Goal: Task Accomplishment & Management: Use online tool/utility

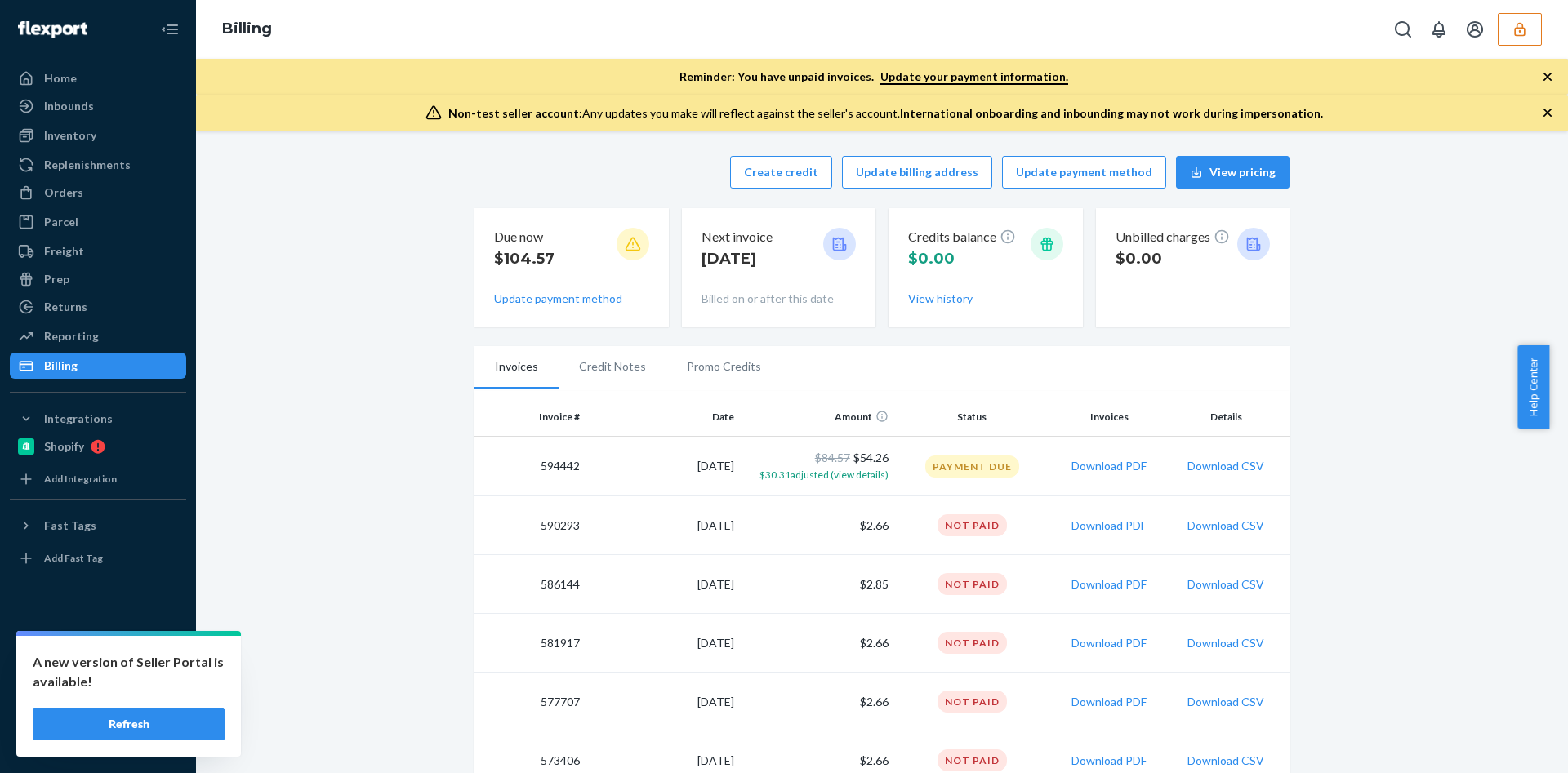
click at [1533, 26] on button "button" at bounding box center [1520, 29] width 44 height 32
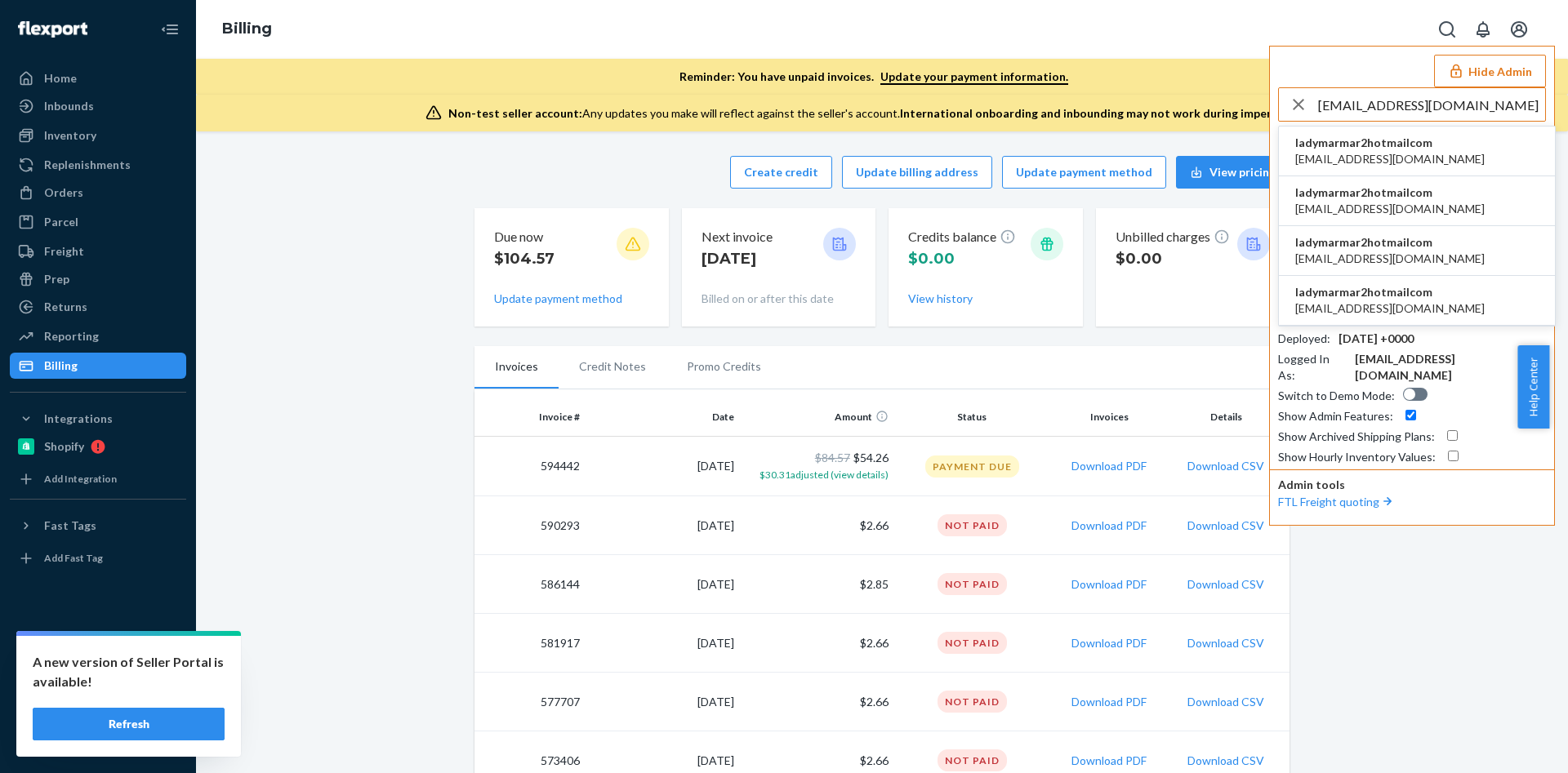
type input "ladymarmar2@hotmail.com"
click at [1346, 142] on span "ladymarmar2hotmailcom" at bounding box center [1390, 142] width 189 height 16
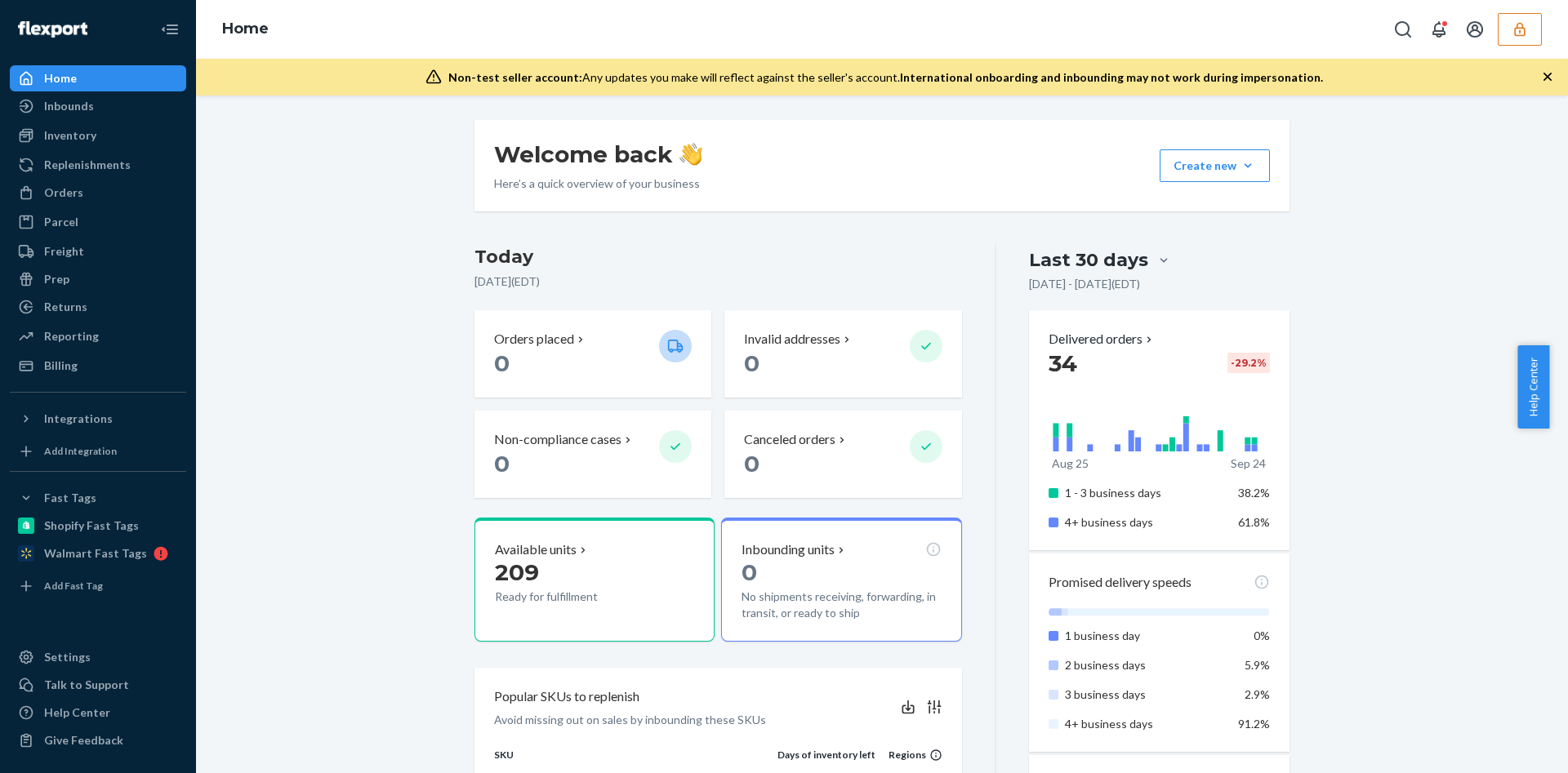
drag, startPoint x: 97, startPoint y: 181, endPoint x: 194, endPoint y: 181, distance: 97.0
click at [97, 181] on div "Orders" at bounding box center [97, 192] width 173 height 23
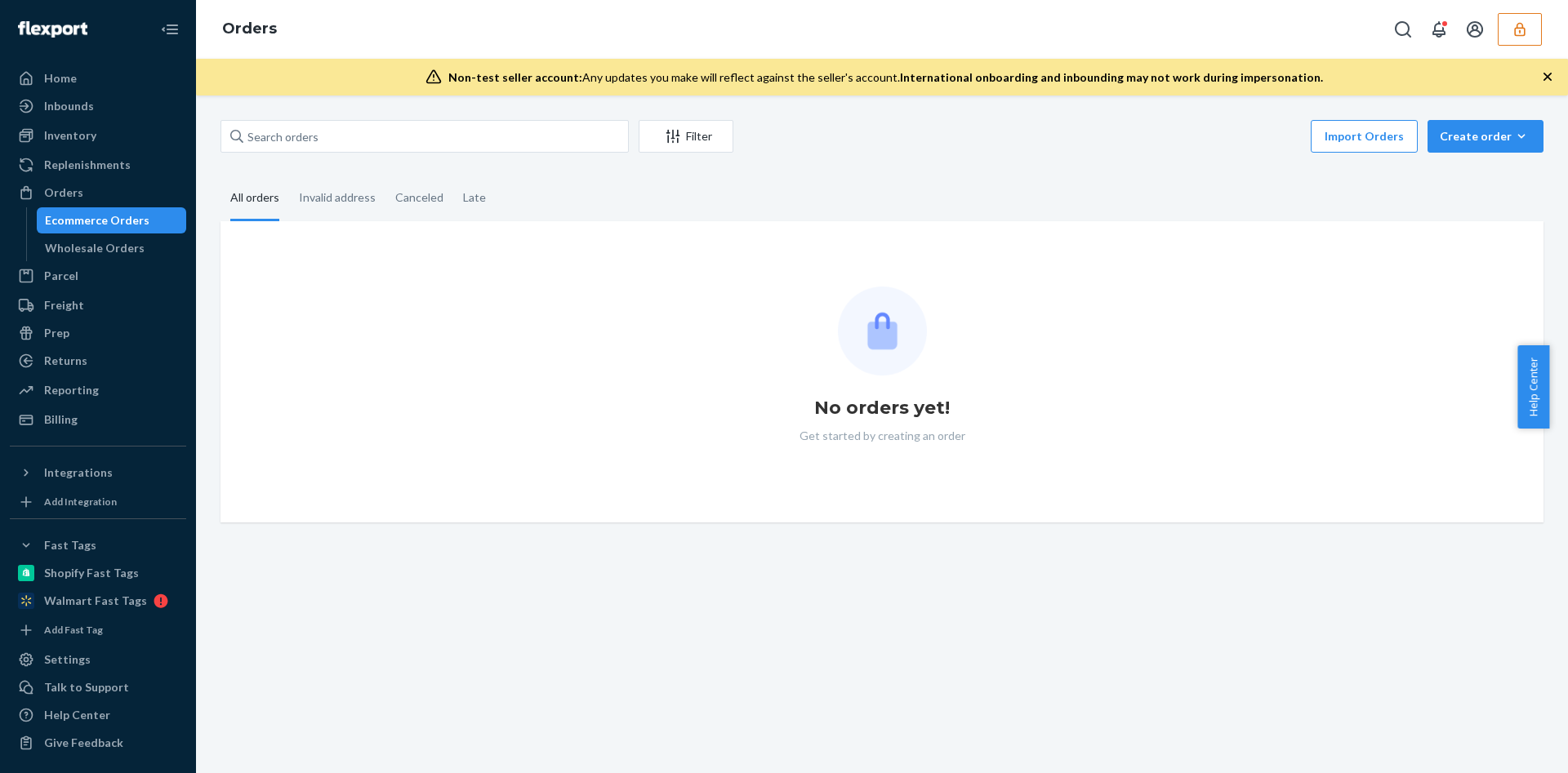
click at [342, 153] on div "Filter Import Orders Create order Ecommerce order Removal order" at bounding box center [882, 138] width 1324 height 37
click at [363, 135] on input "text" at bounding box center [425, 136] width 409 height 32
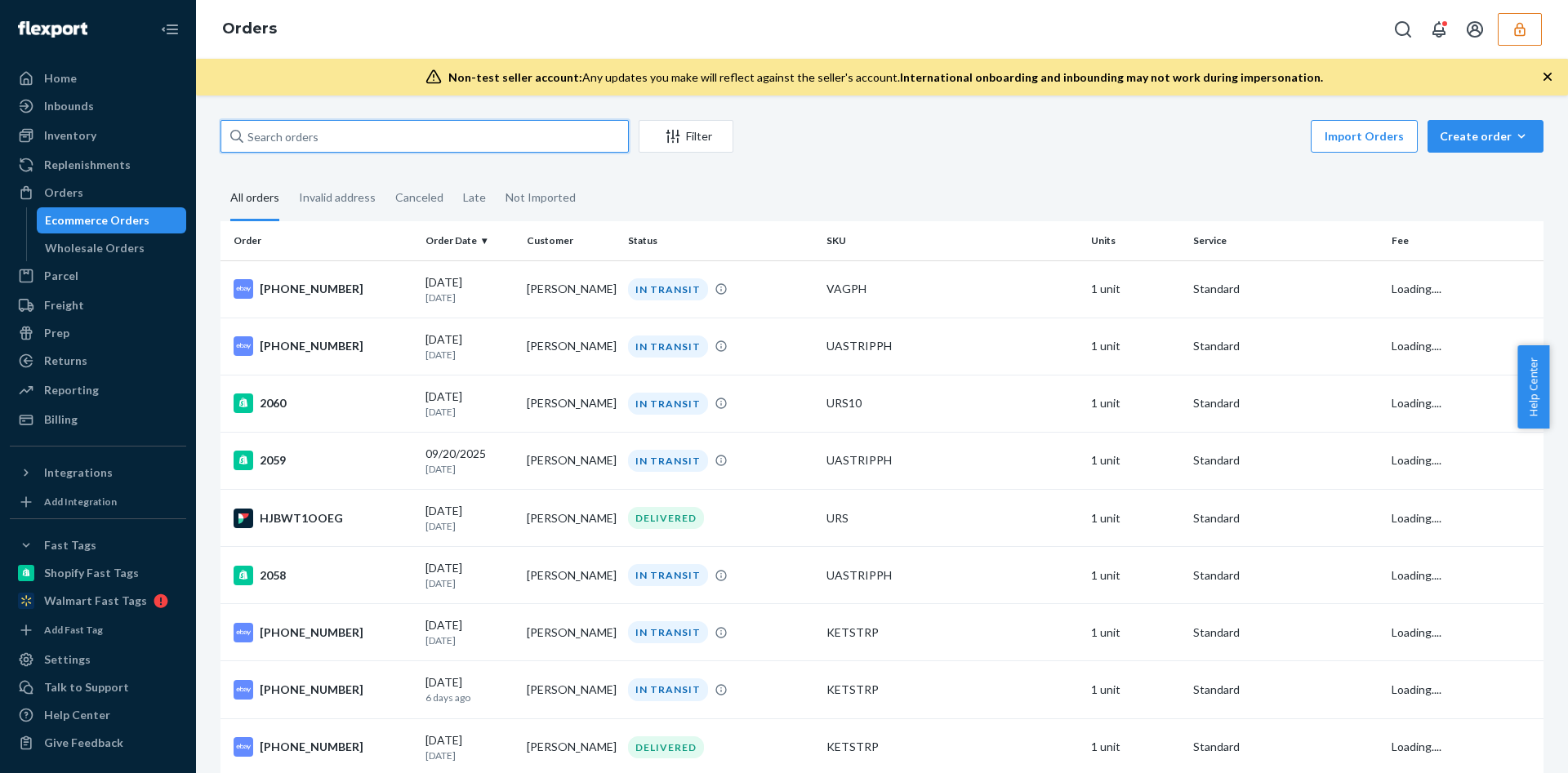
paste input "136398066"
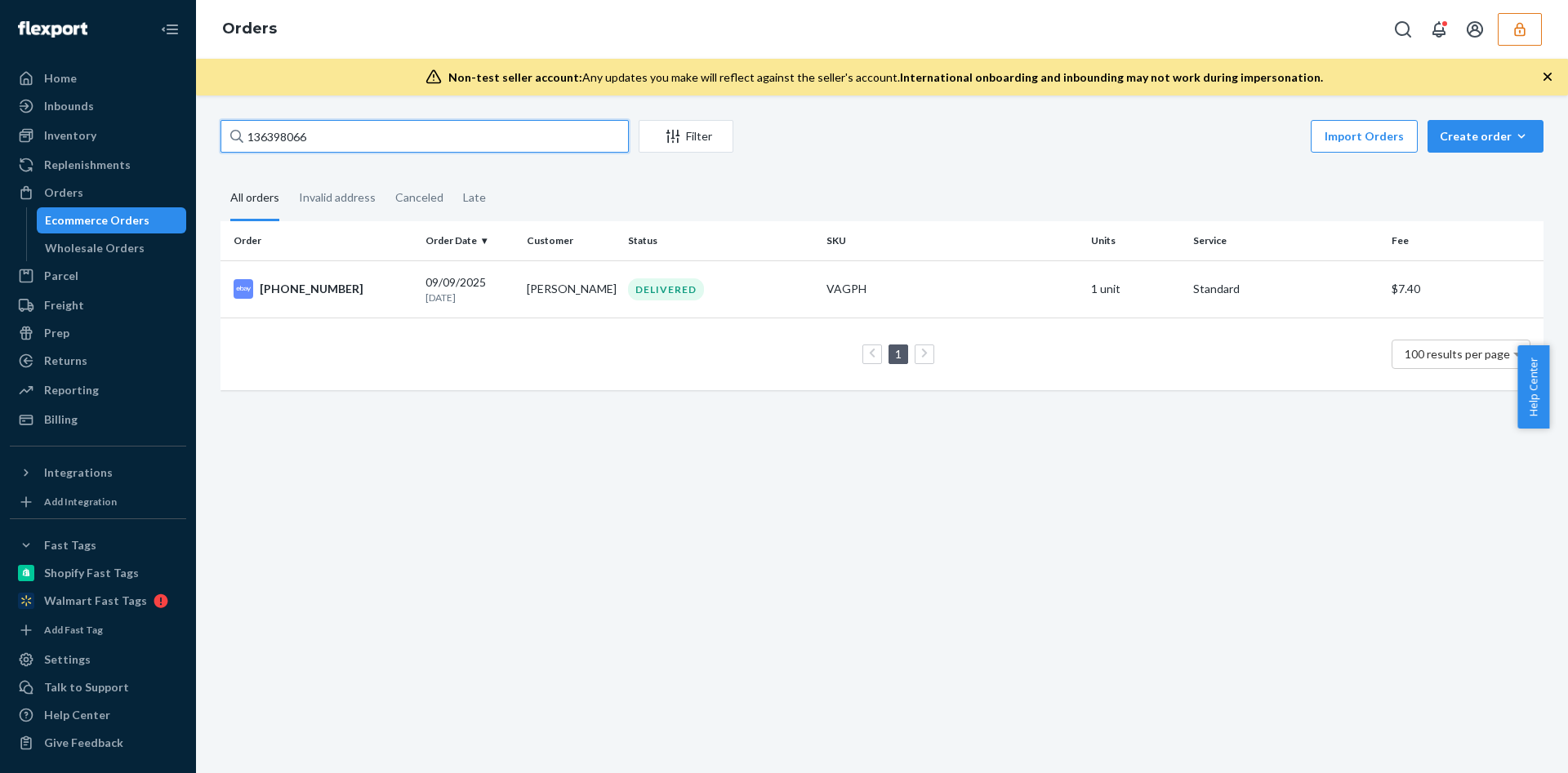
type input "136398066"
click at [353, 324] on td "1 100 results per page" at bounding box center [882, 353] width 1324 height 72
click at [373, 309] on td "11-13554-56701" at bounding box center [319, 289] width 198 height 57
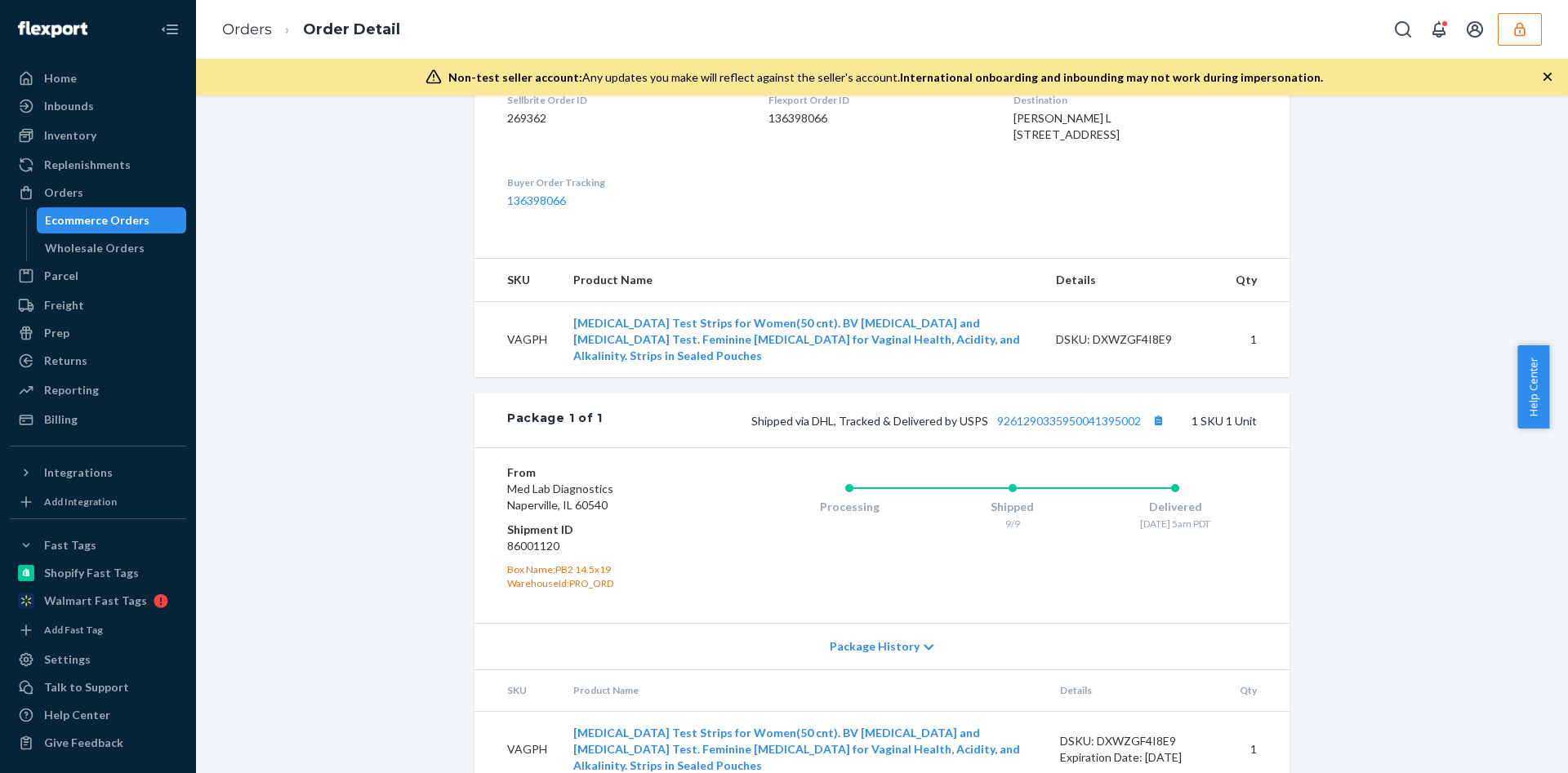
scroll to position [490, 0]
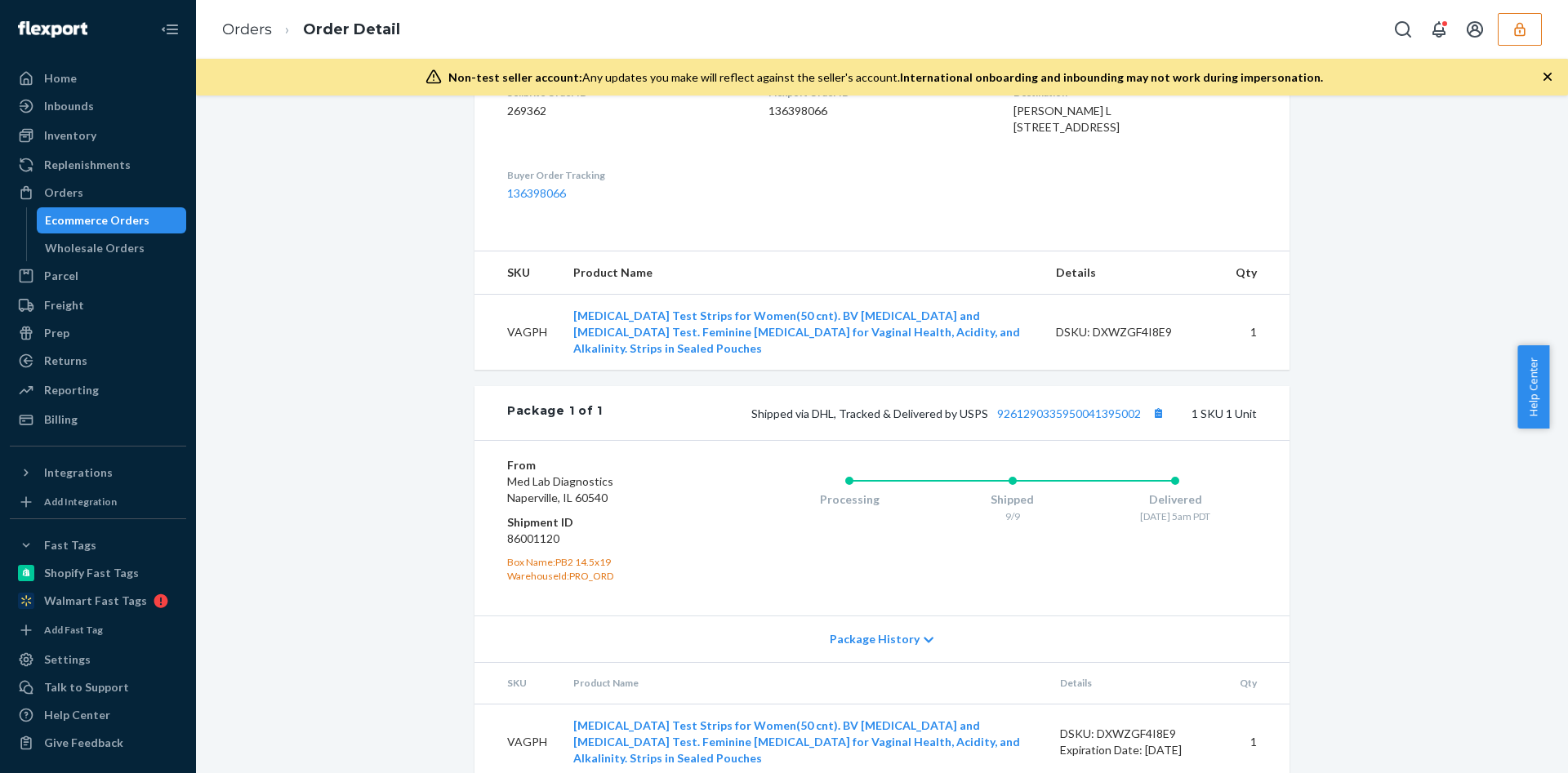
click at [512, 351] on td "VAGPH" at bounding box center [517, 332] width 86 height 76
copy td "VAGPH"
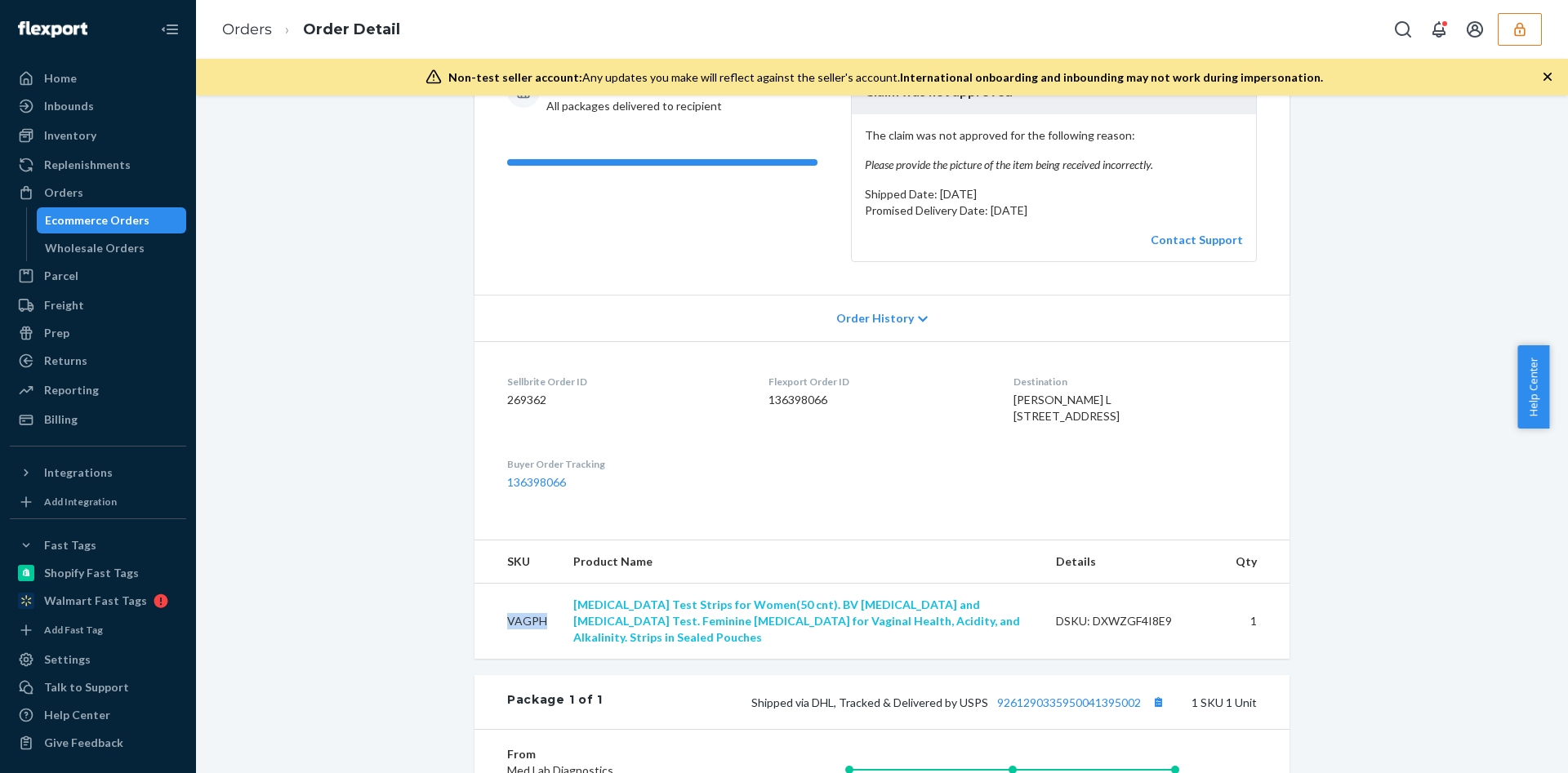
scroll to position [368, 0]
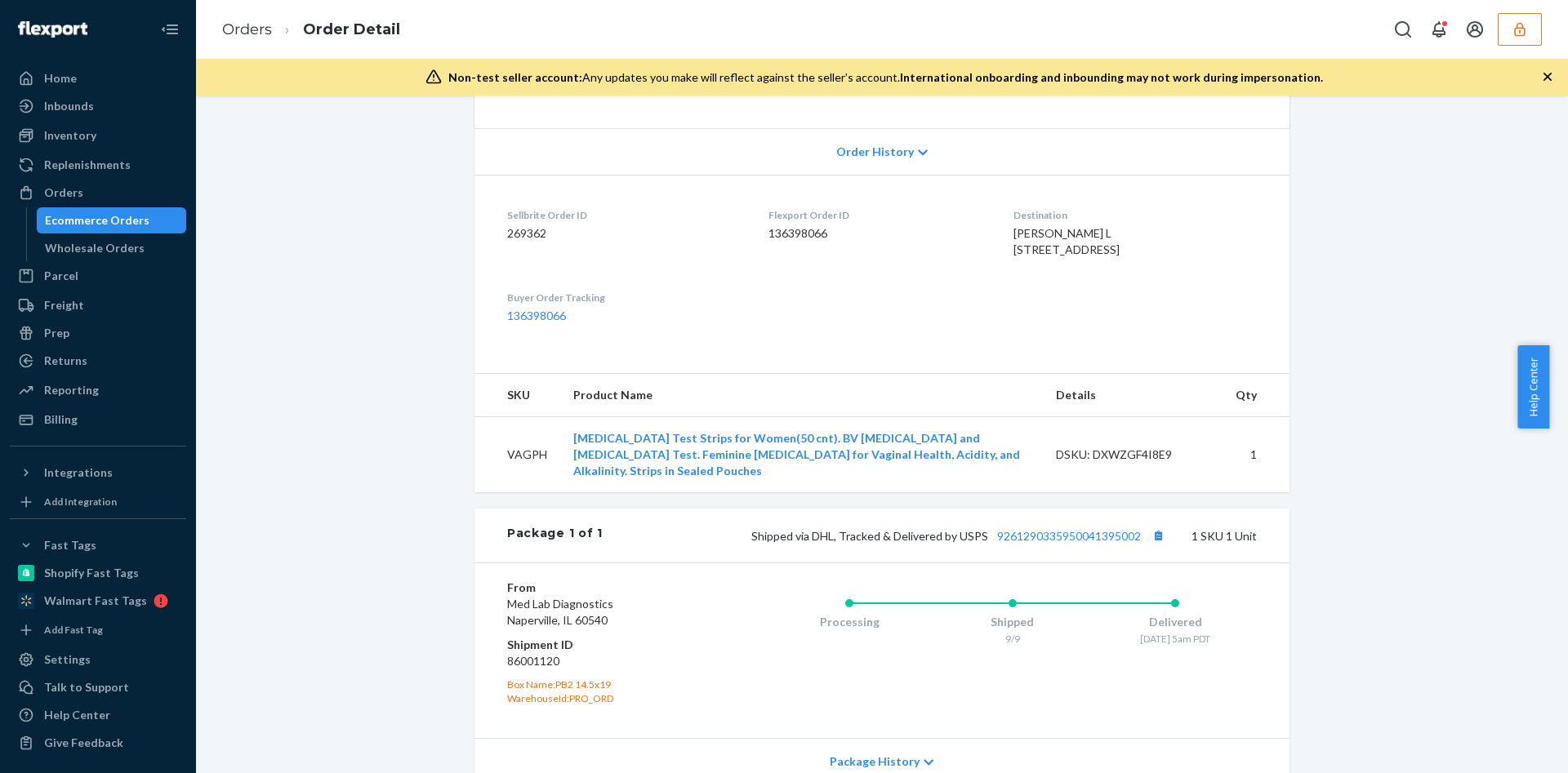
click at [1124, 463] on div "DSKU: DXWZGF4I8E9" at bounding box center [1133, 455] width 153 height 16
copy div "DXWZGF4I8E9"
click at [317, 316] on div "eBay Order # 11-13554-56701 • Standard / $7.40 View Details View Claim Create R…" at bounding box center [882, 336] width 1347 height 1169
click at [1136, 463] on div "DSKU: DXWZGF4I8E9" at bounding box center [1133, 455] width 153 height 16
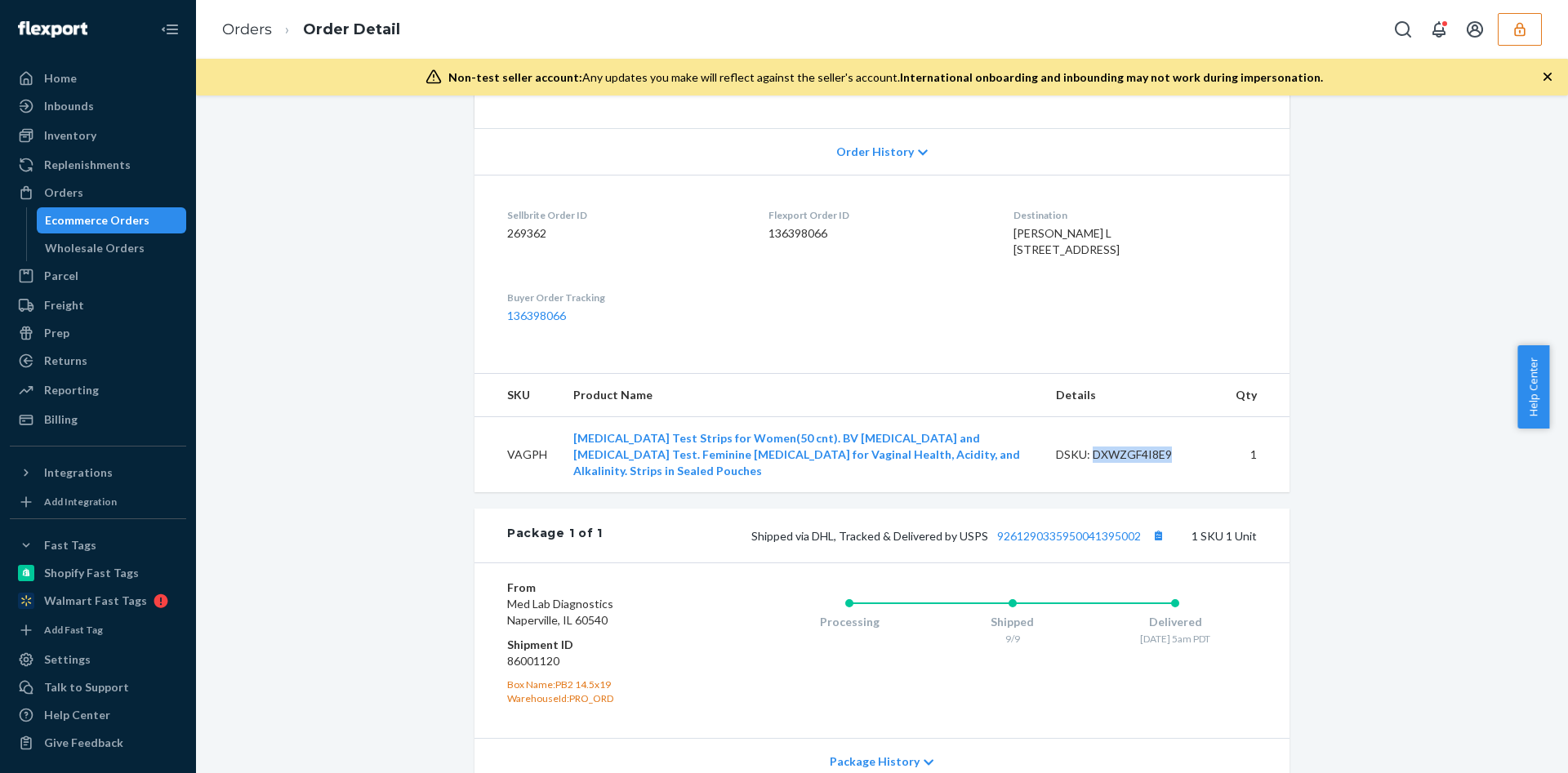
click at [1136, 463] on div "DSKU: DXWZGF4I8E9" at bounding box center [1133, 455] width 153 height 16
copy div "DXWZGF4I8E9"
click at [60, 194] on div "Orders" at bounding box center [64, 192] width 39 height 16
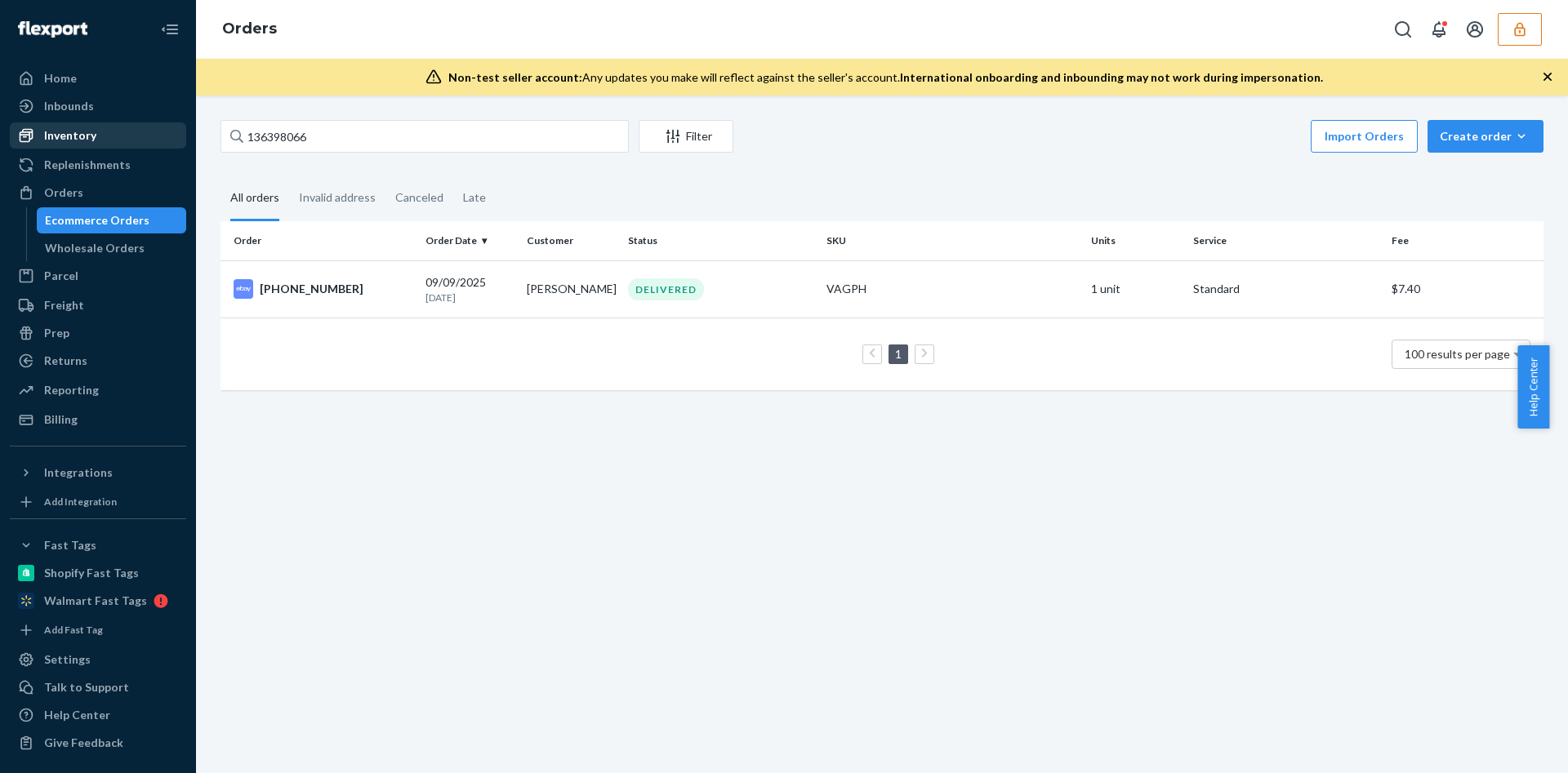
click at [105, 133] on div "Inventory" at bounding box center [97, 135] width 173 height 23
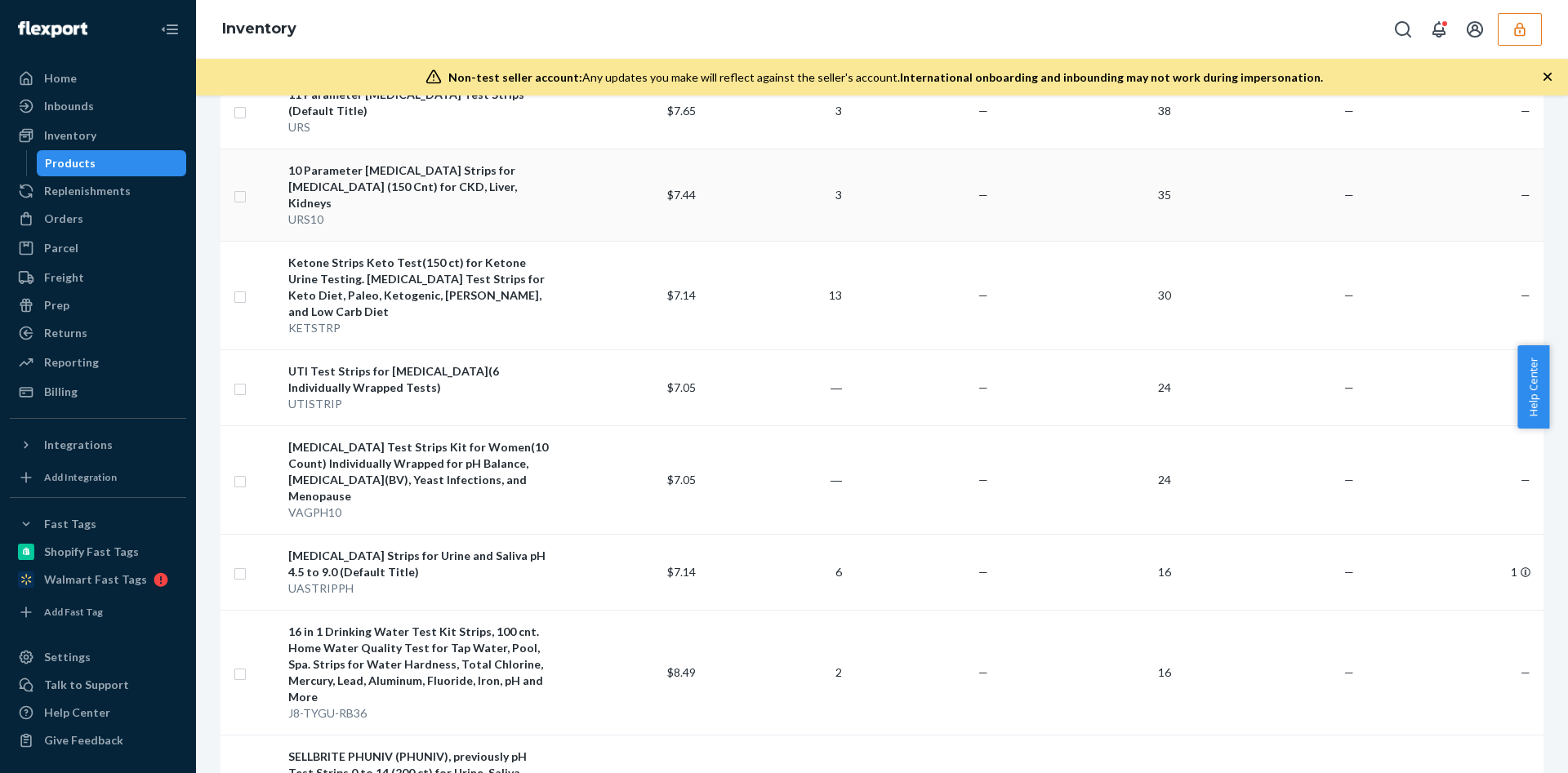
scroll to position [368, 0]
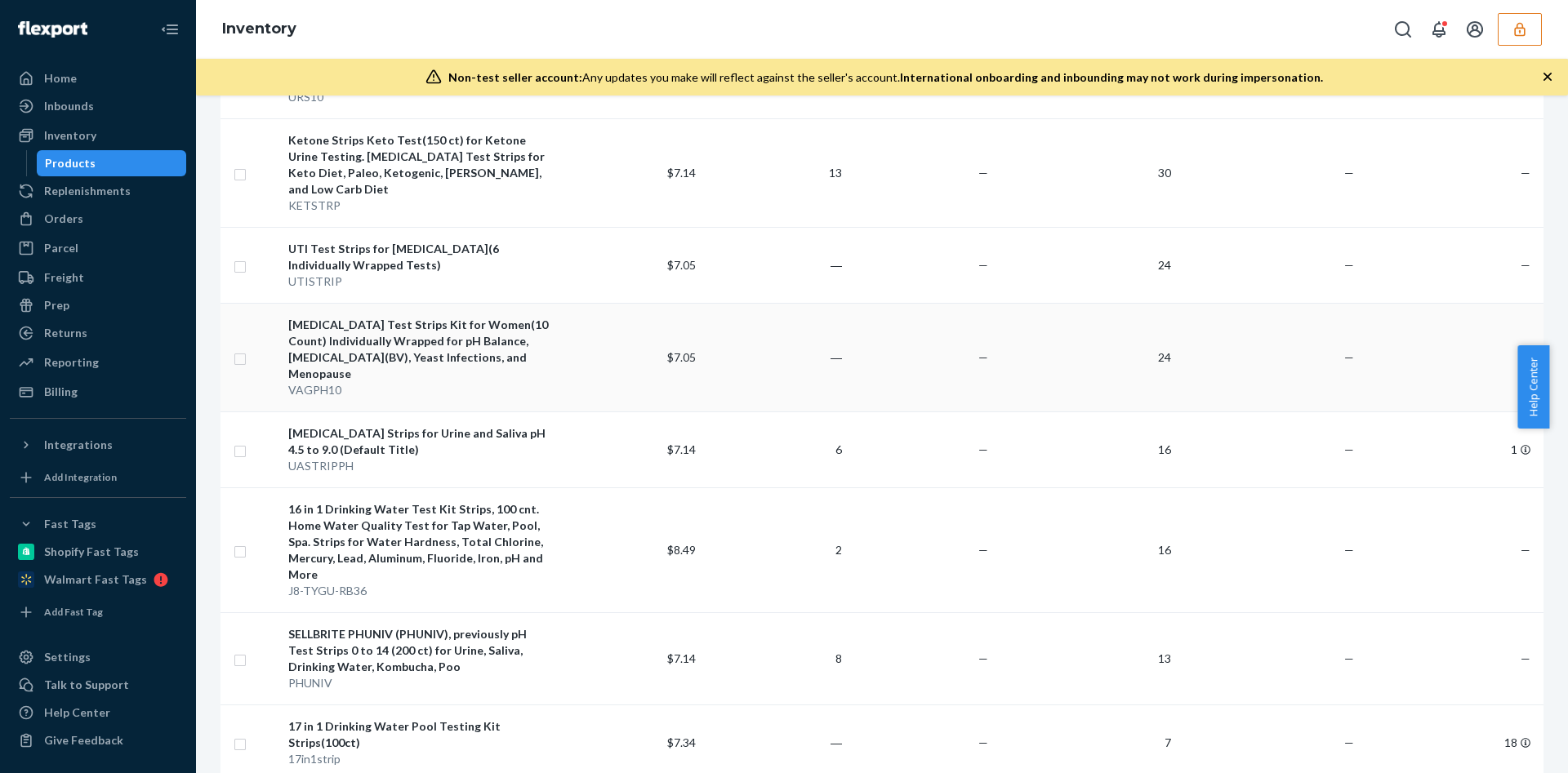
click at [979, 309] on td "—" at bounding box center [922, 358] width 146 height 109
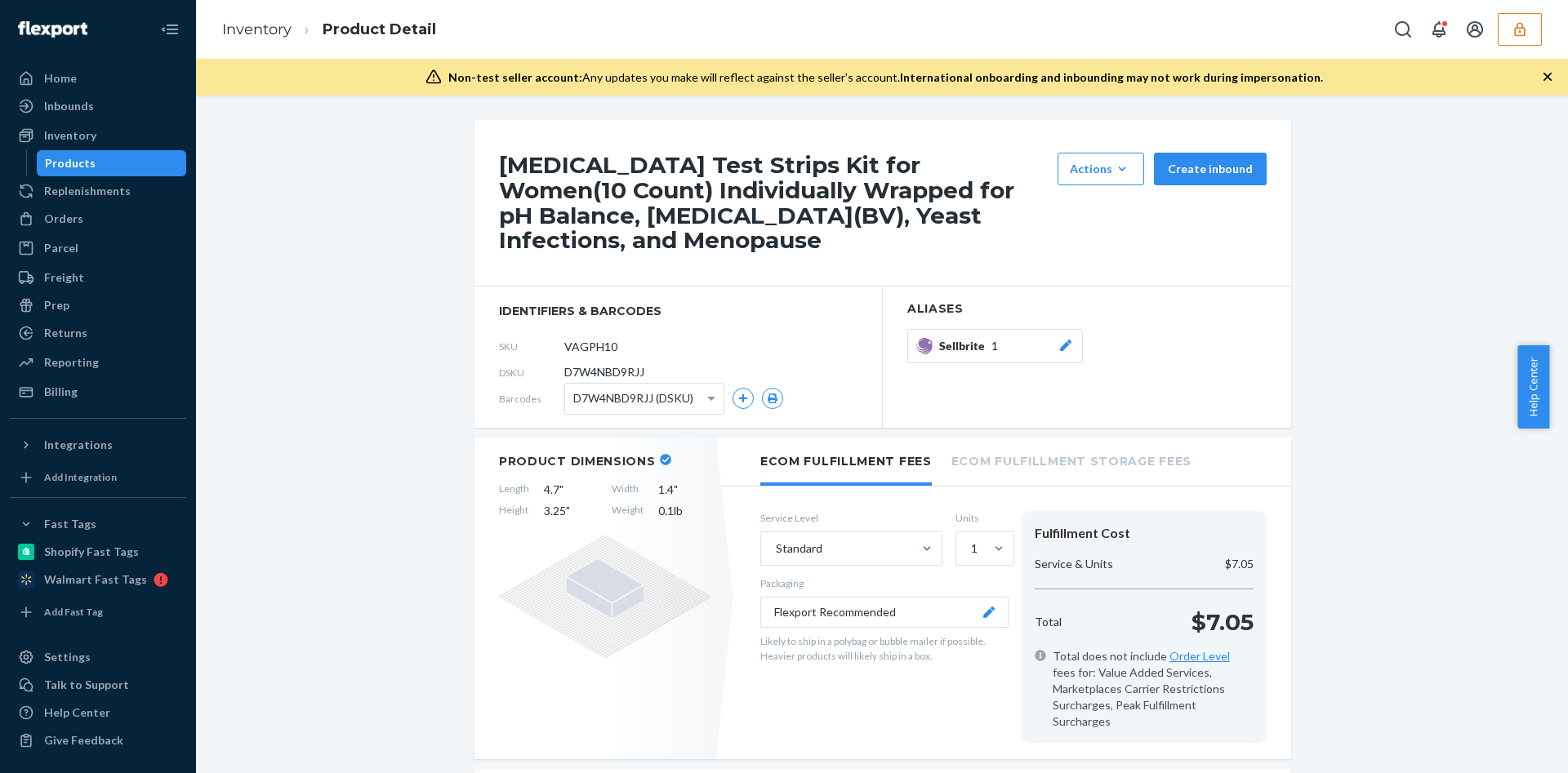
click at [565, 370] on span "D7W4NBD9RJJ" at bounding box center [605, 372] width 80 height 16
copy span "D7W4NBD9RJJ"
click at [1522, 14] on button "button" at bounding box center [1520, 29] width 44 height 32
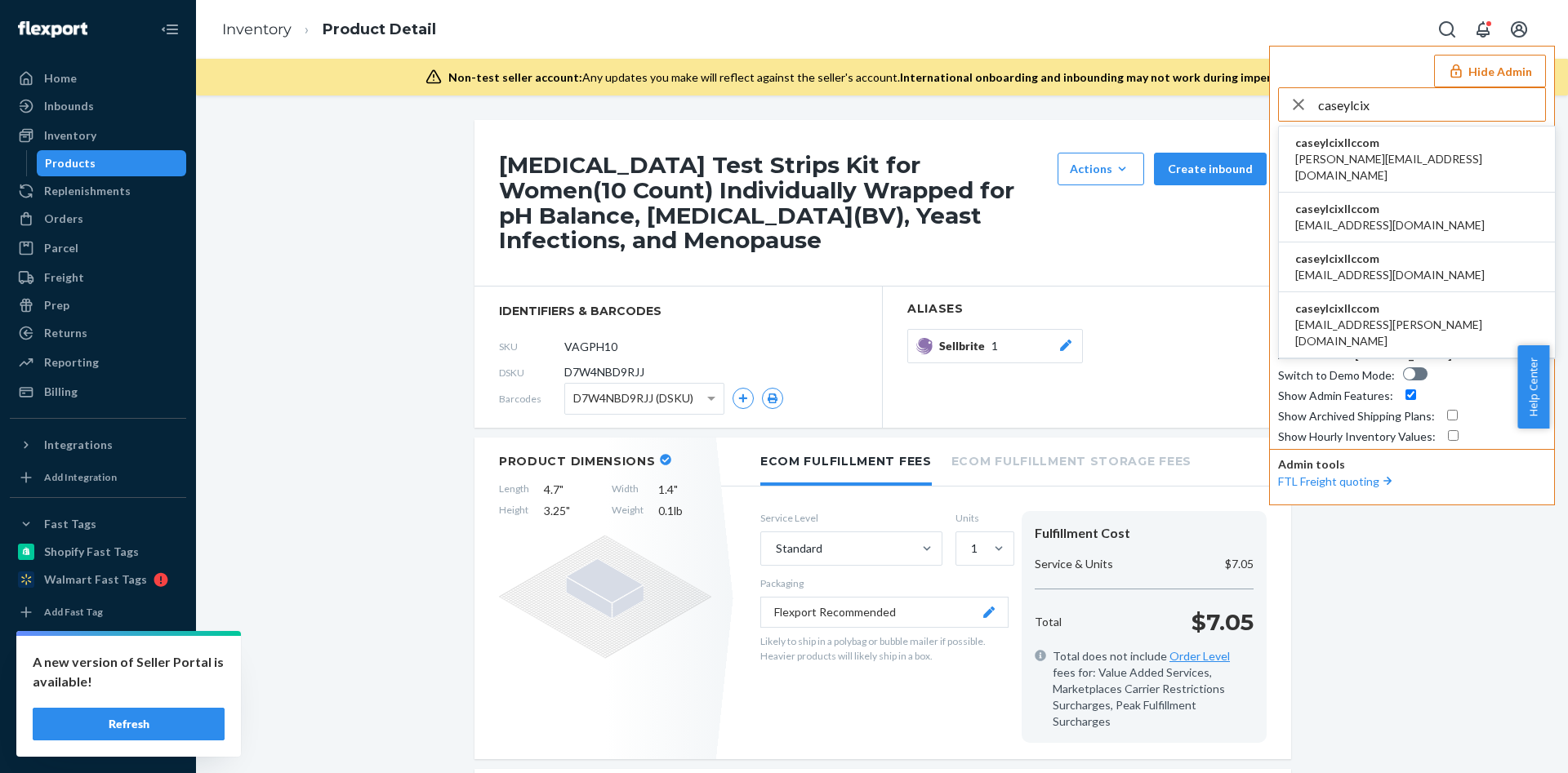
type input "caseylcix"
click at [1377, 151] on span "casey@lcixllc.com" at bounding box center [1417, 167] width 244 height 32
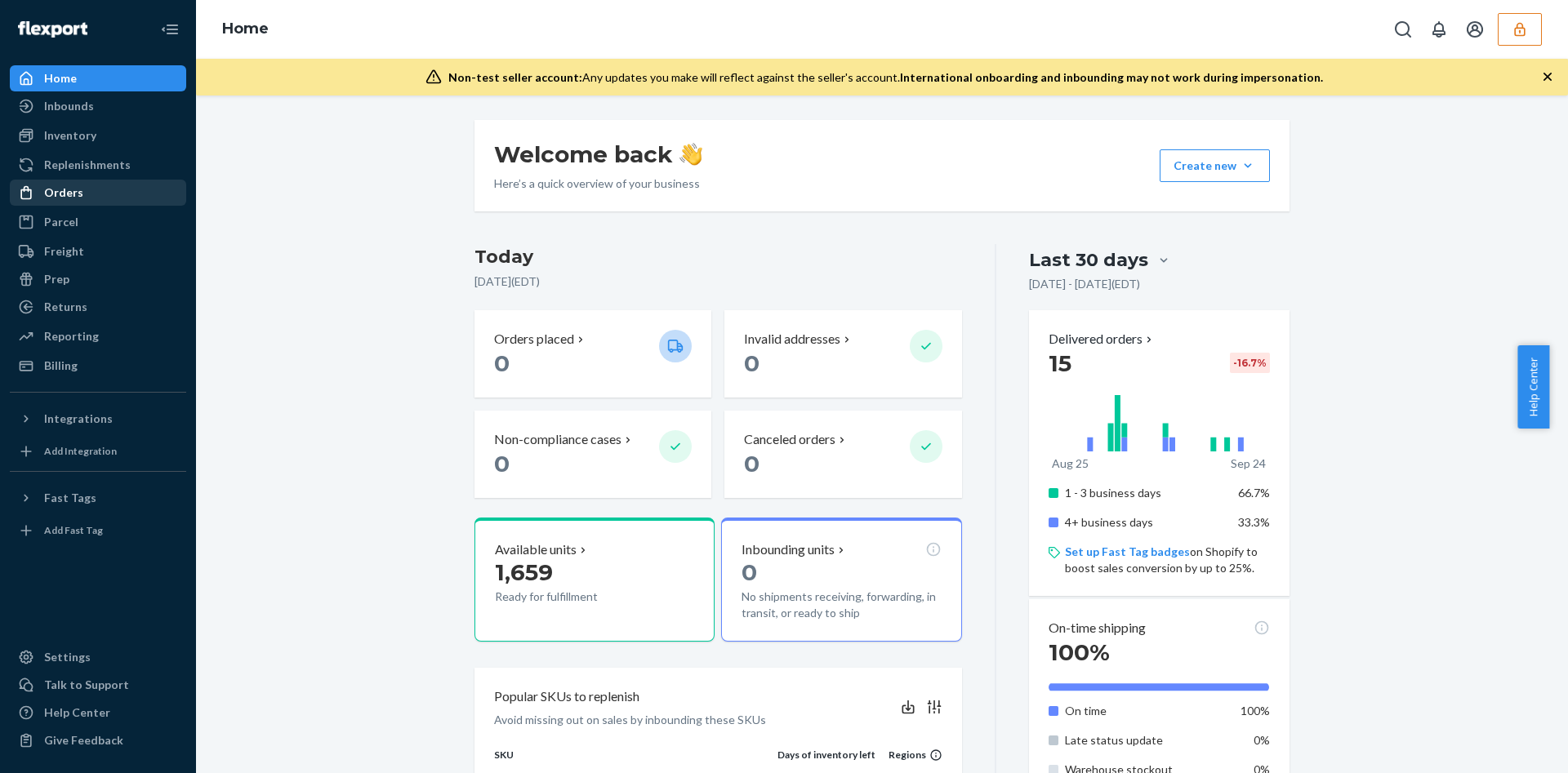
click at [129, 198] on div "Orders" at bounding box center [97, 192] width 173 height 23
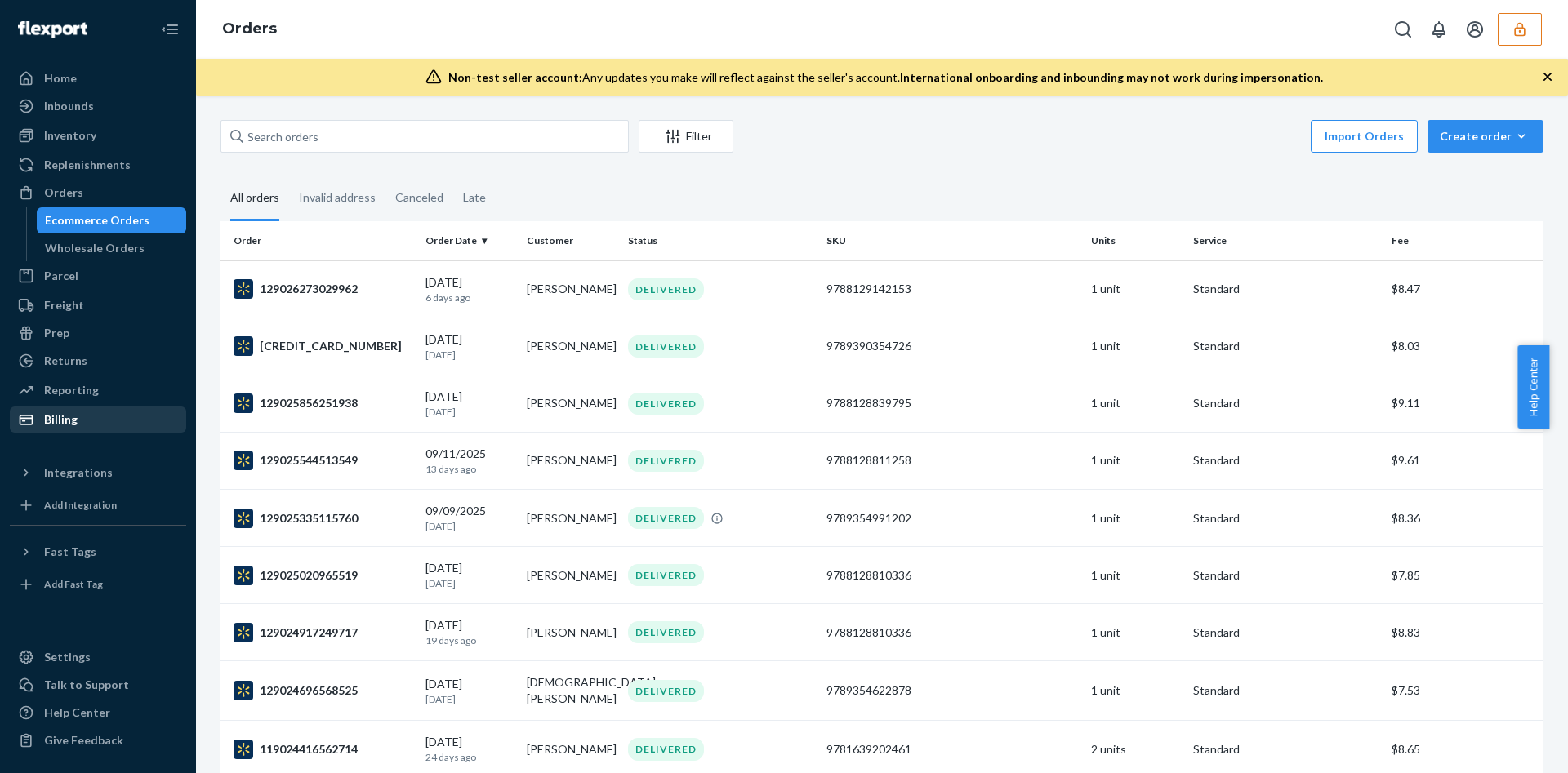
click at [121, 422] on div "Billing" at bounding box center [97, 420] width 173 height 23
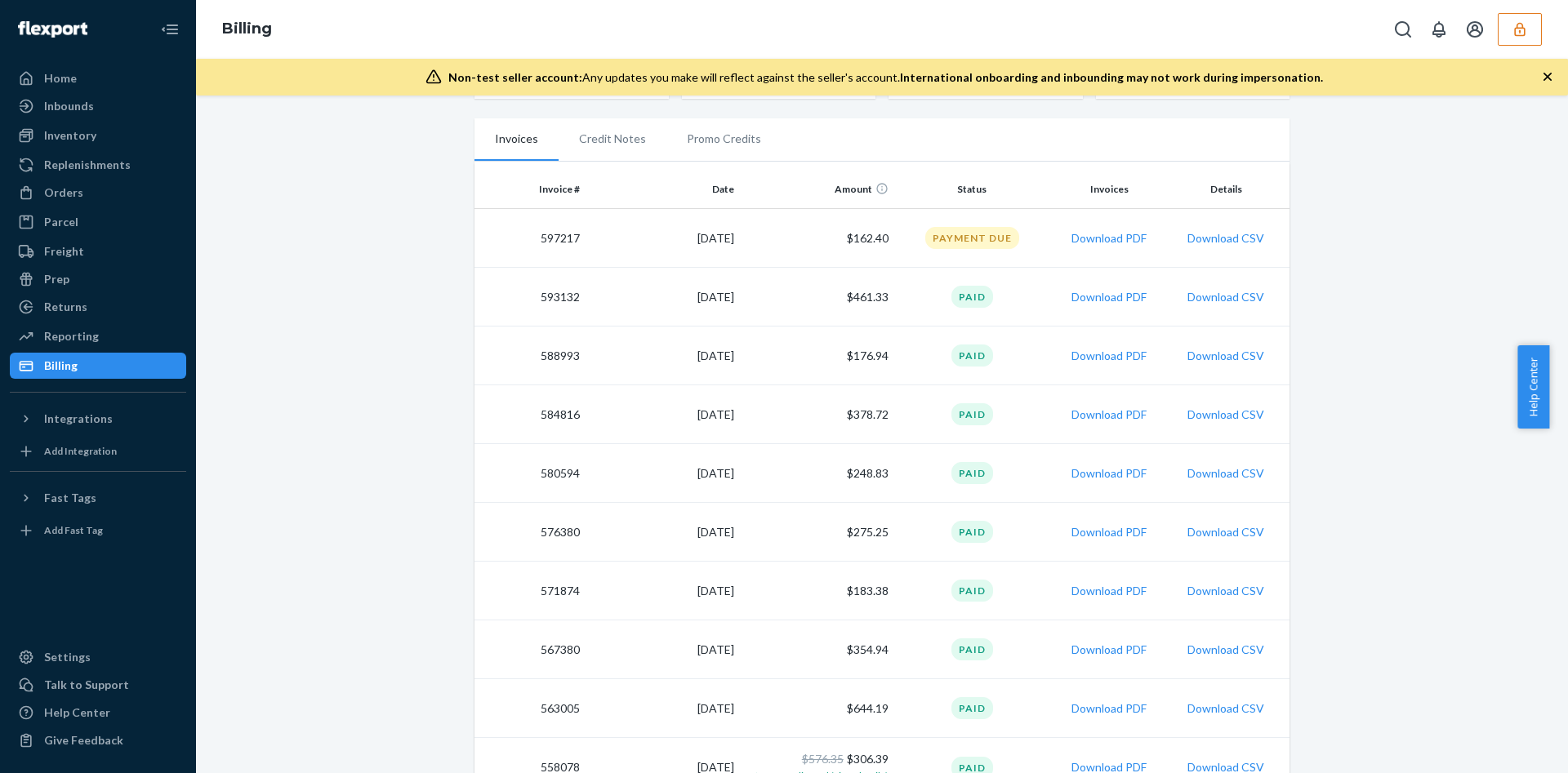
scroll to position [195, 0]
click at [61, 220] on div "Parcel" at bounding box center [61, 221] width 34 height 16
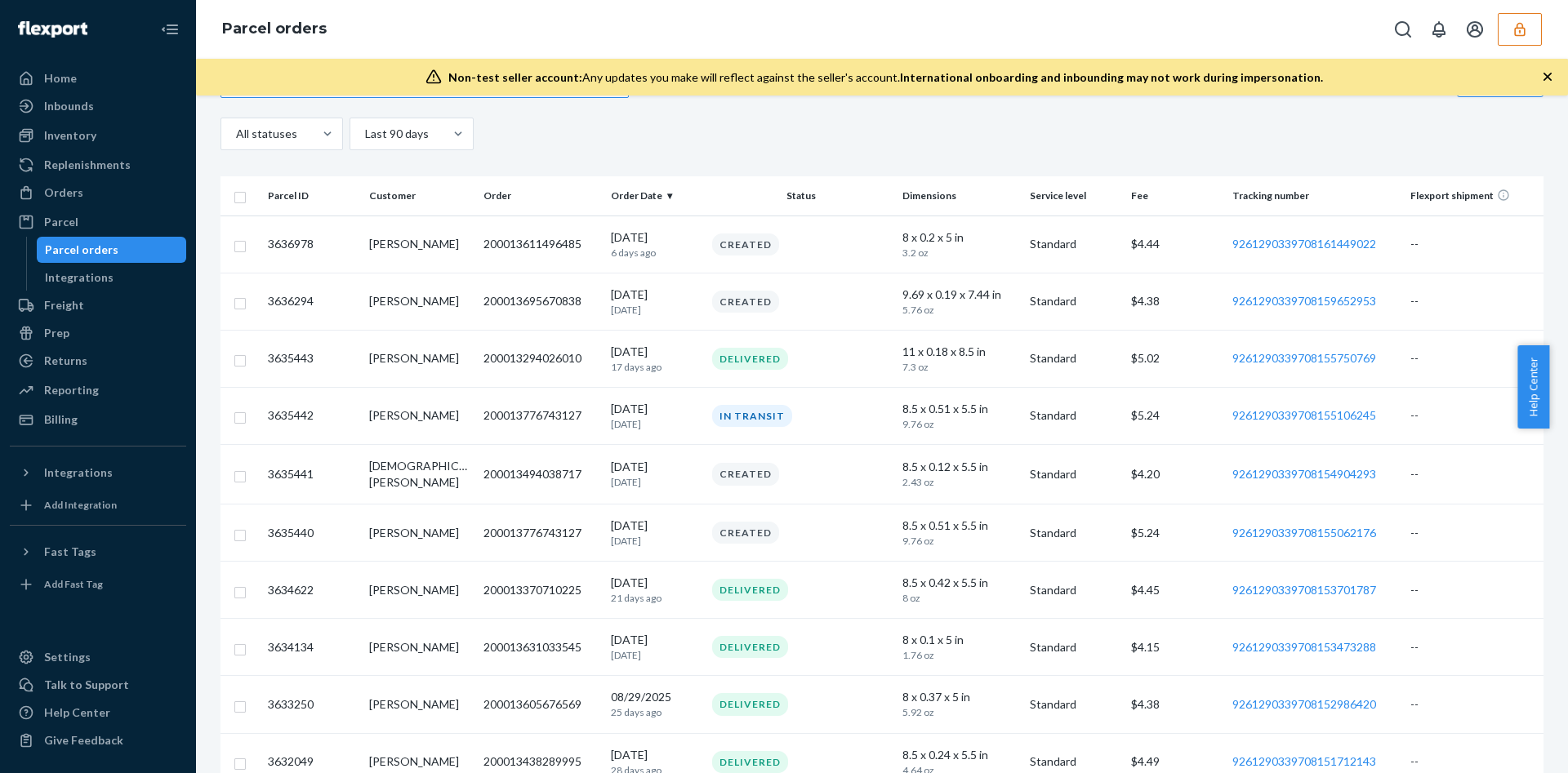
scroll to position [36, 0]
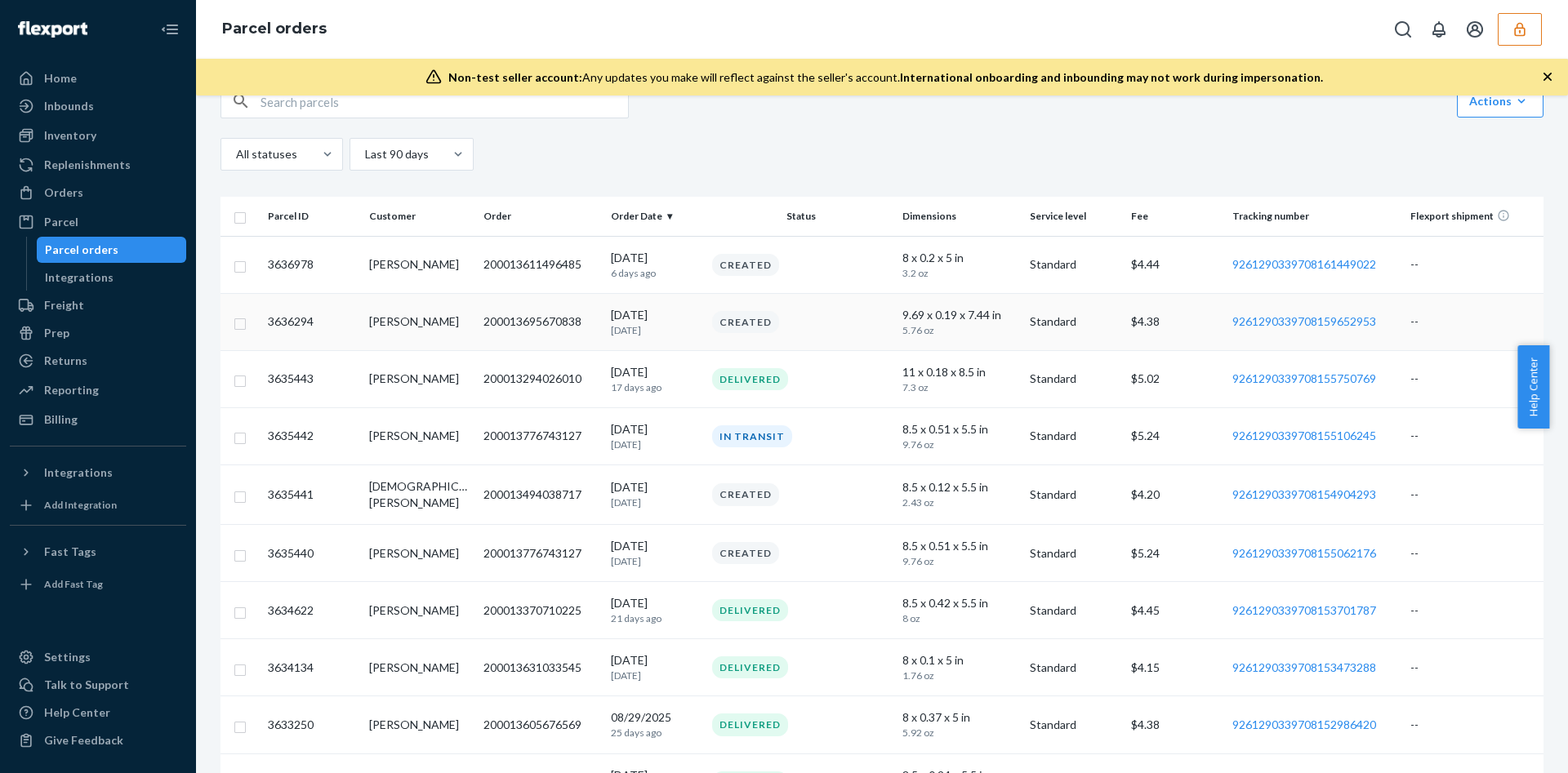
click at [1030, 320] on p "Standard" at bounding box center [1074, 321] width 89 height 16
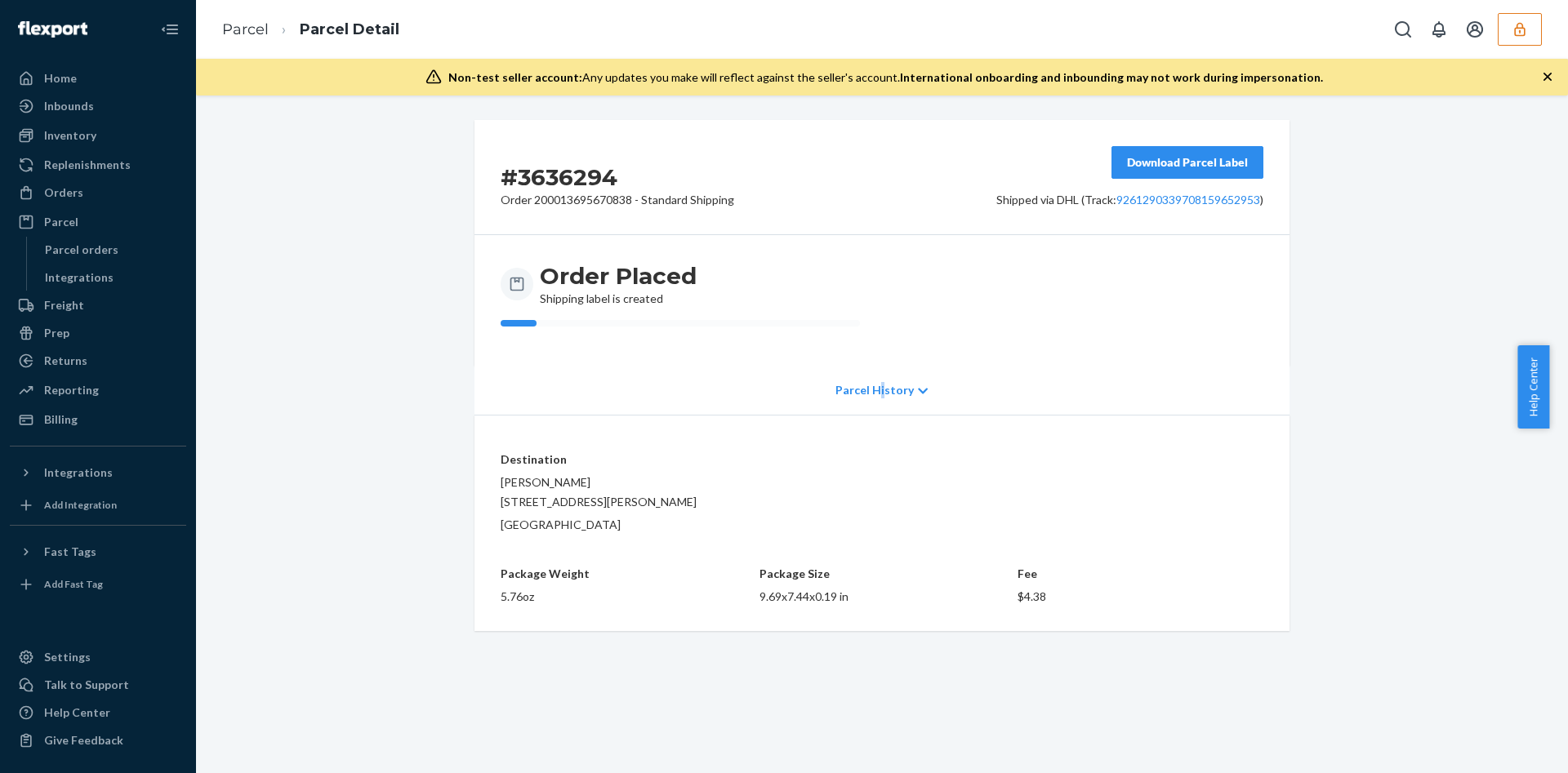
click at [876, 389] on p "Parcel History" at bounding box center [875, 390] width 78 height 16
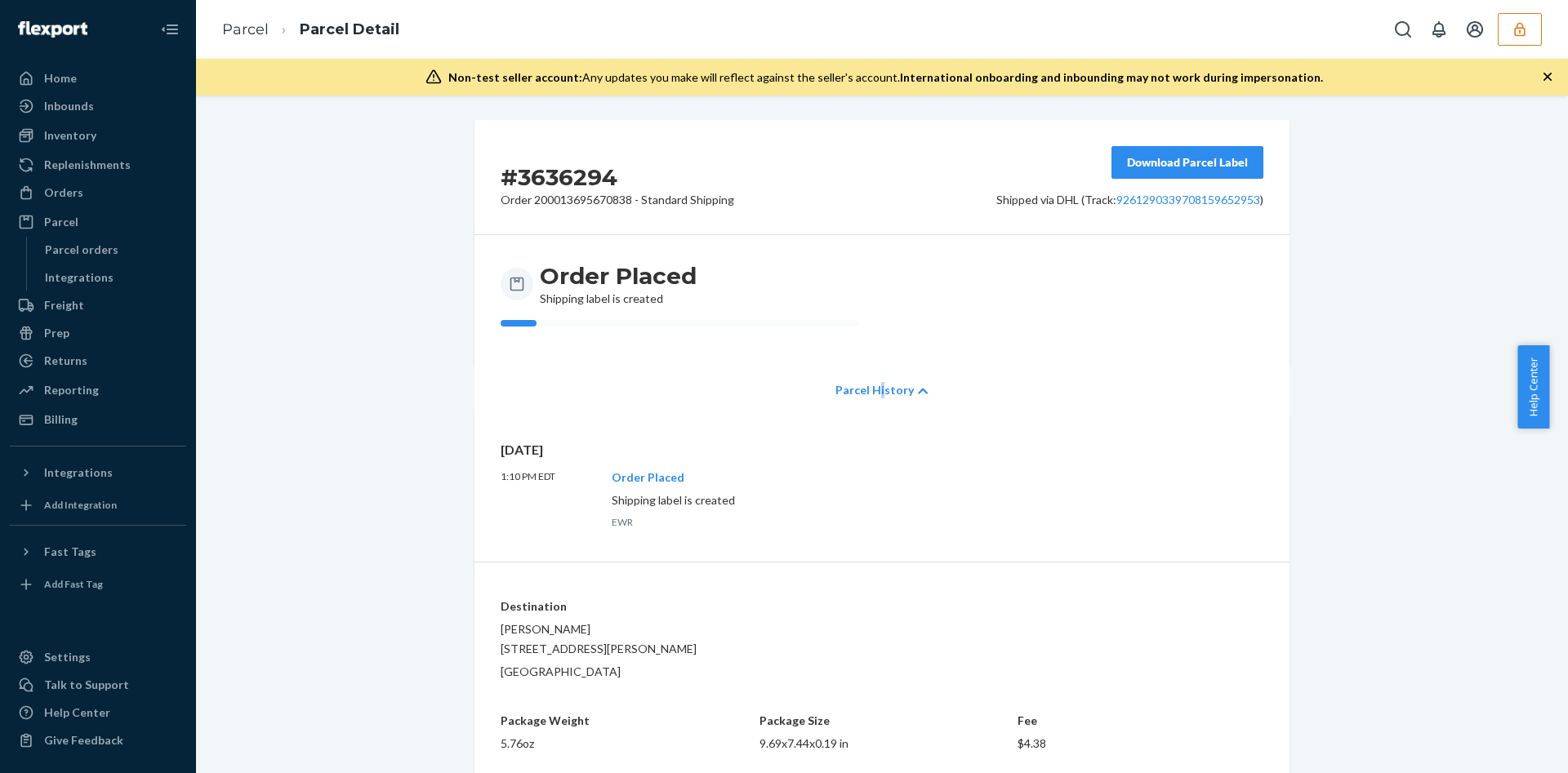
scroll to position [5, 0]
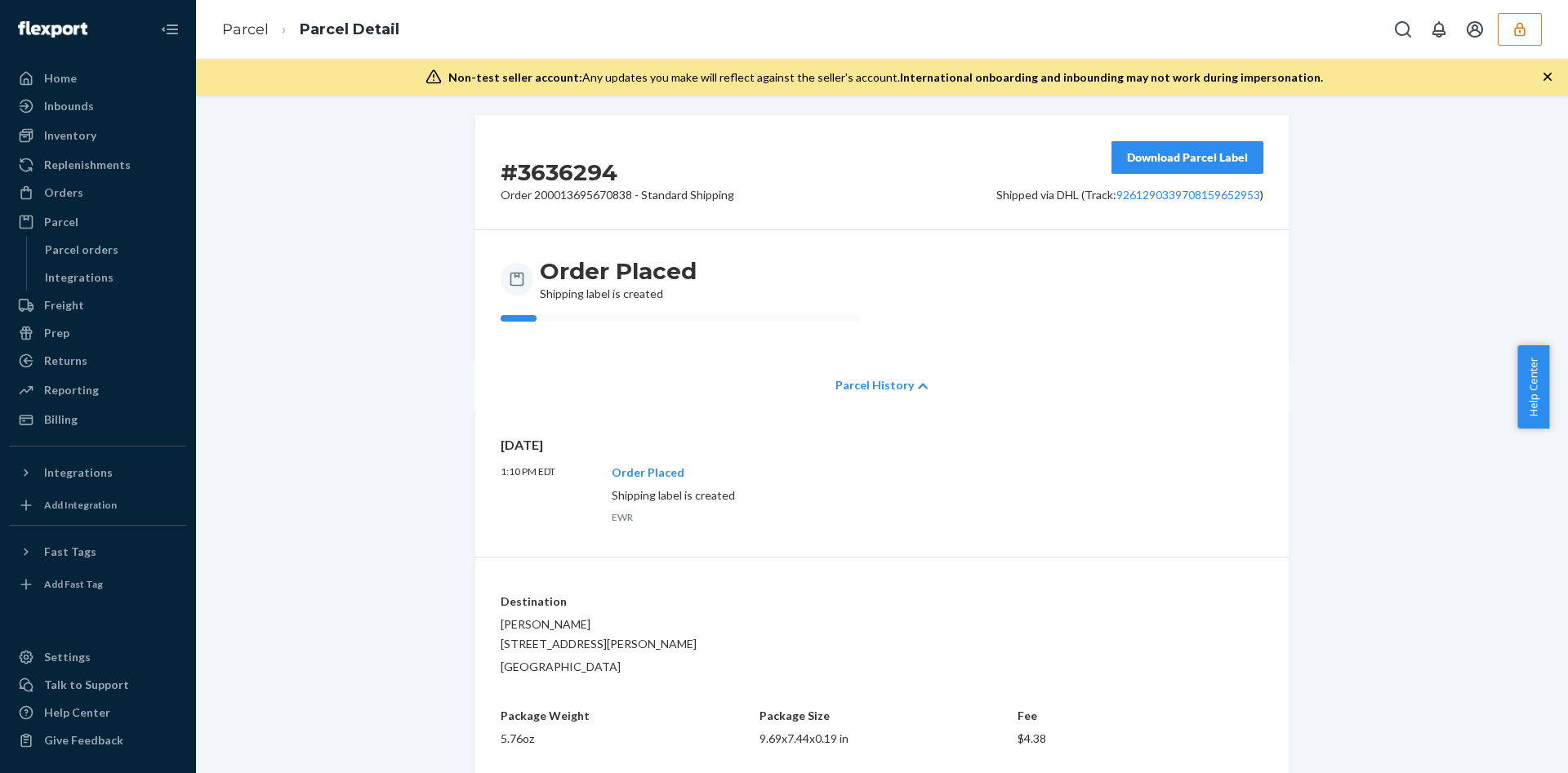
click at [114, 263] on div "Parcel orders Integrations" at bounding box center [106, 263] width 161 height 54
click at [118, 254] on div "Parcel orders" at bounding box center [112, 249] width 147 height 23
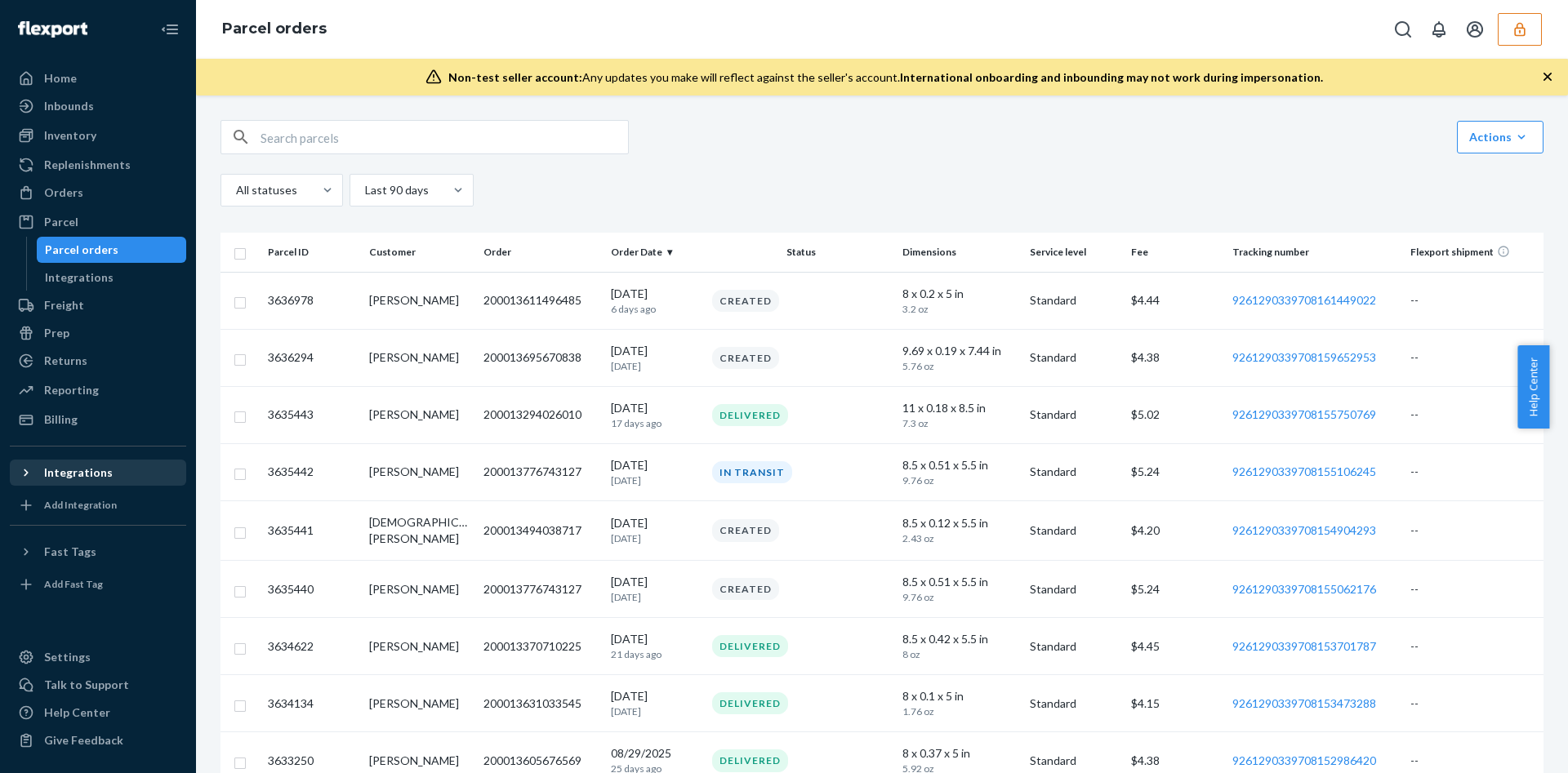
click at [138, 468] on div "Integrations" at bounding box center [97, 472] width 173 height 23
click at [106, 472] on div "Integrations" at bounding box center [78, 472] width 69 height 16
click at [119, 420] on div "Billing" at bounding box center [97, 420] width 173 height 23
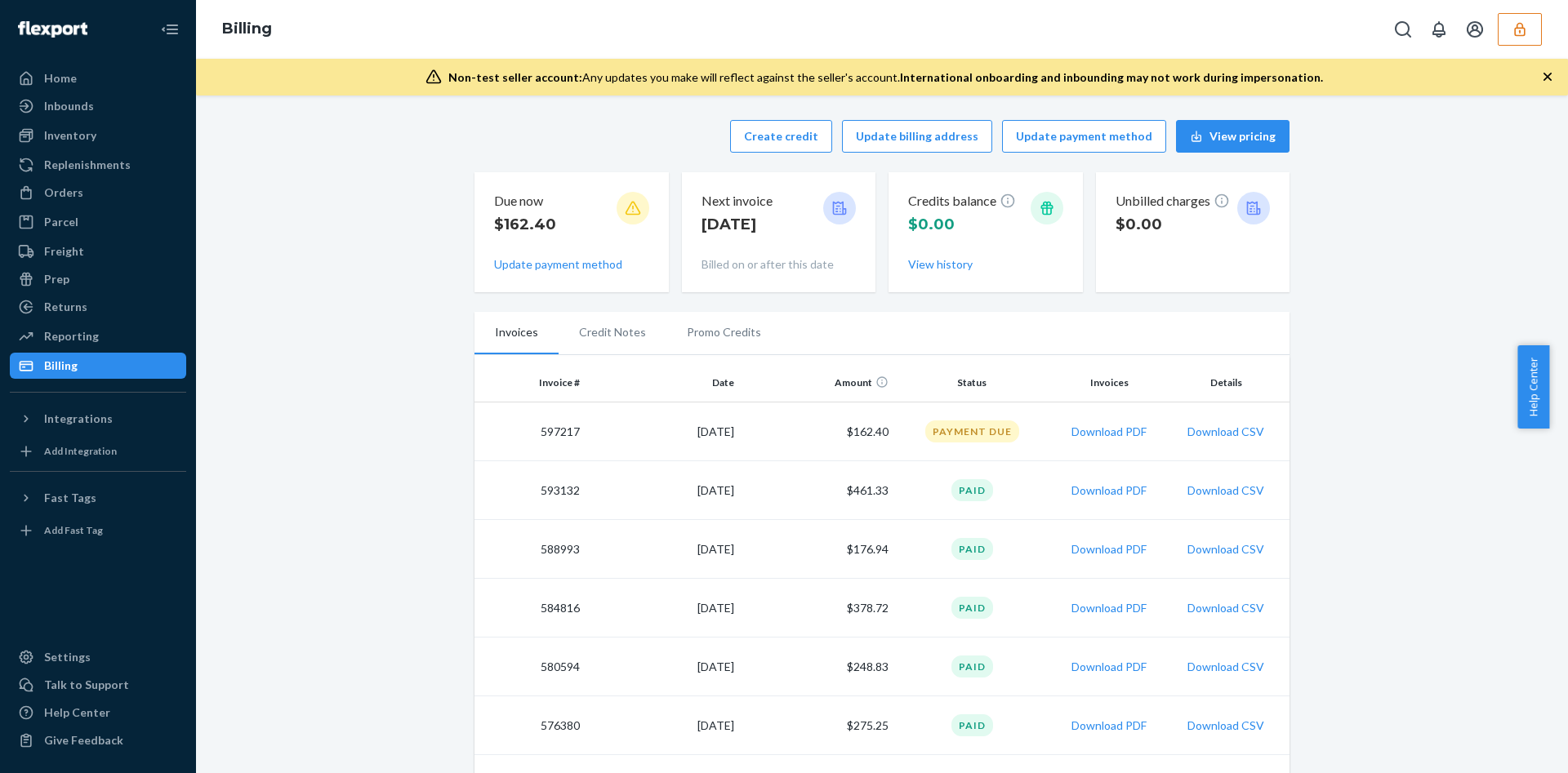
click at [1521, 34] on icon "button" at bounding box center [1519, 29] width 10 height 14
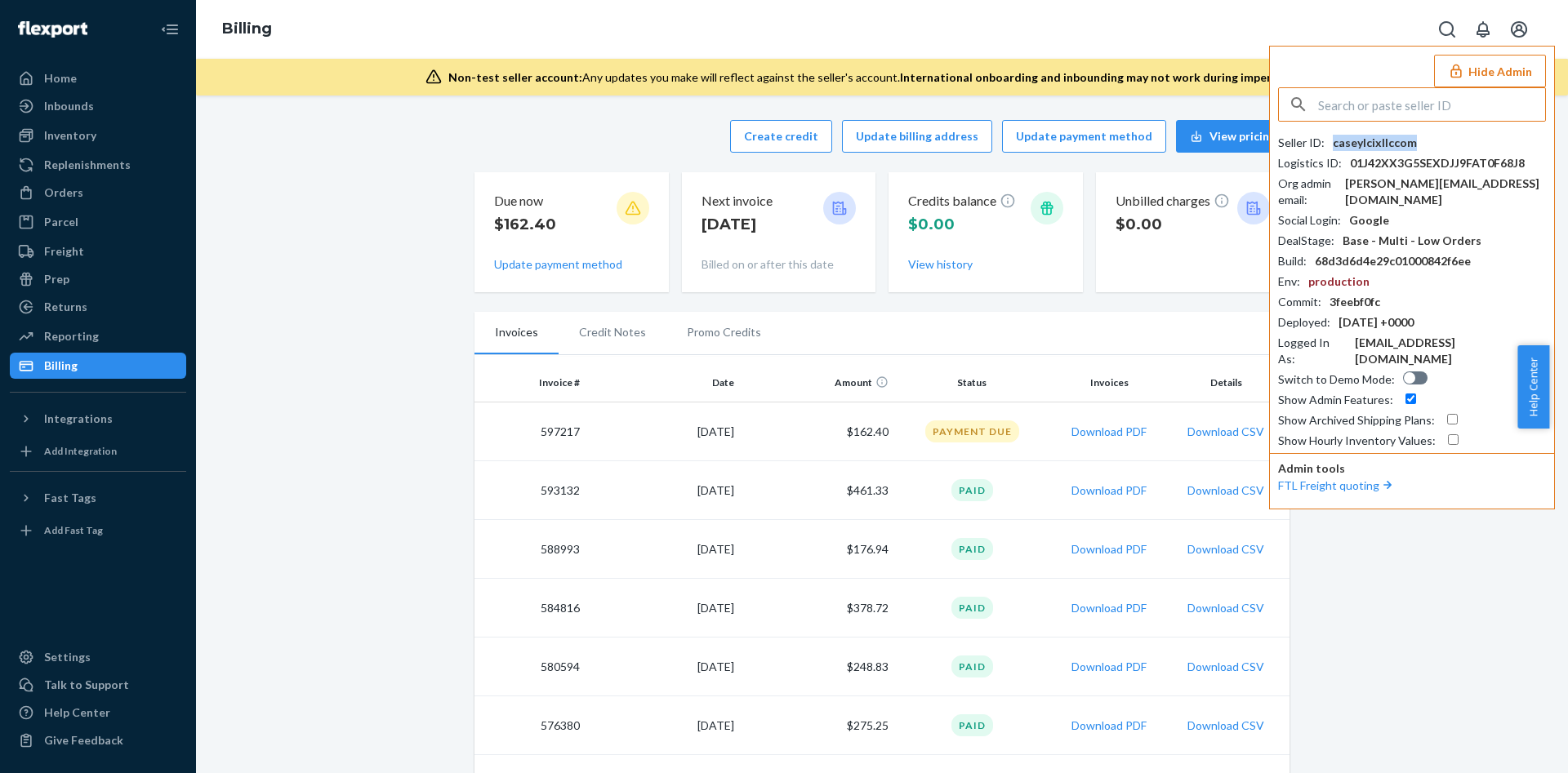
click at [1382, 145] on div "caseylcixllccom" at bounding box center [1375, 142] width 84 height 16
click at [87, 146] on div "Inventory" at bounding box center [97, 135] width 173 height 23
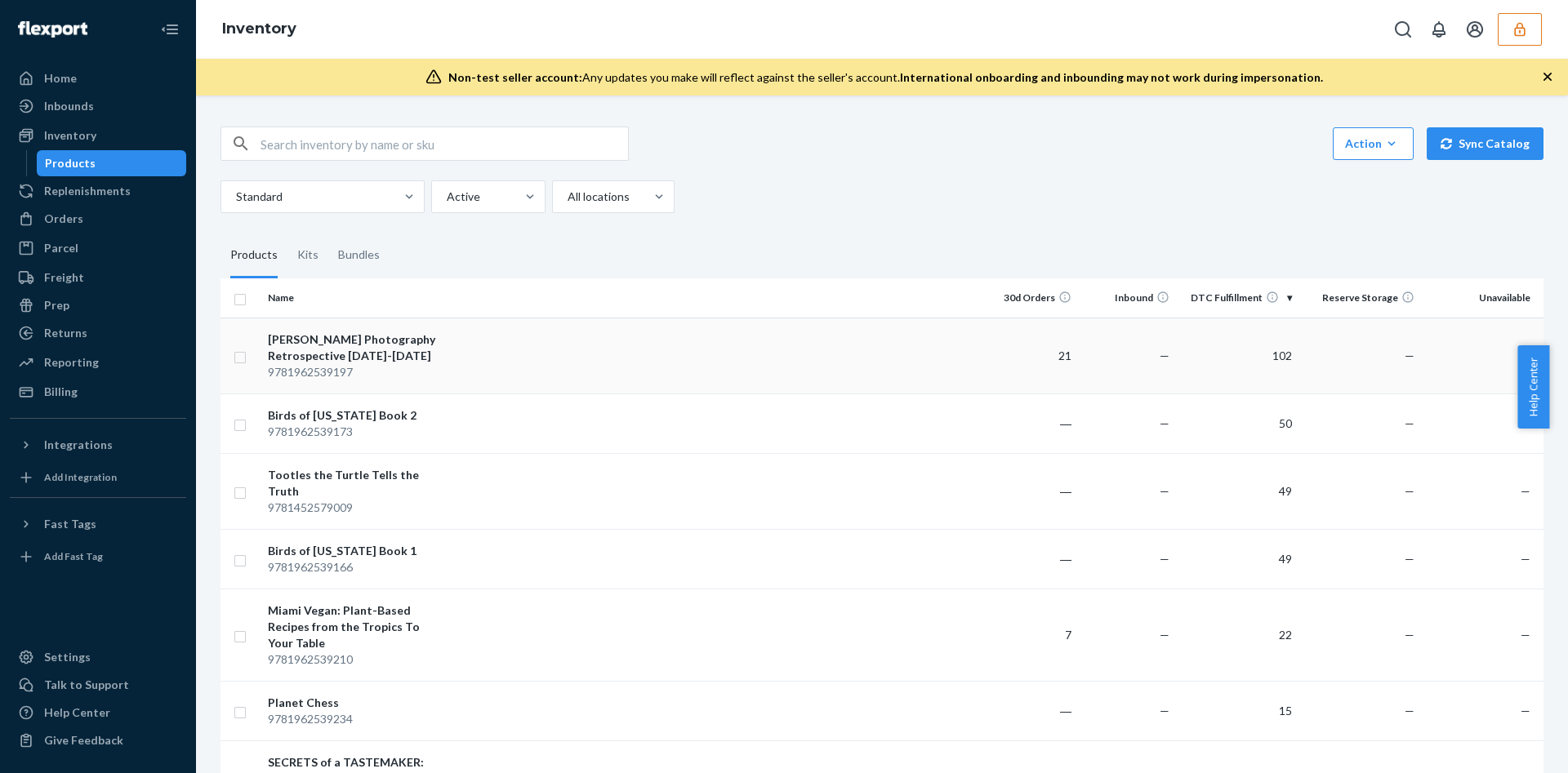
click at [668, 341] on td at bounding box center [713, 355] width 535 height 76
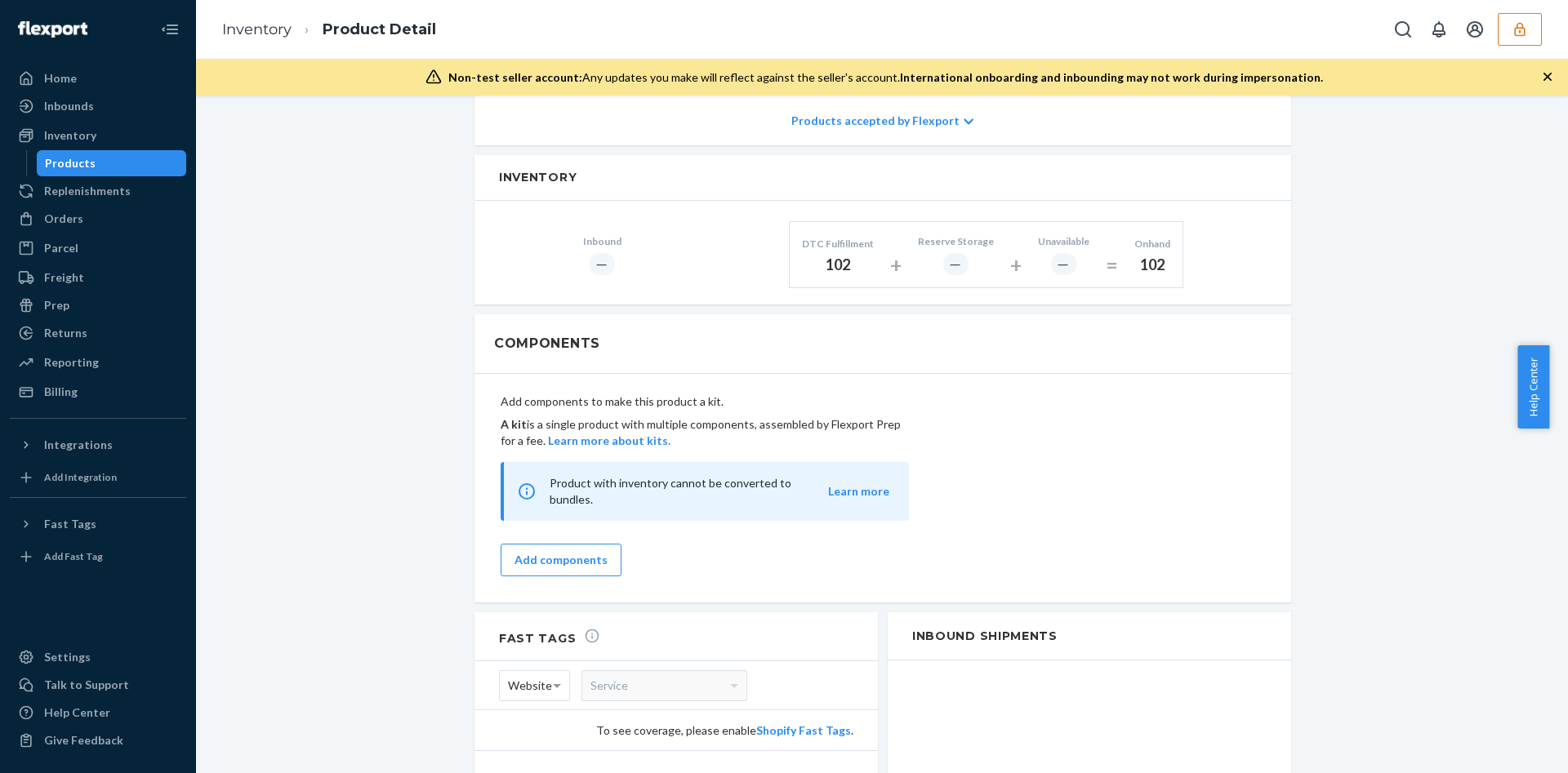
scroll to position [612, 0]
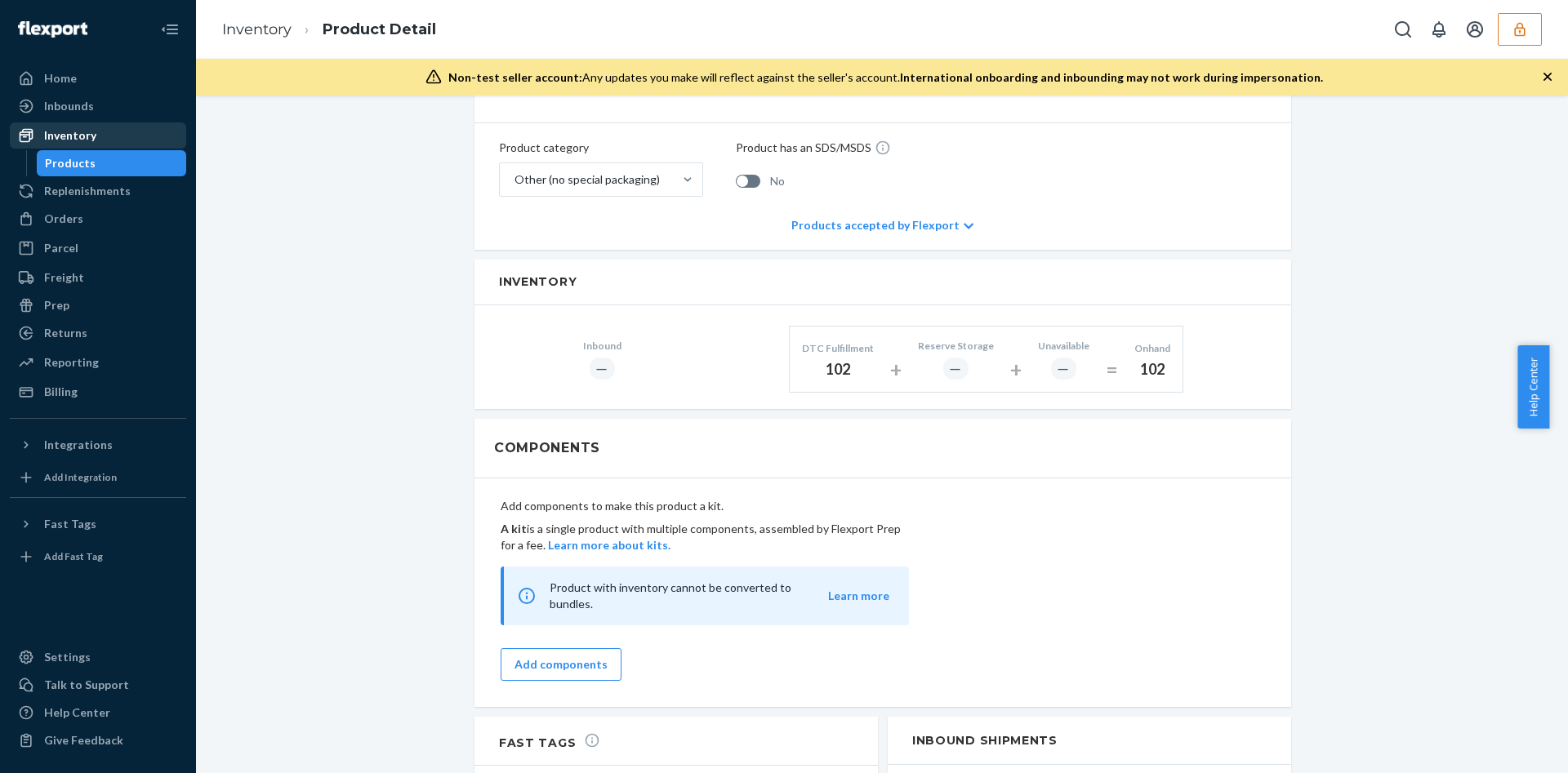
click at [143, 125] on div "Inventory" at bounding box center [97, 135] width 173 height 23
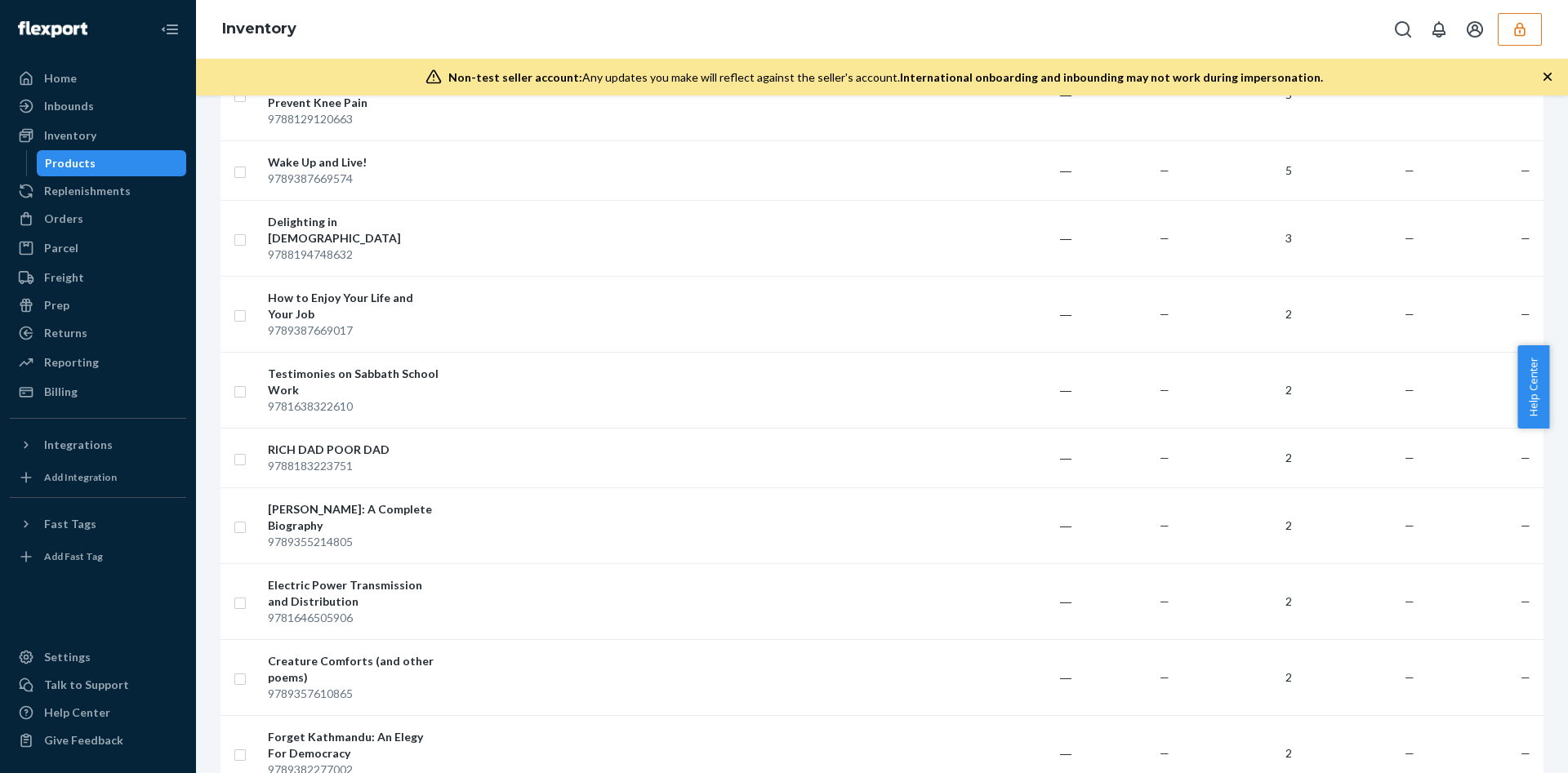
scroll to position [1592, 0]
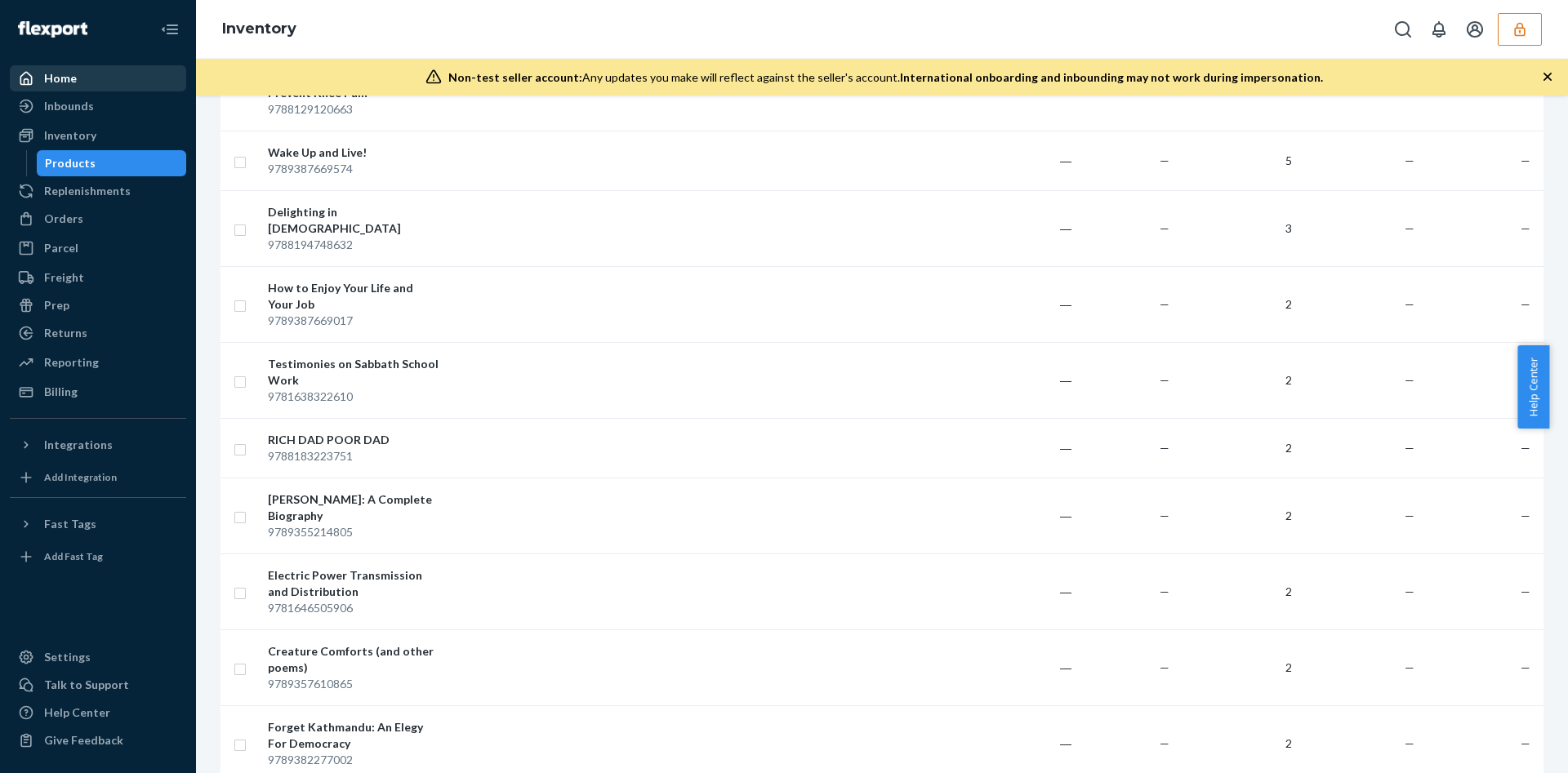
click at [99, 74] on div "Home" at bounding box center [97, 78] width 173 height 23
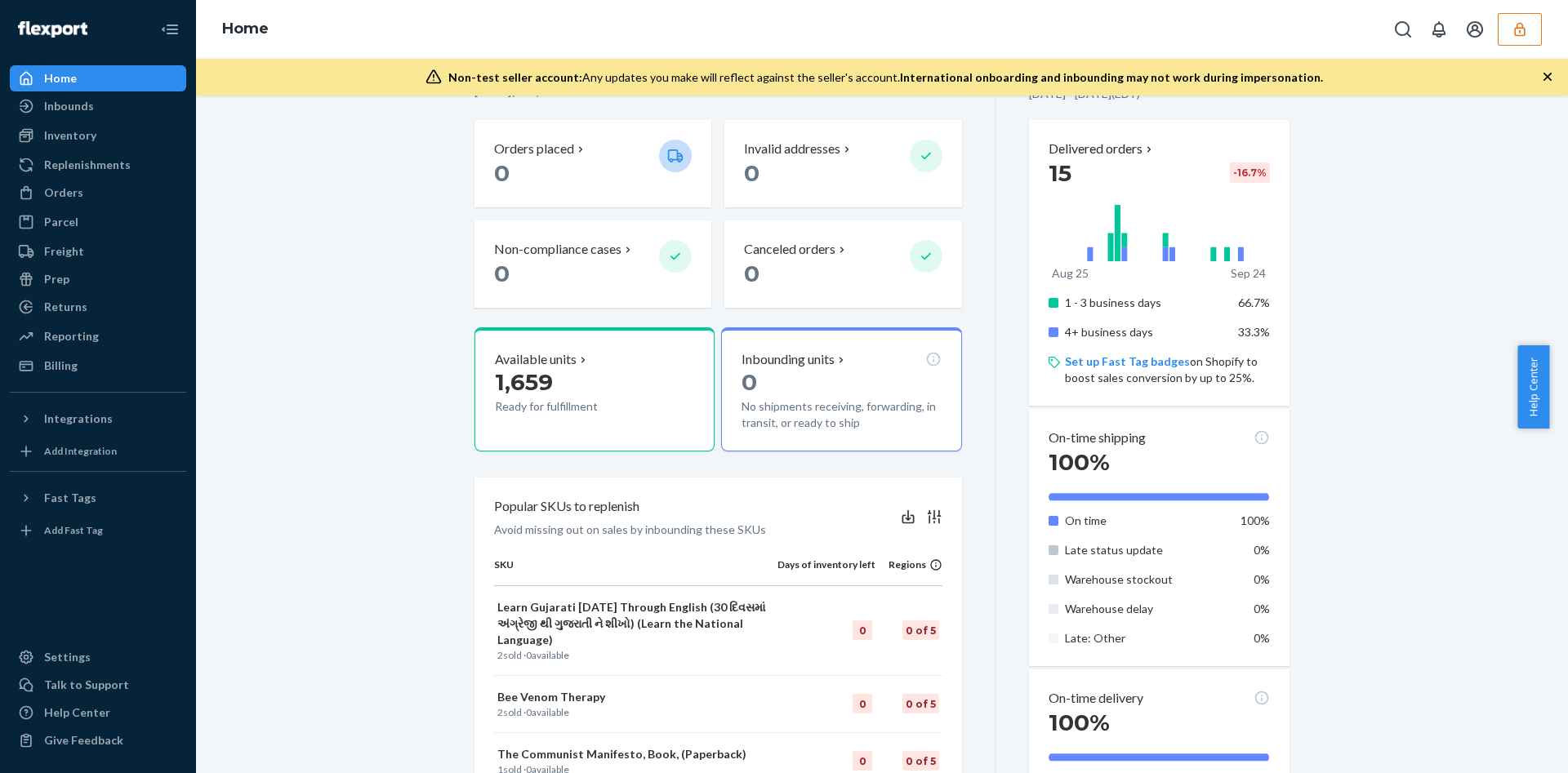
scroll to position [245, 0]
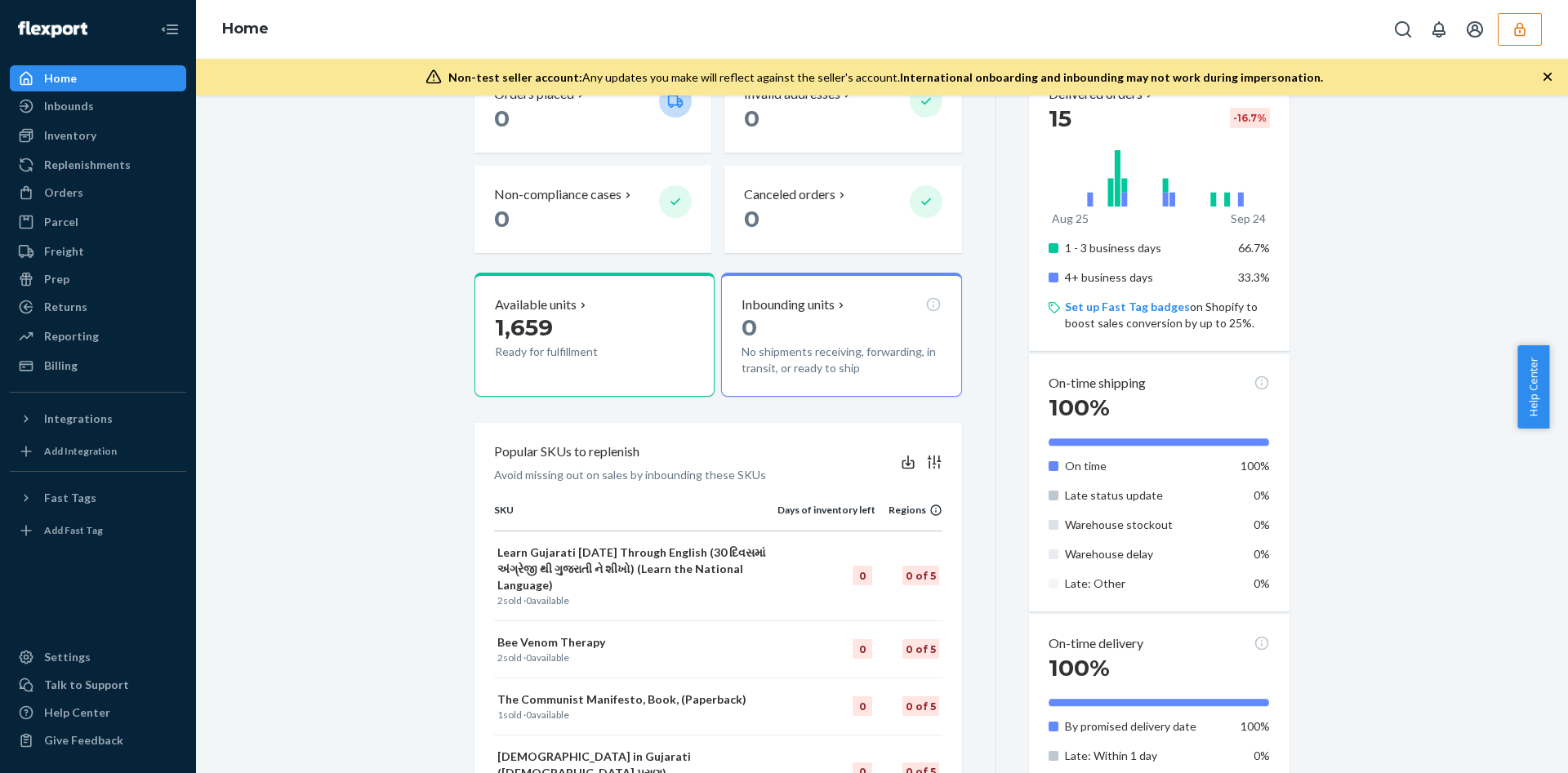
click at [152, 379] on div "Home Inbounds Shipping Plans Problems Inventory Products Replenishments Orders …" at bounding box center [98, 386] width 196 height 773
click at [158, 355] on div "Billing" at bounding box center [97, 365] width 173 height 23
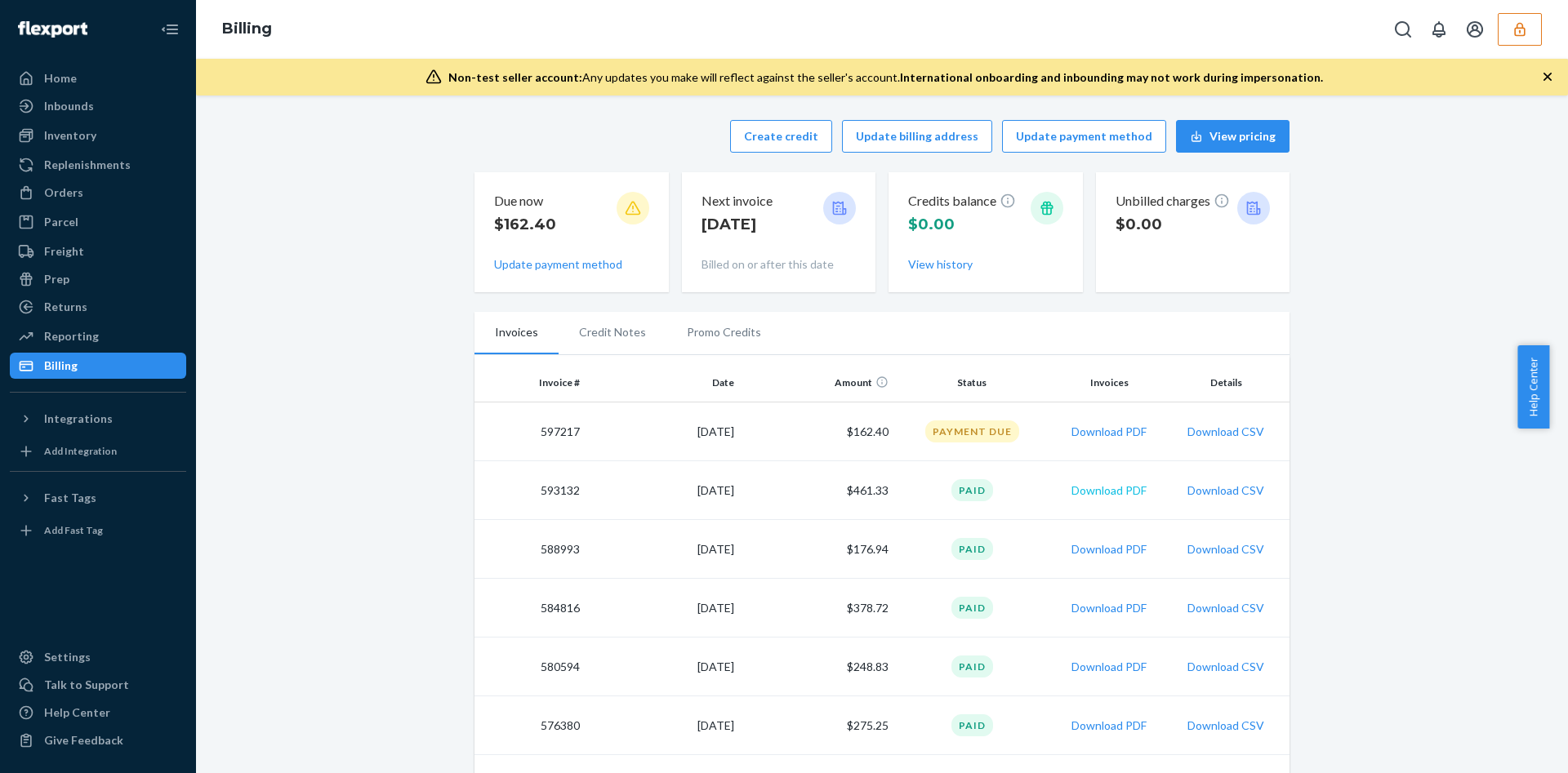
click at [1097, 486] on button "Download PDF" at bounding box center [1109, 490] width 75 height 16
click at [1110, 600] on button "Download PDF" at bounding box center [1109, 608] width 75 height 16
click at [1531, 31] on button "button" at bounding box center [1520, 29] width 44 height 32
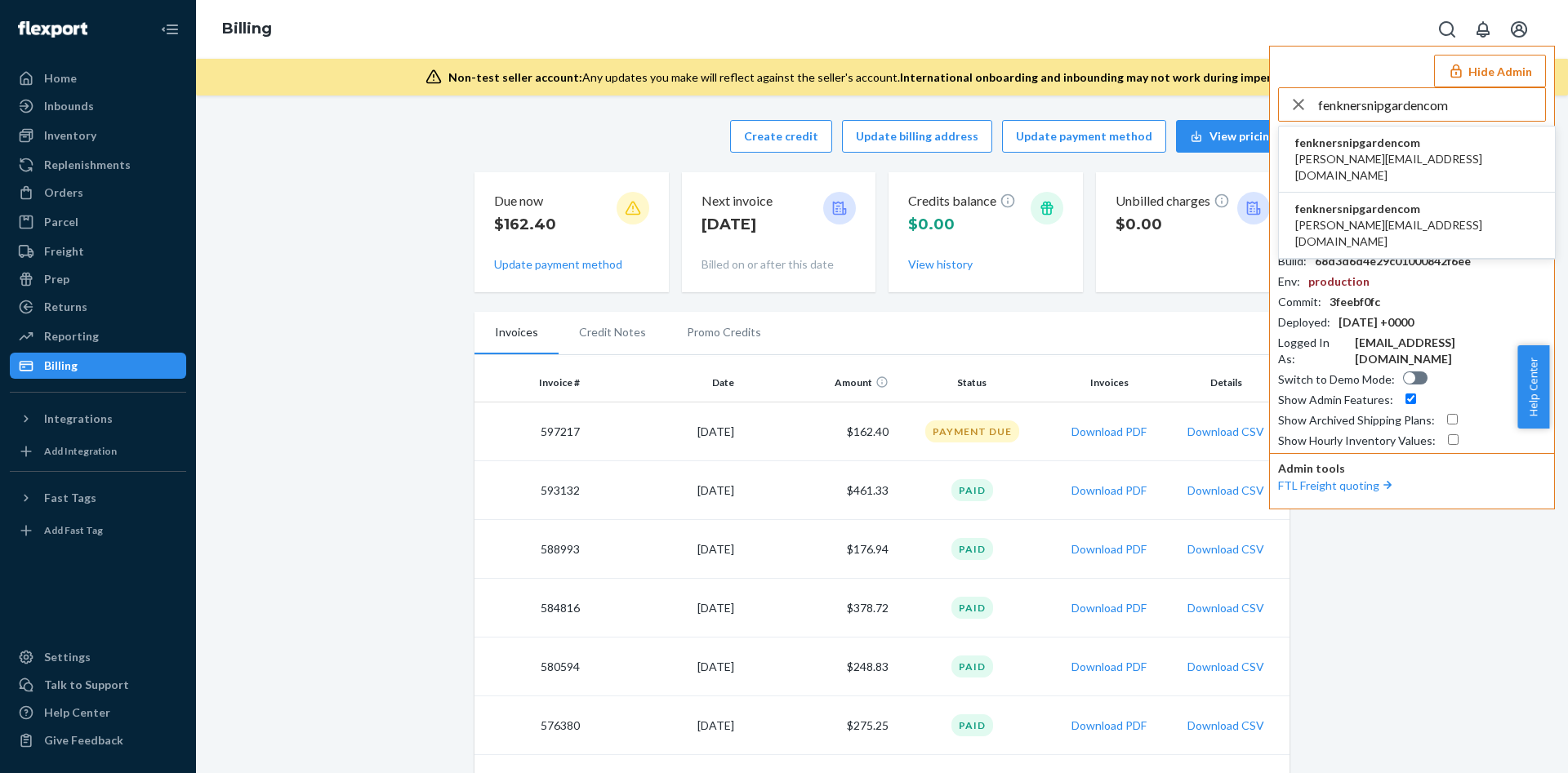
type input "fenknersnipgardencom"
click at [1400, 135] on span "fenknersnipgardencom" at bounding box center [1417, 142] width 244 height 16
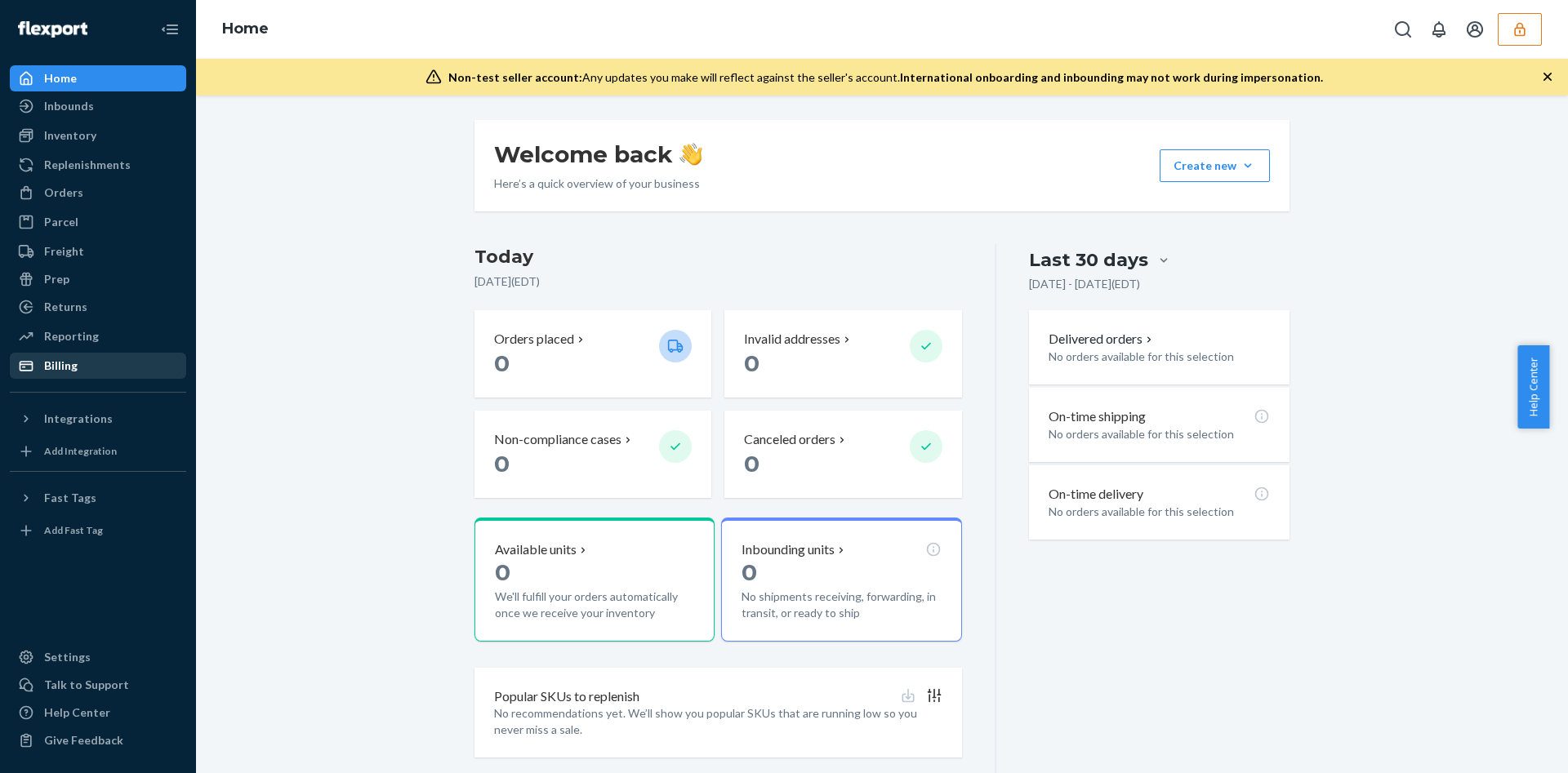
click at [95, 369] on div "Billing" at bounding box center [97, 365] width 173 height 23
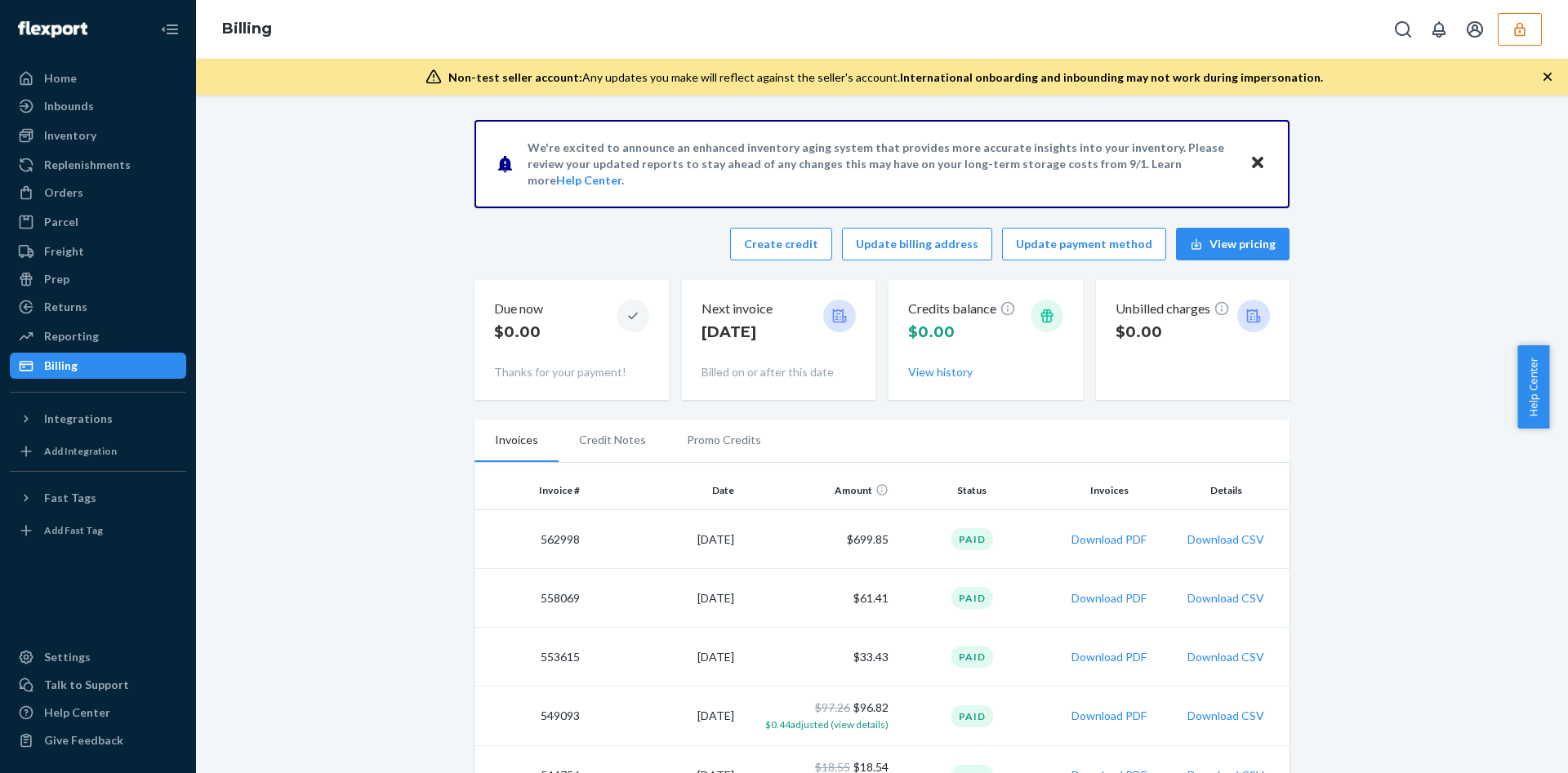
click at [605, 436] on li "Credit Notes" at bounding box center [612, 440] width 108 height 41
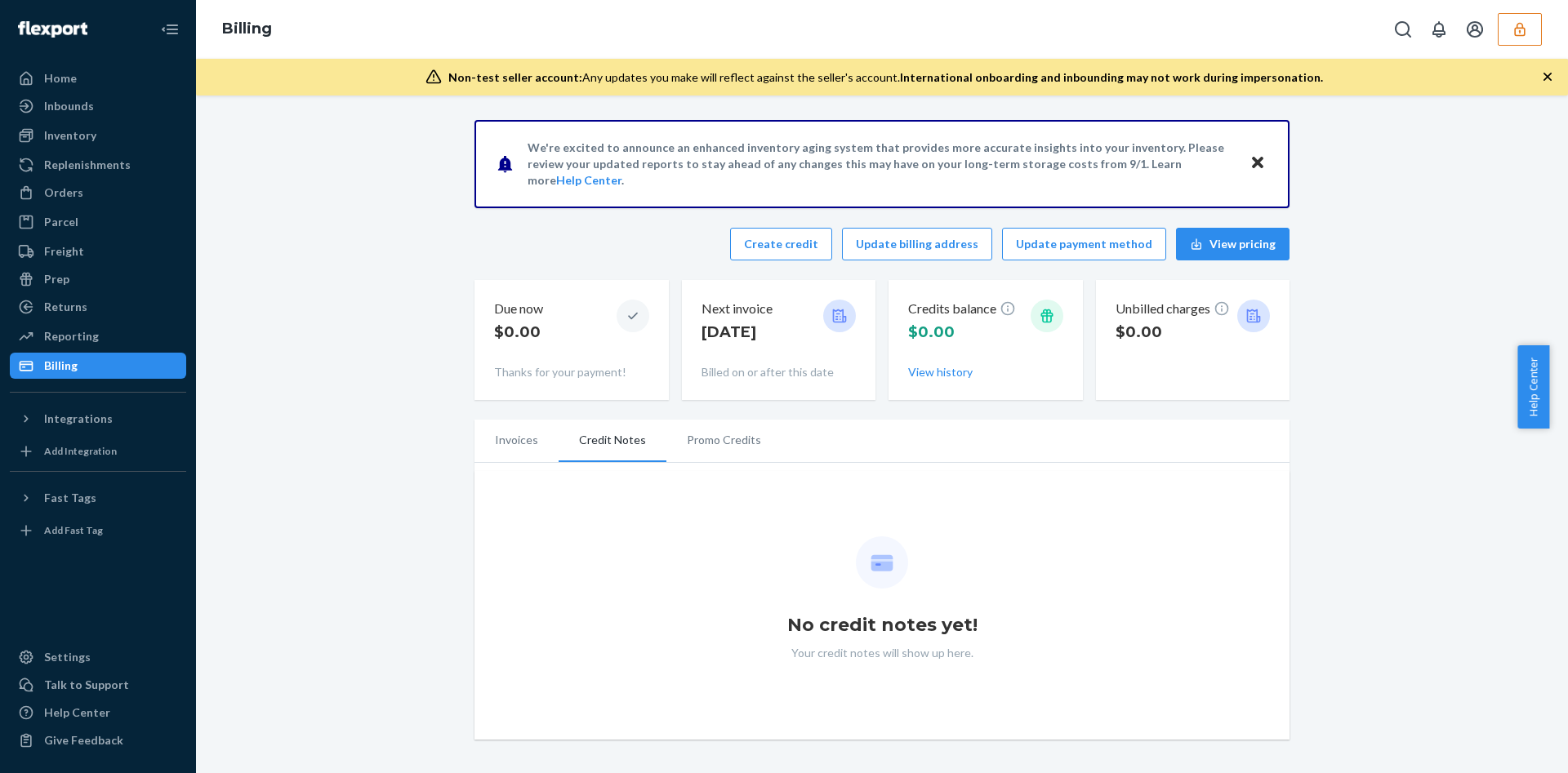
click at [712, 447] on li "Promo Credits" at bounding box center [724, 440] width 115 height 41
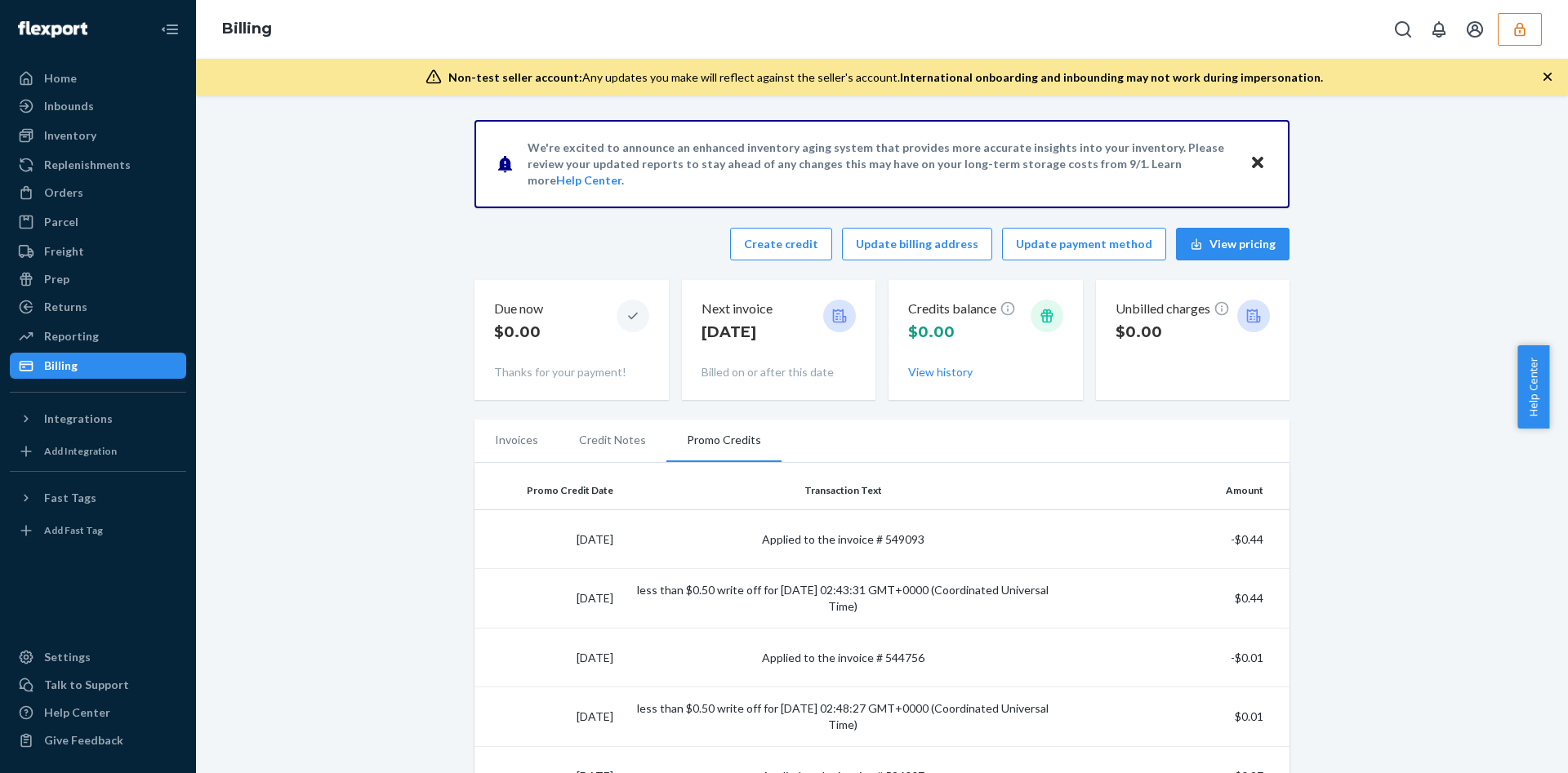
click at [1527, 25] on icon "button" at bounding box center [1519, 29] width 16 height 16
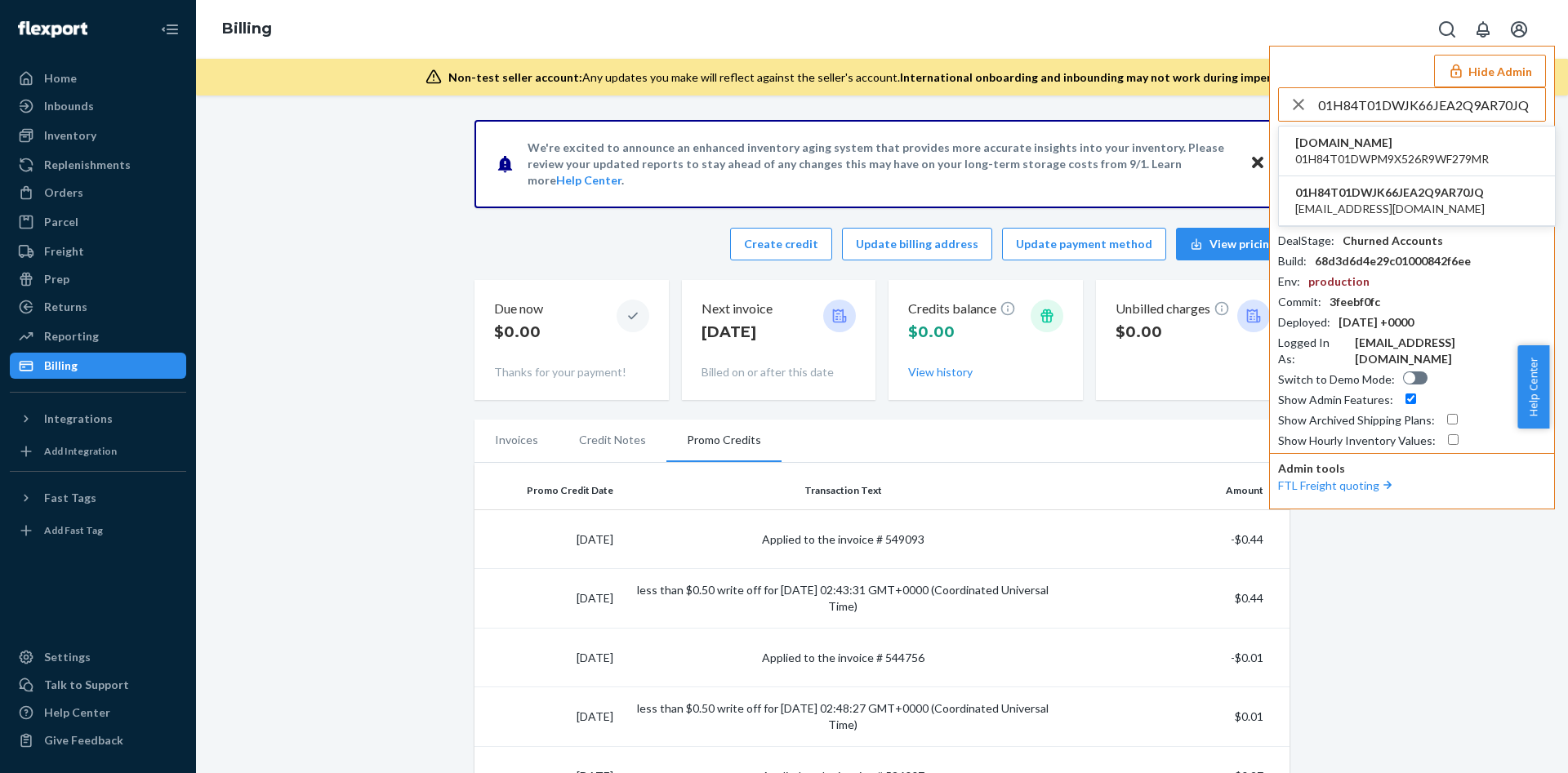
type input "01H84T01DWJK66JEA2Q9AR70JQ"
click at [1404, 151] on span "01H84T01DWPM9X526R9WF279MR" at bounding box center [1392, 158] width 193 height 16
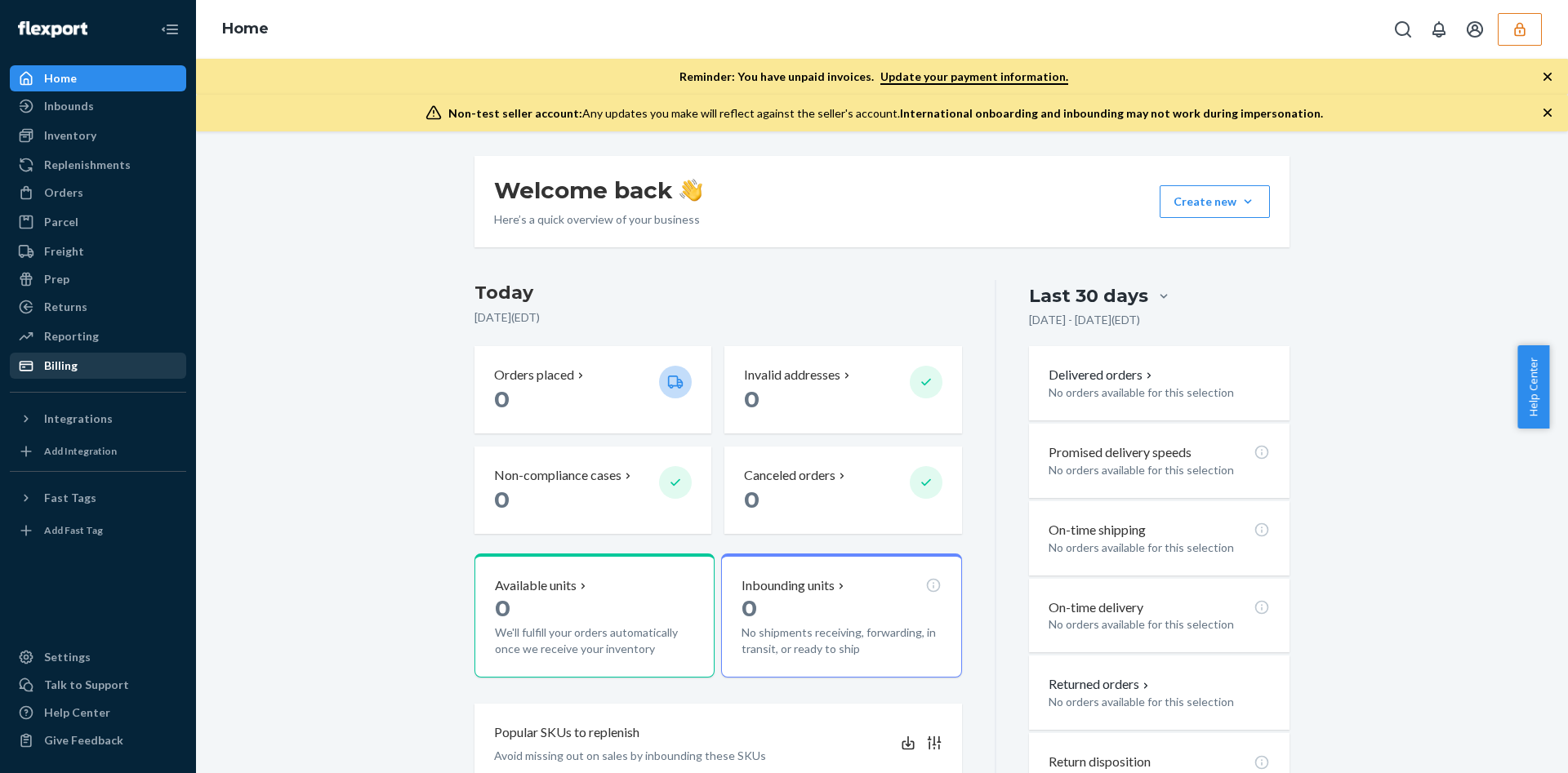
click at [118, 372] on div "Billing" at bounding box center [97, 365] width 173 height 23
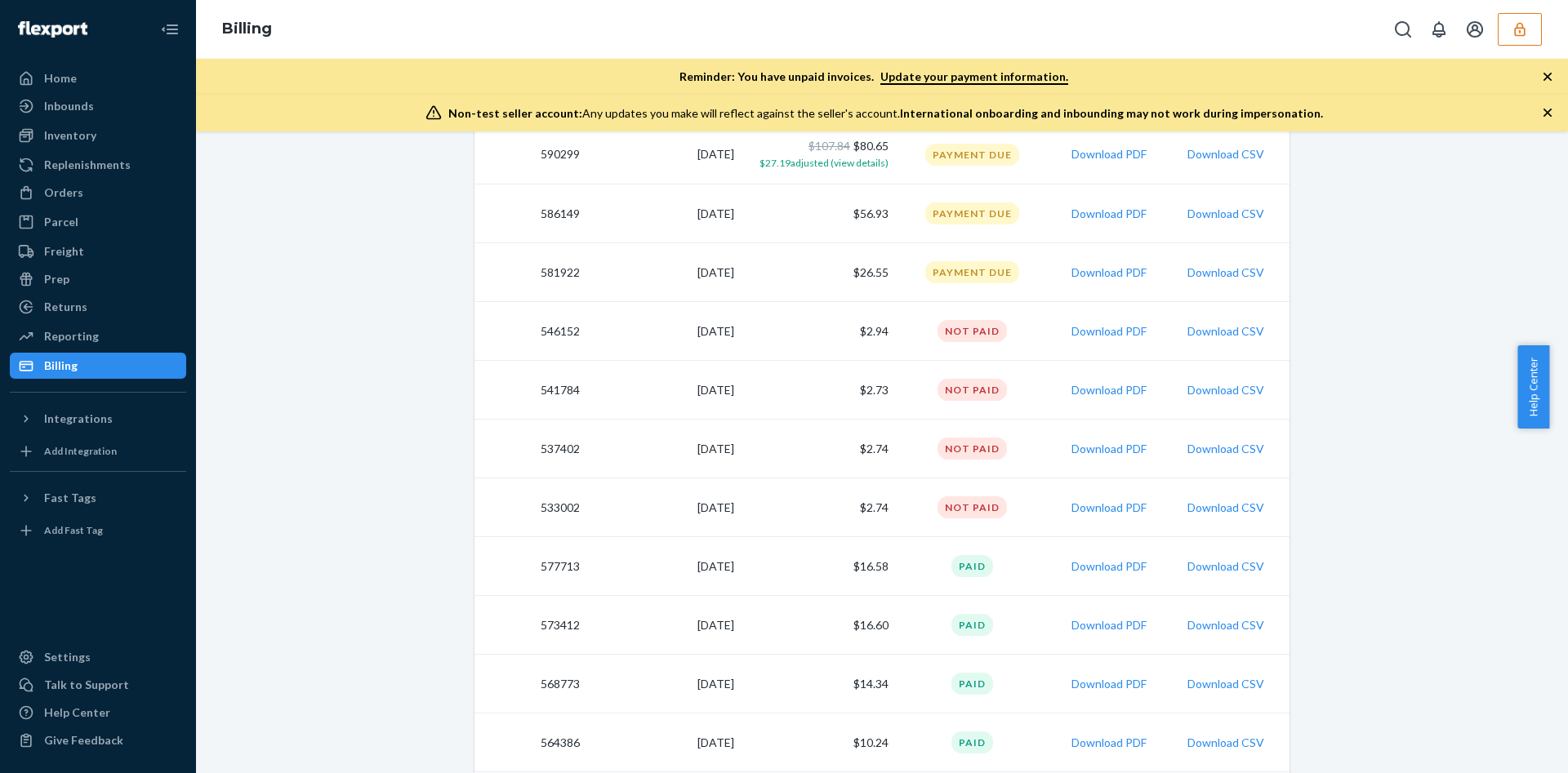
scroll to position [463, 0]
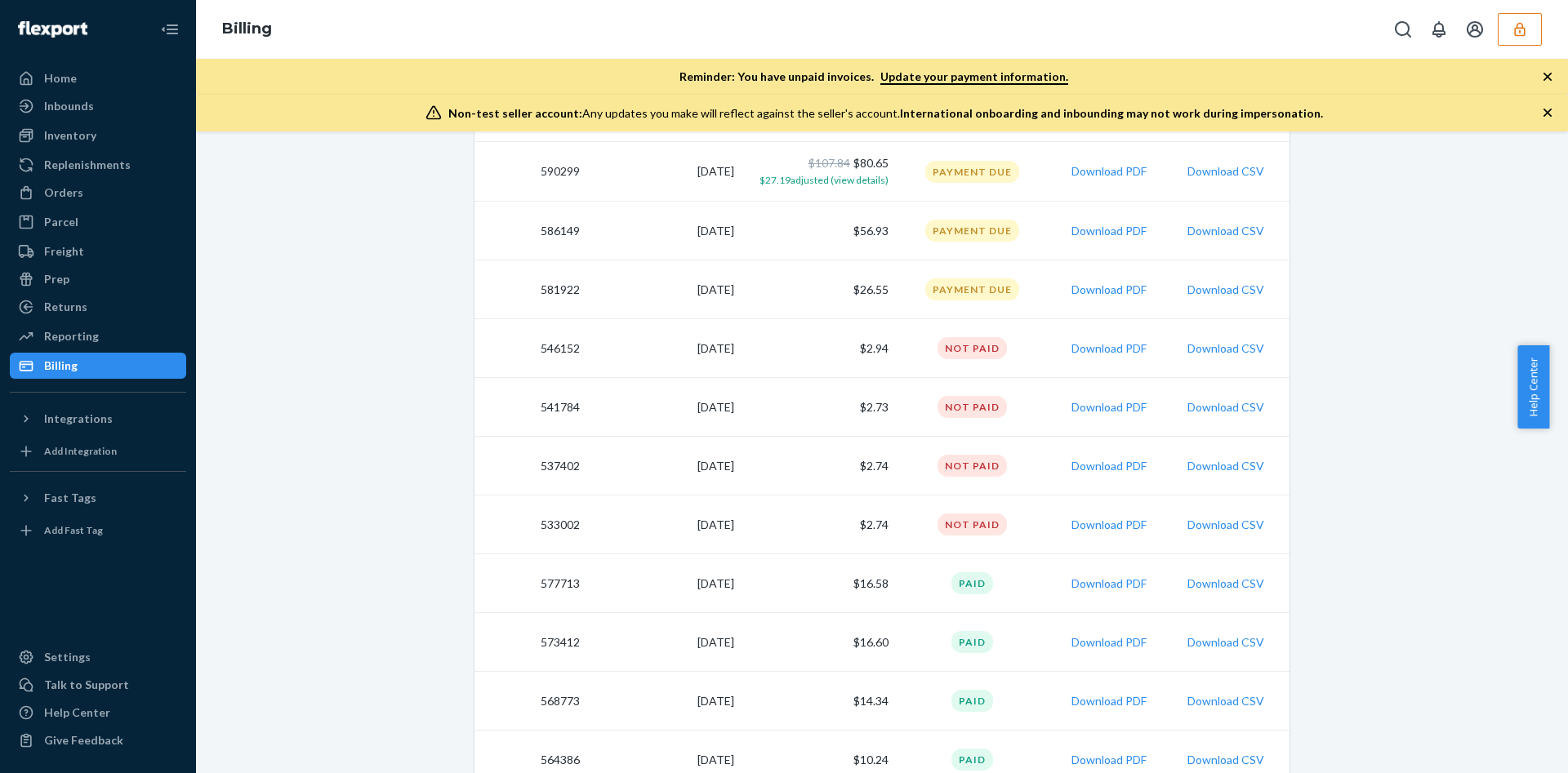
click at [1529, 38] on button "button" at bounding box center [1520, 29] width 44 height 32
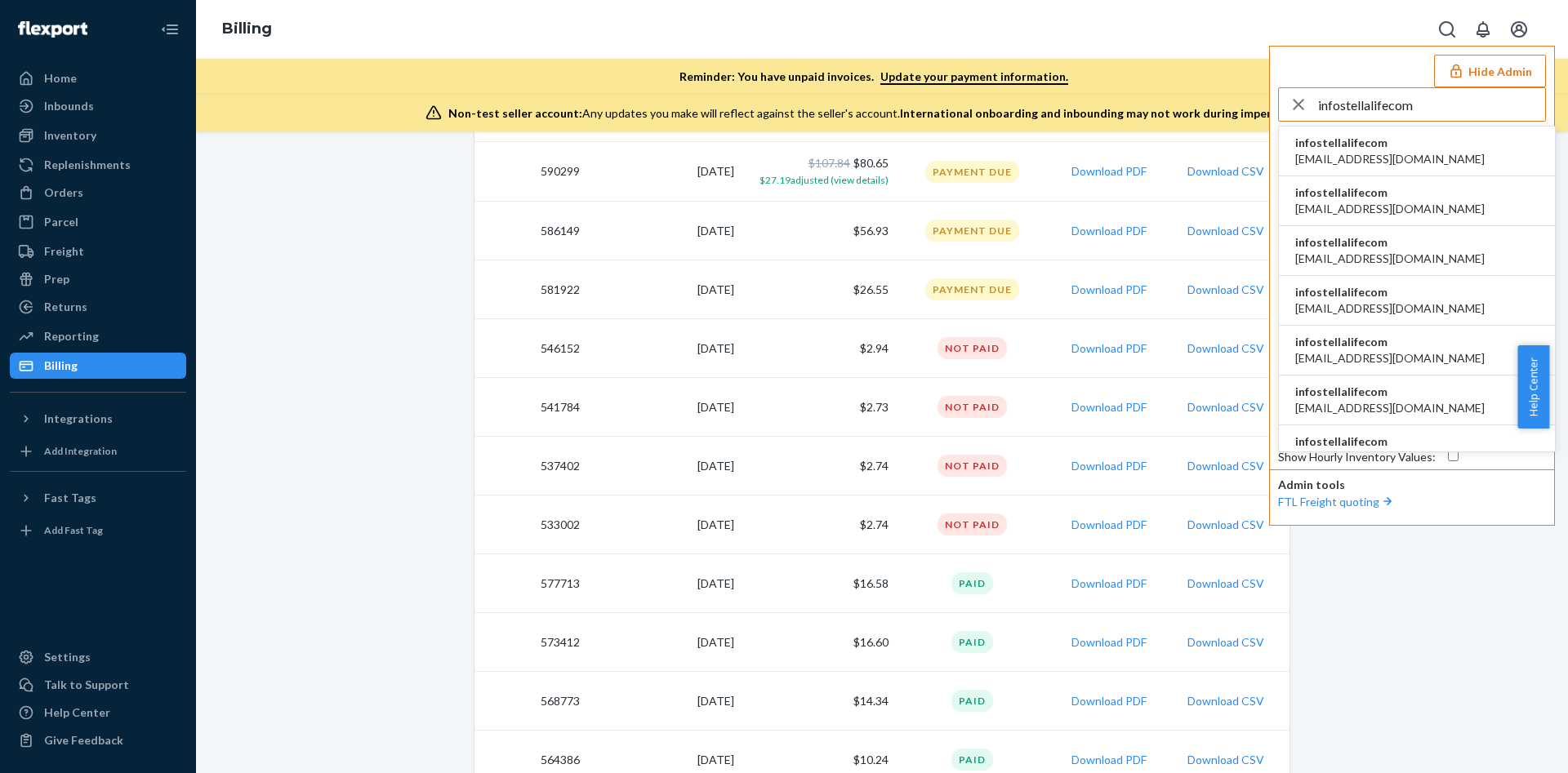
type input "infostellalifecom"
click at [1420, 144] on span "infostellalifecom" at bounding box center [1390, 142] width 189 height 16
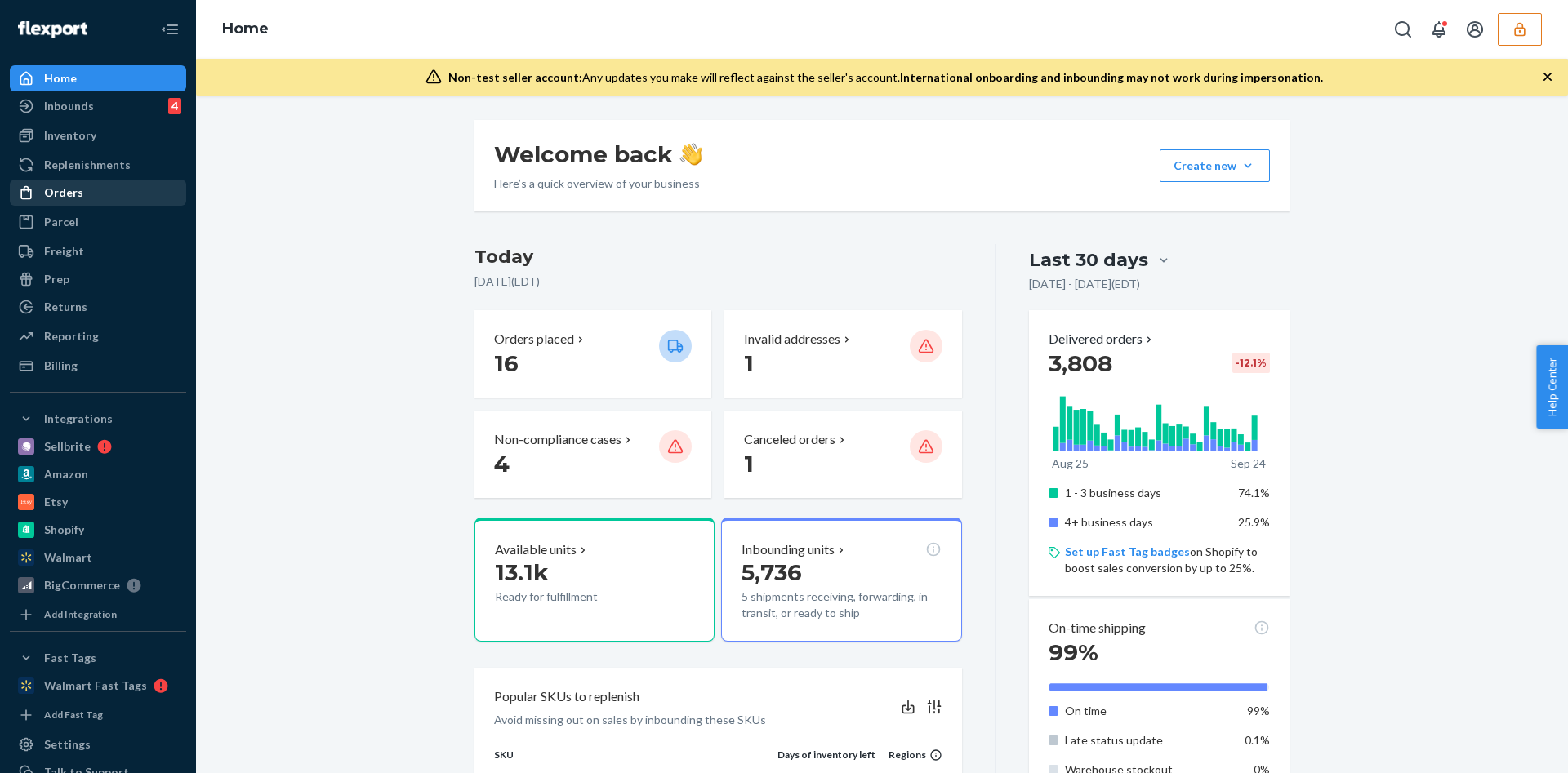
click at [124, 195] on div "Orders" at bounding box center [97, 192] width 173 height 23
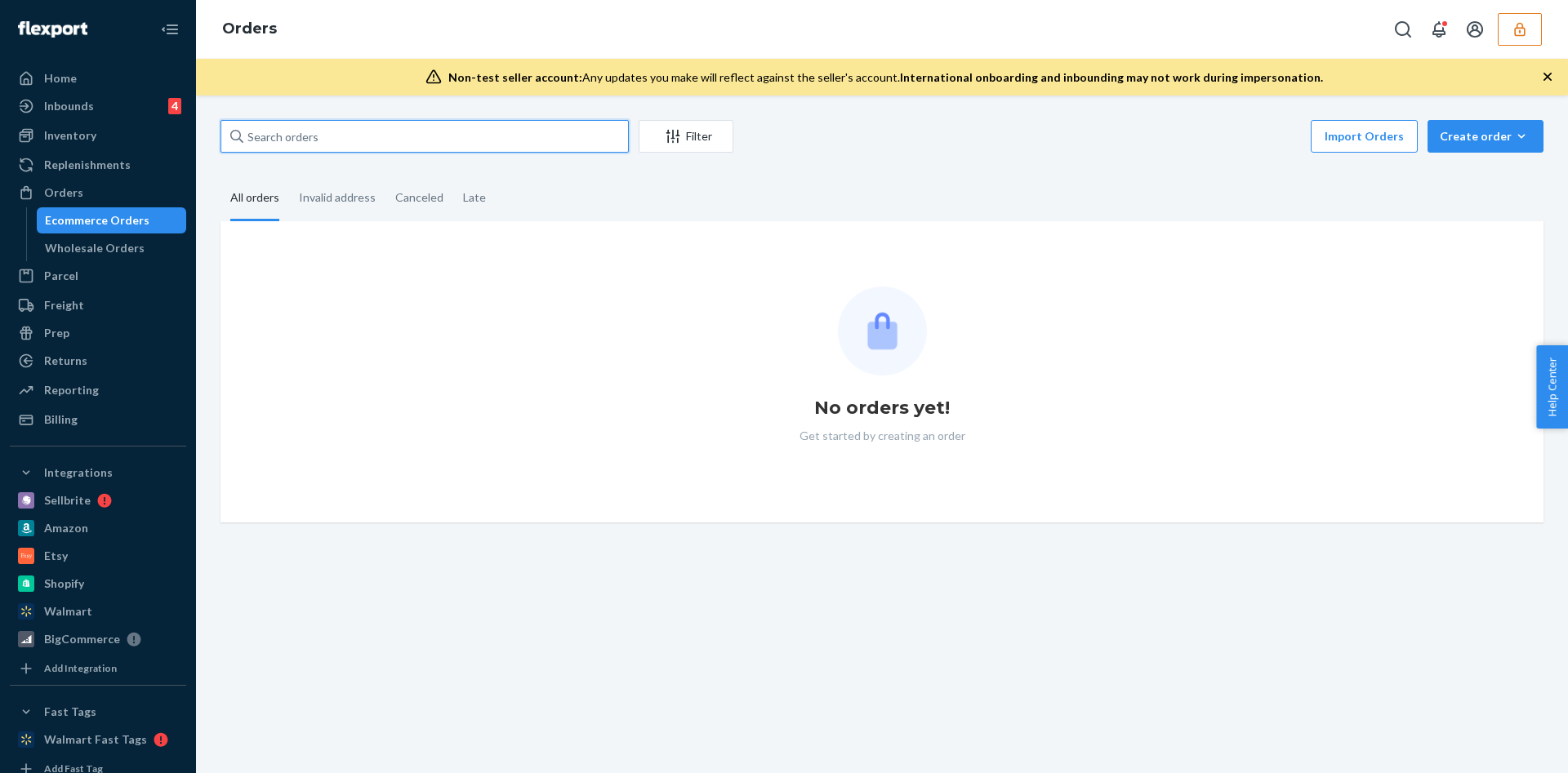
click at [336, 135] on input "text" at bounding box center [425, 136] width 409 height 32
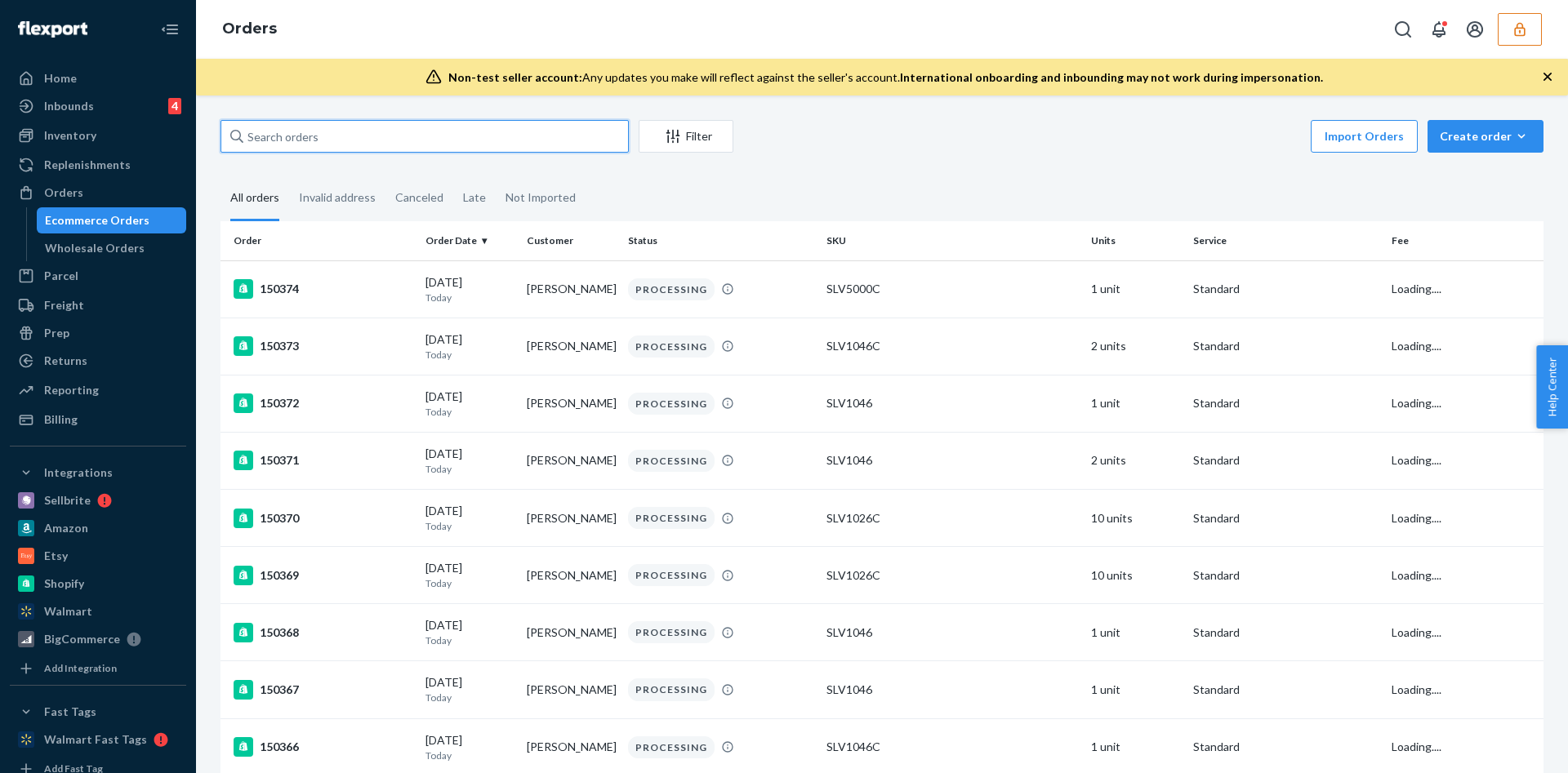
paste input "134938211"
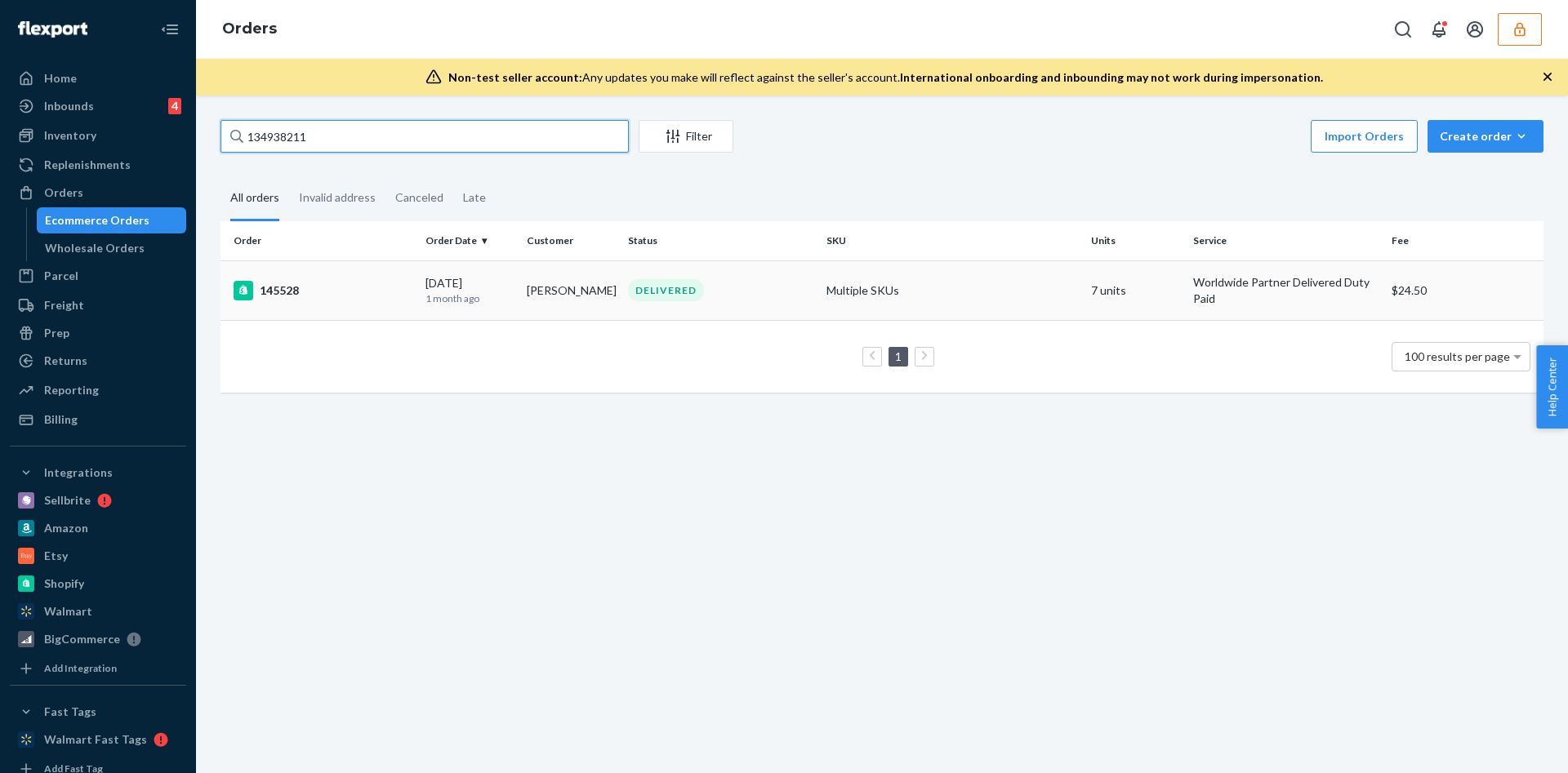
type input "134938211"
click at [421, 289] on td "08/21/2025 1 month ago" at bounding box center [469, 290] width 101 height 60
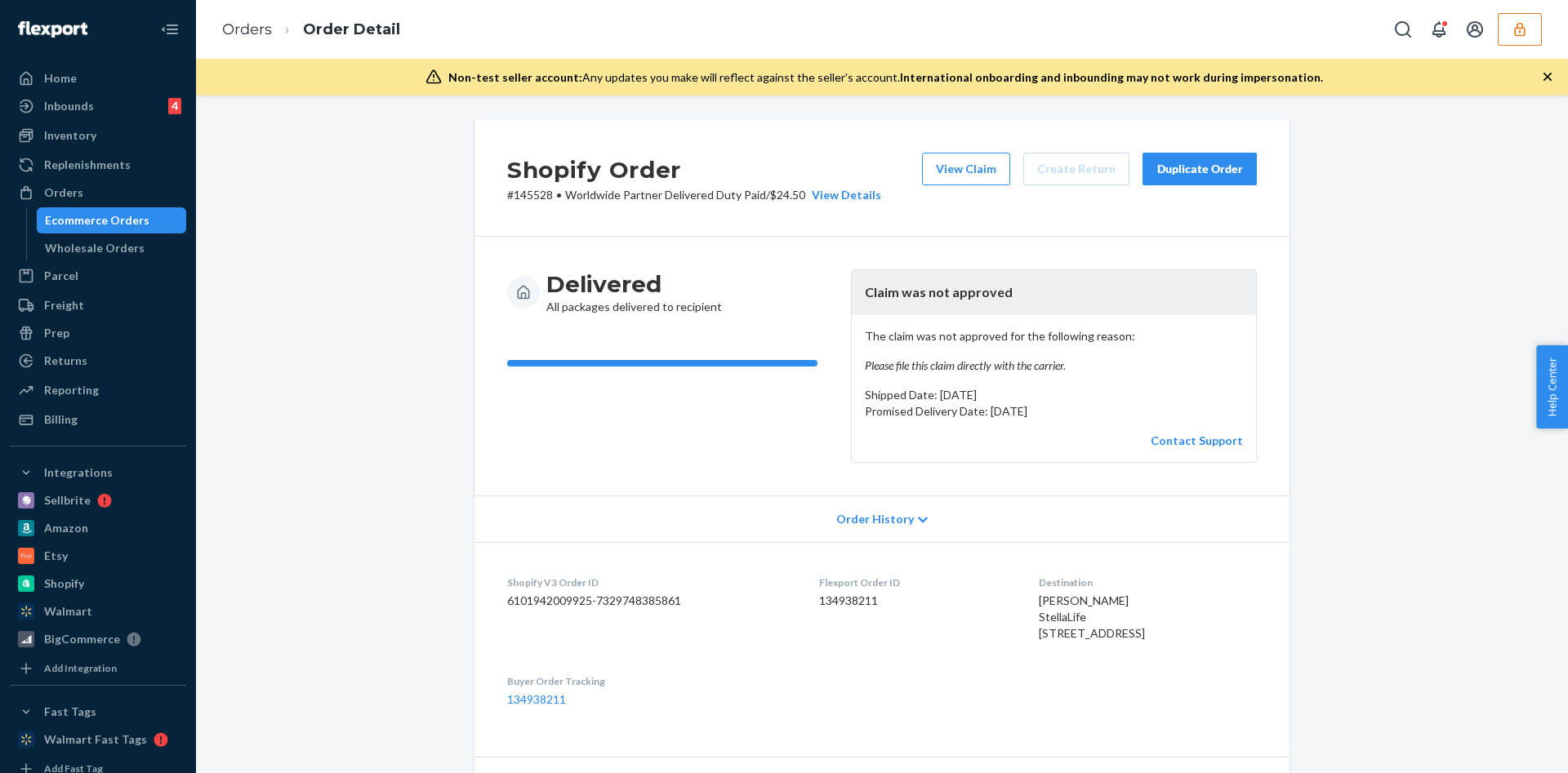
scroll to position [2, 0]
click at [941, 170] on button "View Claim" at bounding box center [967, 167] width 89 height 32
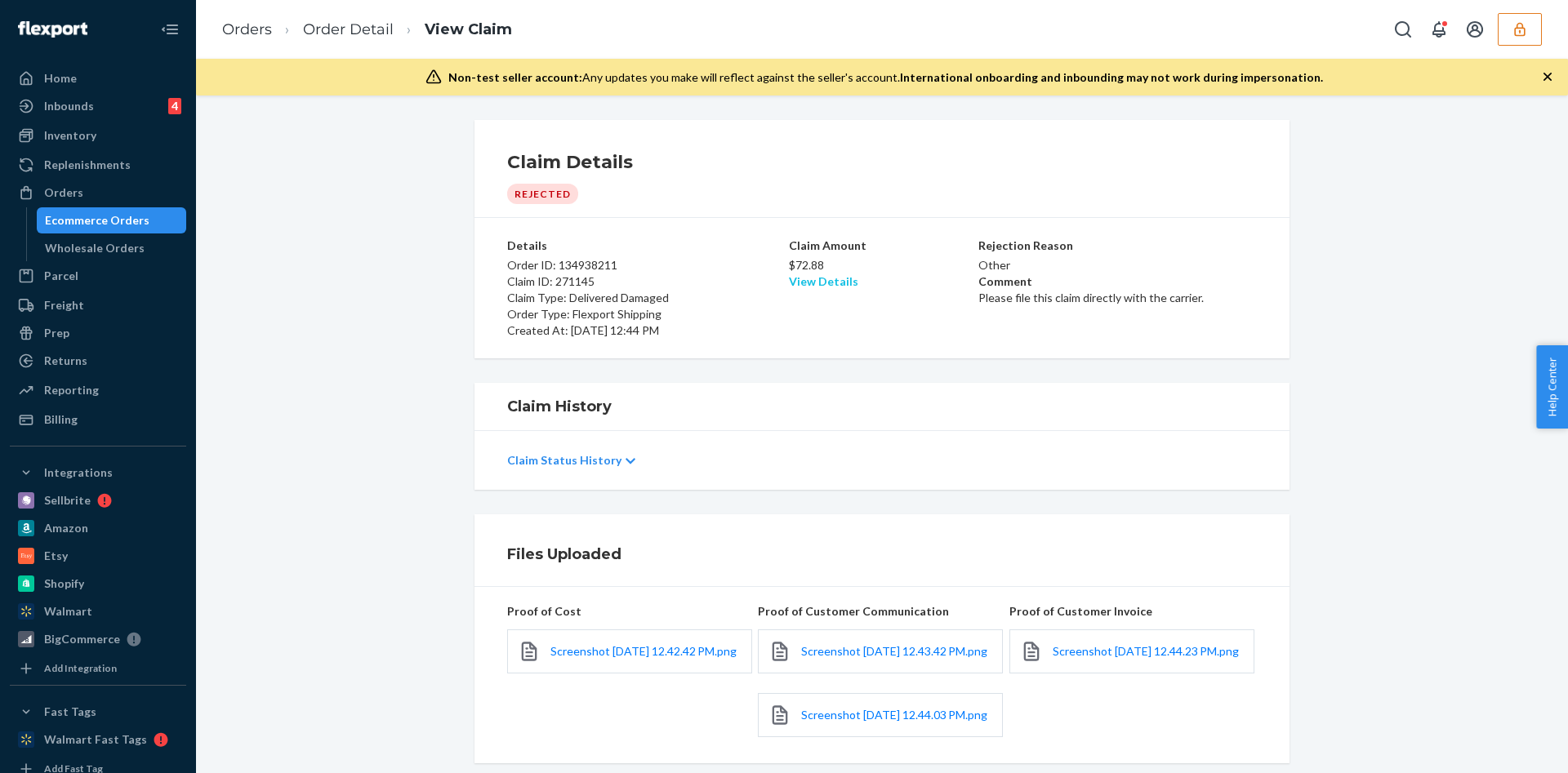
click at [796, 277] on link "View Details" at bounding box center [824, 281] width 70 height 14
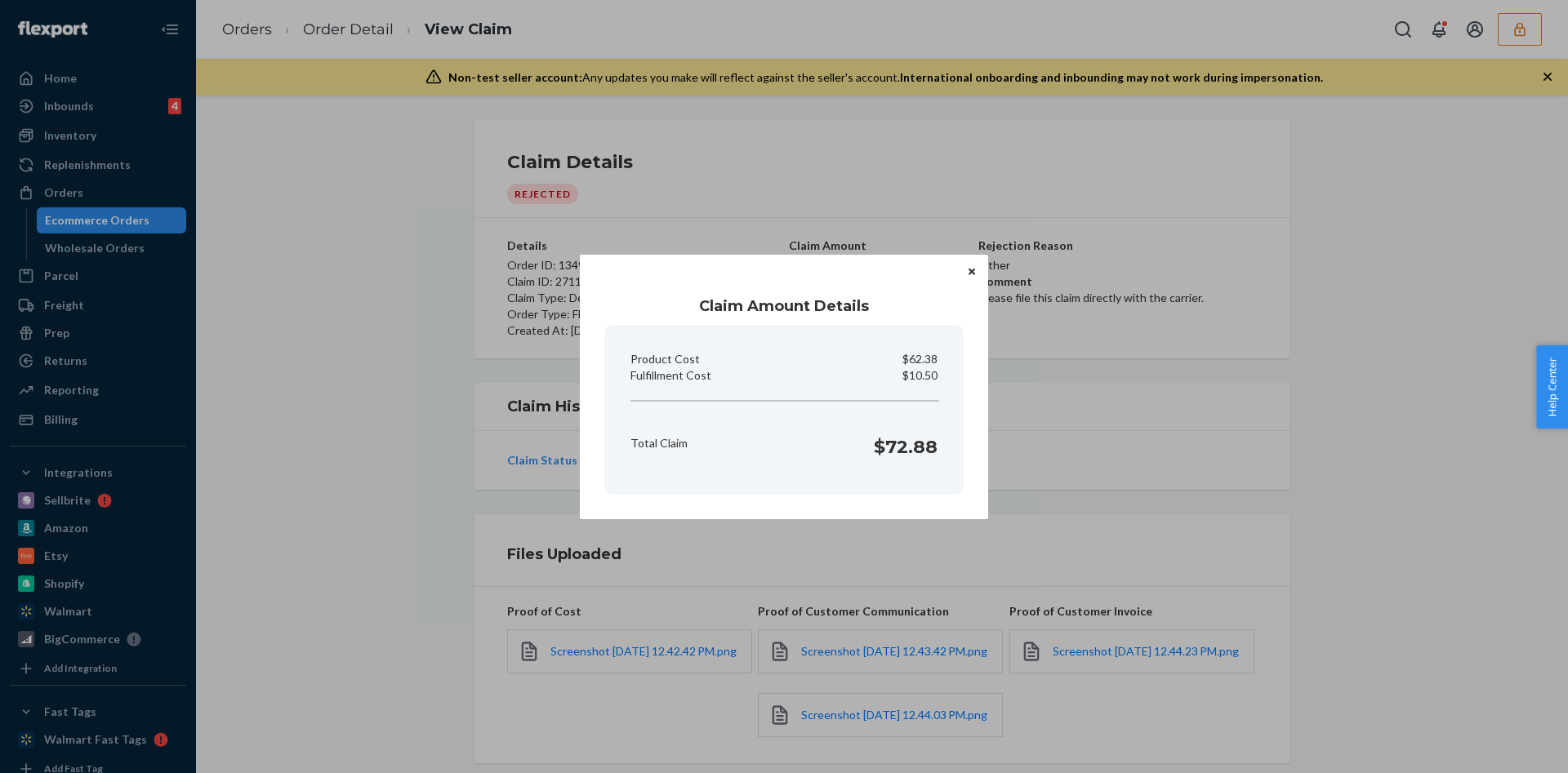
click at [970, 272] on icon "Close" at bounding box center [972, 272] width 7 height 7
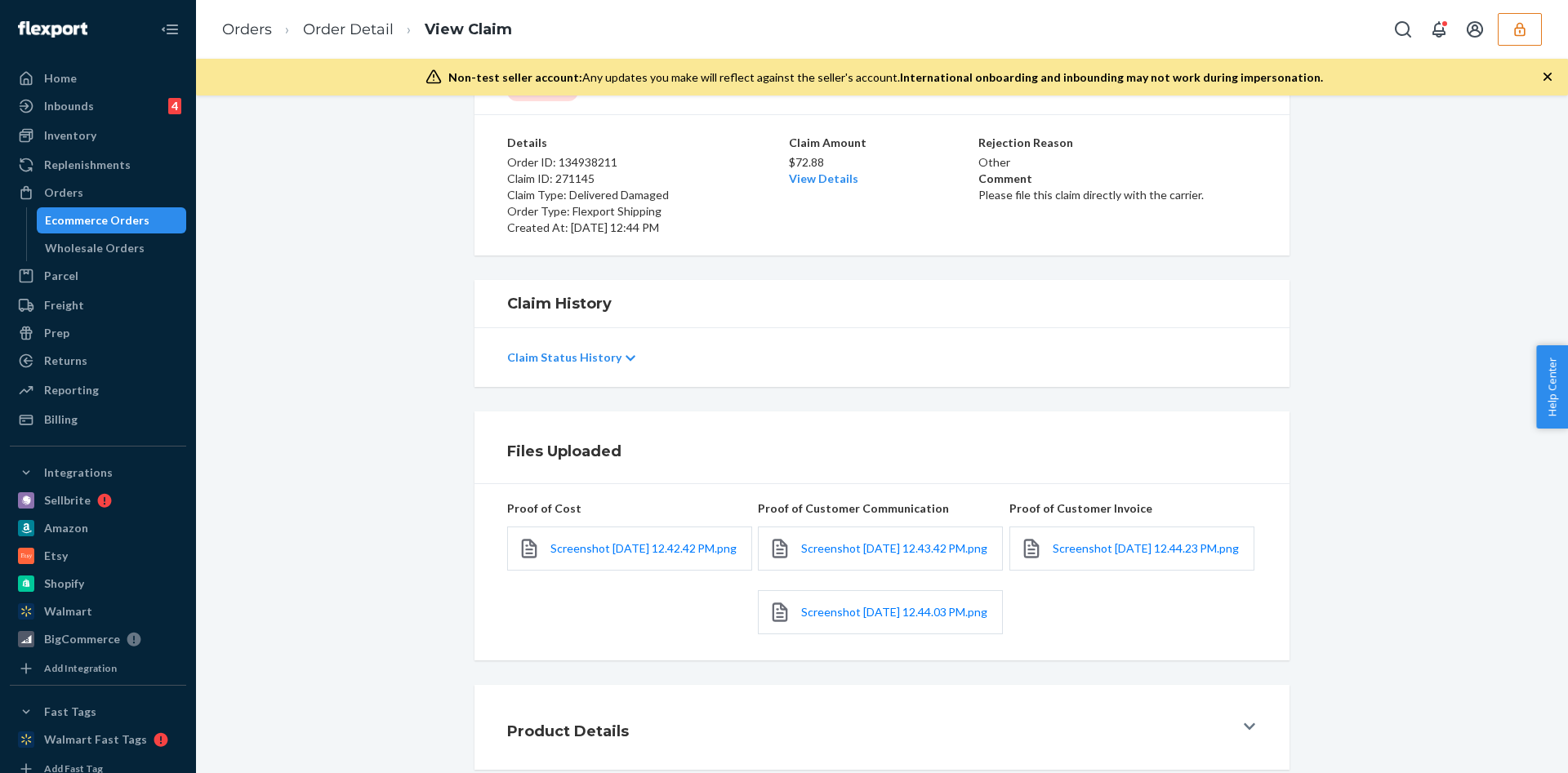
scroll to position [122, 0]
click at [606, 543] on span "Screenshot 2025-09-11 at 12.42.42 PM.png" at bounding box center [643, 548] width 187 height 14
click at [820, 171] on link "View Details" at bounding box center [824, 178] width 70 height 14
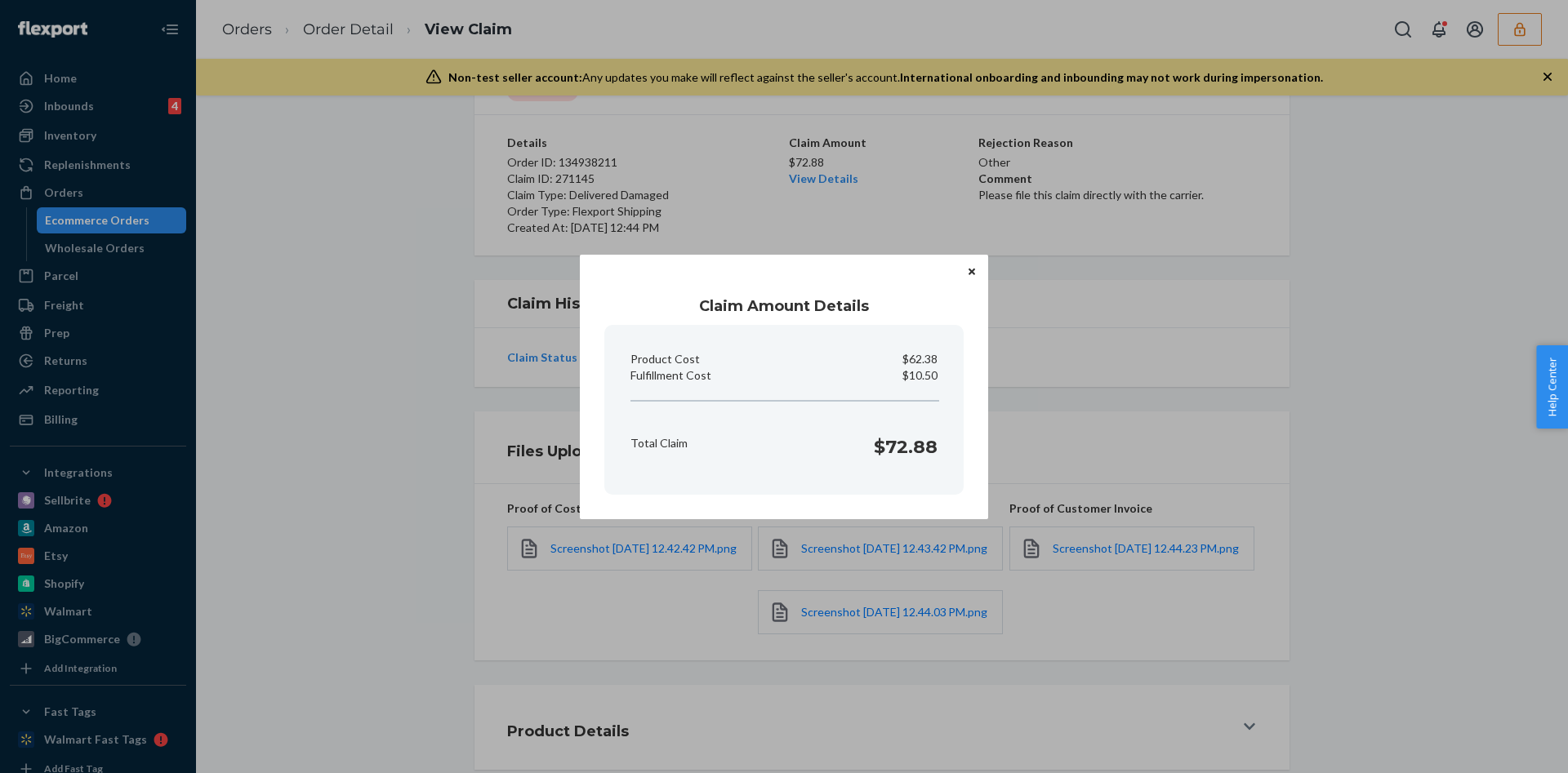
click at [972, 268] on icon "Close" at bounding box center [972, 272] width 7 height 10
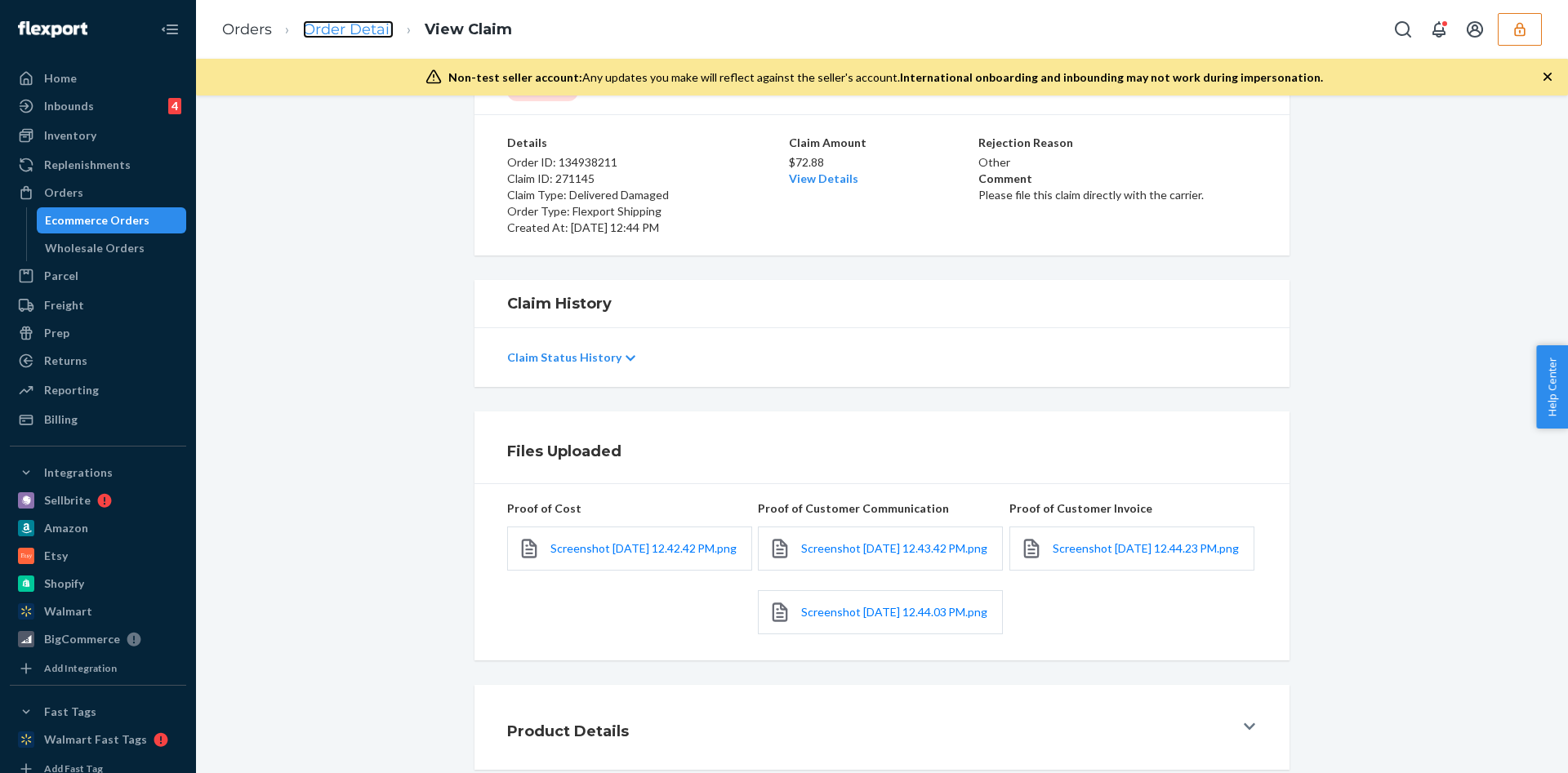
click at [357, 26] on link "Order Detail" at bounding box center [348, 29] width 90 height 18
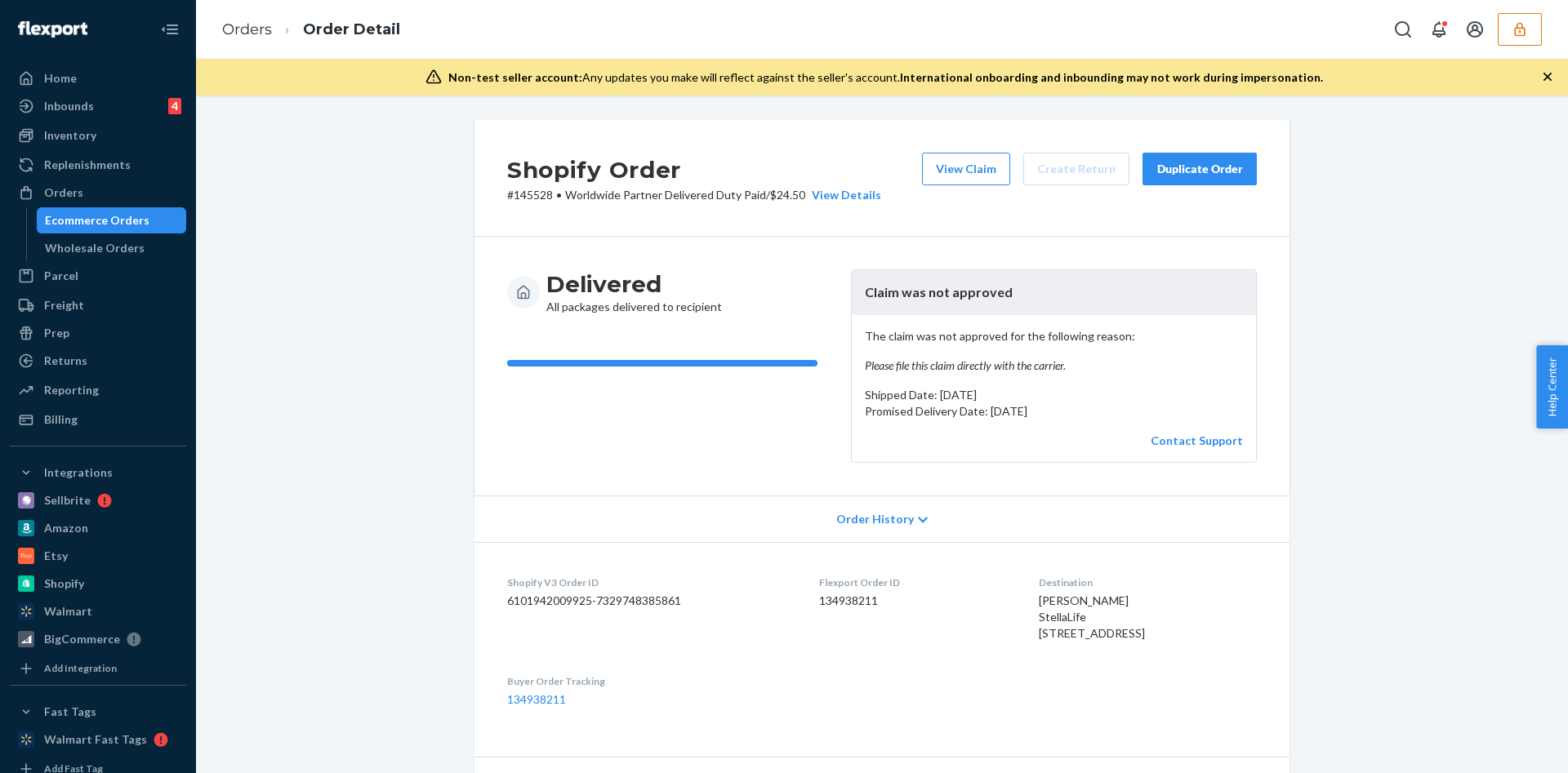
click at [1531, 32] on button "button" at bounding box center [1520, 29] width 44 height 32
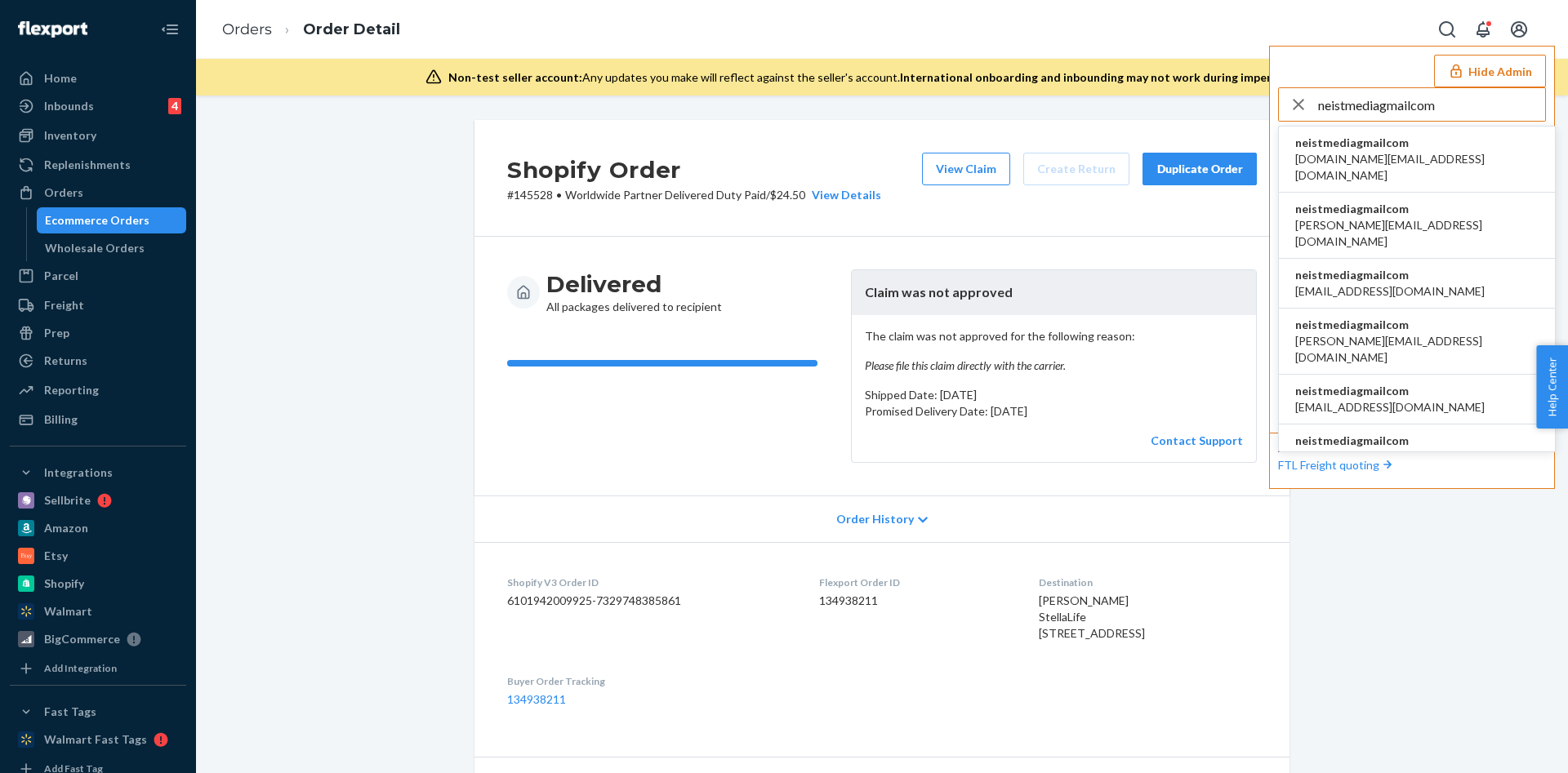
type input "neistmediagmailcom"
click at [1351, 192] on li "neistmediagmailcom dylan@hostagetape.com" at bounding box center [1417, 226] width 276 height 66
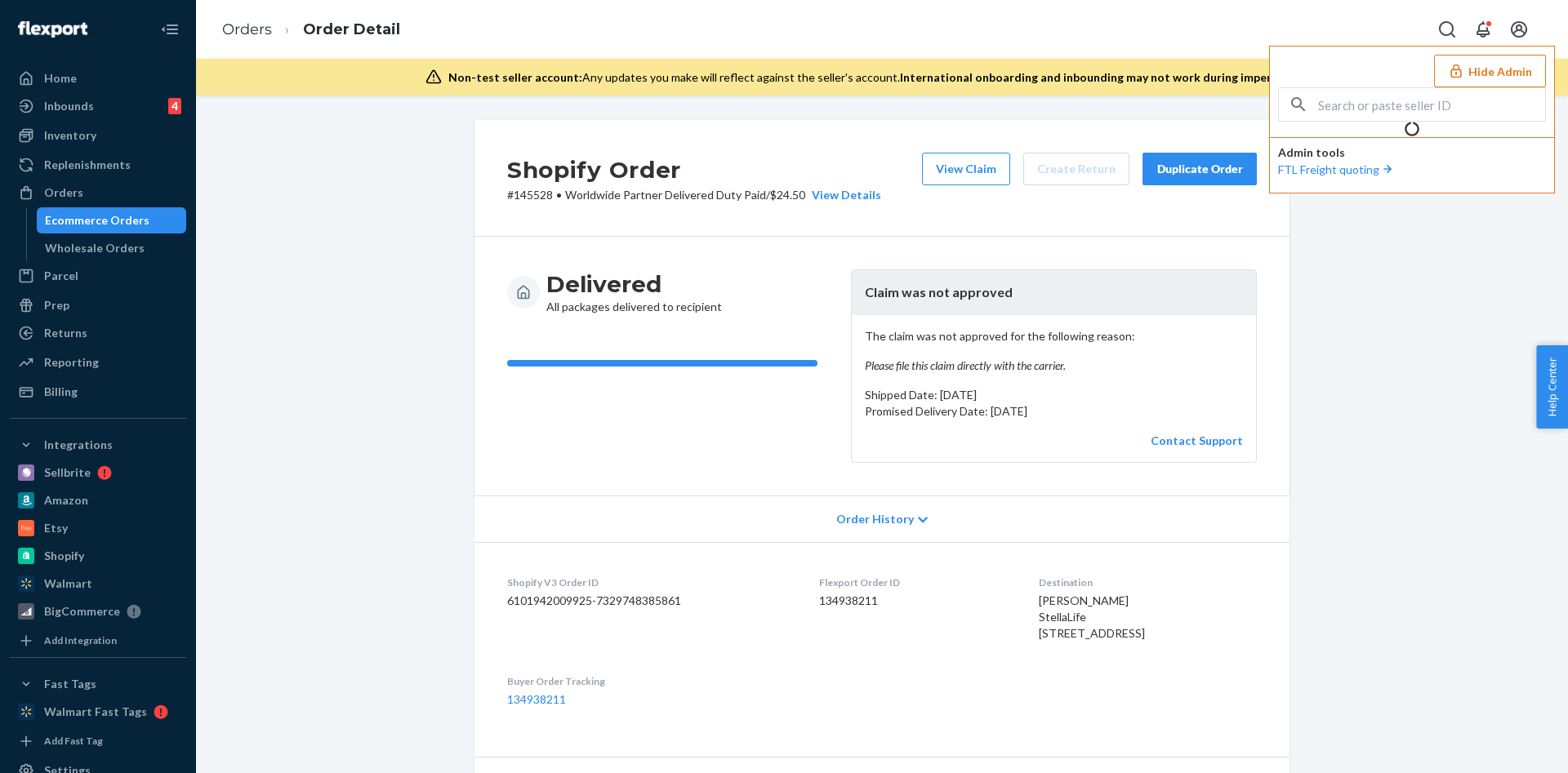
click at [1351, 183] on section "Admin tools FTL Freight quoting" at bounding box center [1412, 161] width 286 height 48
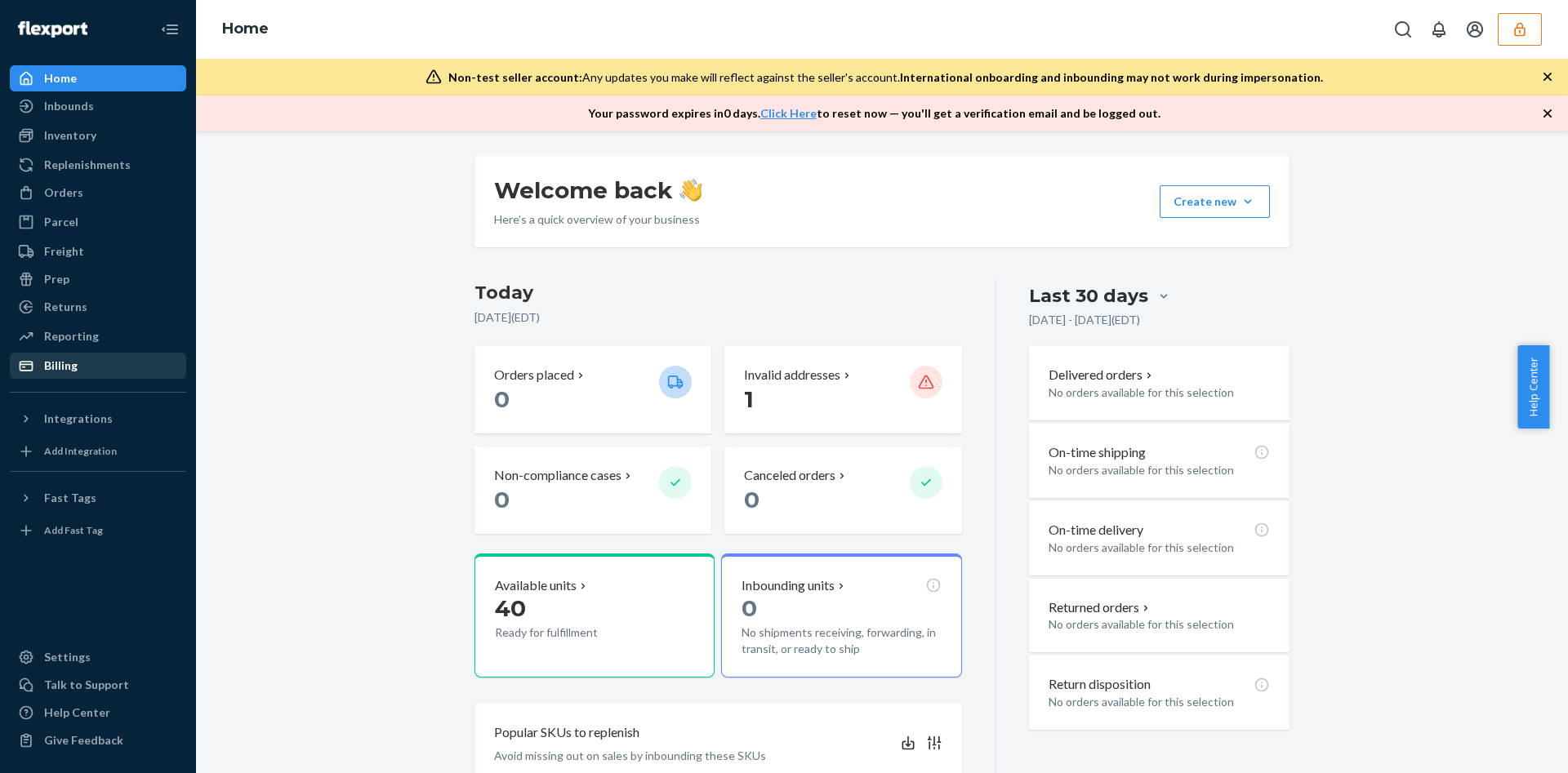
click at [133, 369] on div "Billing" at bounding box center [97, 365] width 173 height 23
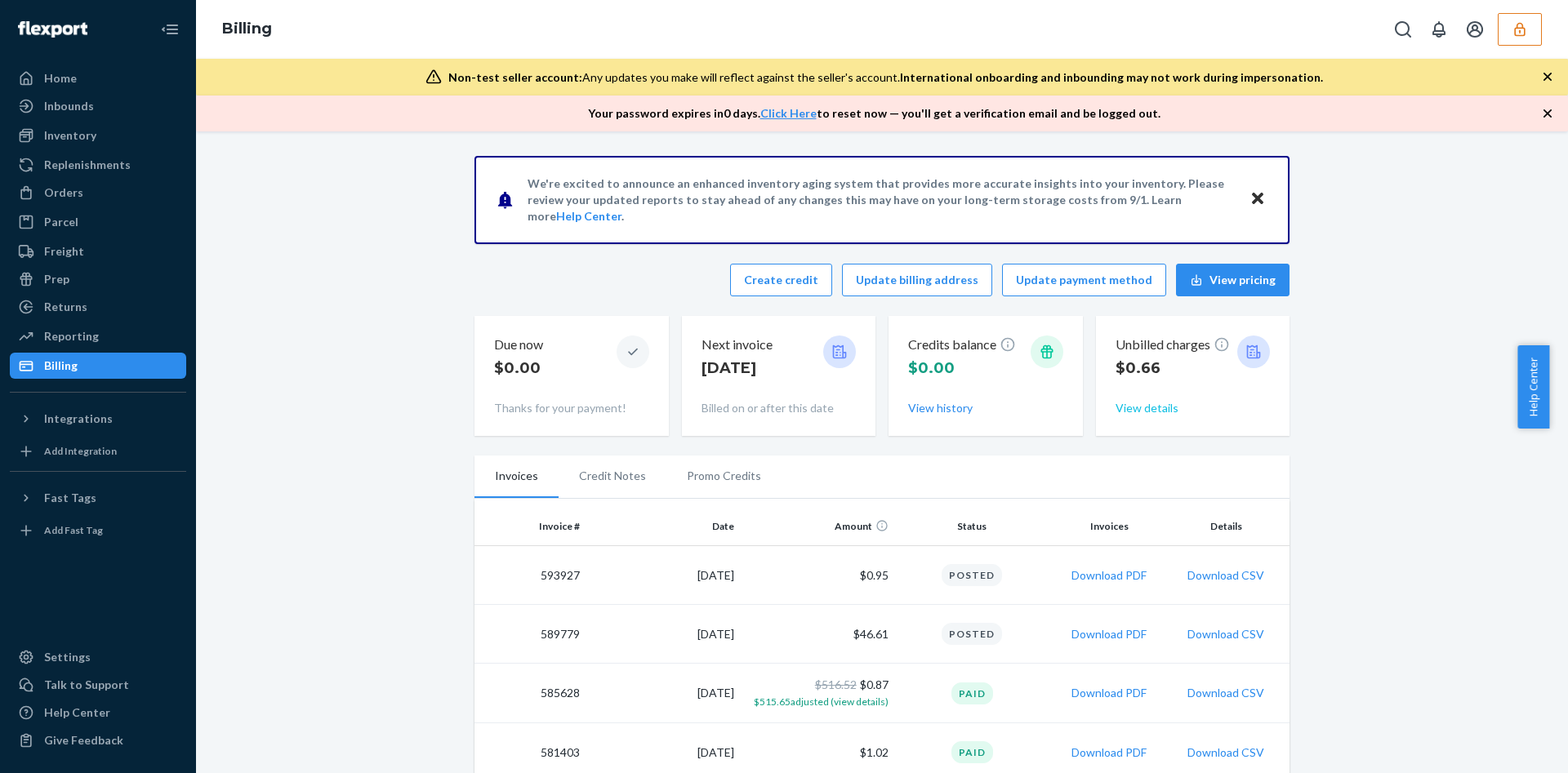
click at [1128, 412] on button "View details" at bounding box center [1147, 408] width 63 height 16
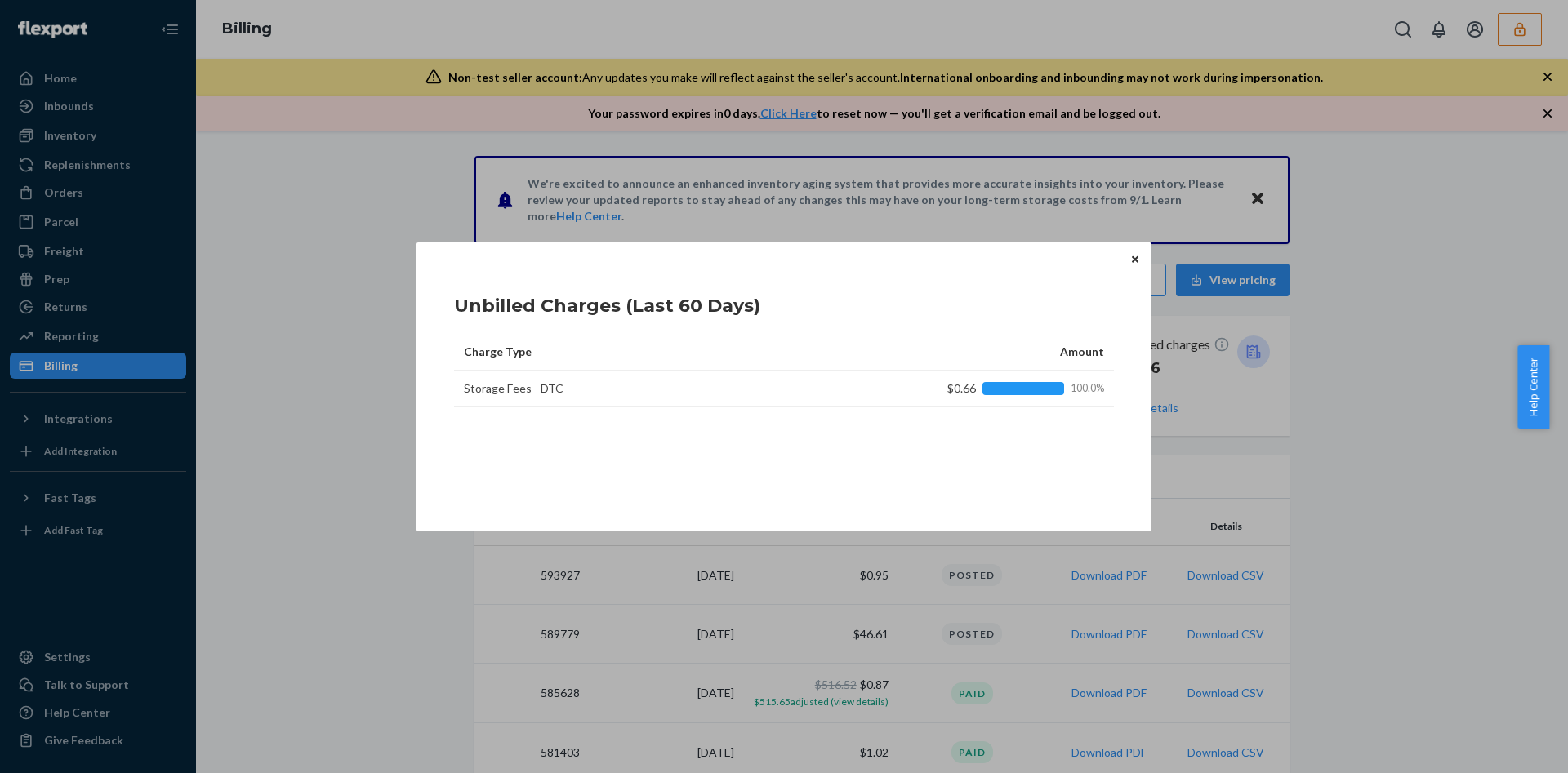
click at [1138, 261] on icon "Close" at bounding box center [1135, 260] width 7 height 10
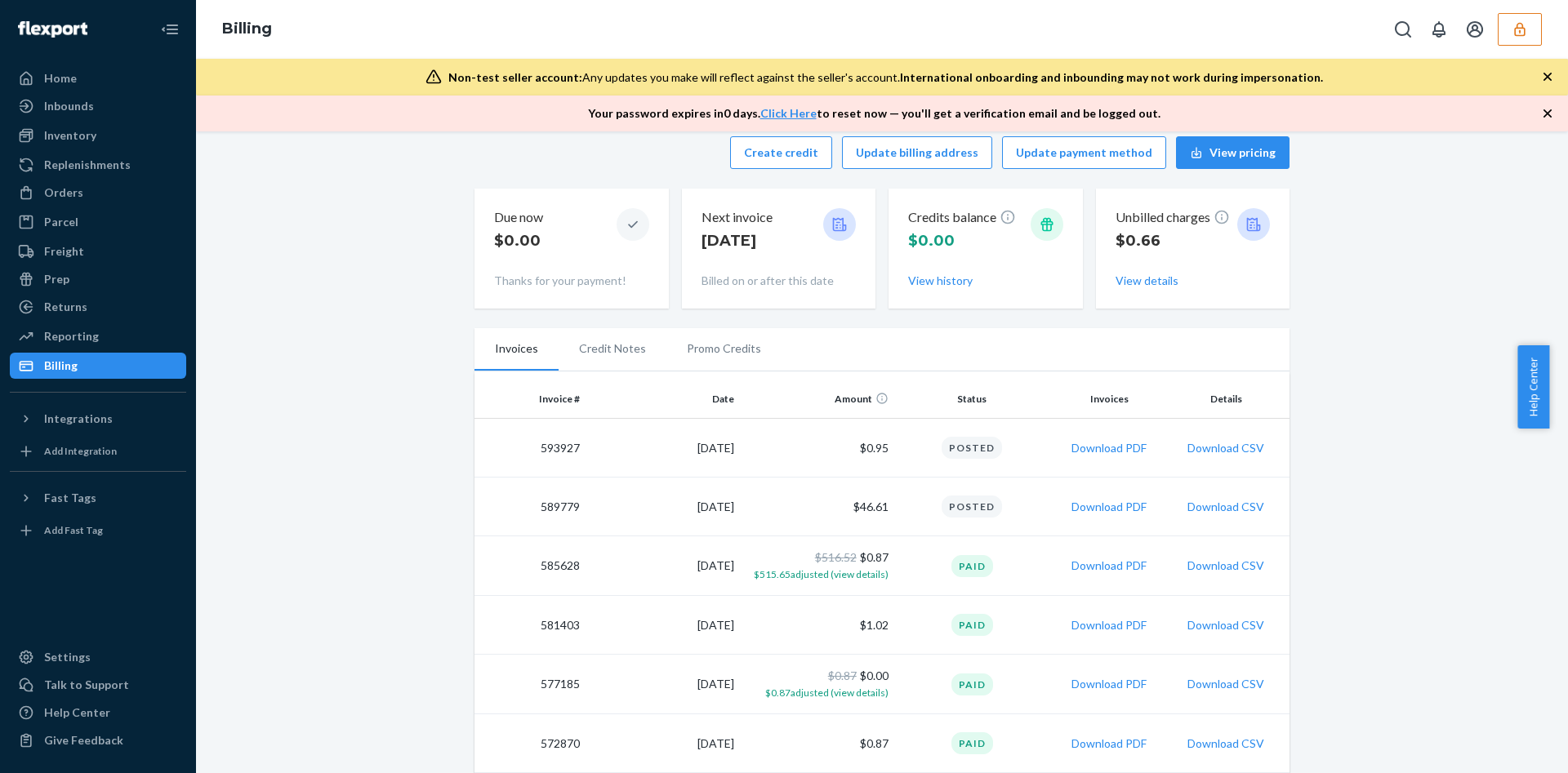
scroll to position [103, 0]
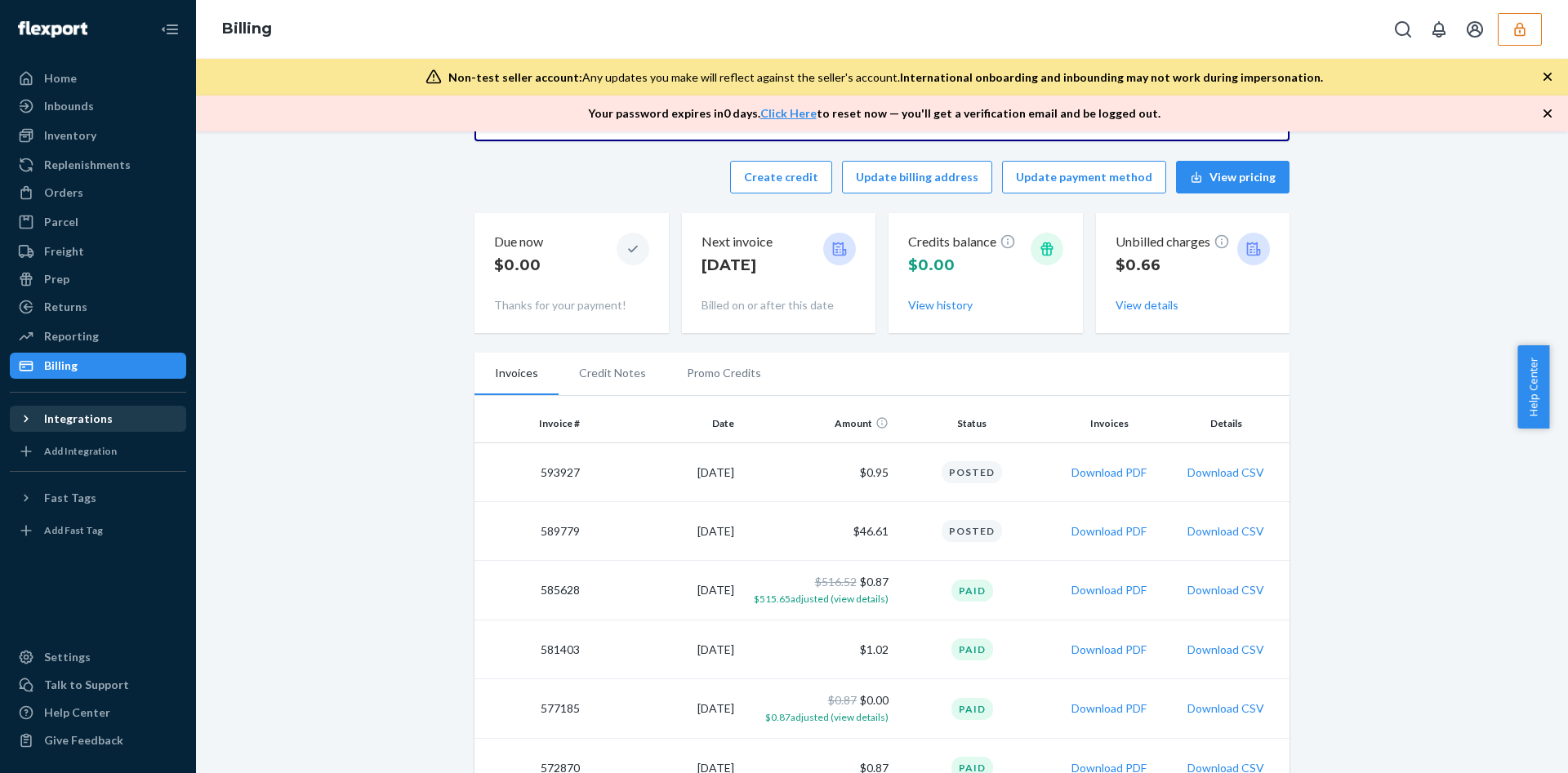
click at [119, 412] on div "Integrations" at bounding box center [97, 419] width 173 height 23
click at [946, 184] on button "Update billing address" at bounding box center [917, 177] width 150 height 32
click at [1519, 22] on icon "button" at bounding box center [1519, 29] width 16 height 16
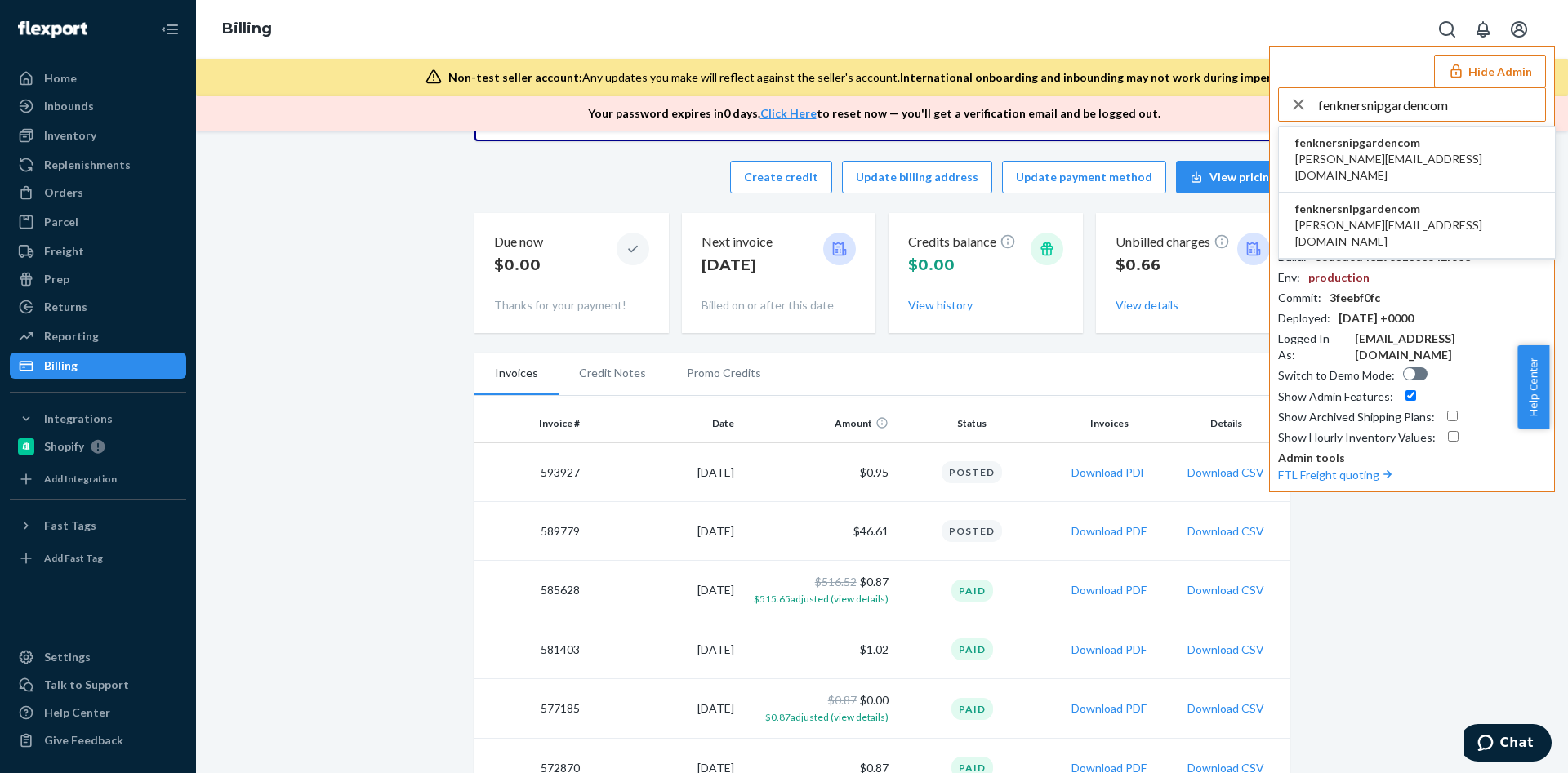
type input "fenknersnipgardencom"
click at [1405, 145] on span "fenknersnipgardencom" at bounding box center [1417, 142] width 244 height 16
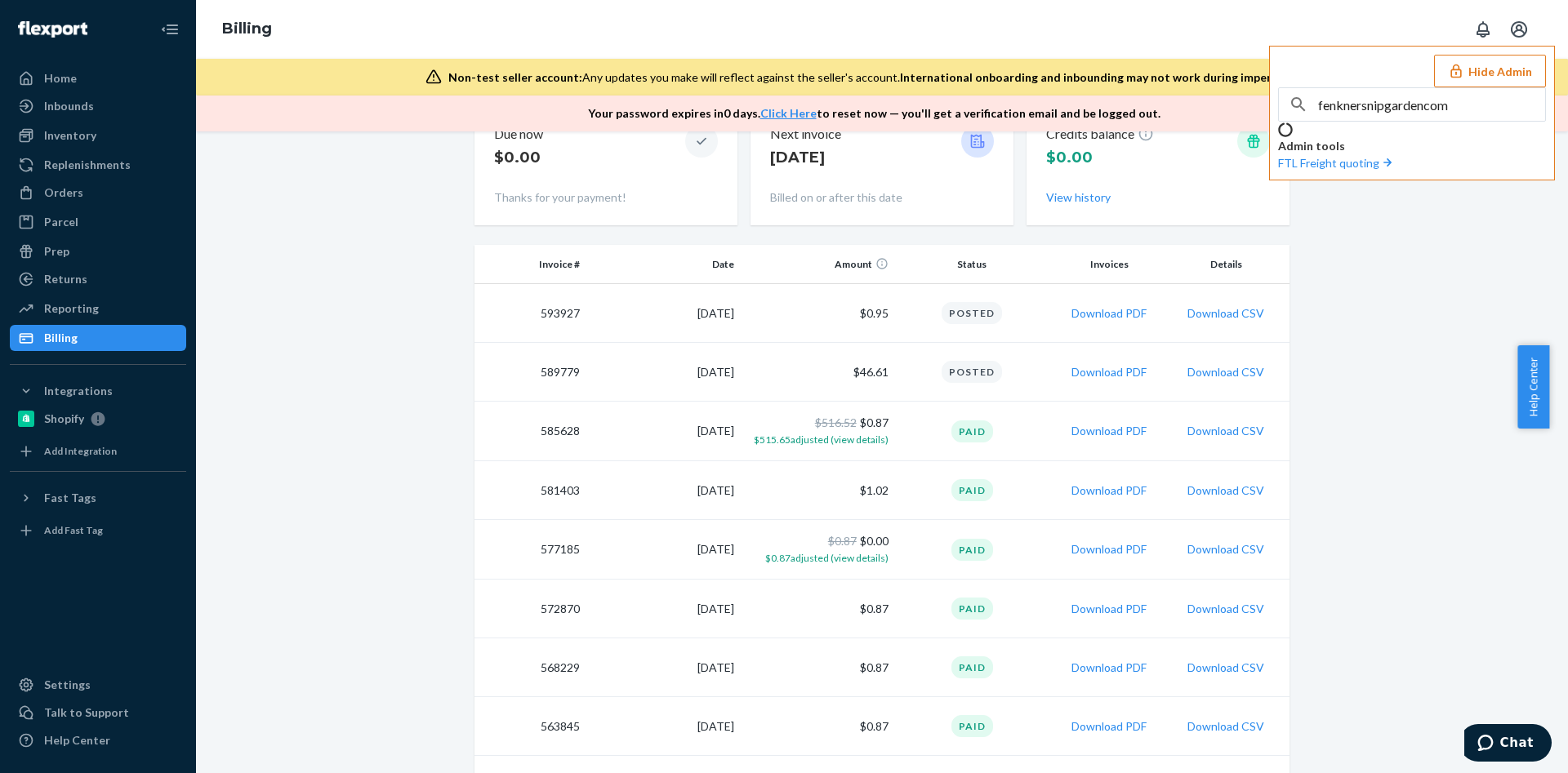
scroll to position [0, 0]
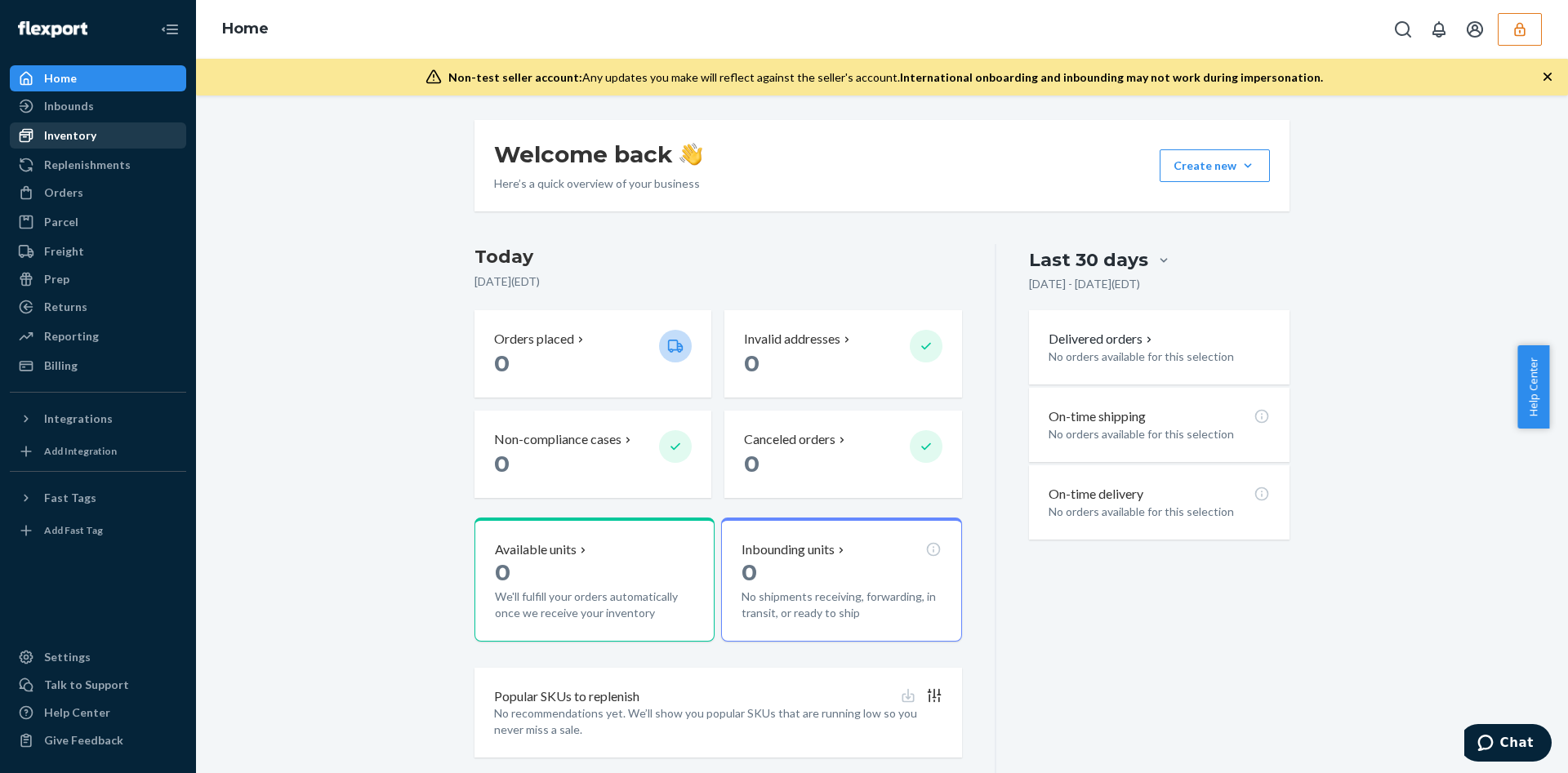
click at [151, 134] on div "Inventory" at bounding box center [97, 135] width 173 height 23
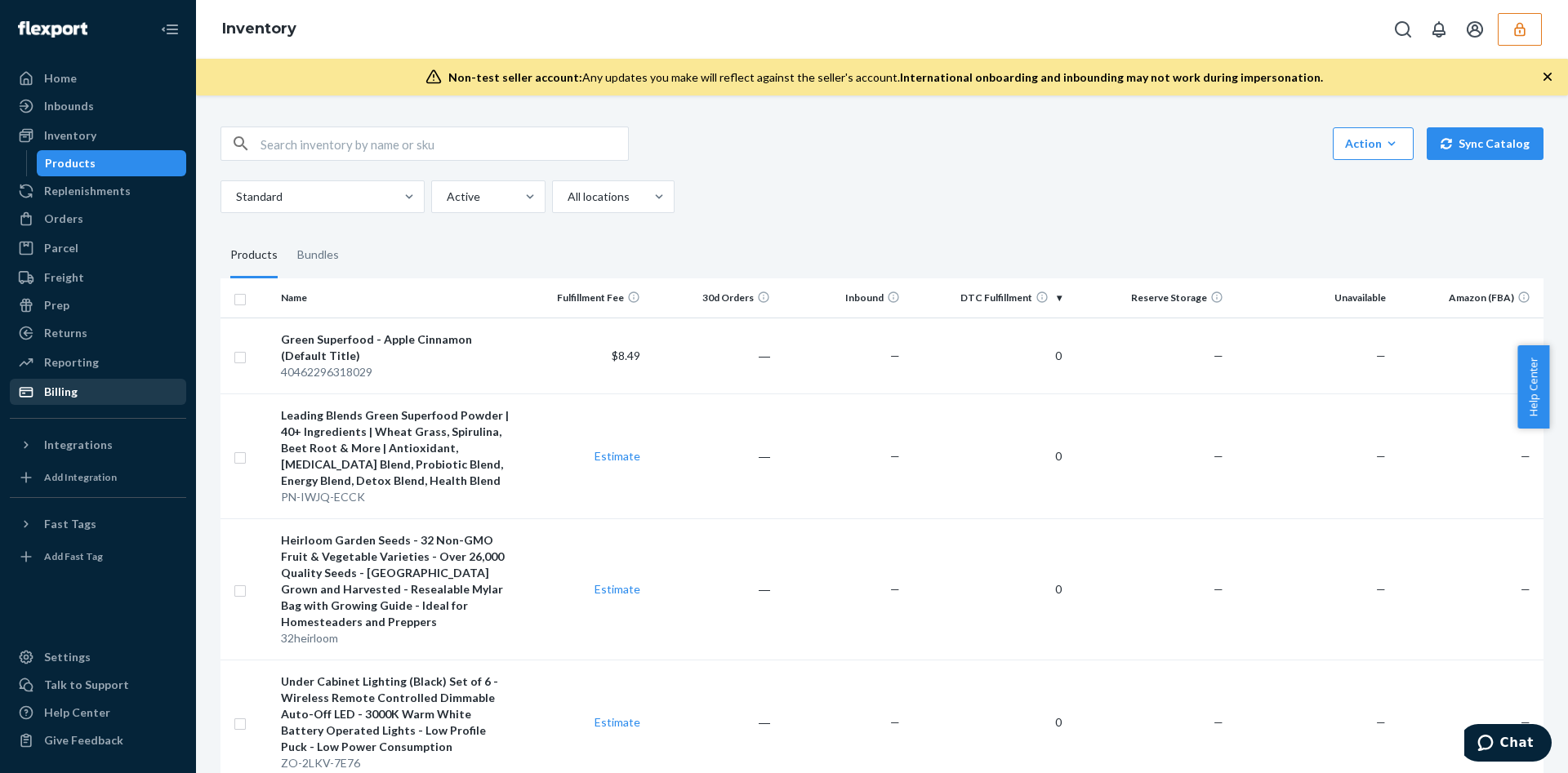
click at [112, 386] on div "Billing" at bounding box center [97, 392] width 173 height 23
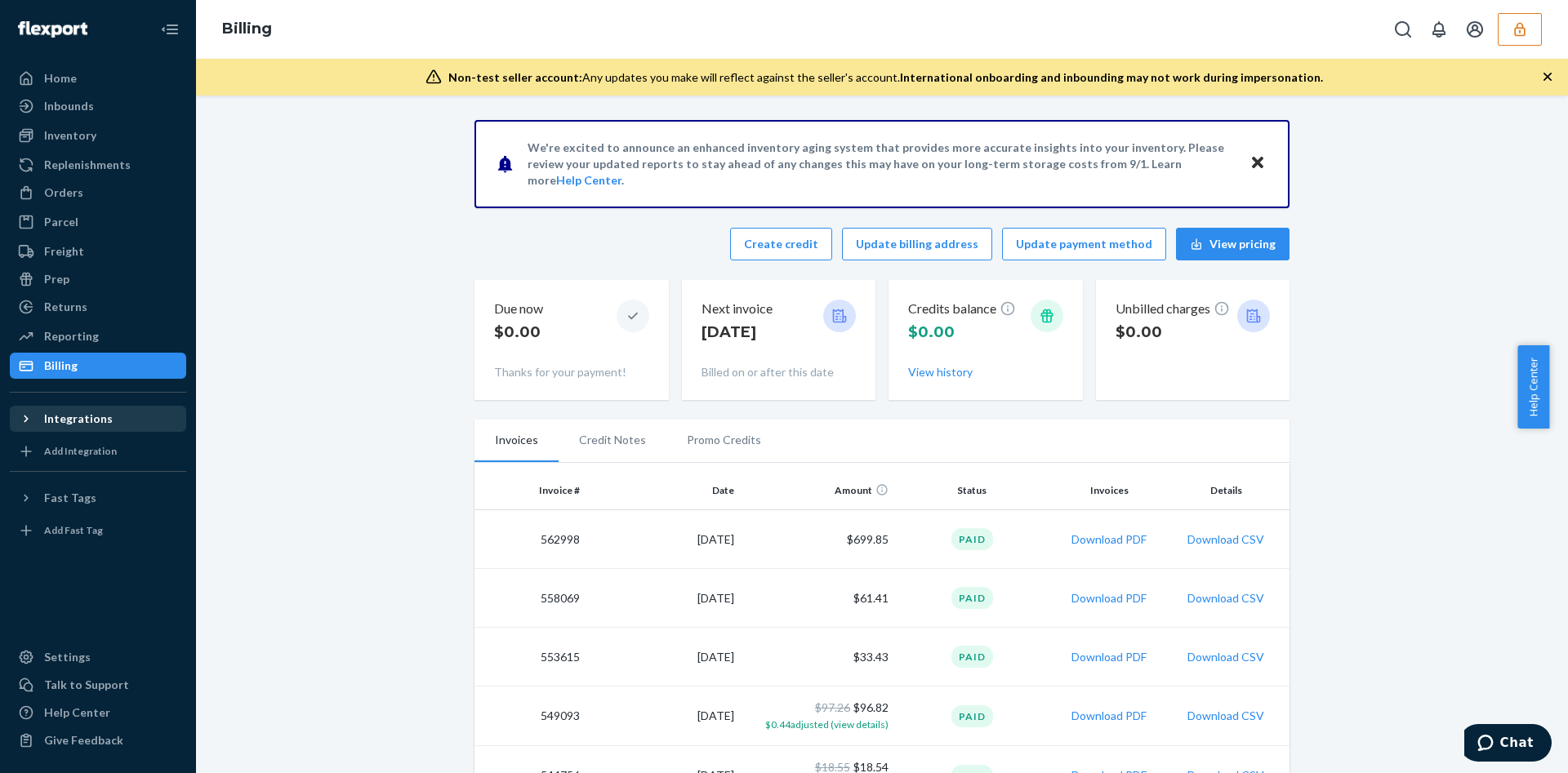
click at [131, 421] on div "Integrations" at bounding box center [97, 419] width 173 height 23
click at [139, 449] on div "Amazon" at bounding box center [97, 446] width 173 height 23
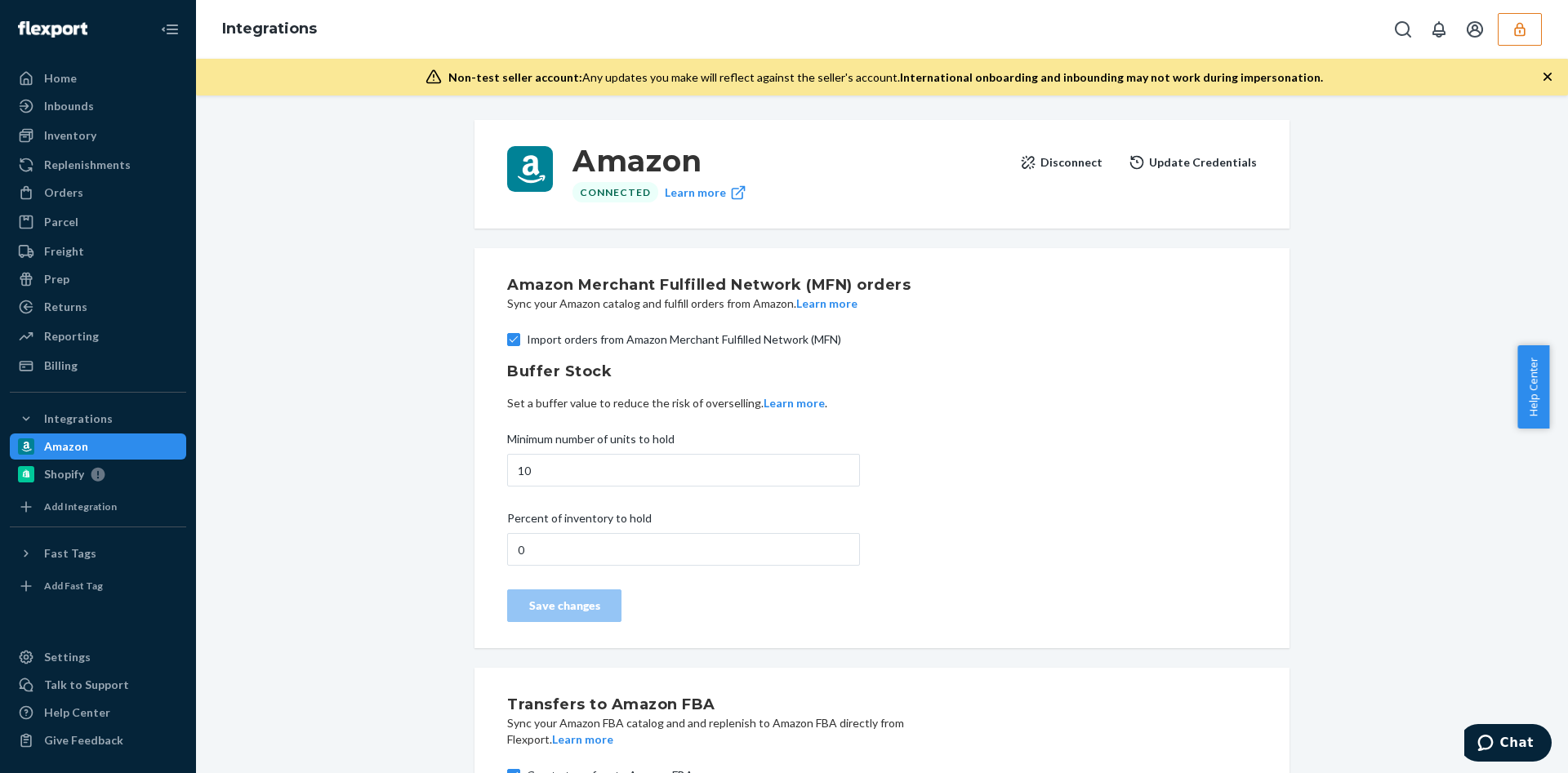
click at [1518, 29] on icon "button" at bounding box center [1519, 29] width 16 height 16
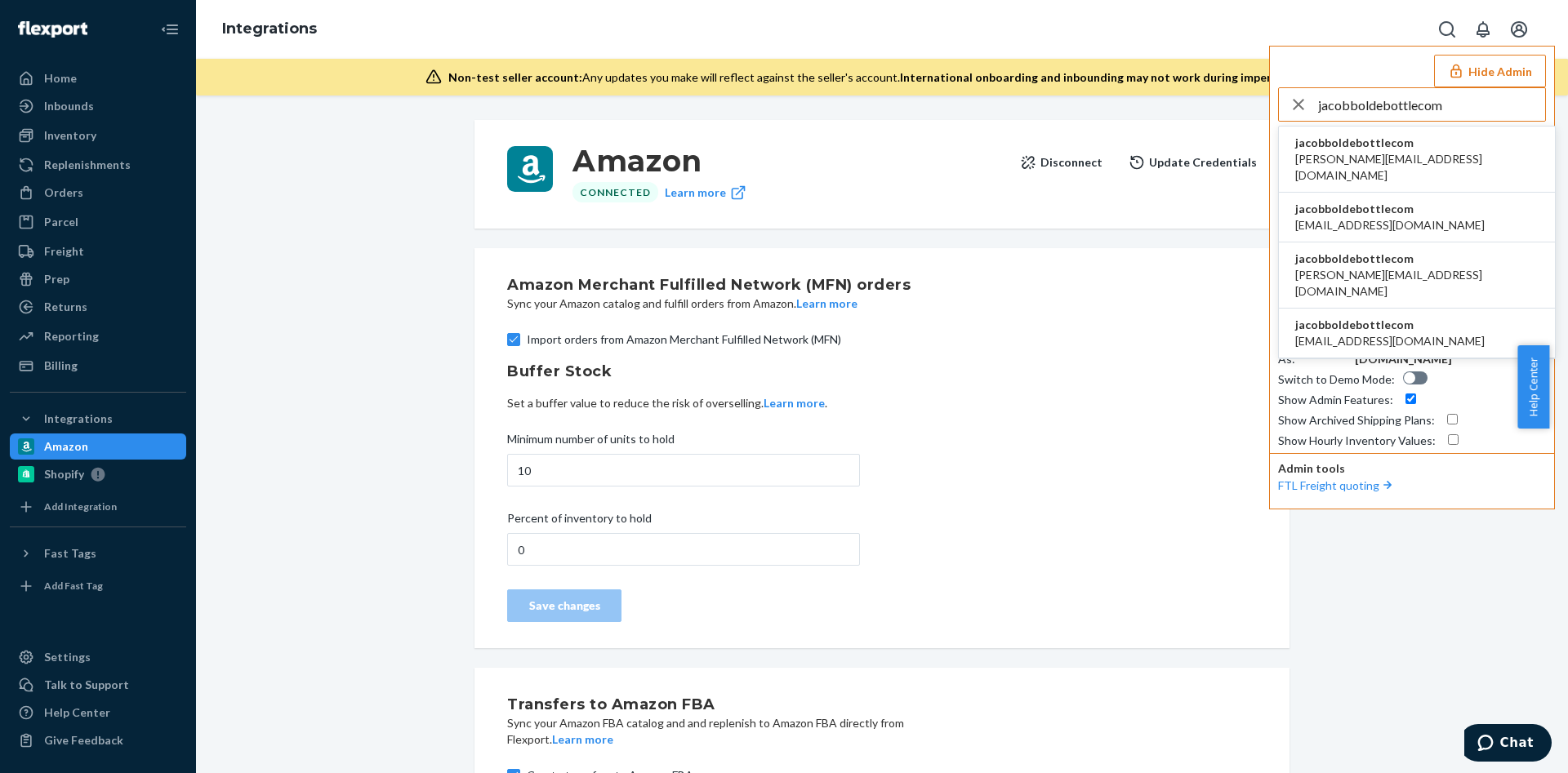
type input "jacobboldebottlecom"
click at [1369, 153] on span "[PERSON_NAME][EMAIL_ADDRESS][DOMAIN_NAME]" at bounding box center [1417, 167] width 244 height 32
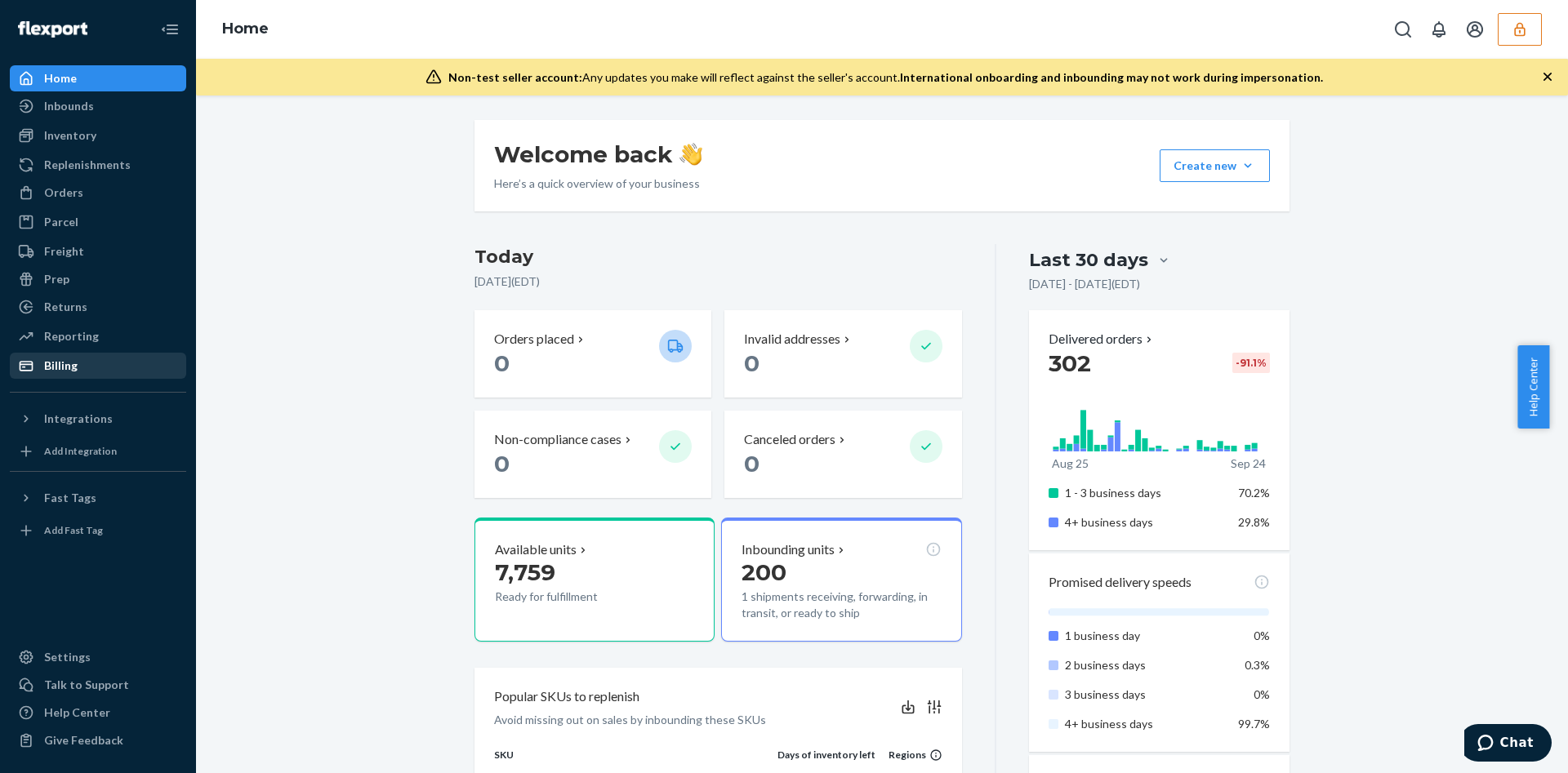
click at [160, 369] on div "Billing" at bounding box center [97, 365] width 173 height 23
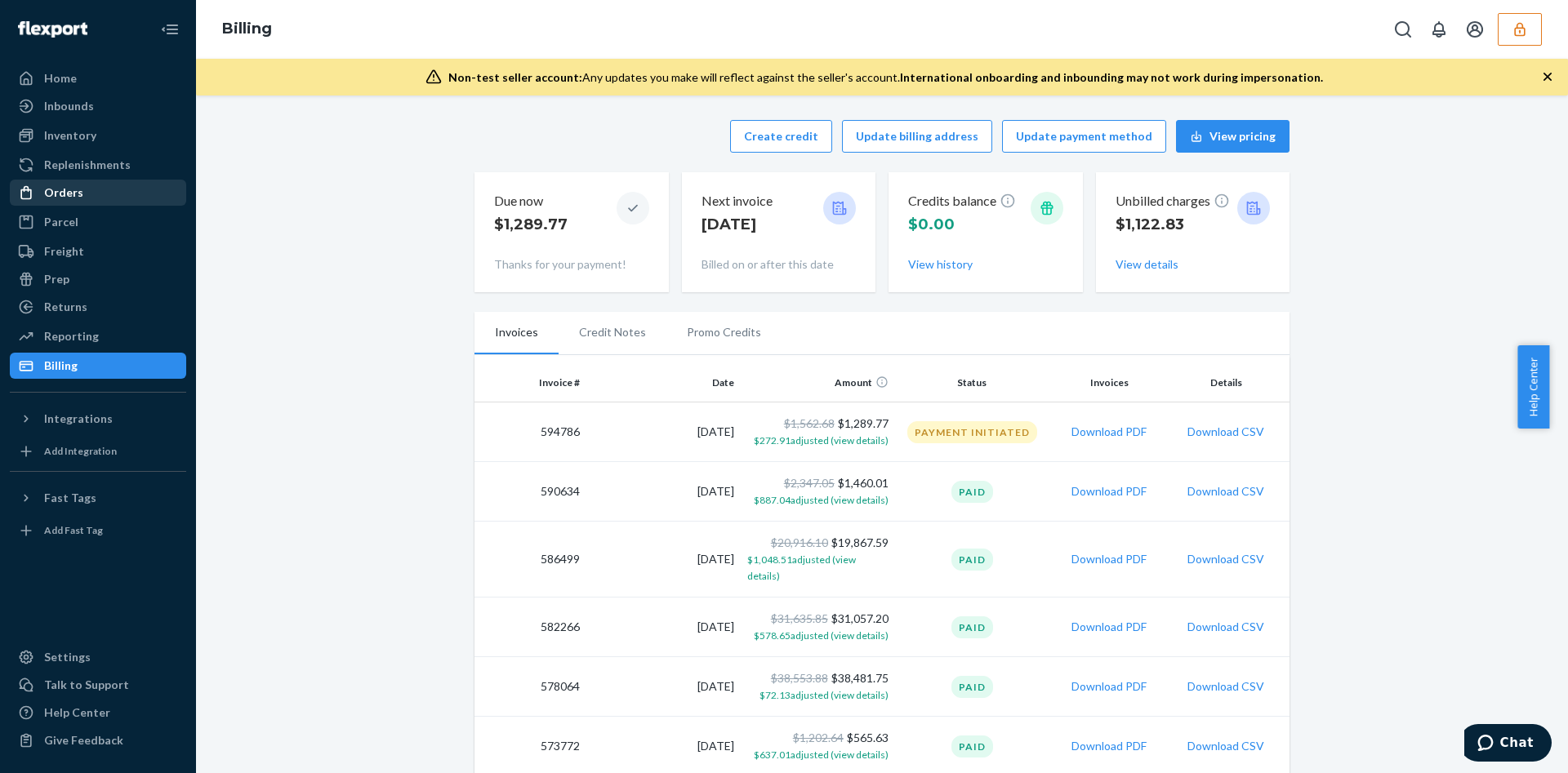
click at [120, 187] on div "Orders" at bounding box center [97, 192] width 173 height 23
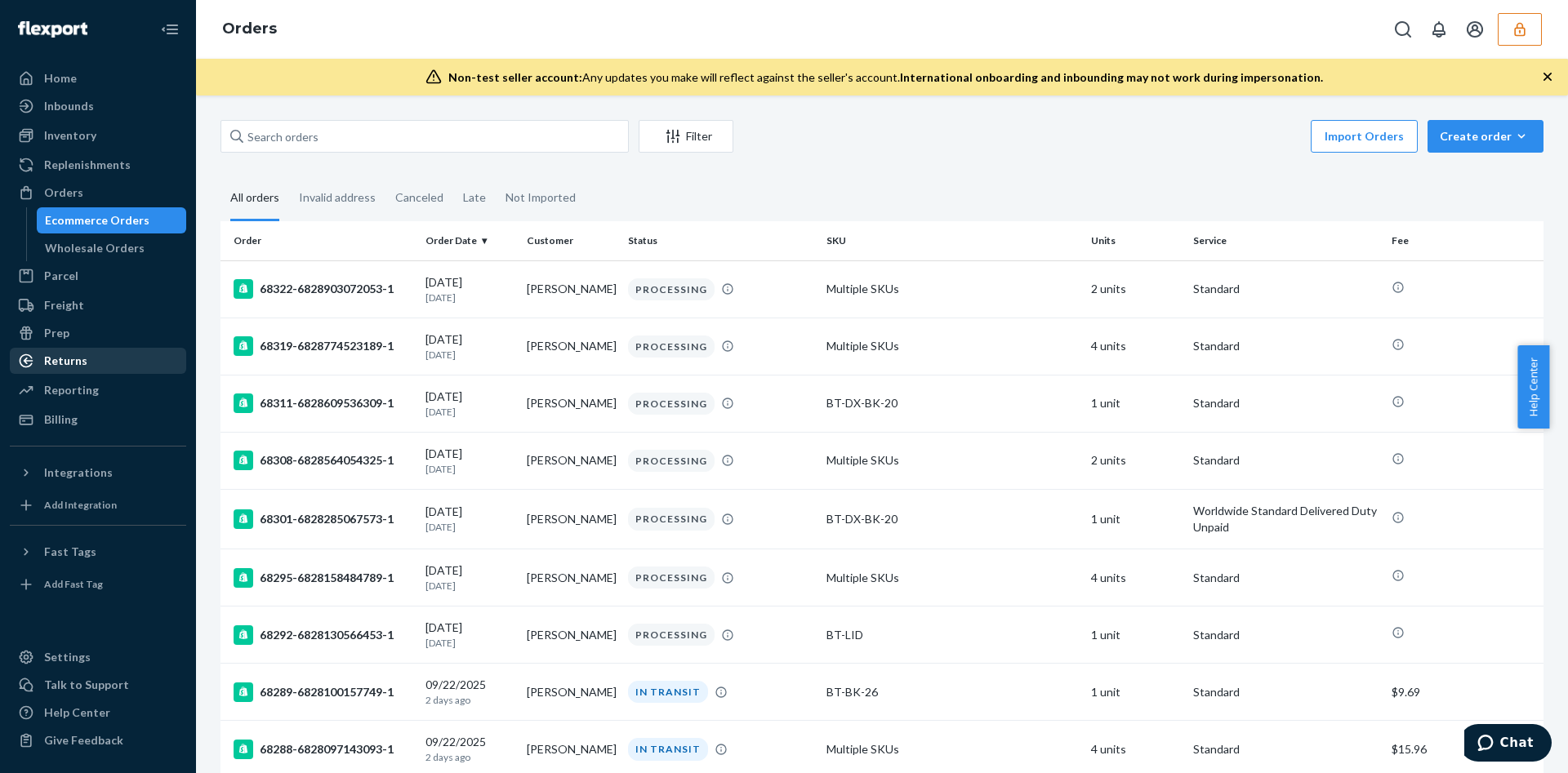
click at [88, 366] on div "Returns" at bounding box center [97, 360] width 173 height 23
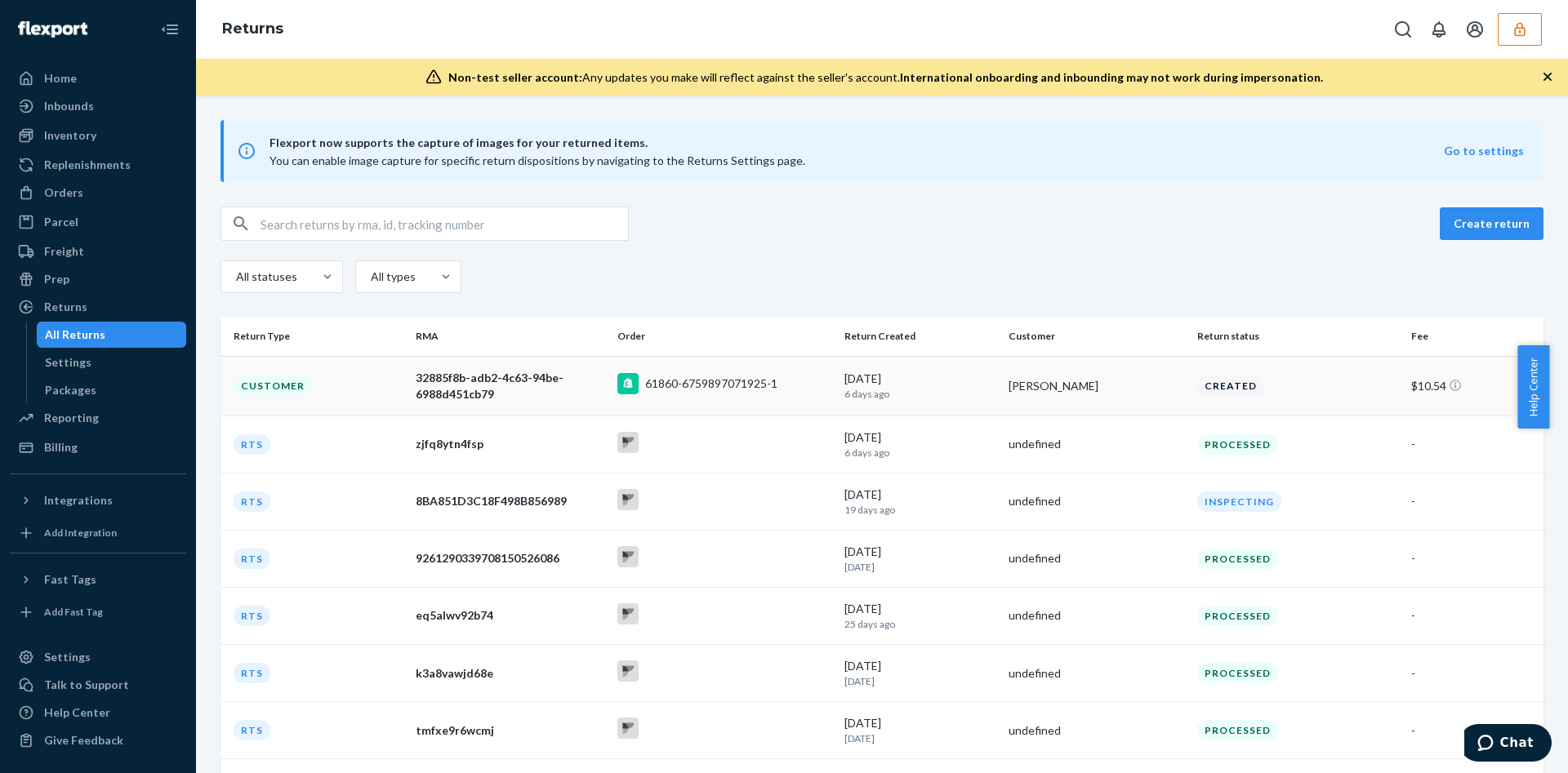
click at [1008, 391] on div "Jack Grinnell" at bounding box center [1096, 386] width 175 height 16
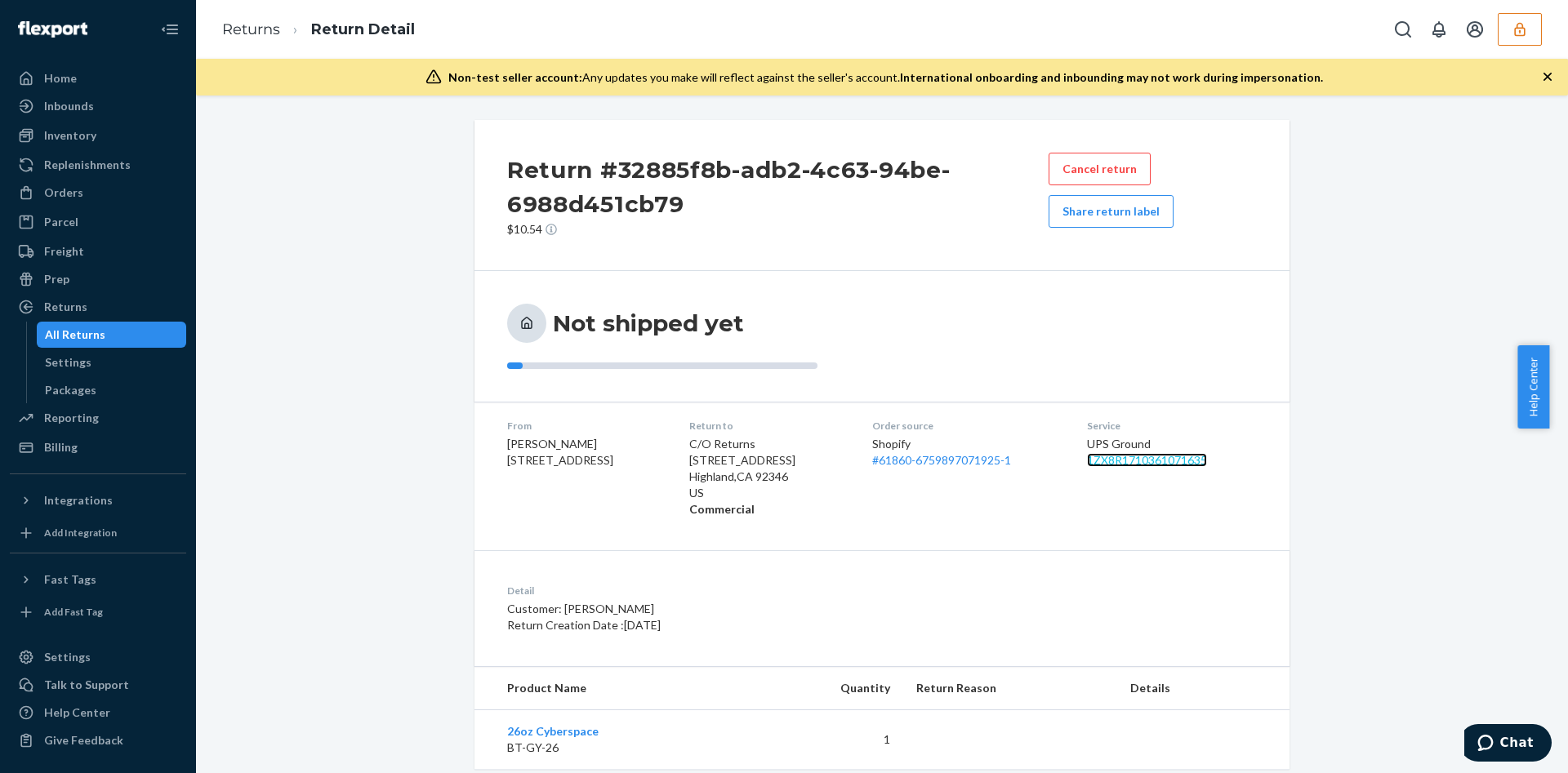
click at [1149, 454] on link "1ZX8R1710361071635" at bounding box center [1146, 460] width 120 height 14
click at [1532, 35] on button "button" at bounding box center [1520, 29] width 44 height 32
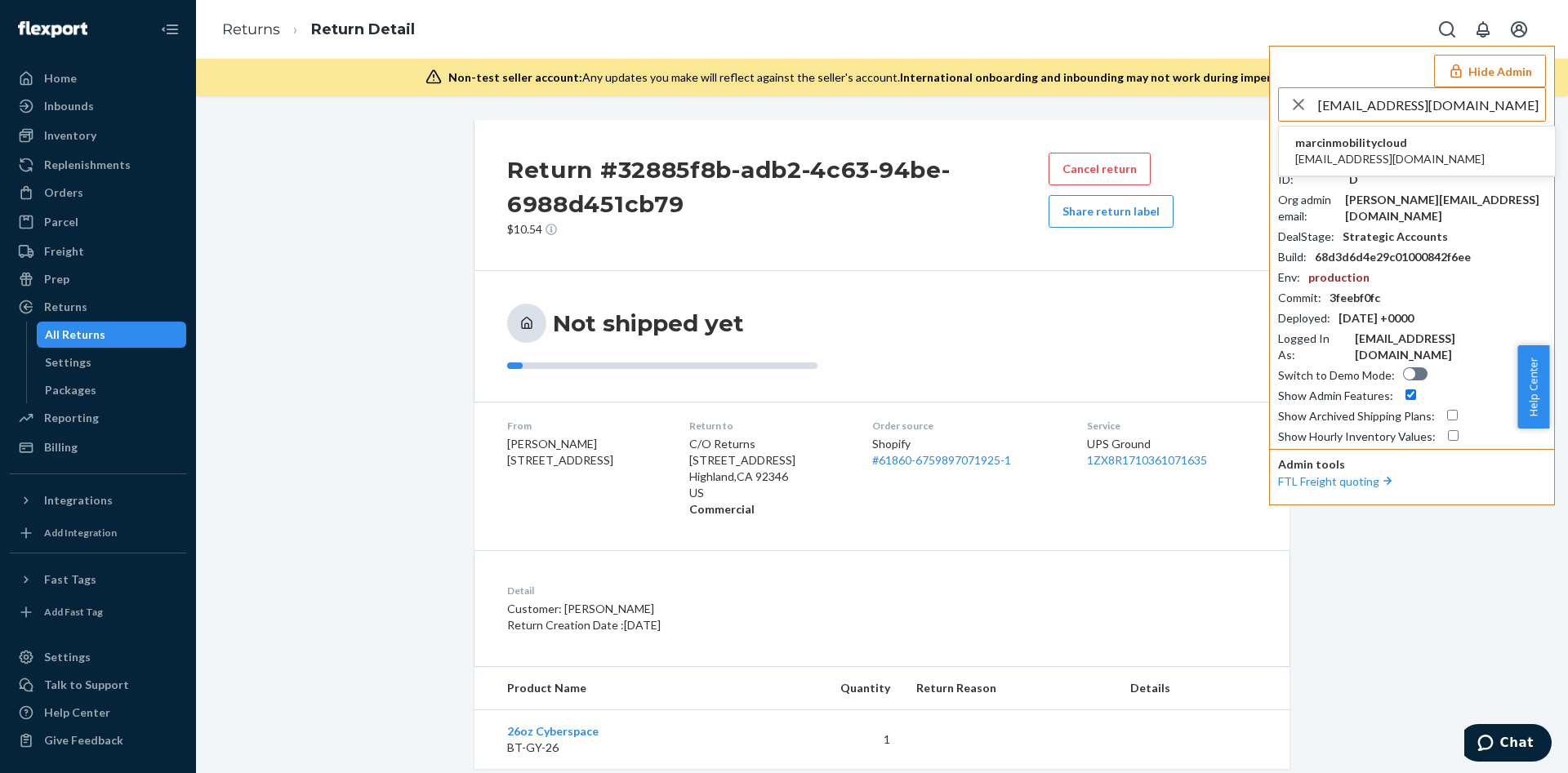
type input "michal@mobility.cloud"
click at [1433, 136] on li "marcinmobilitycloud michal@mobility.cloud" at bounding box center [1417, 152] width 276 height 50
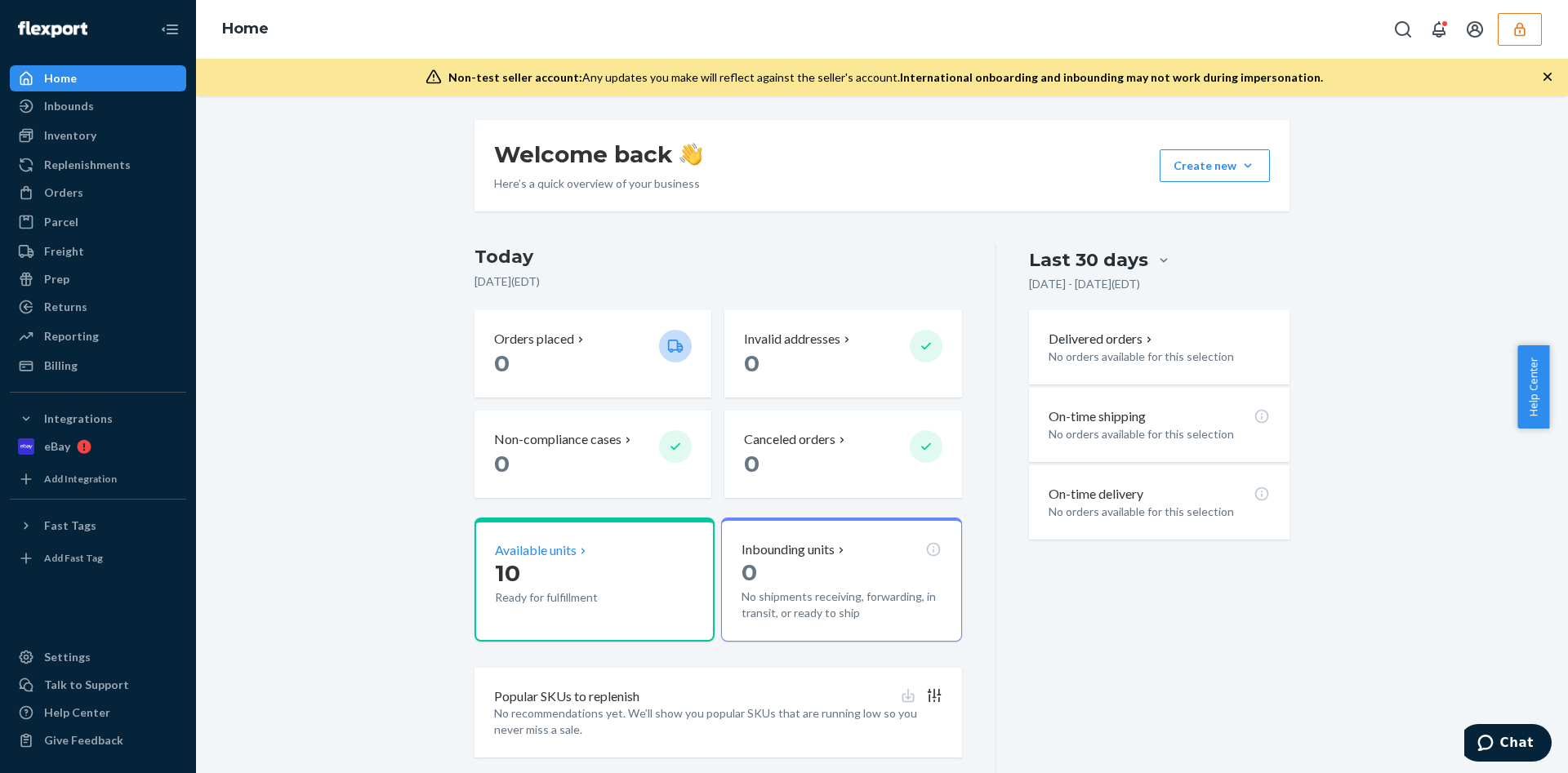
click at [543, 561] on p "10" at bounding box center [570, 573] width 151 height 30
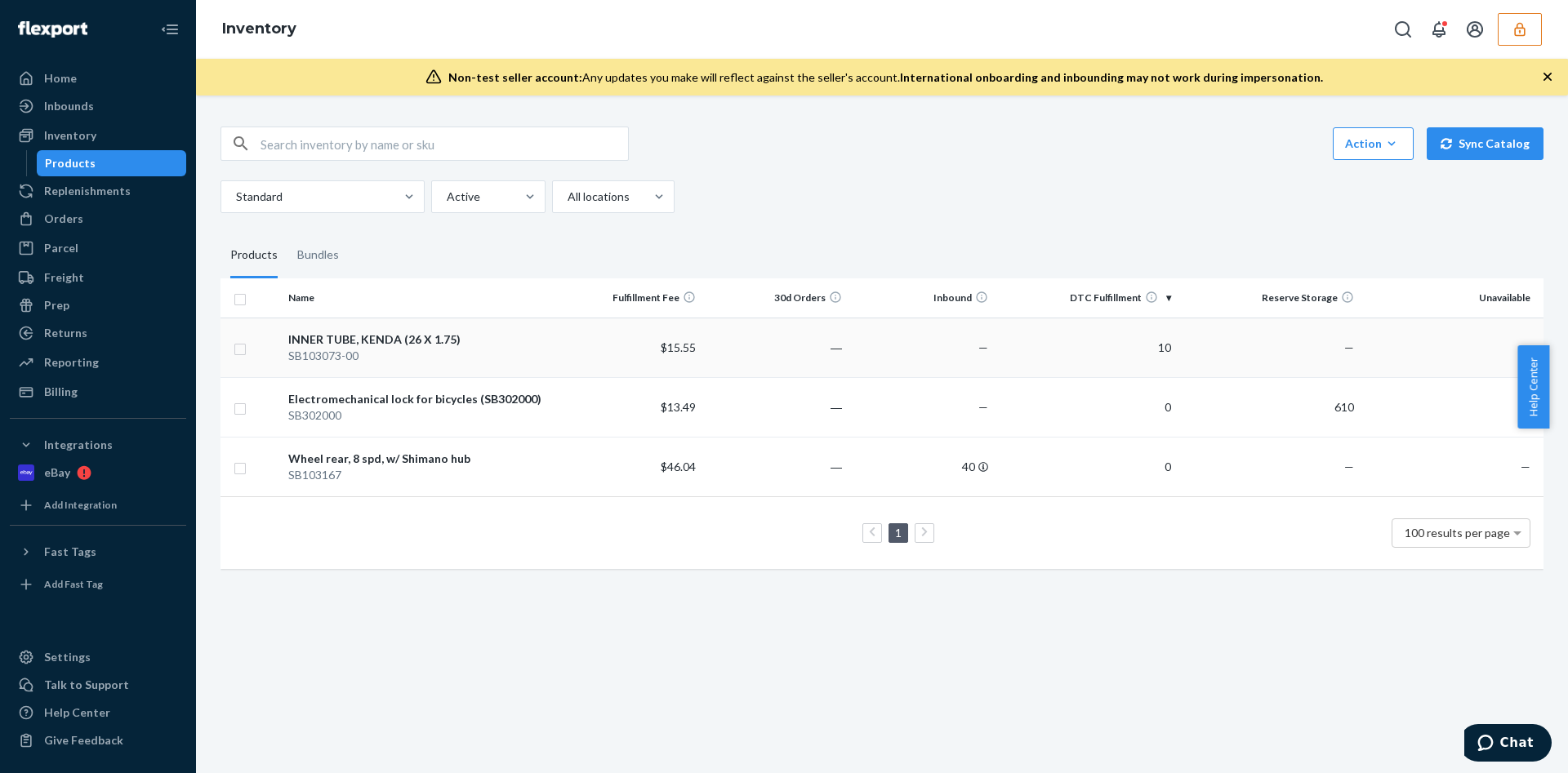
click at [489, 349] on div "SB103073-00" at bounding box center [419, 356] width 261 height 16
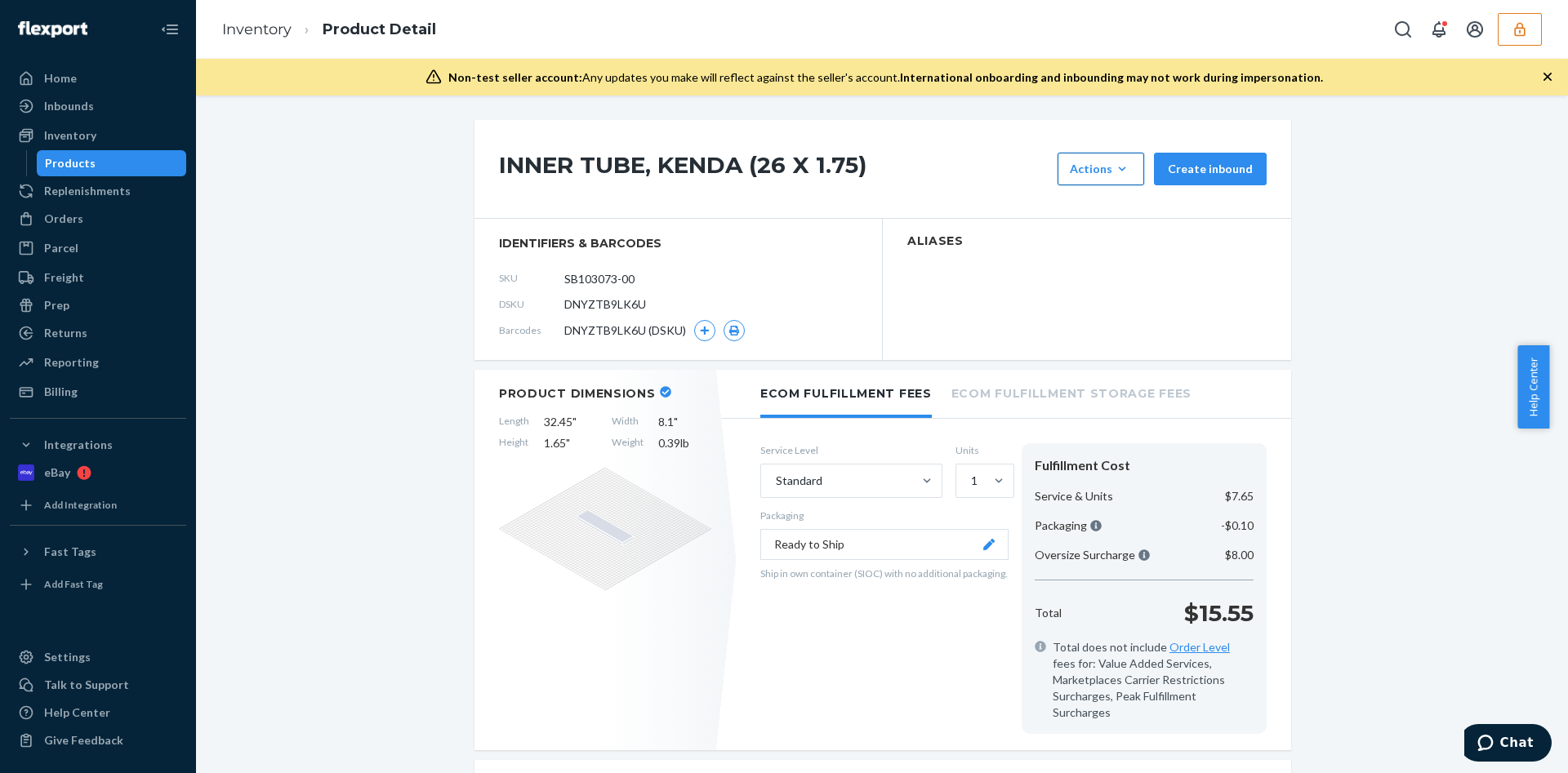
click at [1092, 174] on div "Actions" at bounding box center [1100, 169] width 62 height 16
click at [1094, 241] on span "Request removal" at bounding box center [1125, 243] width 101 height 11
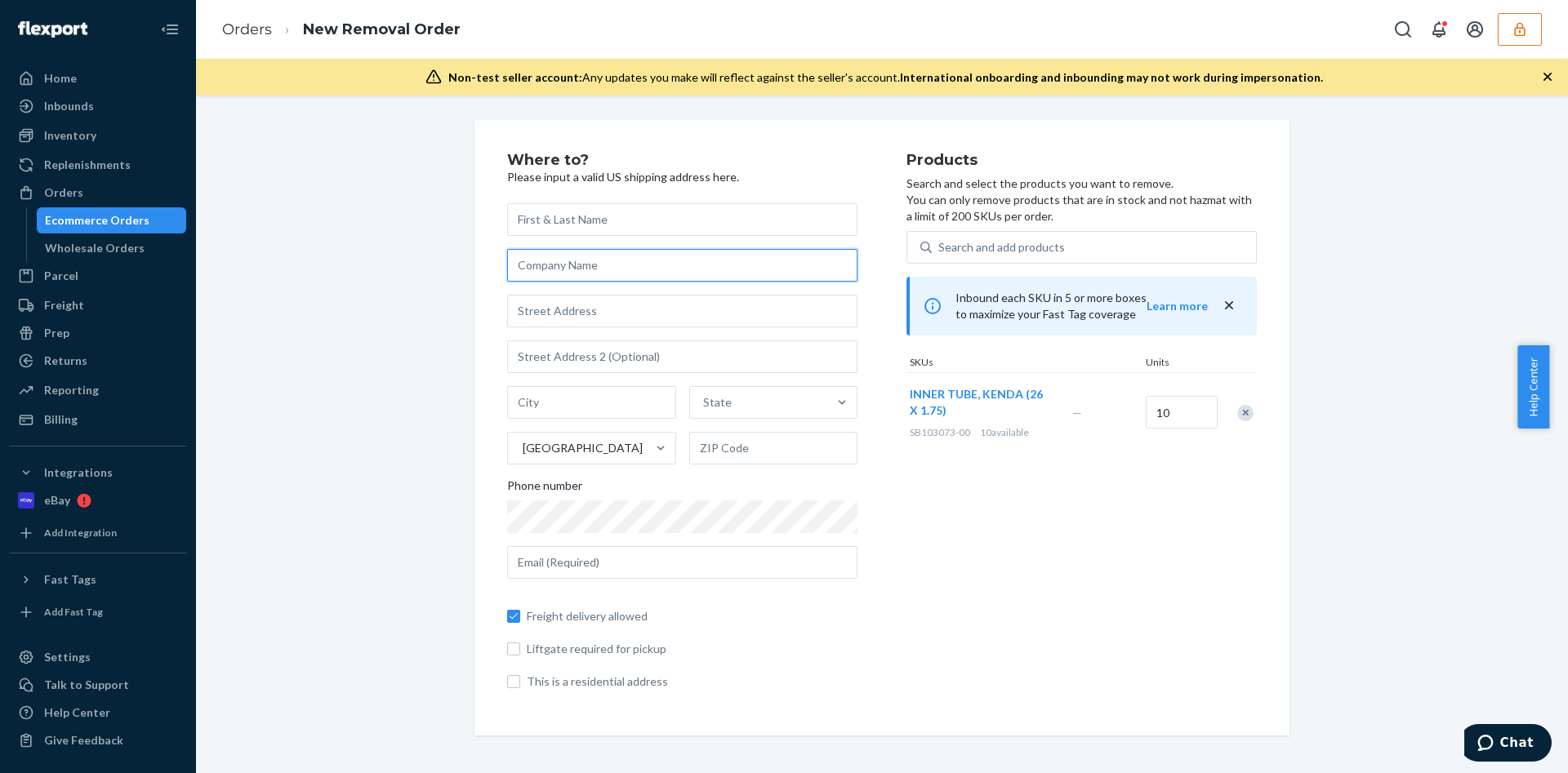
click at [568, 256] on input "text" at bounding box center [682, 266] width 350 height 32
paste input "Light Transit"
type input "Light Transit"
click at [605, 309] on input "text" at bounding box center [682, 311] width 350 height 32
paste input "2625 Lime Ave Signal Hill"
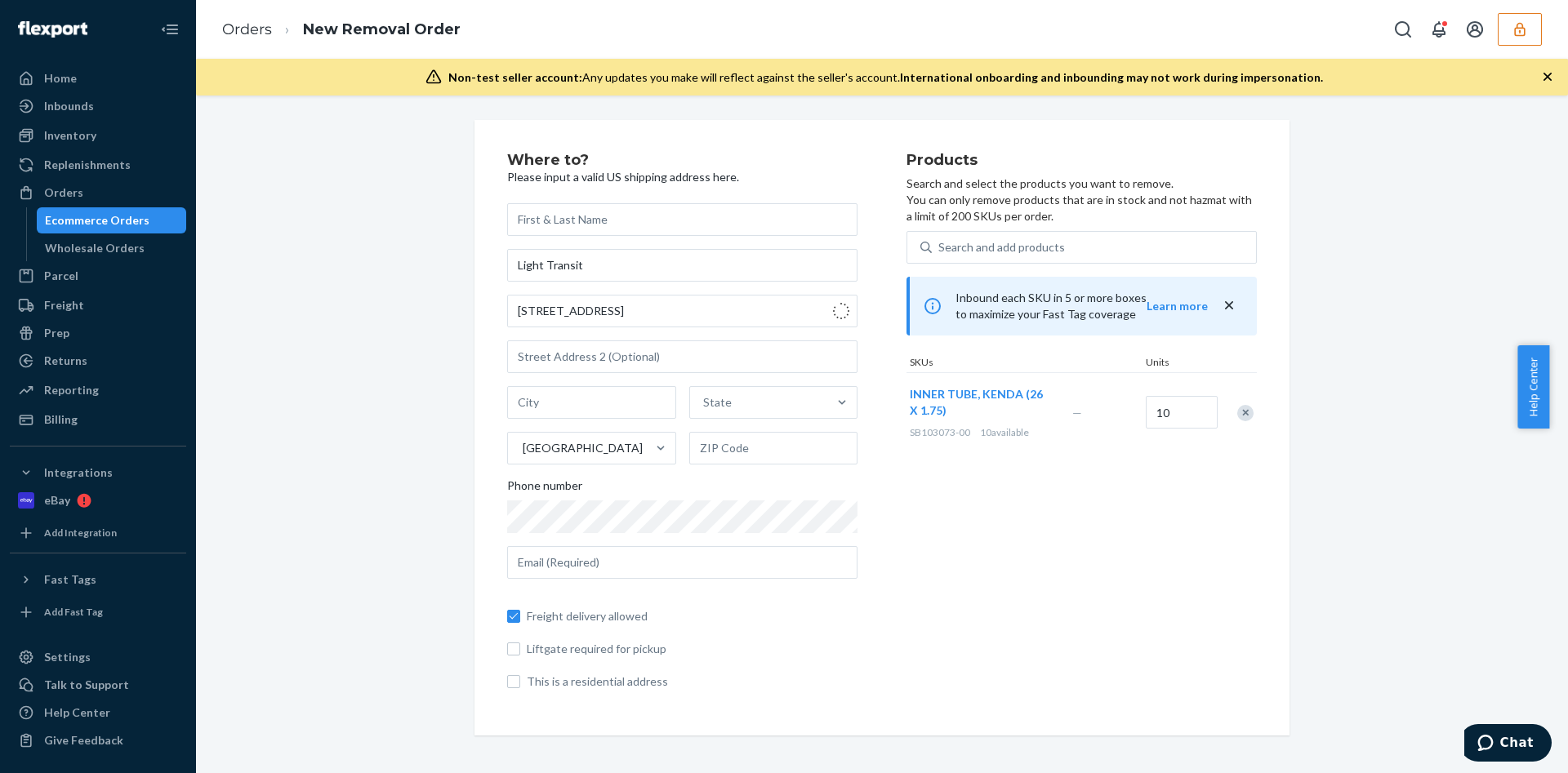
type input "2625 Lime Ave"
type input "Signal Hill"
type input "90755"
click at [605, 568] on input "text" at bounding box center [682, 563] width 350 height 32
paste input "michal@mobility.cloud"
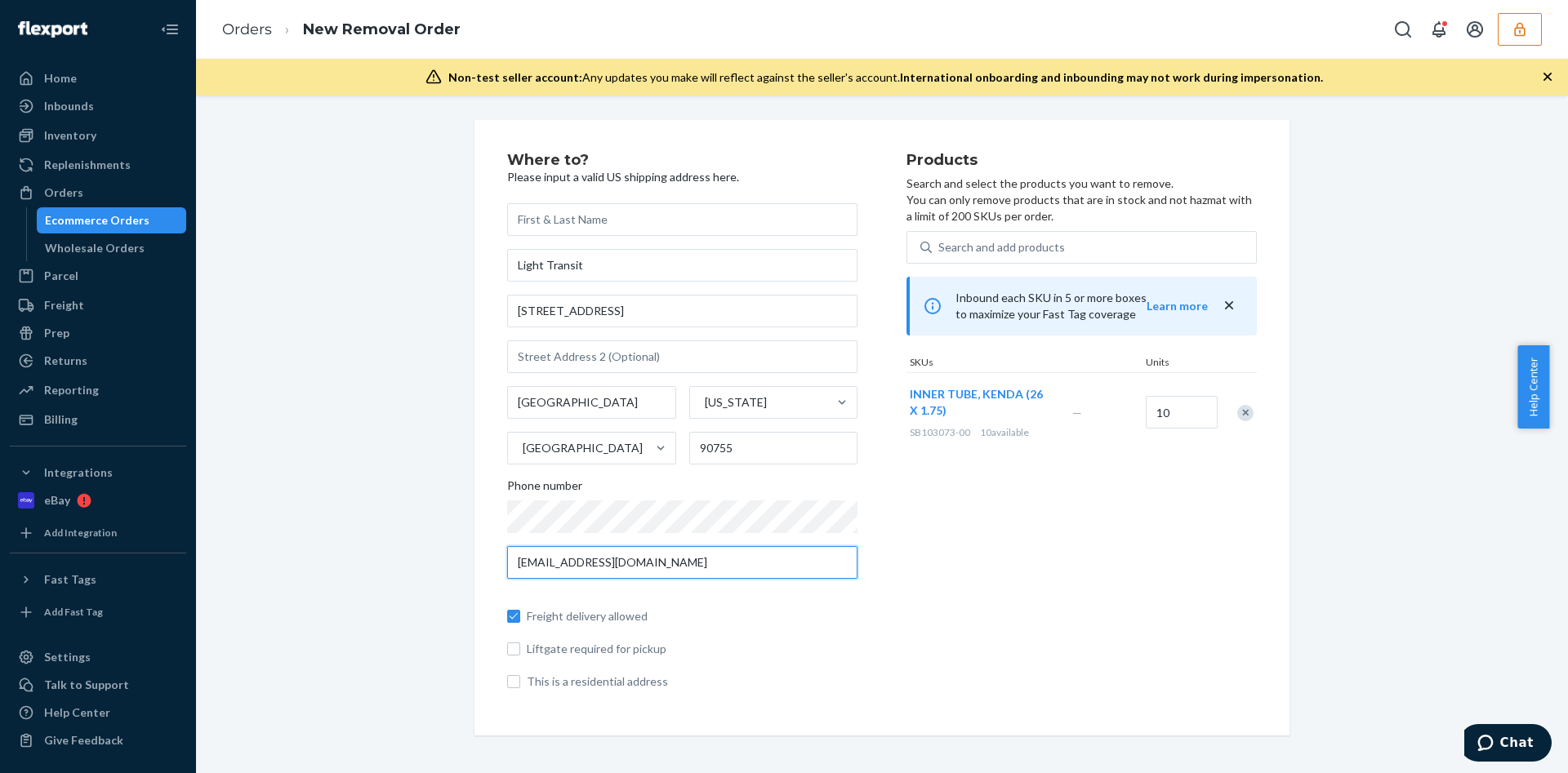
type input "michal@mobility.cloud"
click at [370, 507] on div "Where to? Please input a valid US shipping address here. Light Transit 2625 Lim…" at bounding box center [882, 427] width 1347 height 616
click at [93, 222] on div "Ecommerce Orders" at bounding box center [97, 220] width 105 height 16
click at [561, 224] on input "text" at bounding box center [682, 220] width 350 height 32
paste input "[PERSON_NAME]"
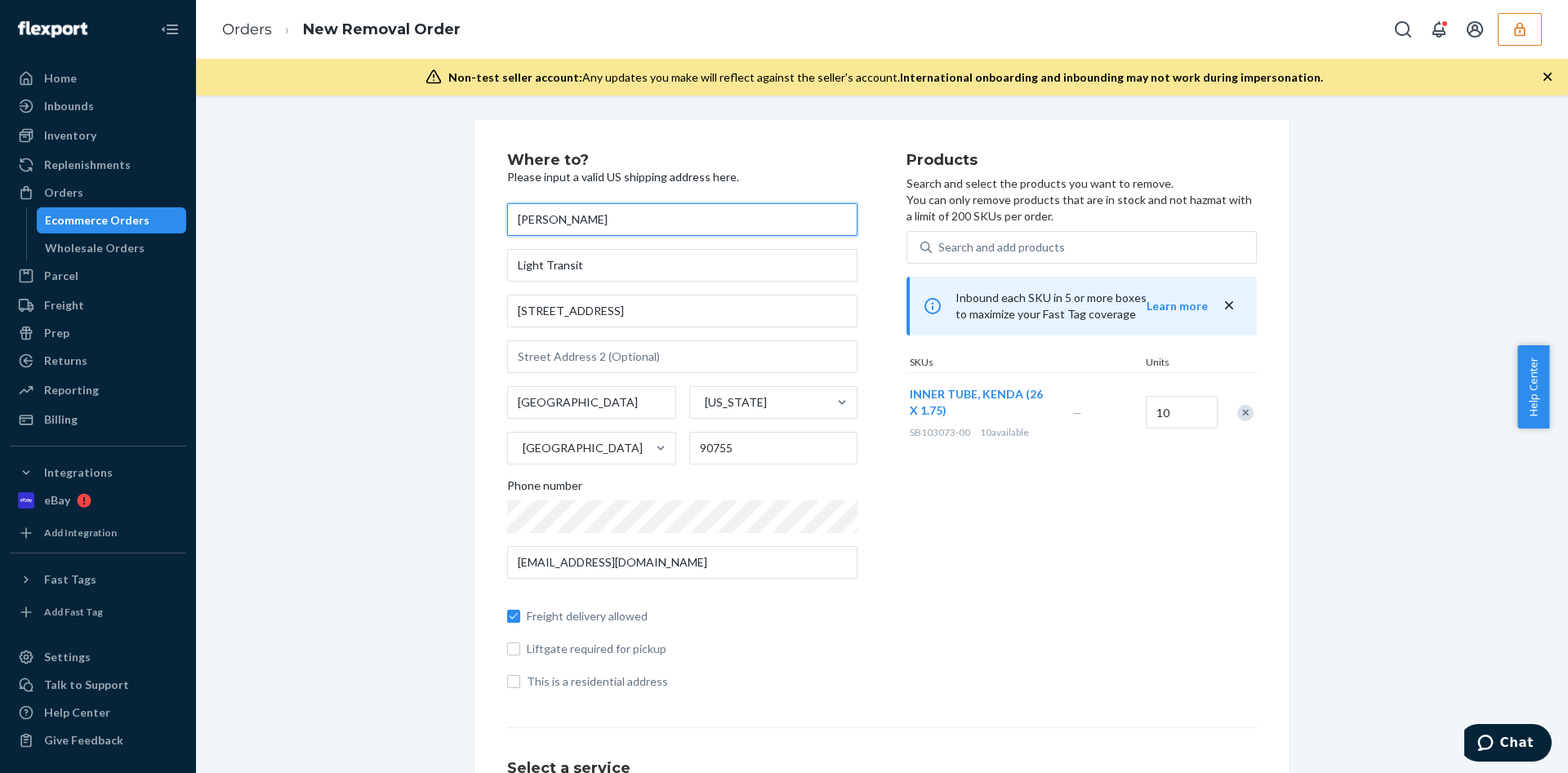
type input "[PERSON_NAME]"
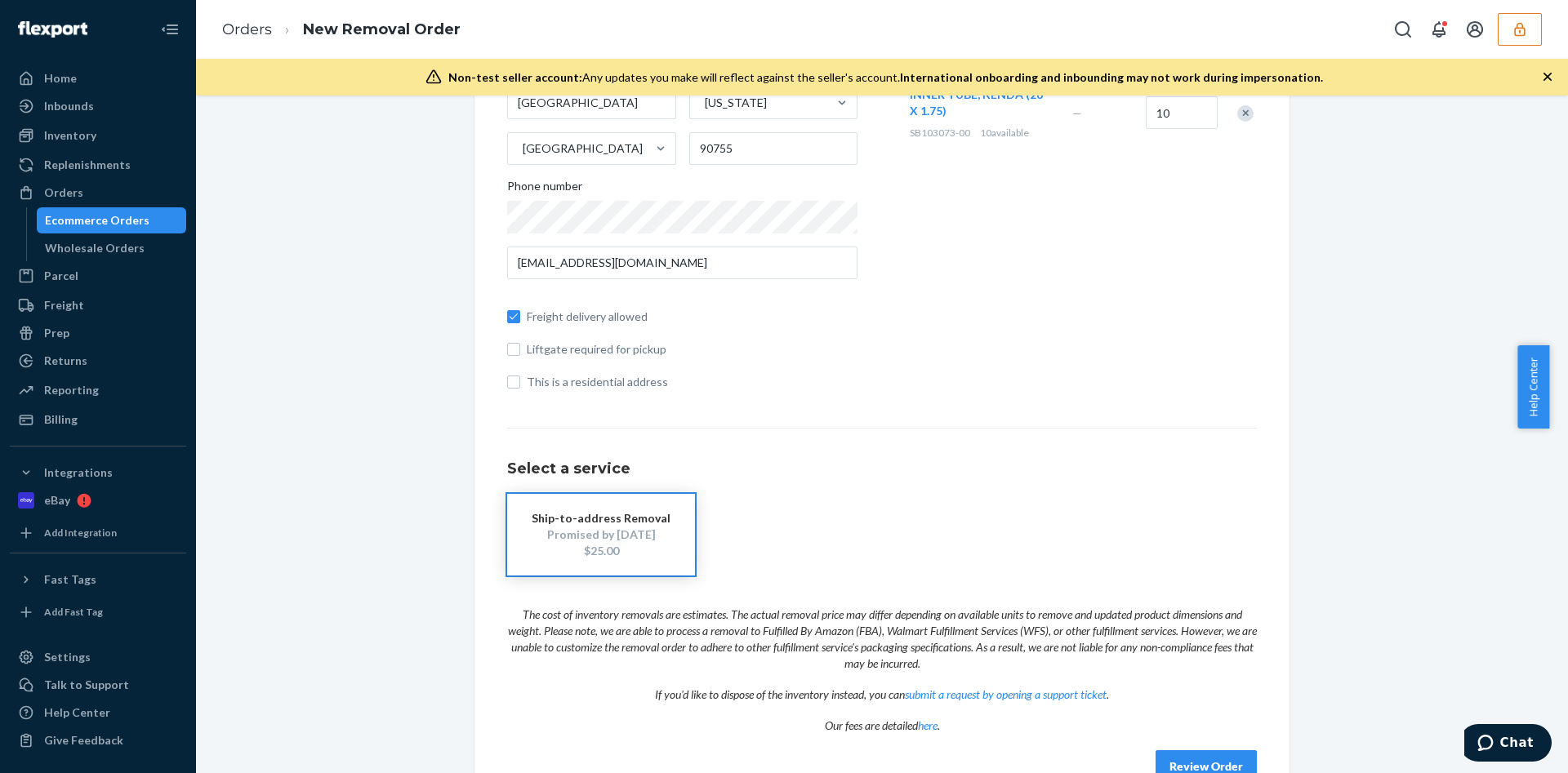
scroll to position [342, 0]
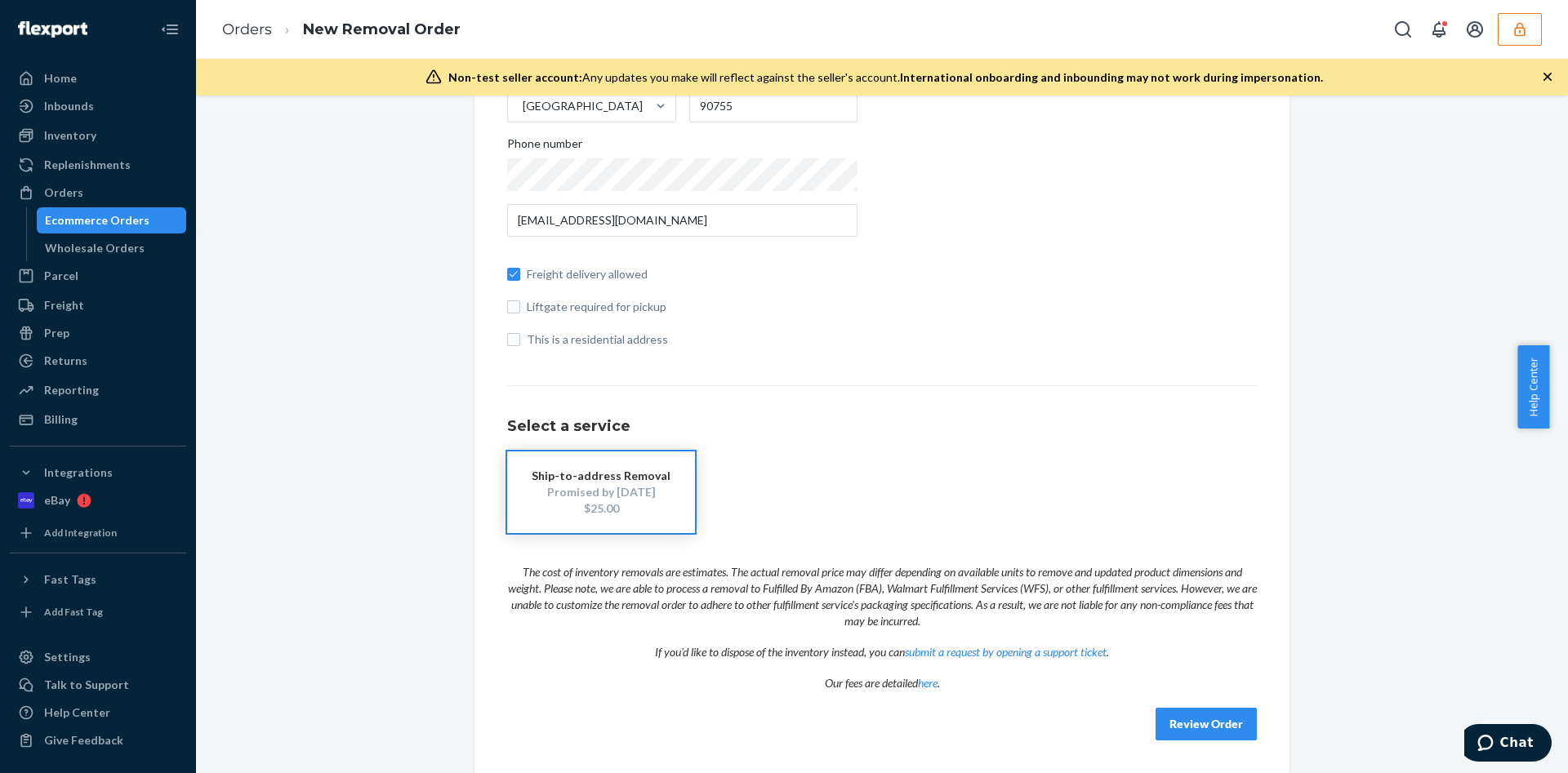
click at [1203, 718] on button "Review Order" at bounding box center [1206, 724] width 101 height 32
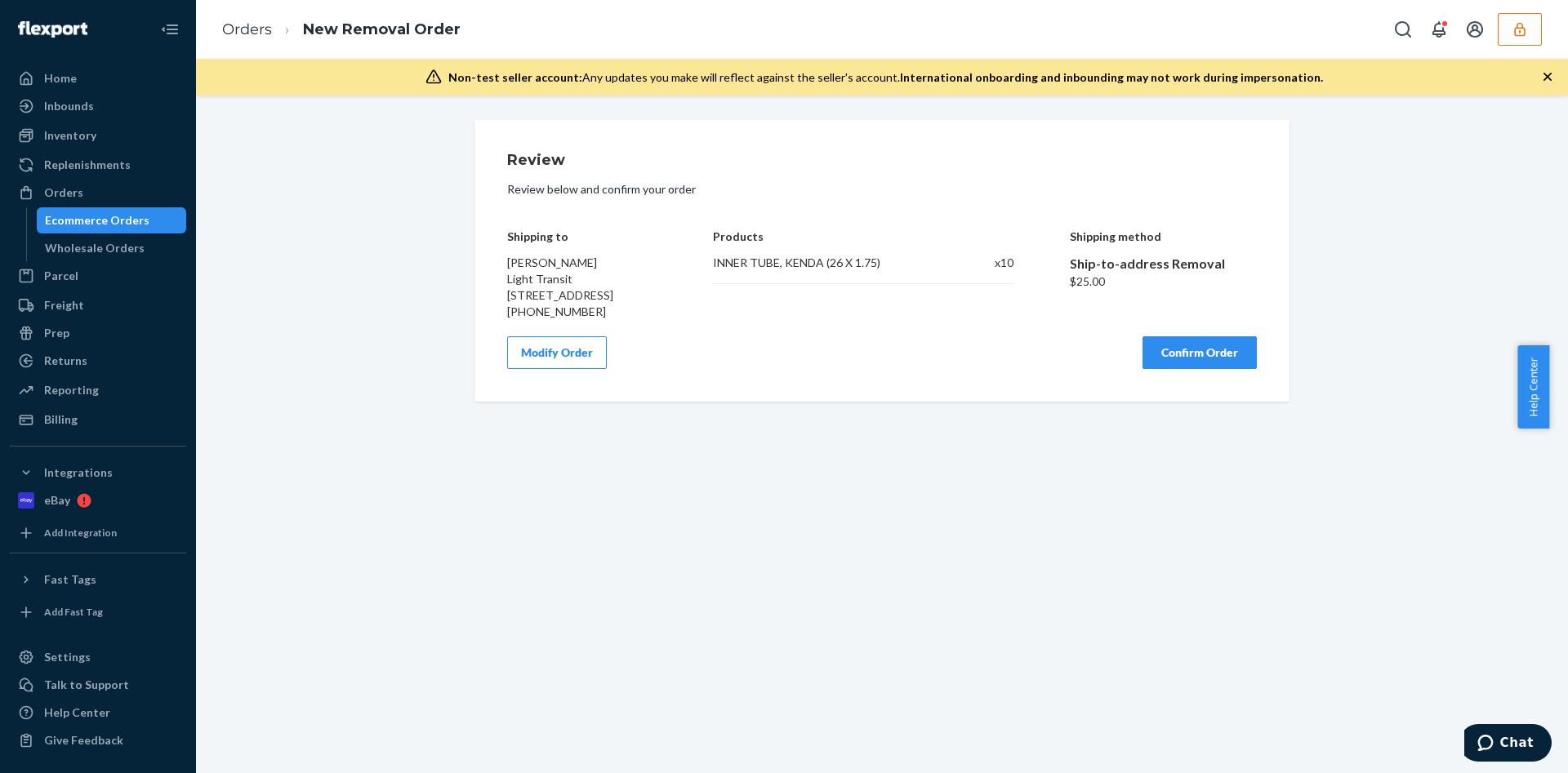
scroll to position [0, 0]
click at [1191, 369] on button "Confirm Order" at bounding box center [1200, 352] width 114 height 32
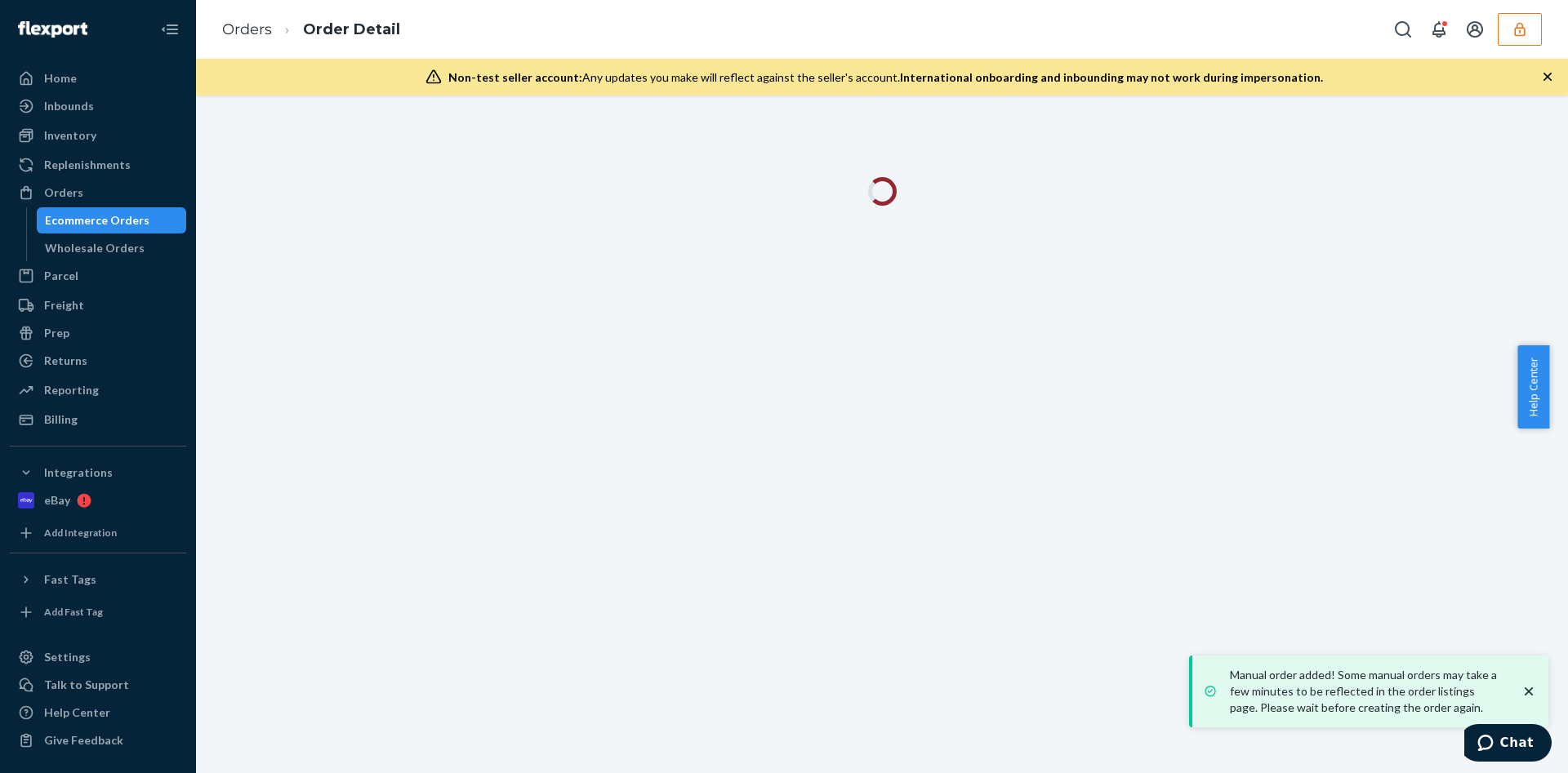
click at [1521, 18] on button "button" at bounding box center [1520, 29] width 44 height 32
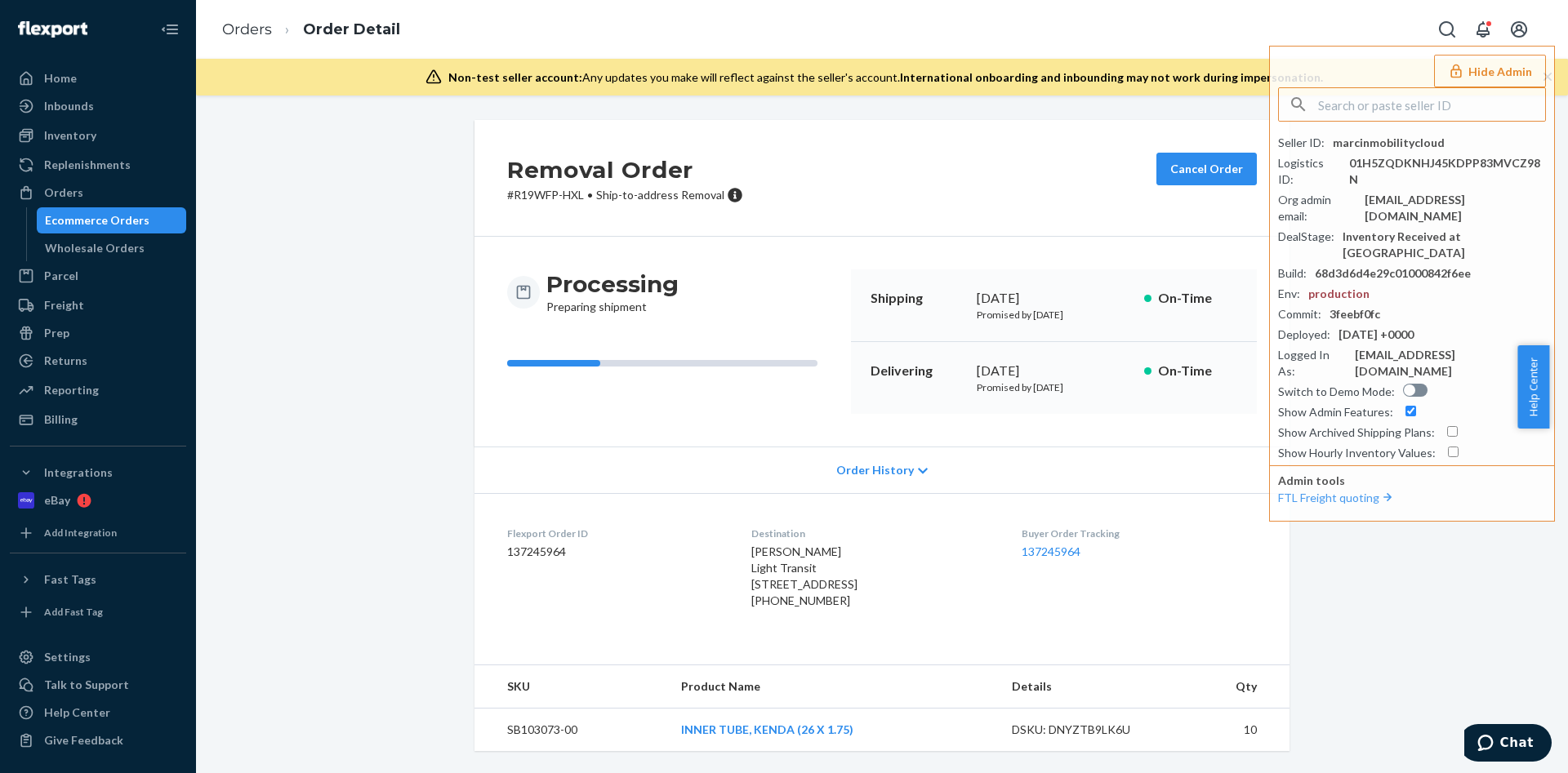
scroll to position [30, 0]
click at [89, 424] on div "Billing" at bounding box center [97, 420] width 173 height 23
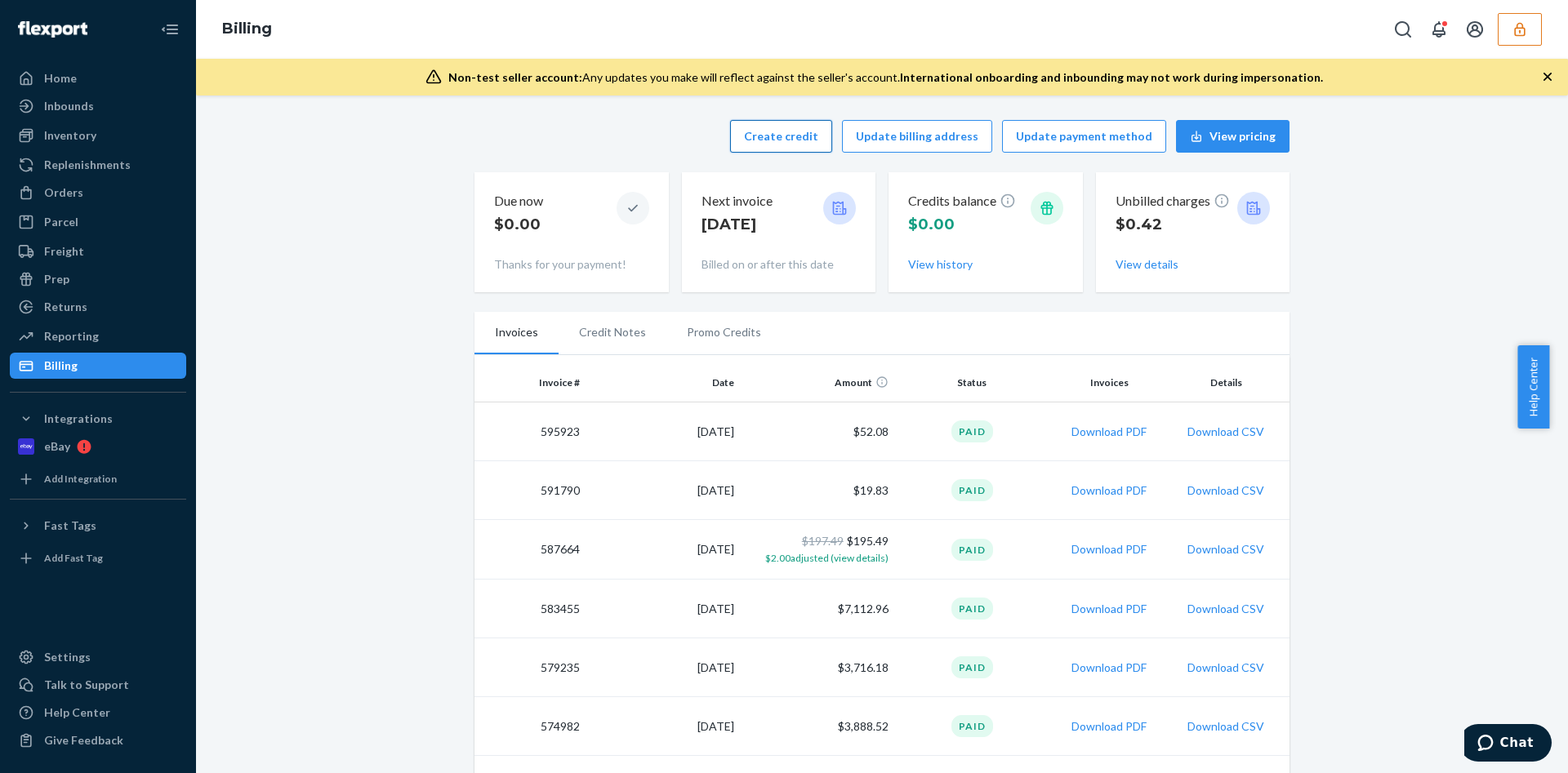
click at [832, 141] on button "Create credit" at bounding box center [781, 136] width 102 height 32
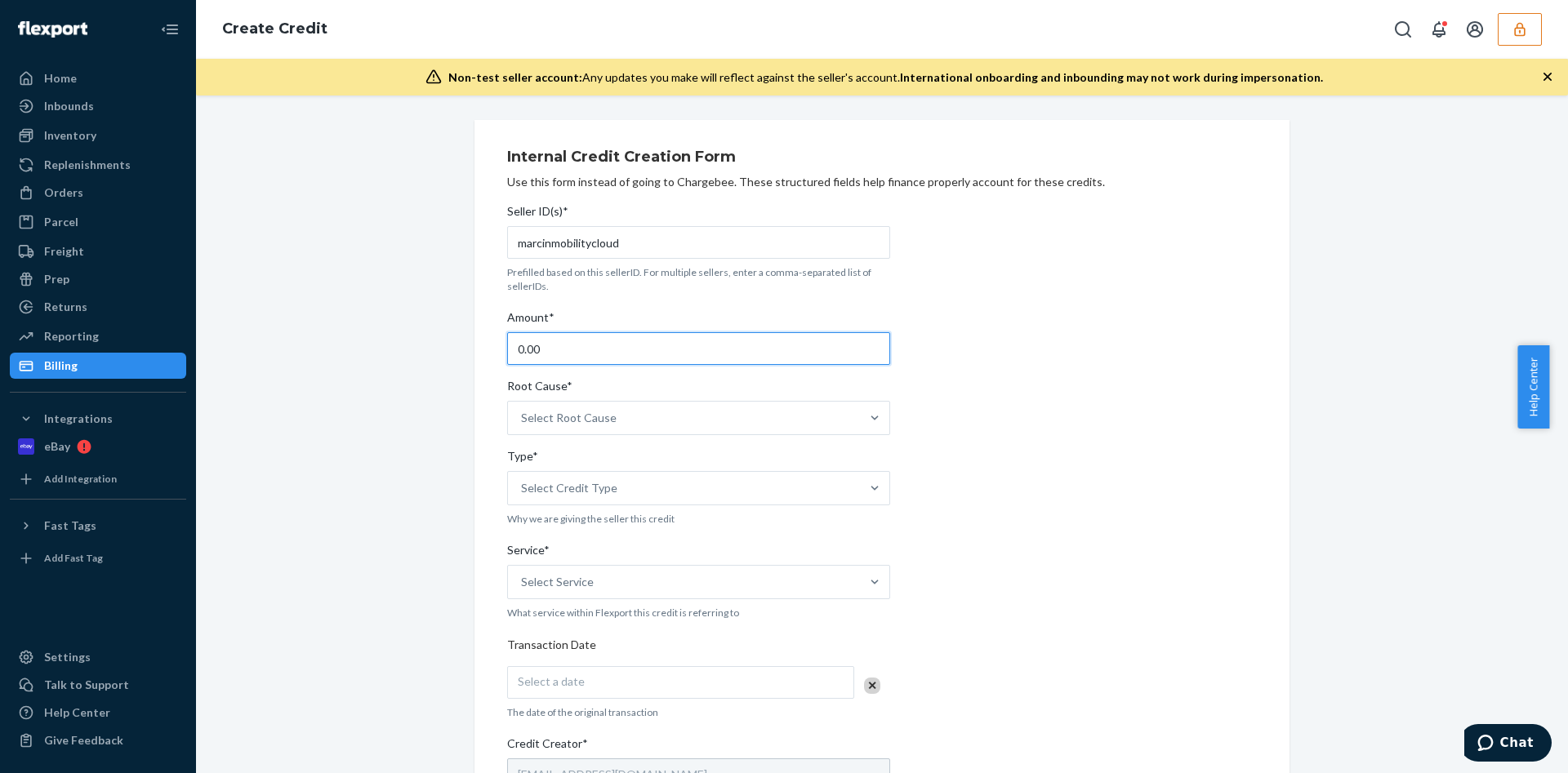
drag, startPoint x: 551, startPoint y: 352, endPoint x: 454, endPoint y: 370, distance: 98.7
click at [462, 369] on div "Internal Credit Creation Form Use this form instead of going to Chargebee. Thes…" at bounding box center [882, 642] width 840 height 1044
type input "25"
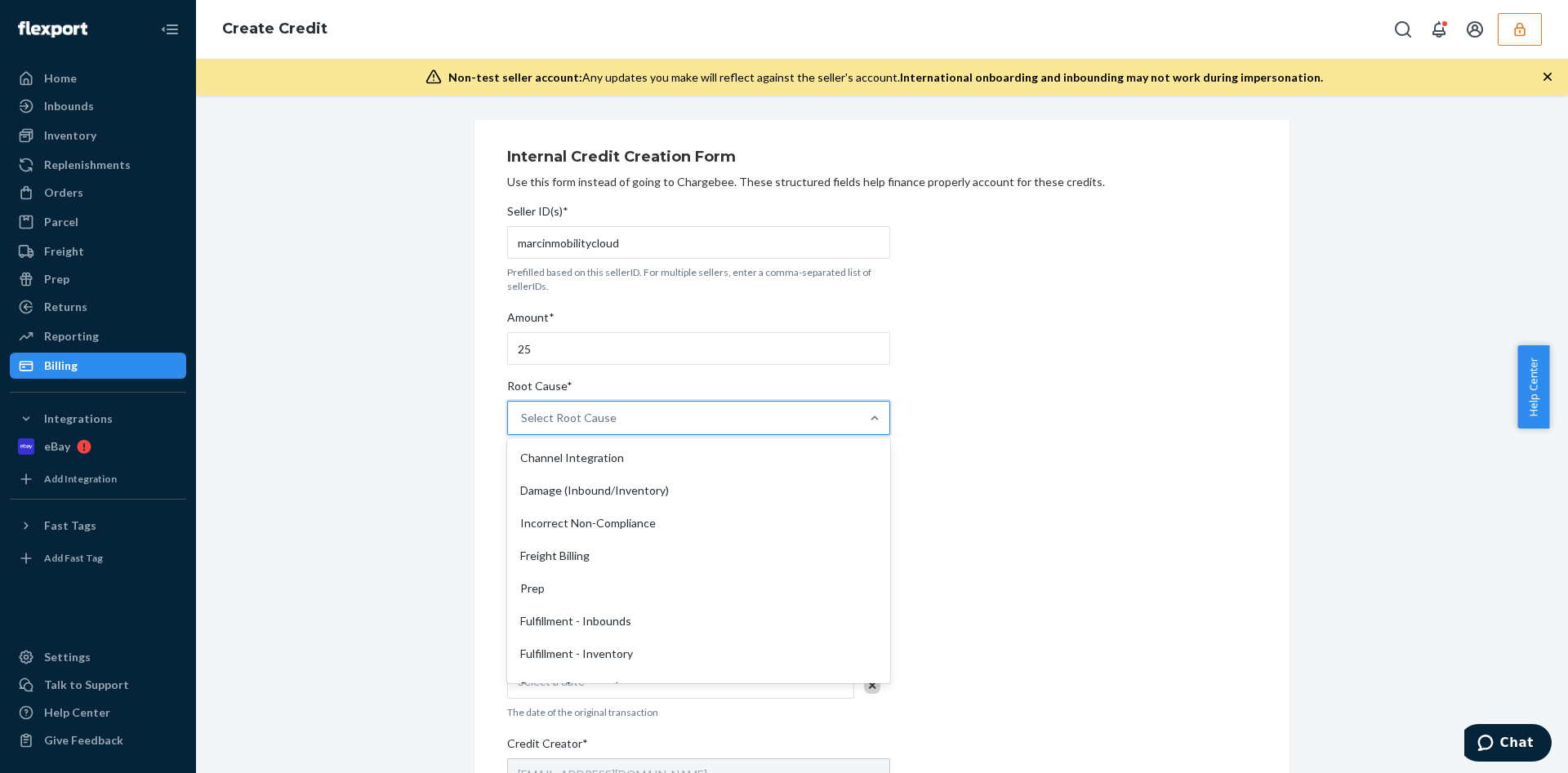
click at [576, 426] on div "Select Root Cause" at bounding box center [569, 417] width 95 height 16
click at [523, 426] on input "Root Cause* option Channel Integration focused, 1 of 29. 29 results available. …" at bounding box center [522, 417] width 2 height 16
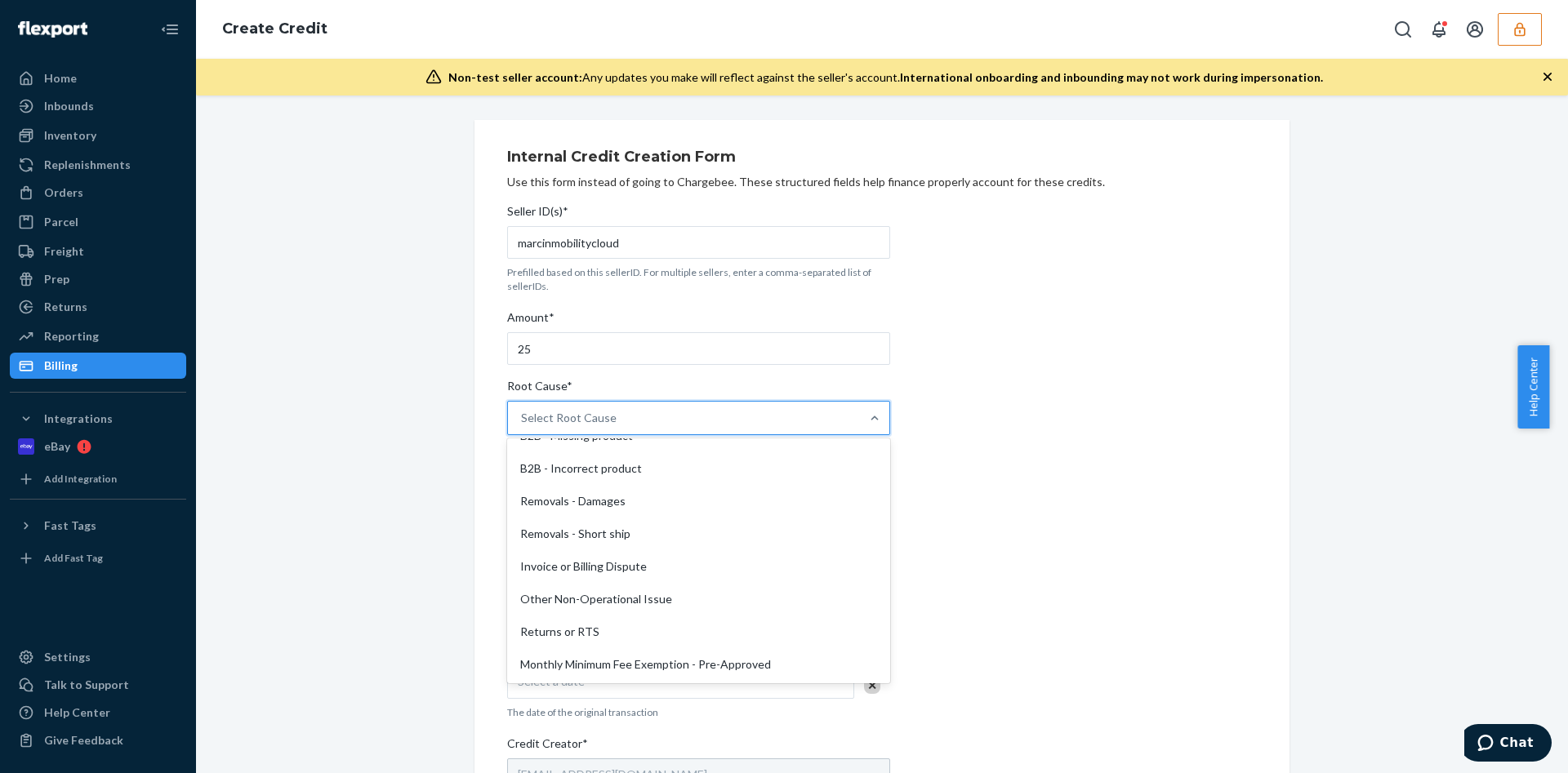
scroll to position [707, 0]
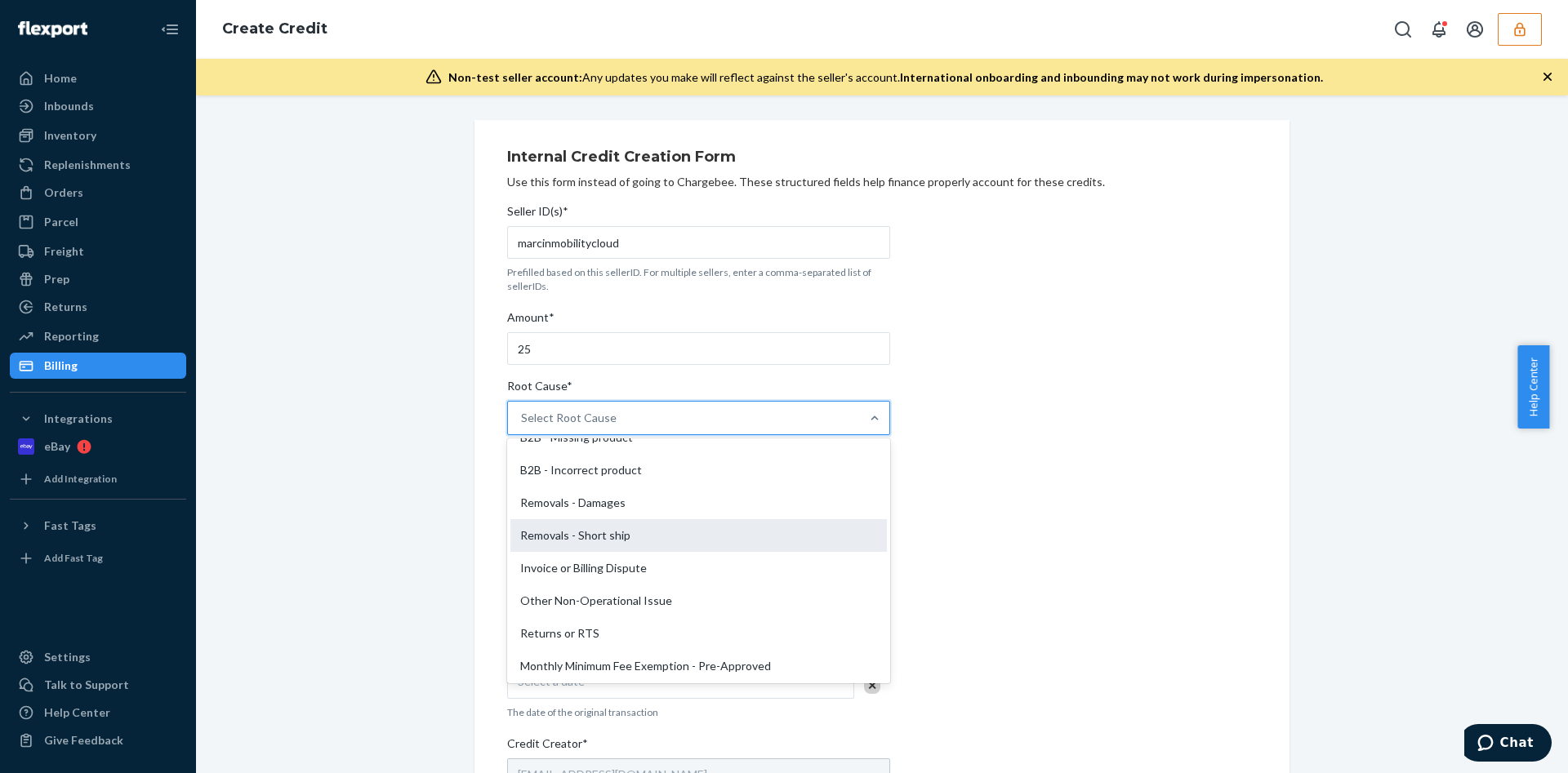
click at [608, 525] on div "Removals - Short ship" at bounding box center [698, 535] width 376 height 32
click at [523, 427] on input "Root Cause* option Removals - Short ship focused, 25 of 29. 29 results availabl…" at bounding box center [522, 417] width 2 height 16
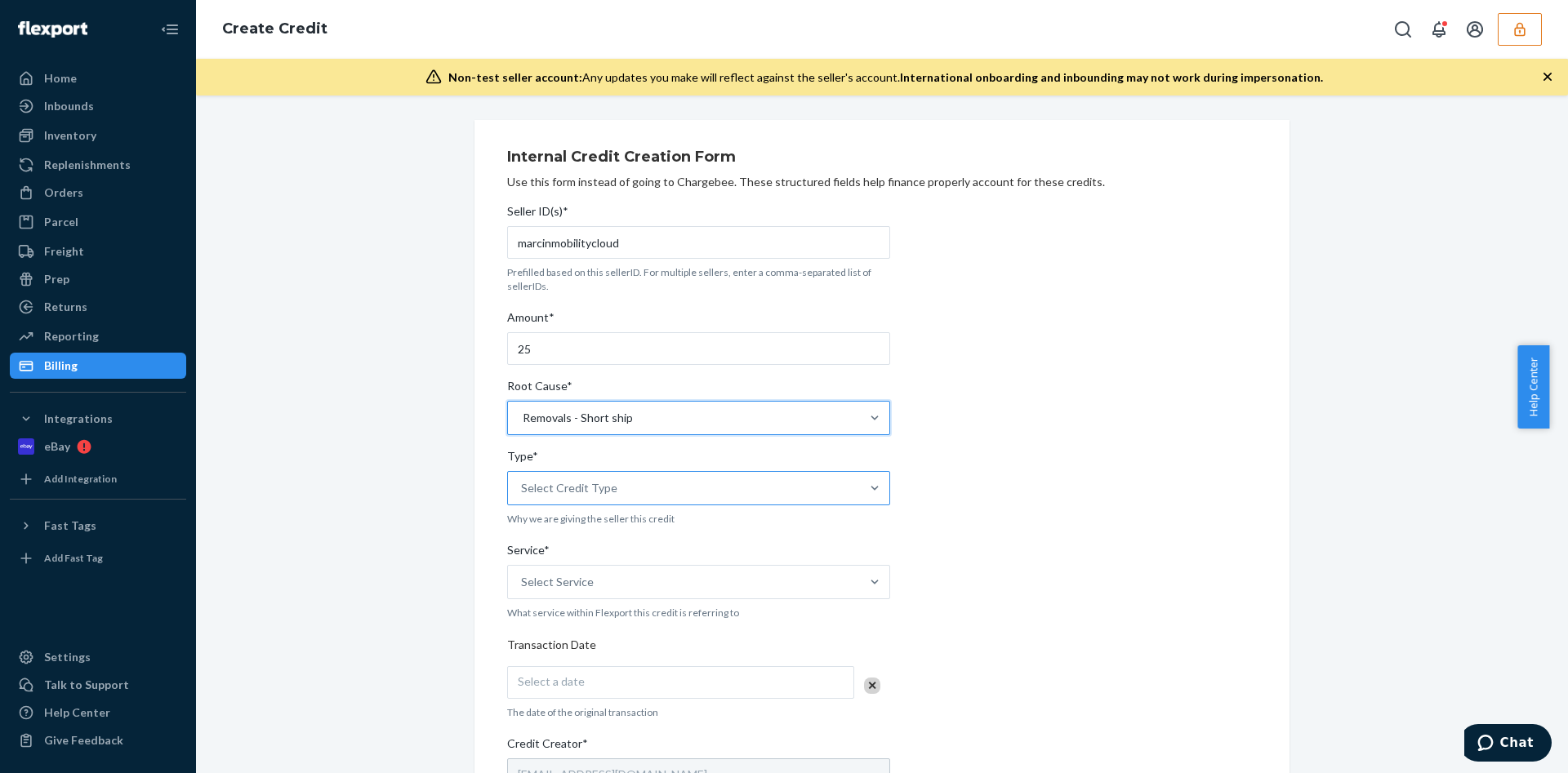
click at [617, 502] on div "Select Credit Type" at bounding box center [684, 488] width 352 height 32
click at [523, 496] on input "Type* Select Credit Type" at bounding box center [522, 488] width 2 height 16
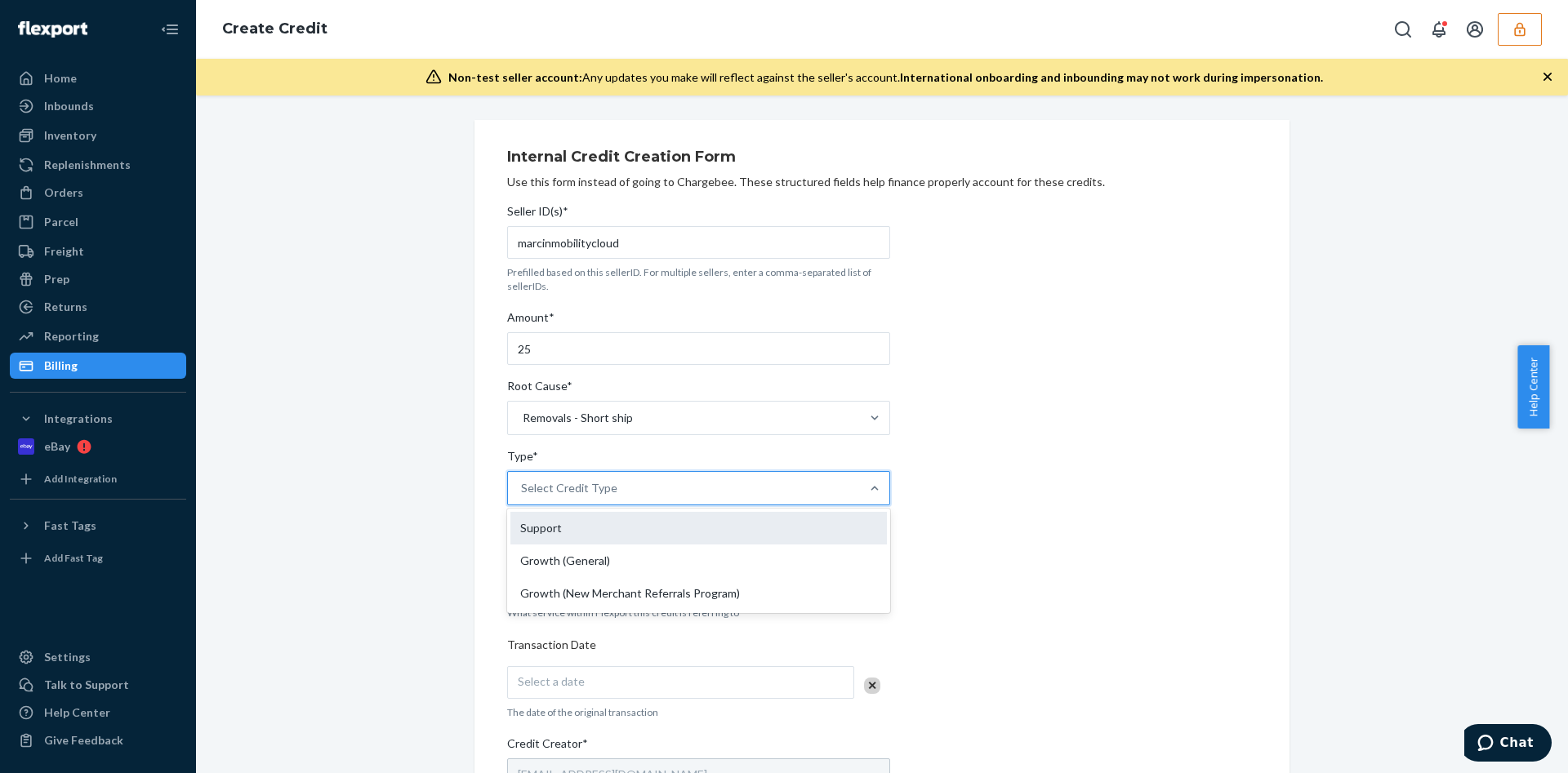
click at [608, 524] on div "Support" at bounding box center [698, 528] width 376 height 32
click at [523, 496] on input "Type* option Support focused, 1 of 3. 3 results available. Use Up and Down to c…" at bounding box center [522, 488] width 2 height 16
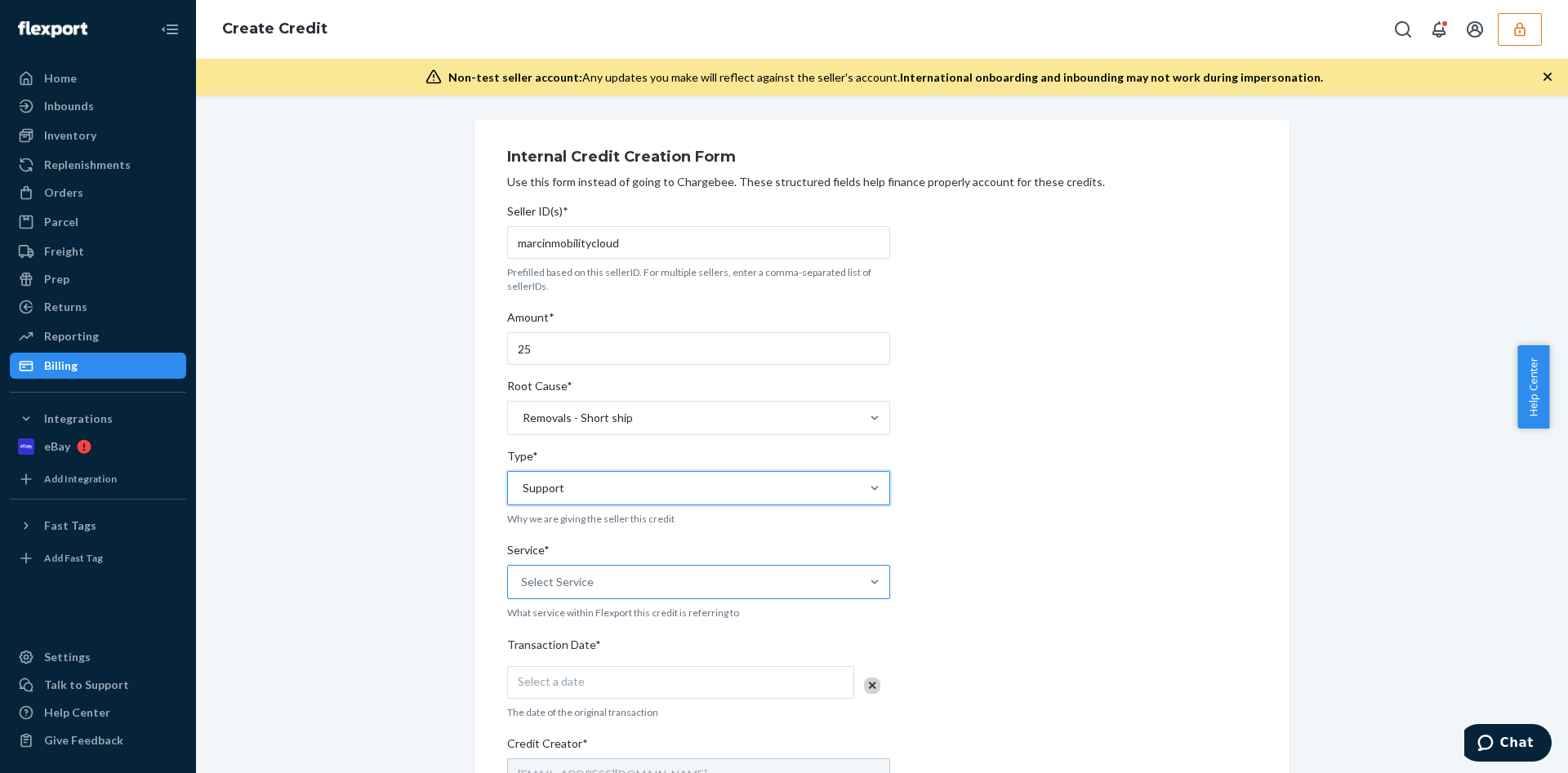
click at [584, 579] on div "Select Service" at bounding box center [684, 582] width 352 height 32
click at [523, 579] on input "Service* Select Service" at bounding box center [522, 581] width 2 height 16
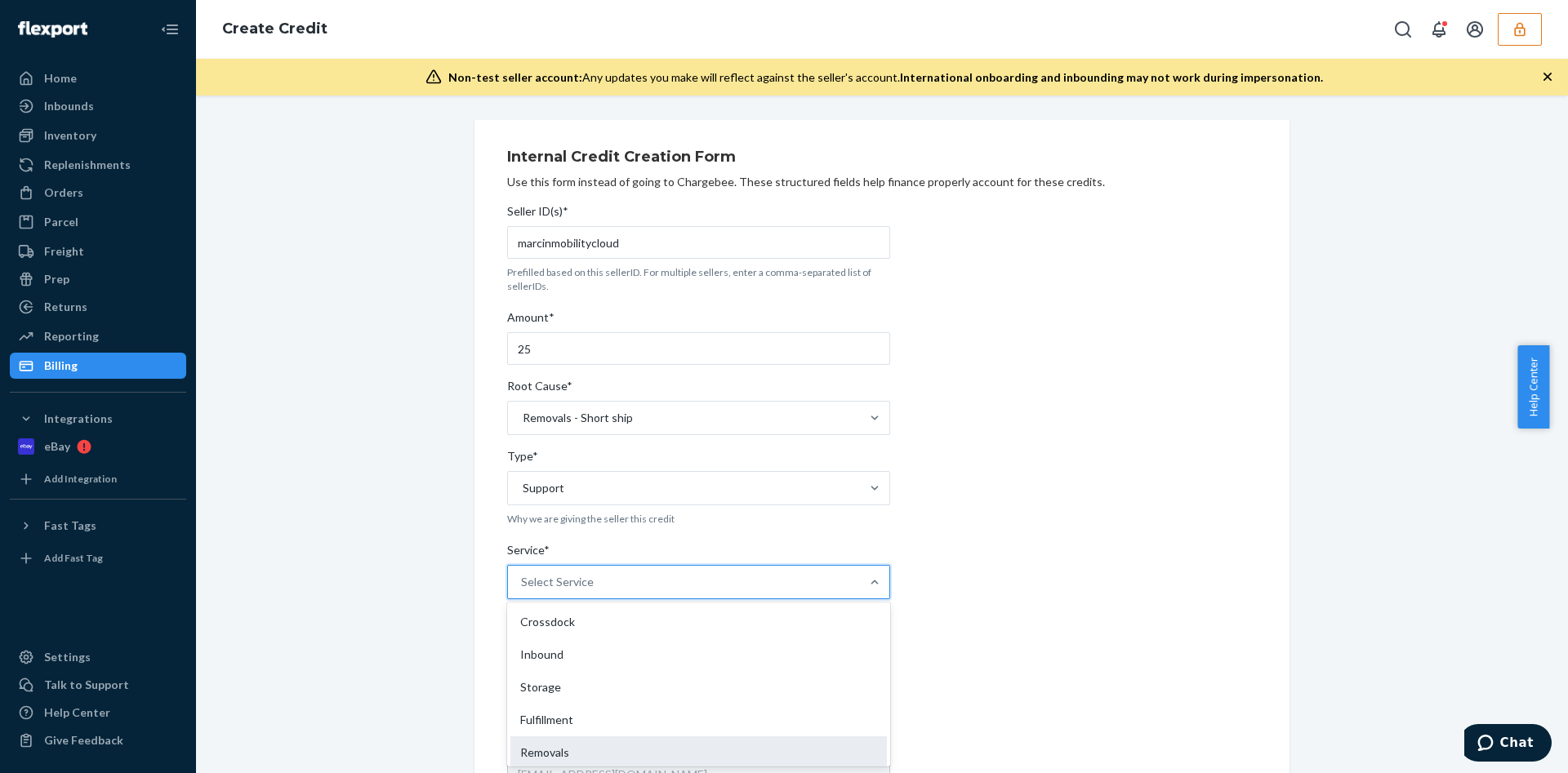
click at [563, 740] on div "Removals" at bounding box center [698, 753] width 376 height 32
click at [523, 590] on input "Service* option Removals focused, 5 of 10. 10 results available. Use Up and Dow…" at bounding box center [522, 581] width 2 height 16
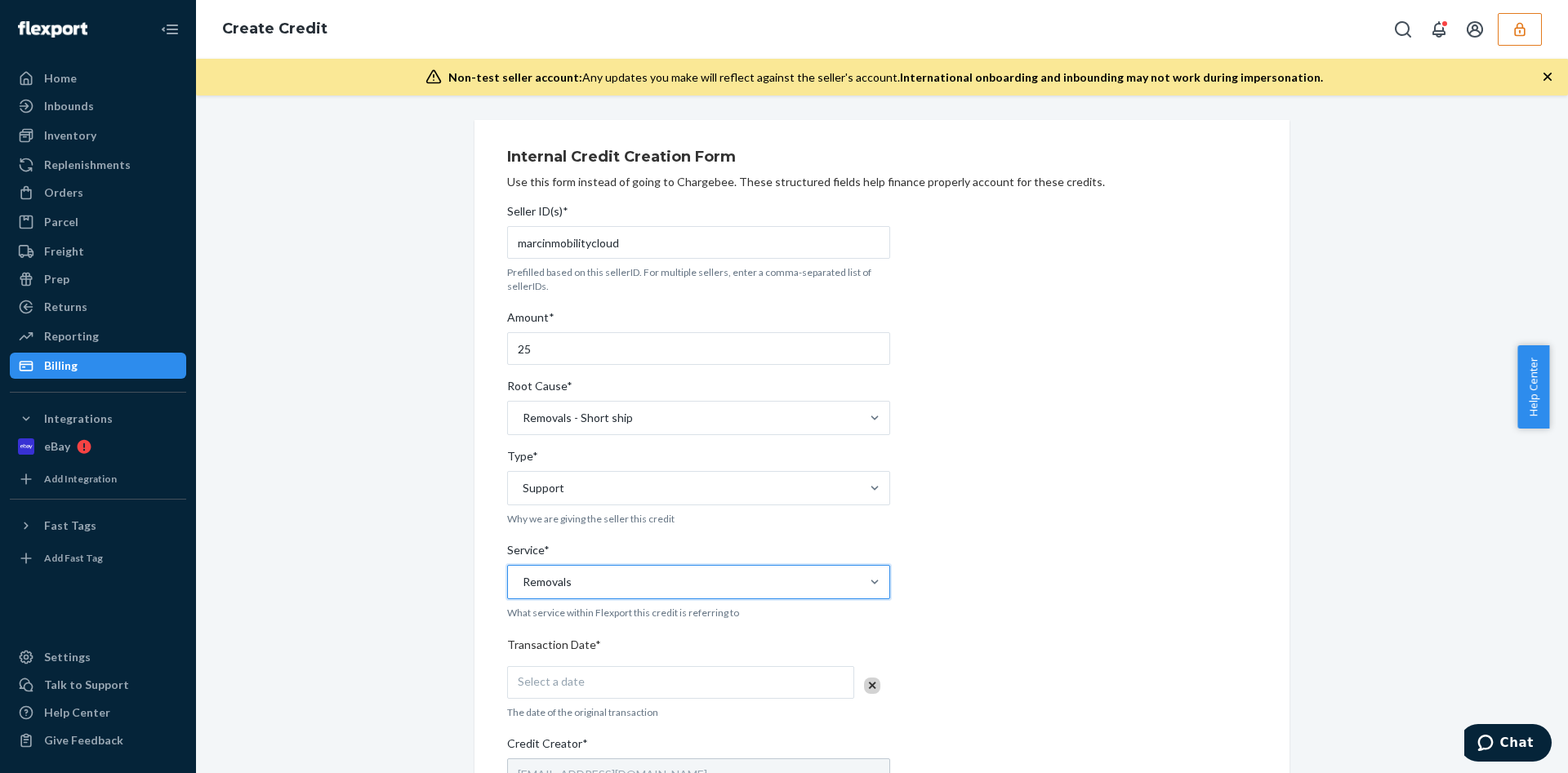
click at [583, 678] on div "Select a date" at bounding box center [681, 683] width 347 height 32
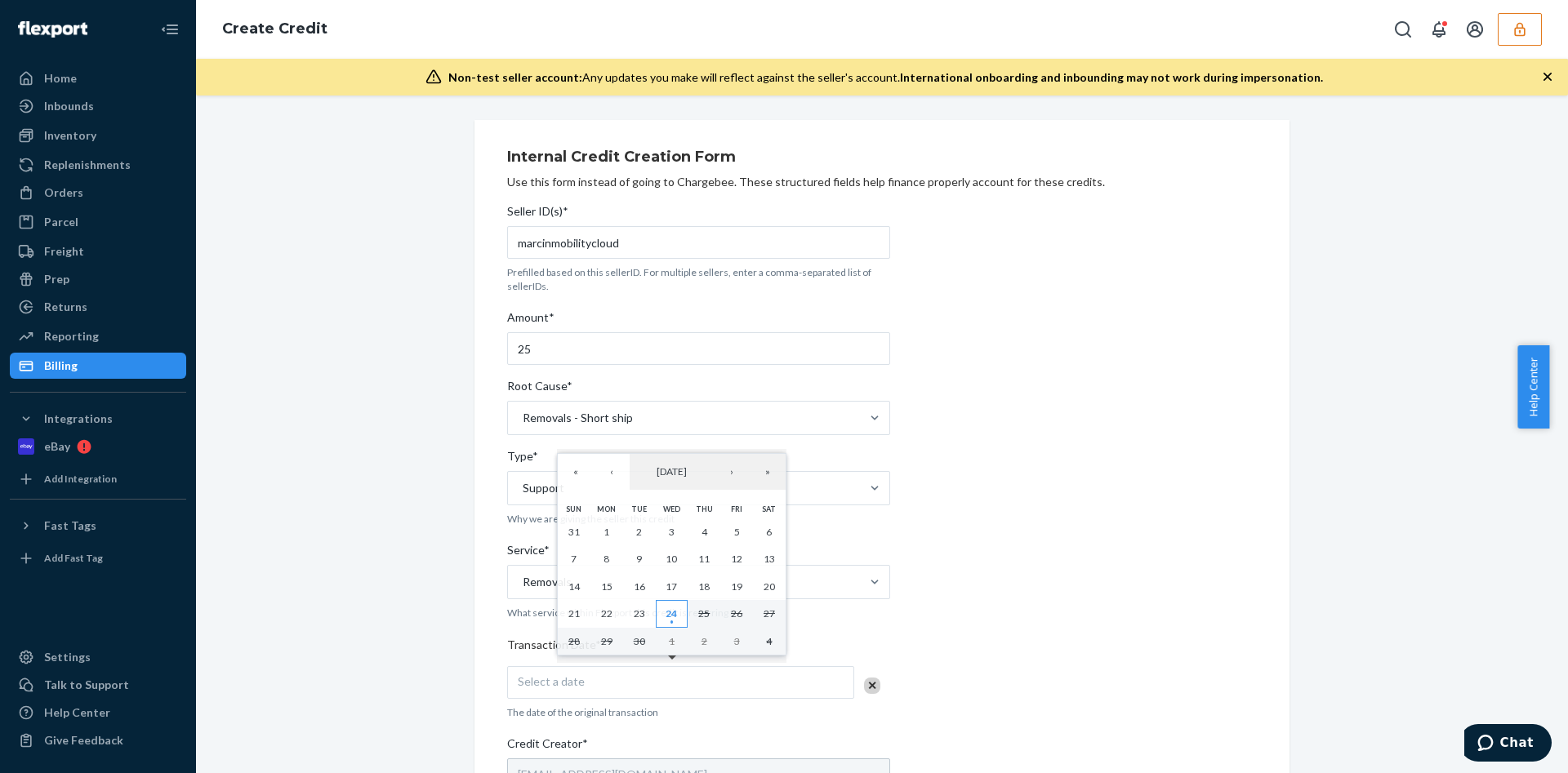
click at [679, 608] on button "24" at bounding box center [672, 614] width 32 height 28
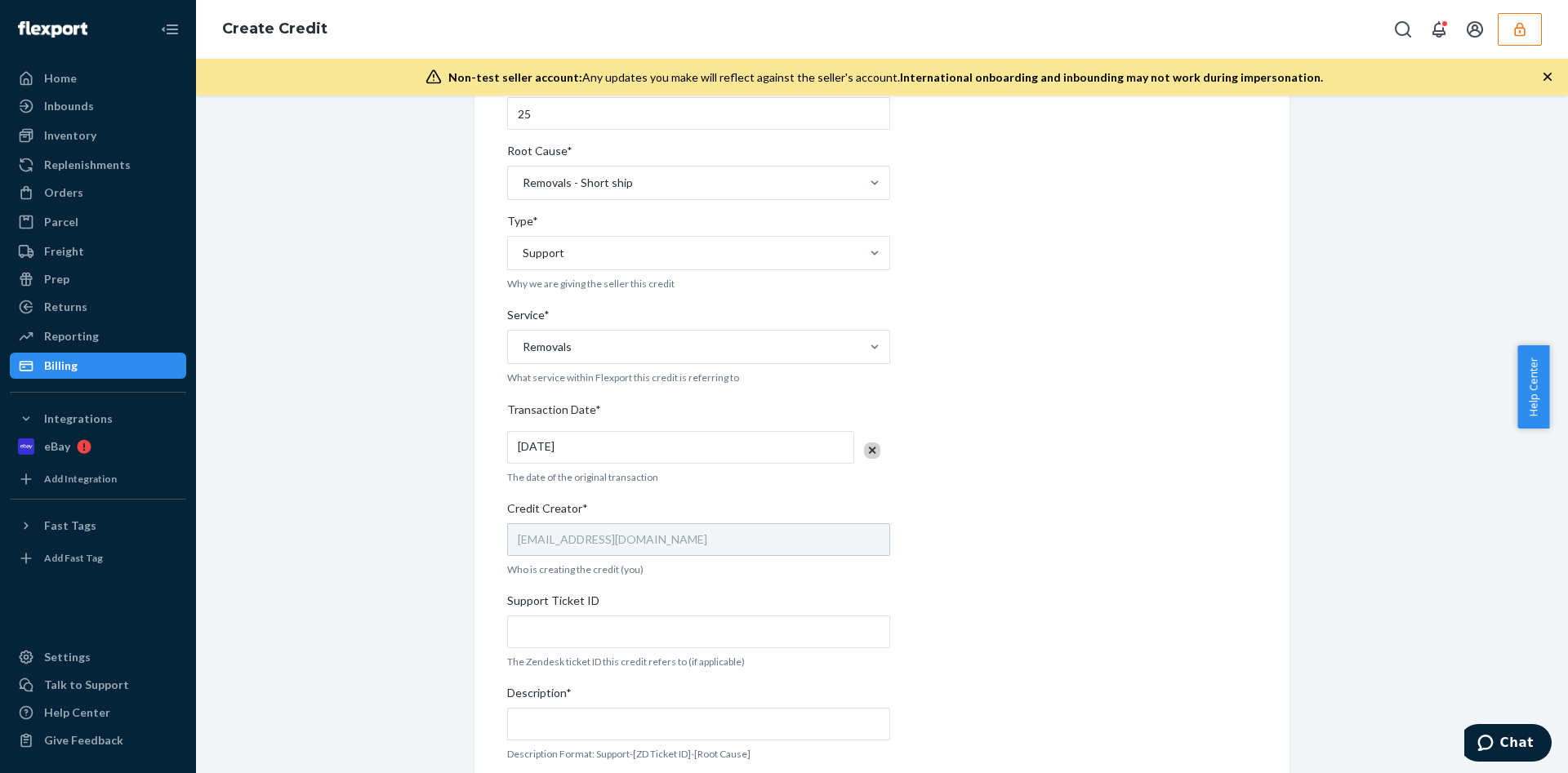
scroll to position [237, 0]
click at [590, 622] on input "Support Ticket ID" at bounding box center [699, 630] width 383 height 32
paste input "808271"
type input "808271"
click at [583, 718] on input "Description*" at bounding box center [699, 723] width 383 height 32
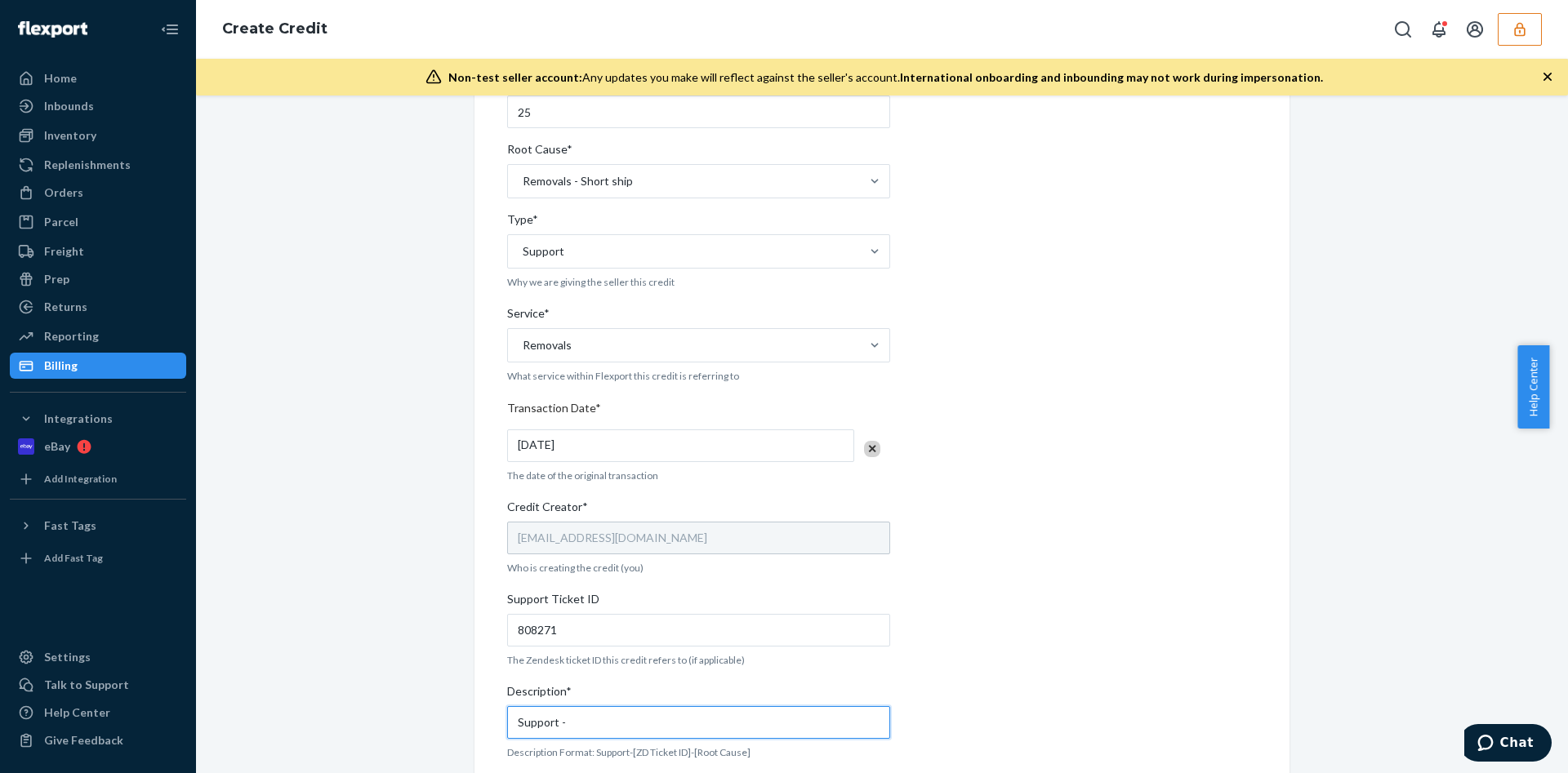
paste input "808271"
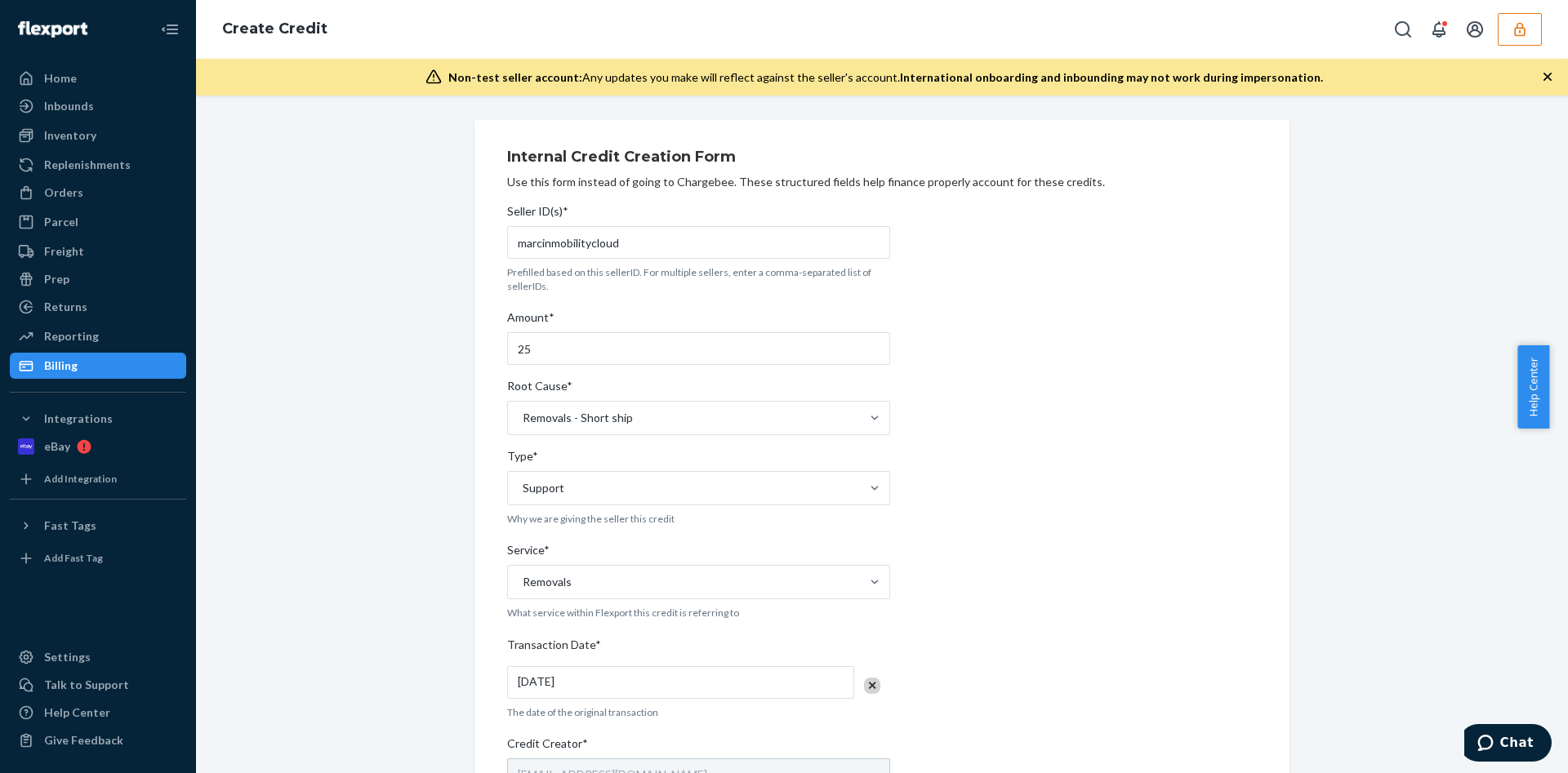
scroll to position [390, 0]
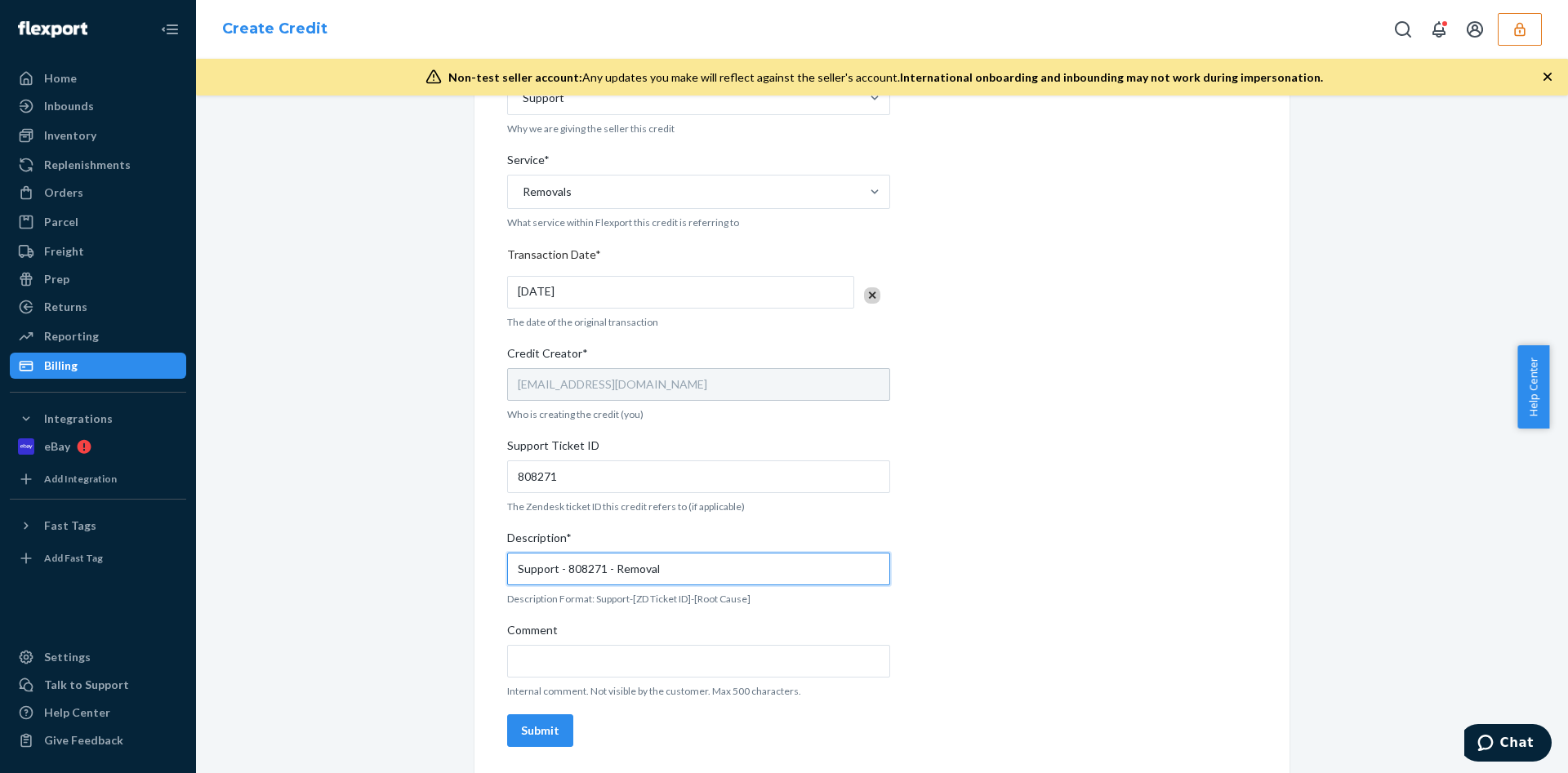
type input "Support - 808271 - Removal"
click at [540, 720] on button "Submit" at bounding box center [541, 730] width 66 height 32
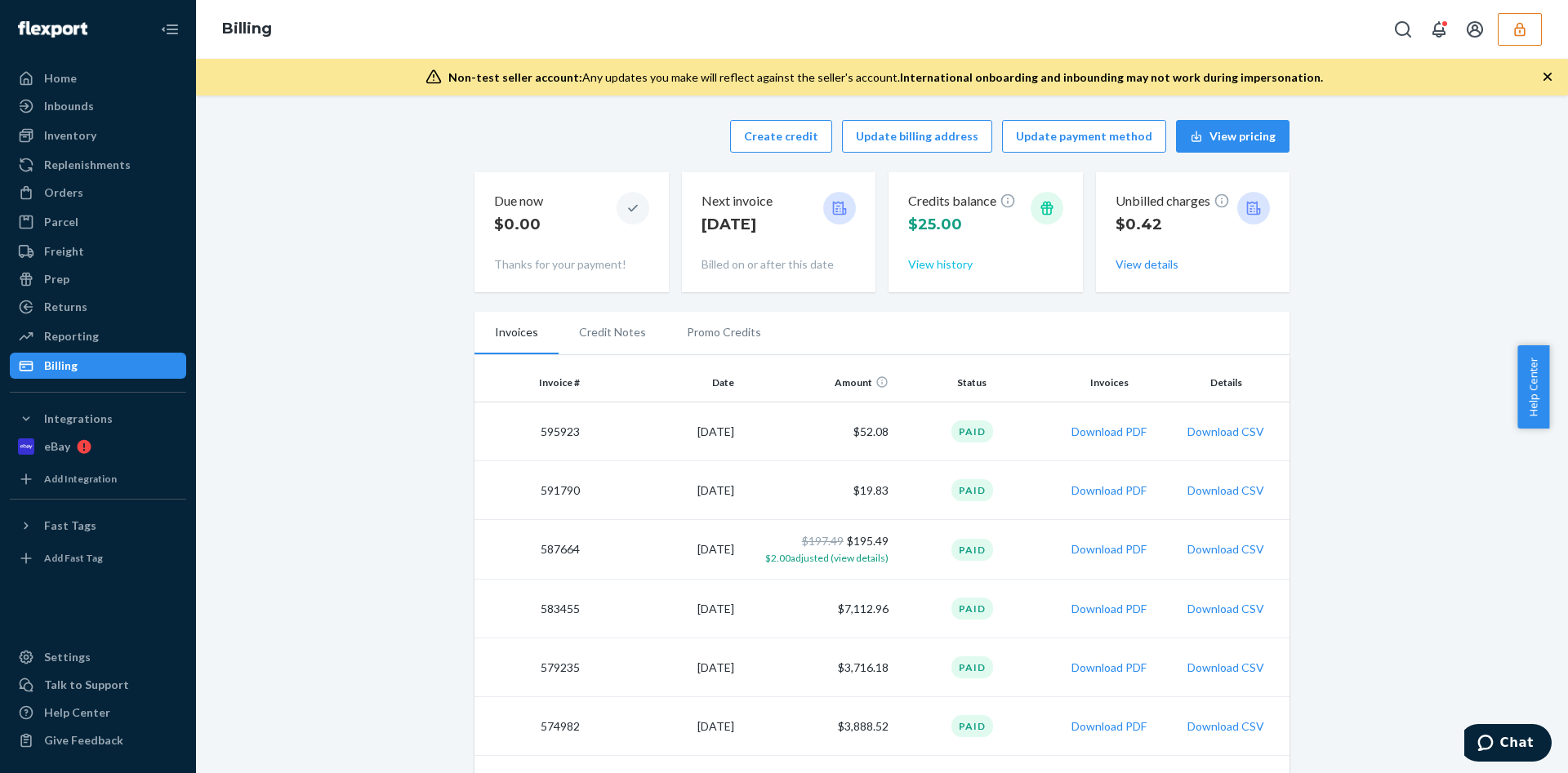
click at [936, 269] on button "View history" at bounding box center [940, 264] width 65 height 16
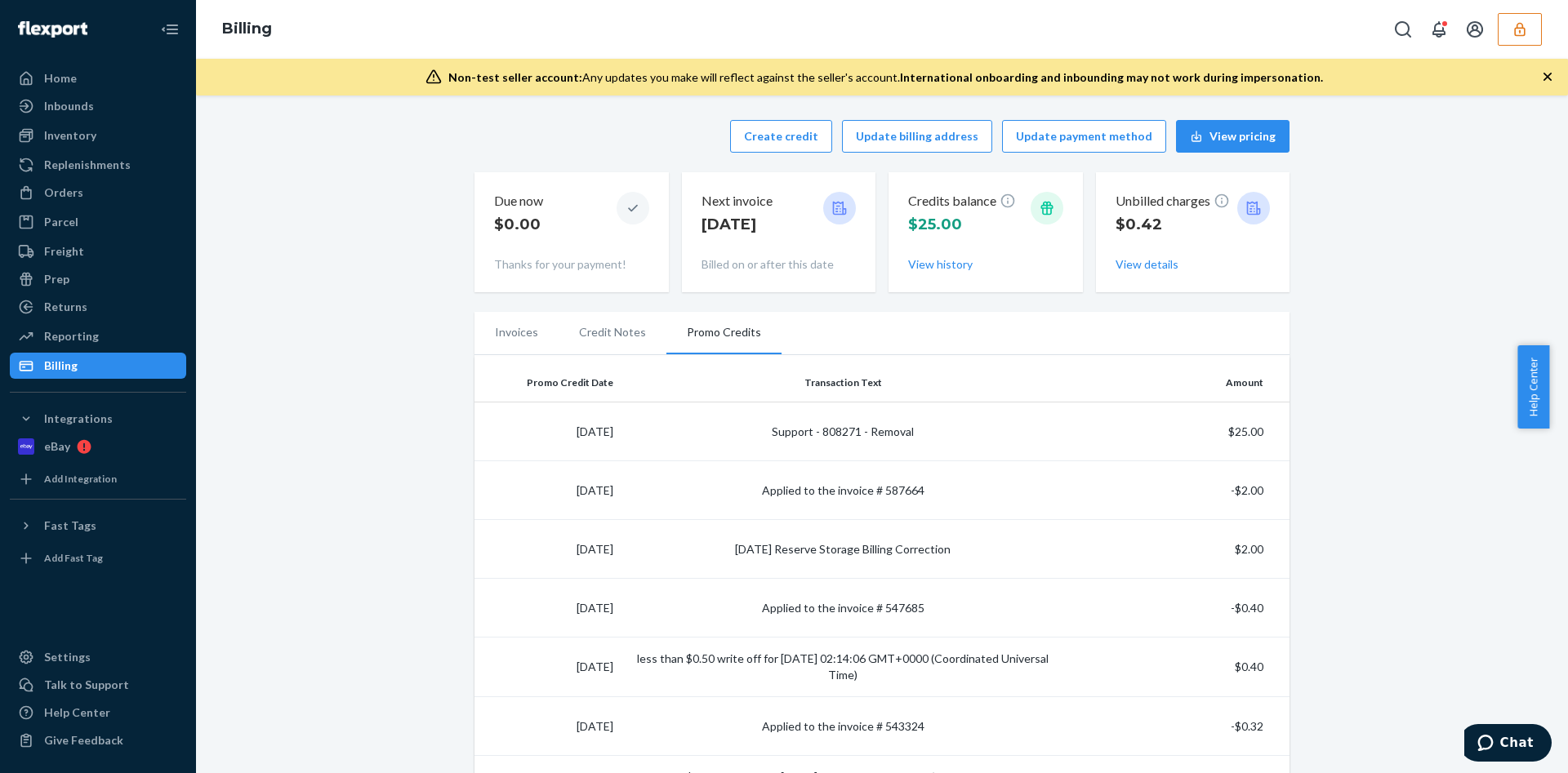
click at [1519, 14] on button "button" at bounding box center [1520, 29] width 44 height 32
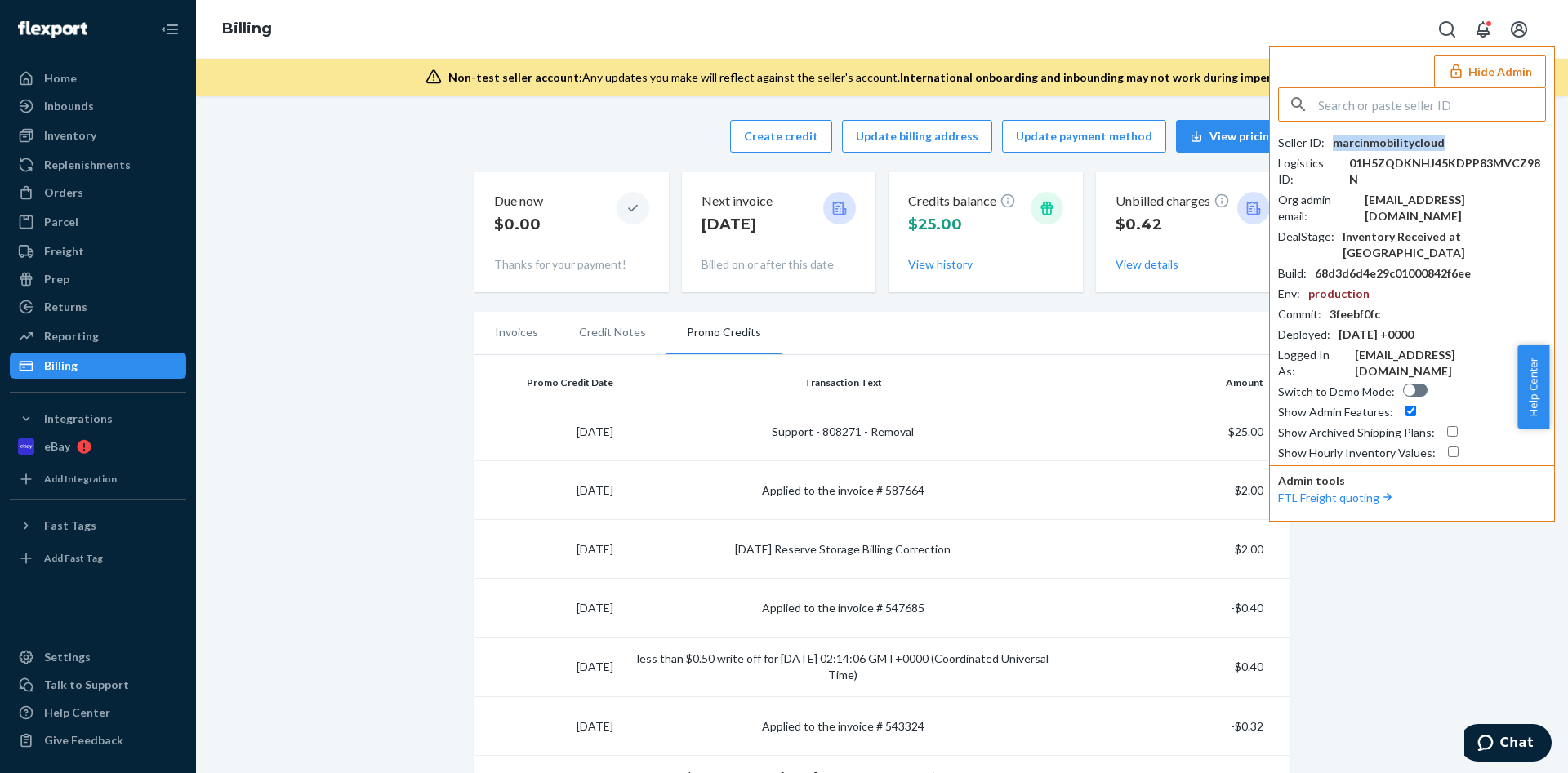
click at [1381, 135] on div "marcinmobilitycloud" at bounding box center [1388, 142] width 112 height 16
click at [1362, 114] on input "text" at bounding box center [1432, 105] width 227 height 32
paste input "sfnonboardingtheonlinemagicstoreflexportcom"
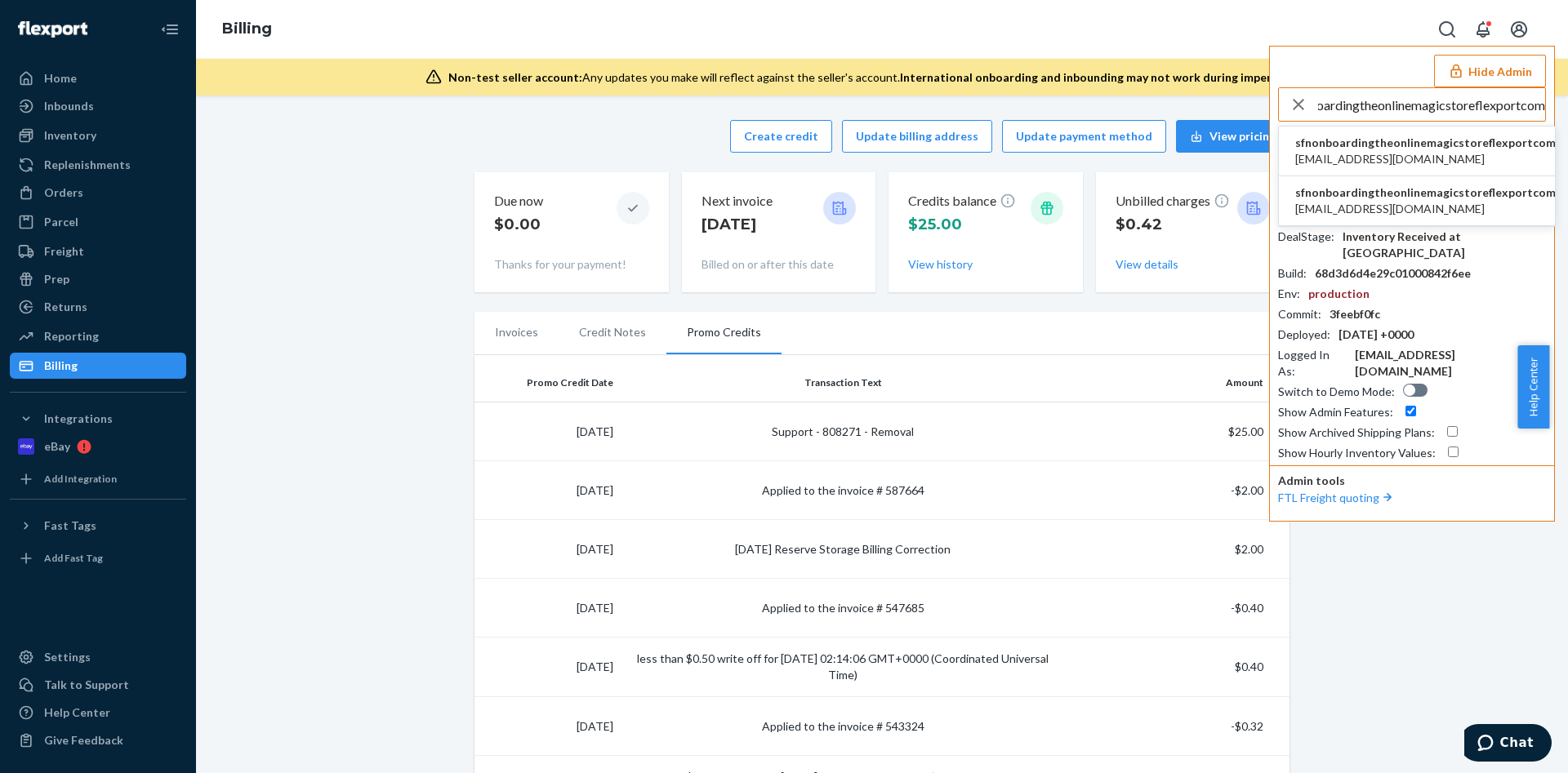
type input "sfnonboardingtheonlinemagicstoreflexportcom"
click at [1381, 203] on span "sfn-onboarding+theonlinemagicstore@flexport.com" at bounding box center [1426, 209] width 261 height 16
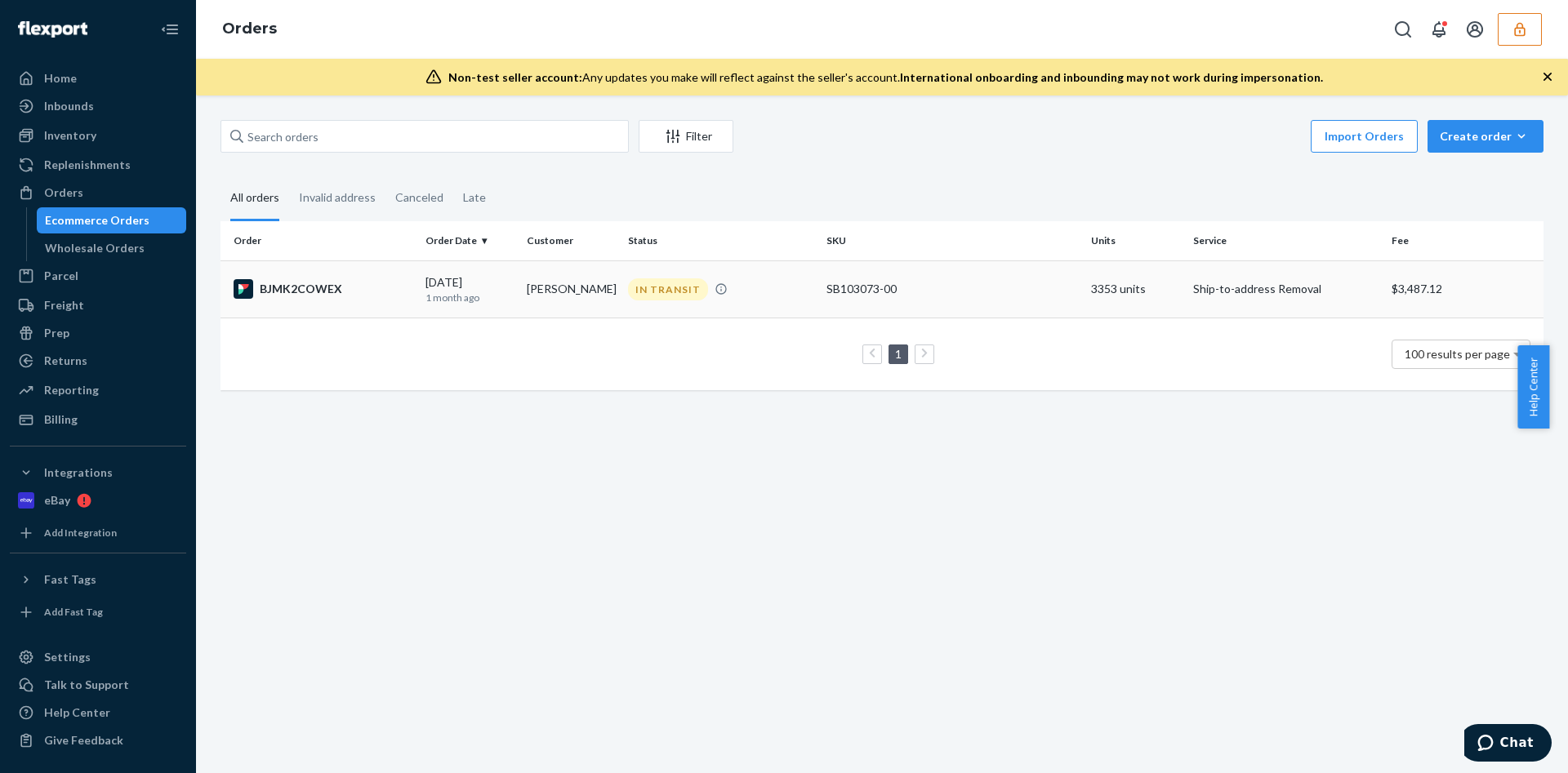
click at [733, 308] on td "IN TRANSIT" at bounding box center [721, 289] width 198 height 57
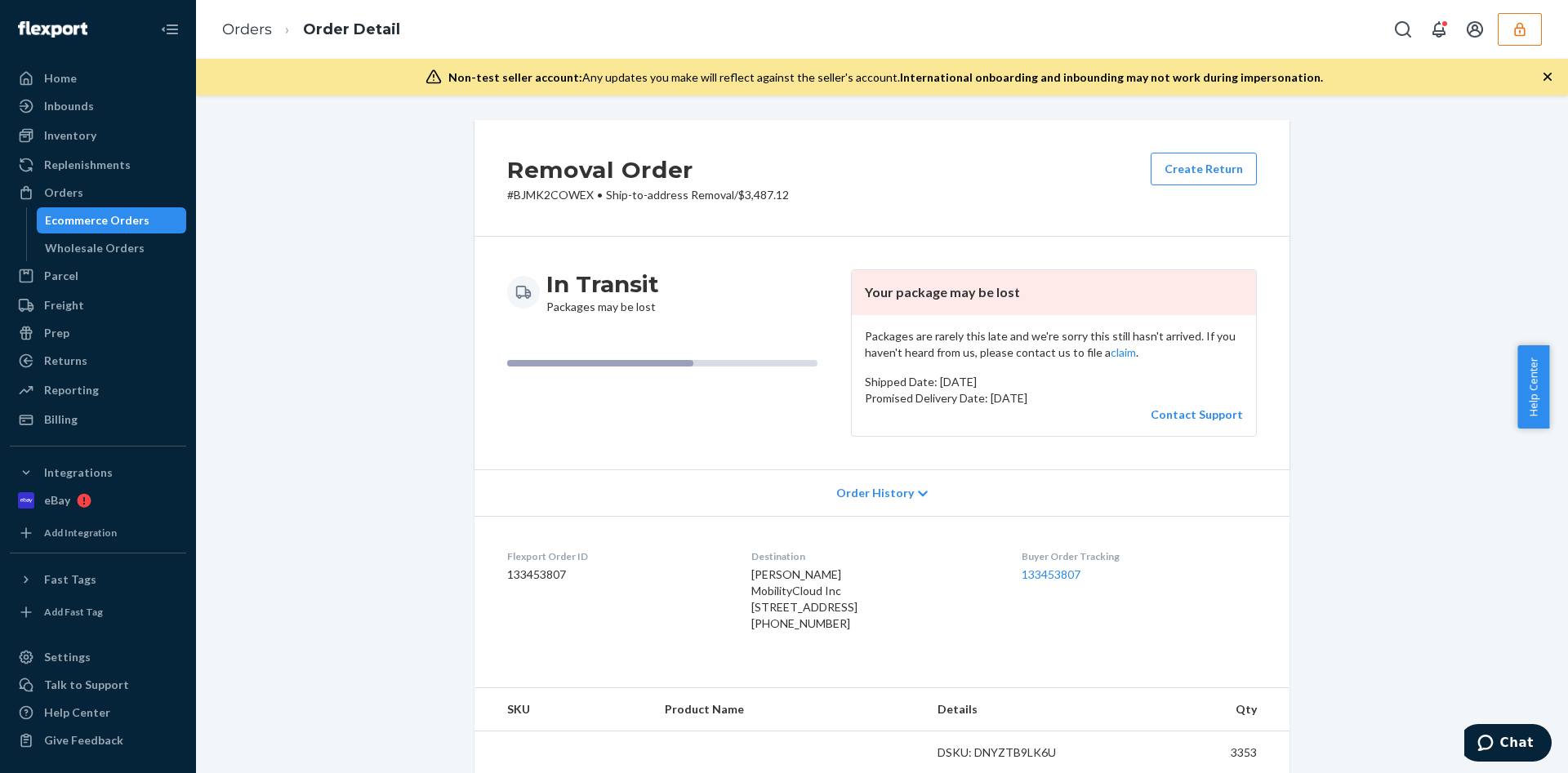
scroll to position [123, 0]
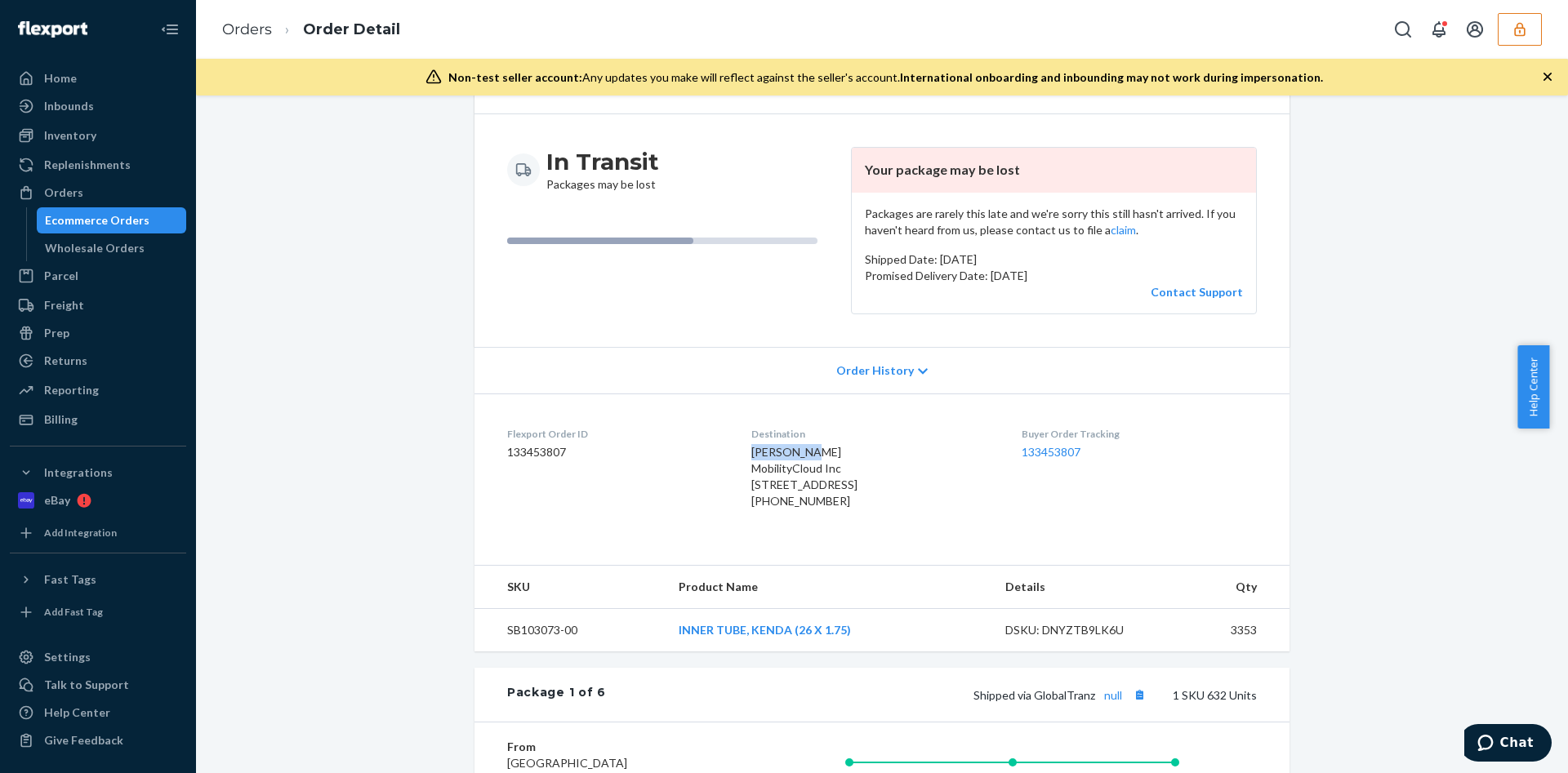
drag, startPoint x: 727, startPoint y: 456, endPoint x: 789, endPoint y: 449, distance: 62.4
click at [789, 449] on dl "Flexport Order ID 133453807 Destination [PERSON_NAME] MobilityCloud Inc [STREET…" at bounding box center [882, 471] width 815 height 155
drag, startPoint x: 775, startPoint y: 452, endPoint x: 788, endPoint y: 467, distance: 19.8
click at [788, 467] on span "[PERSON_NAME] MobilityCloud Inc [STREET_ADDRESS]" at bounding box center [804, 468] width 106 height 47
drag, startPoint x: 793, startPoint y: 449, endPoint x: 728, endPoint y: 454, distance: 65.2
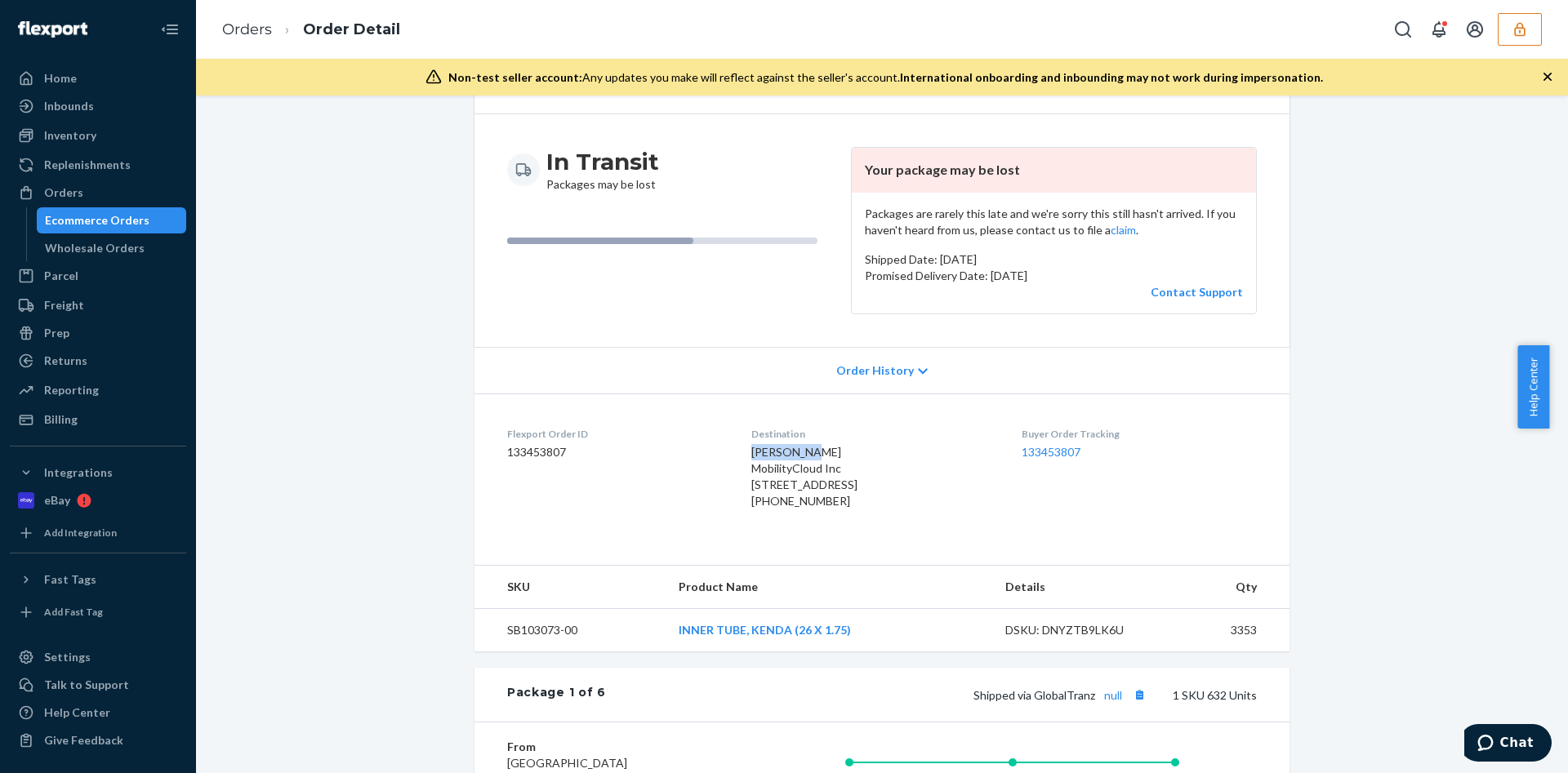
click at [728, 454] on dl "Flexport Order ID 133453807 Destination John Tully MobilityCloud Inc 2625 Lime …" at bounding box center [882, 471] width 815 height 155
copy span "John Tully"
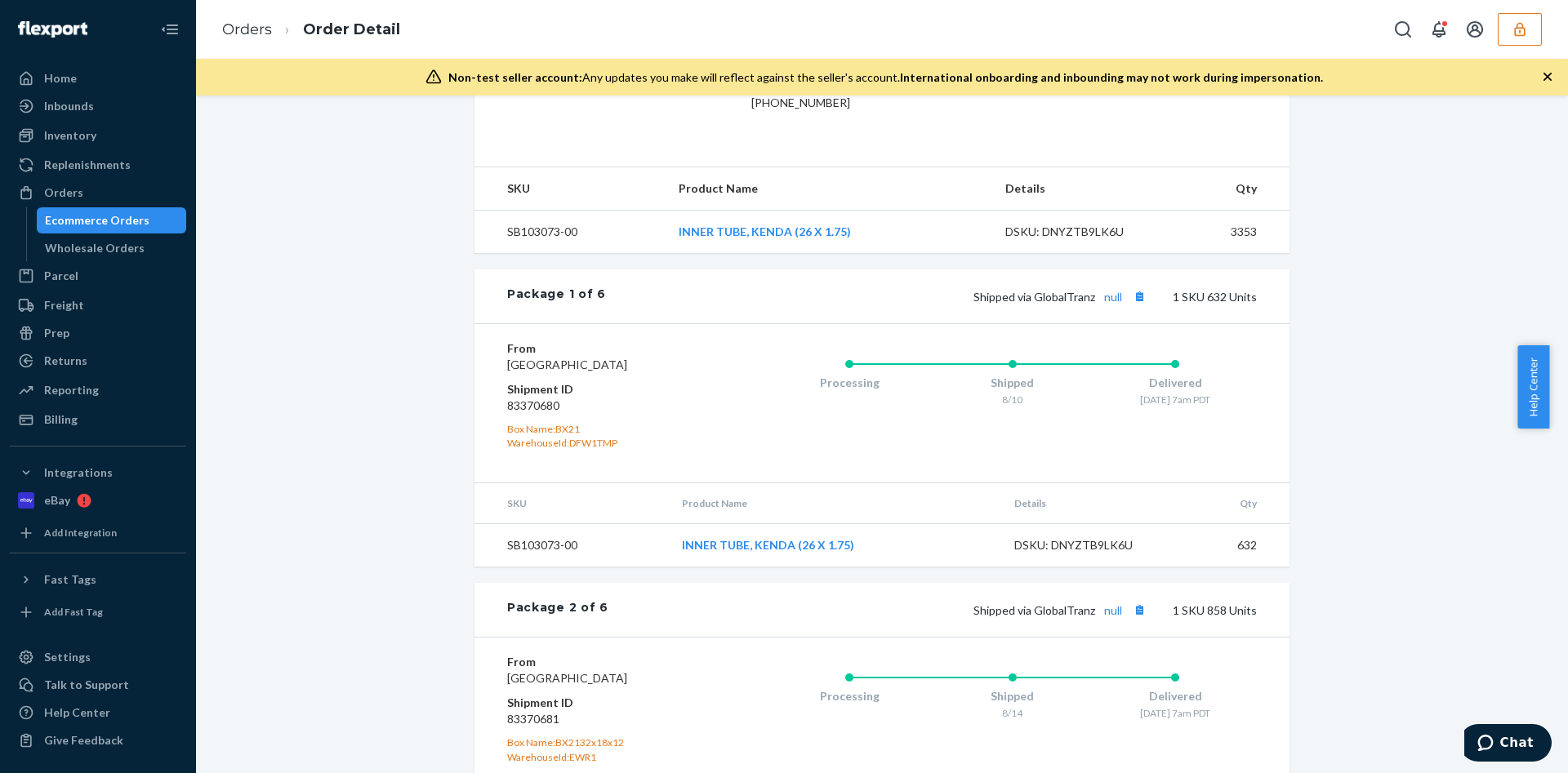
scroll to position [642, 0]
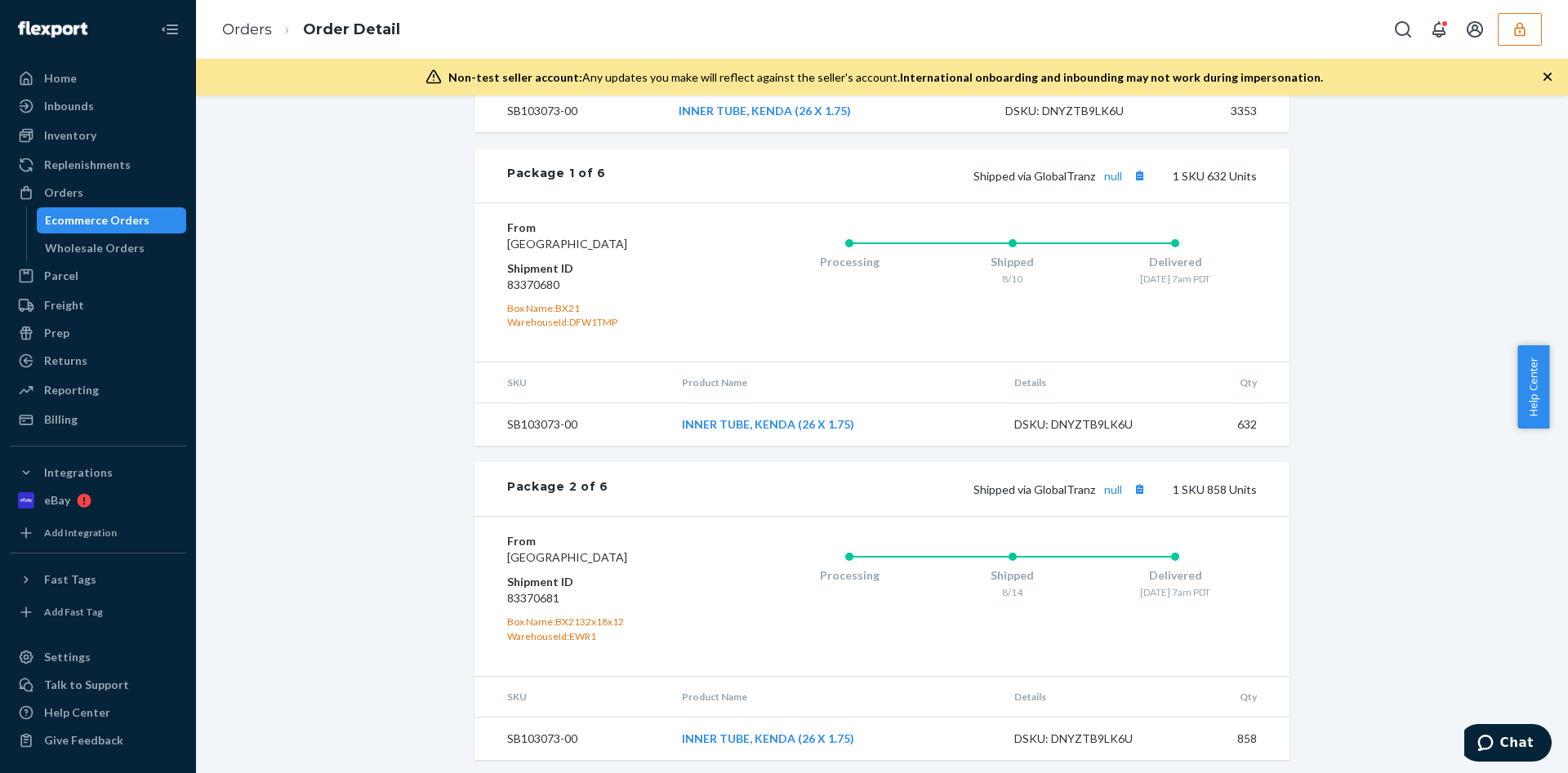
click at [144, 222] on div "Ecommerce Orders" at bounding box center [112, 220] width 147 height 23
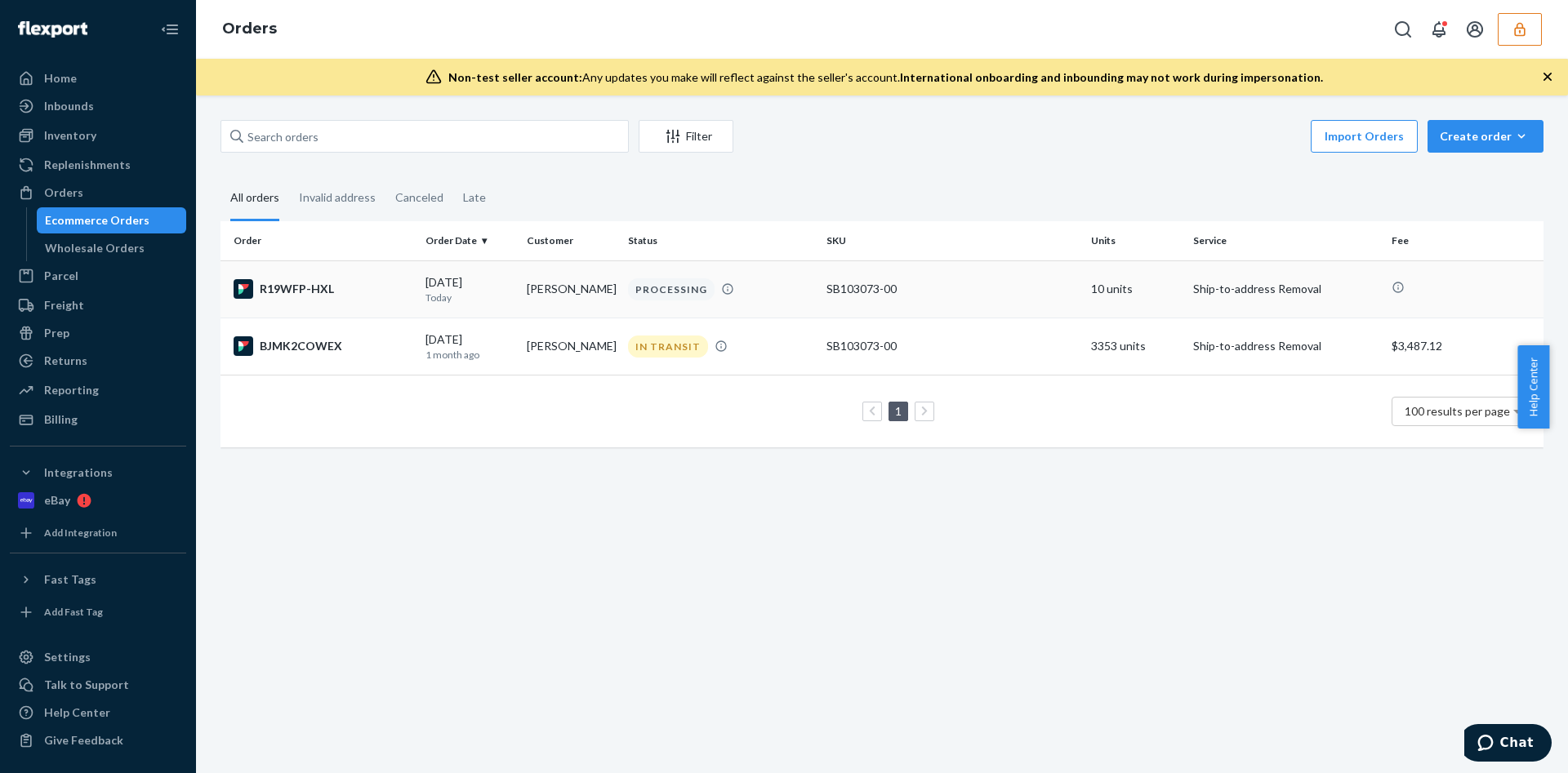
click at [871, 281] on div "SB103073-00" at bounding box center [952, 289] width 251 height 16
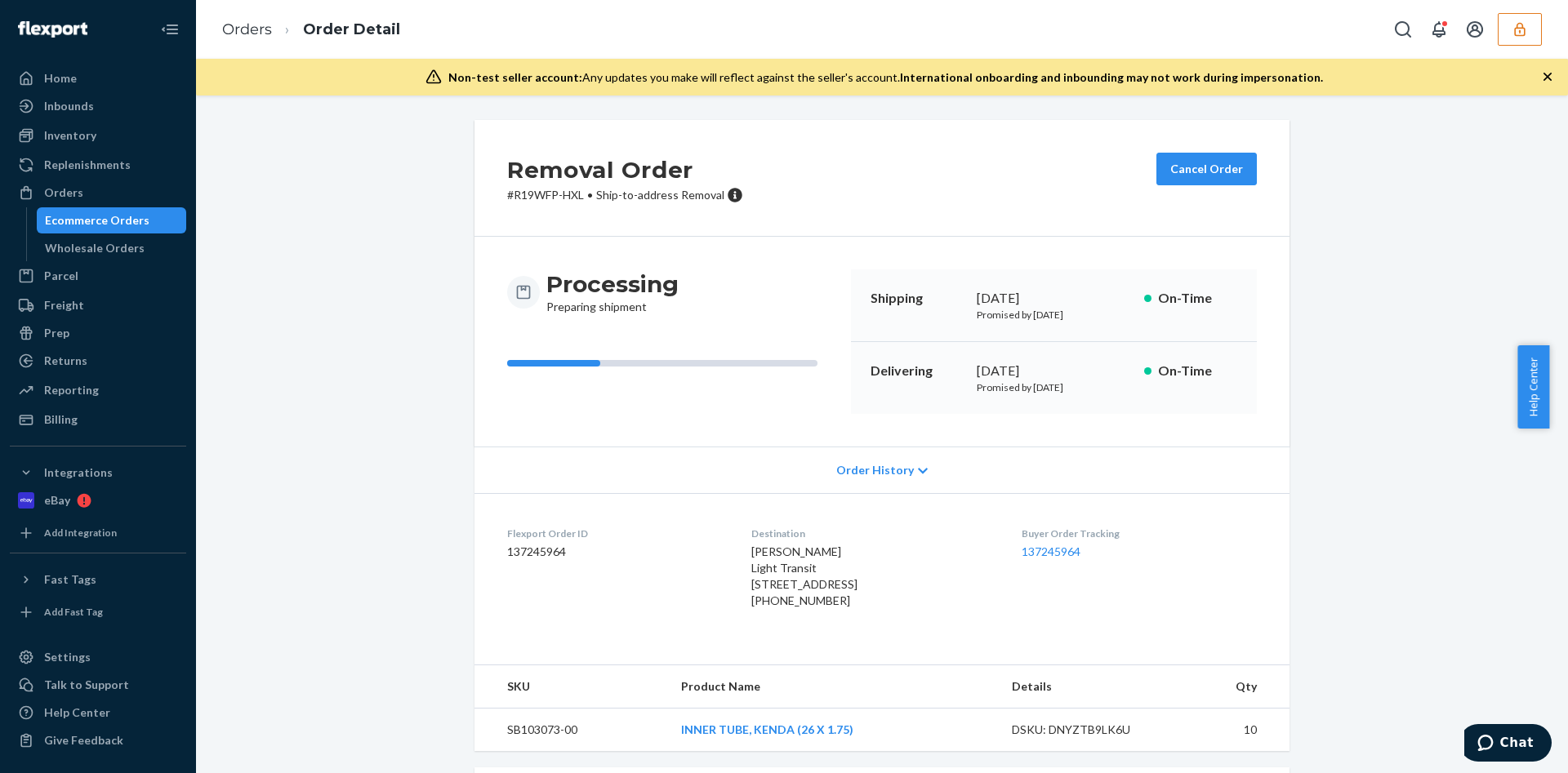
click at [520, 559] on dd "137245964" at bounding box center [617, 552] width 218 height 16
click at [522, 547] on dd "137245964" at bounding box center [617, 552] width 218 height 16
copy dd "137245964"
click at [1100, 738] on div "DSKU: DNYZTB9LK6U" at bounding box center [1088, 730] width 153 height 16
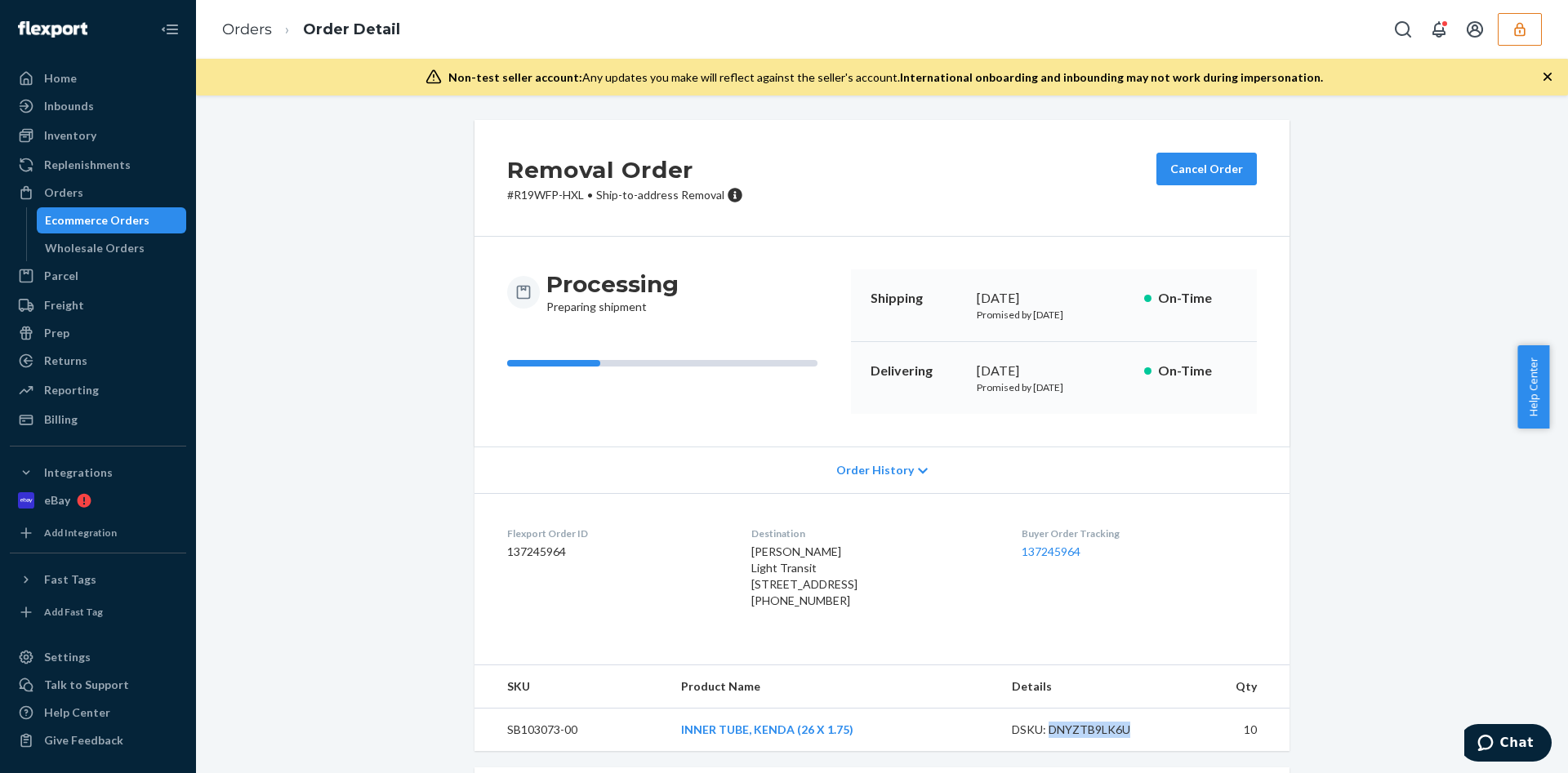
click at [1100, 738] on div "DSKU: DNYZTB9LK6U" at bounding box center [1088, 730] width 153 height 16
copy div "DNYZTB9LK6U"
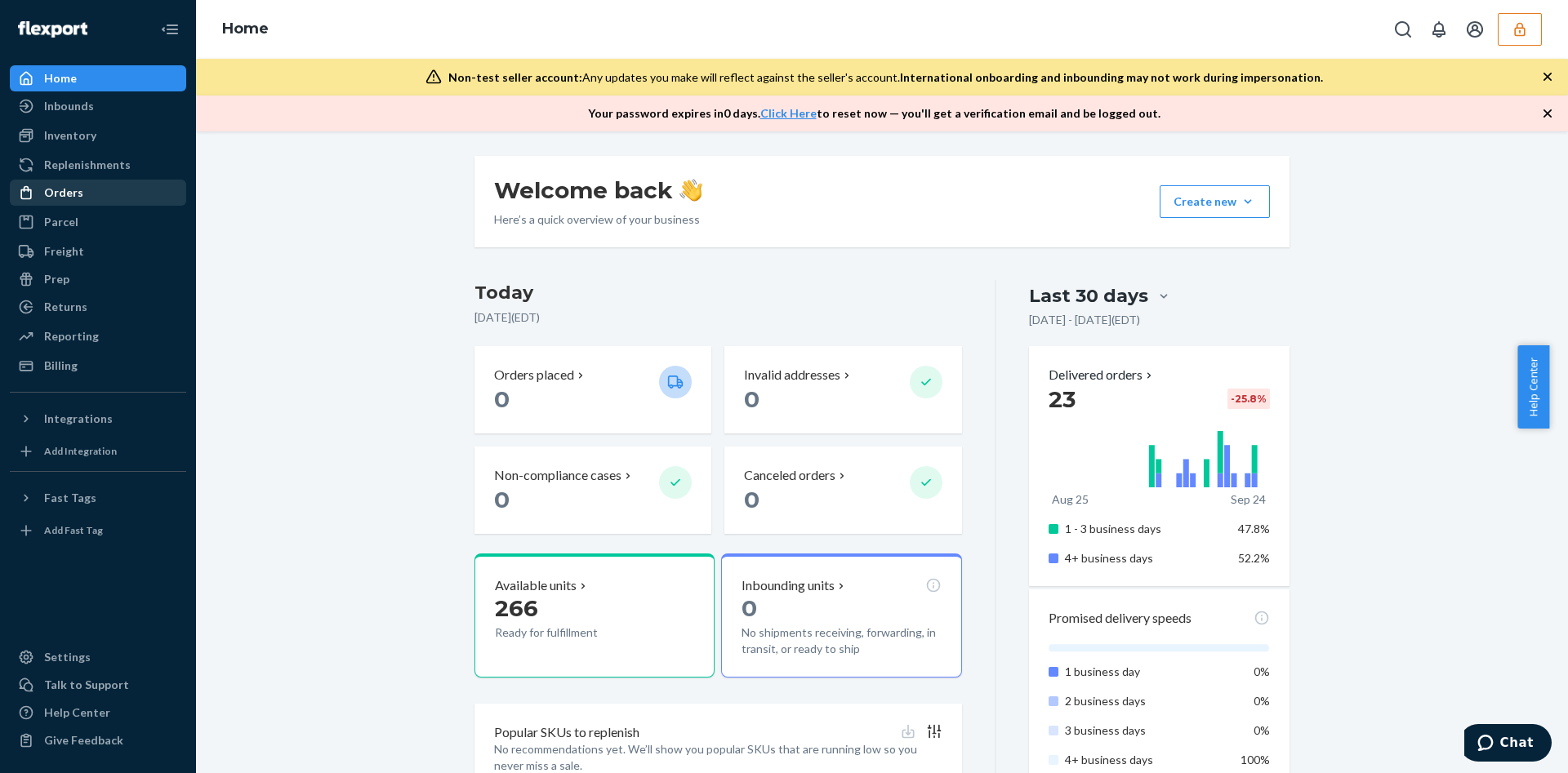
click at [116, 197] on div "Orders" at bounding box center [97, 192] width 173 height 23
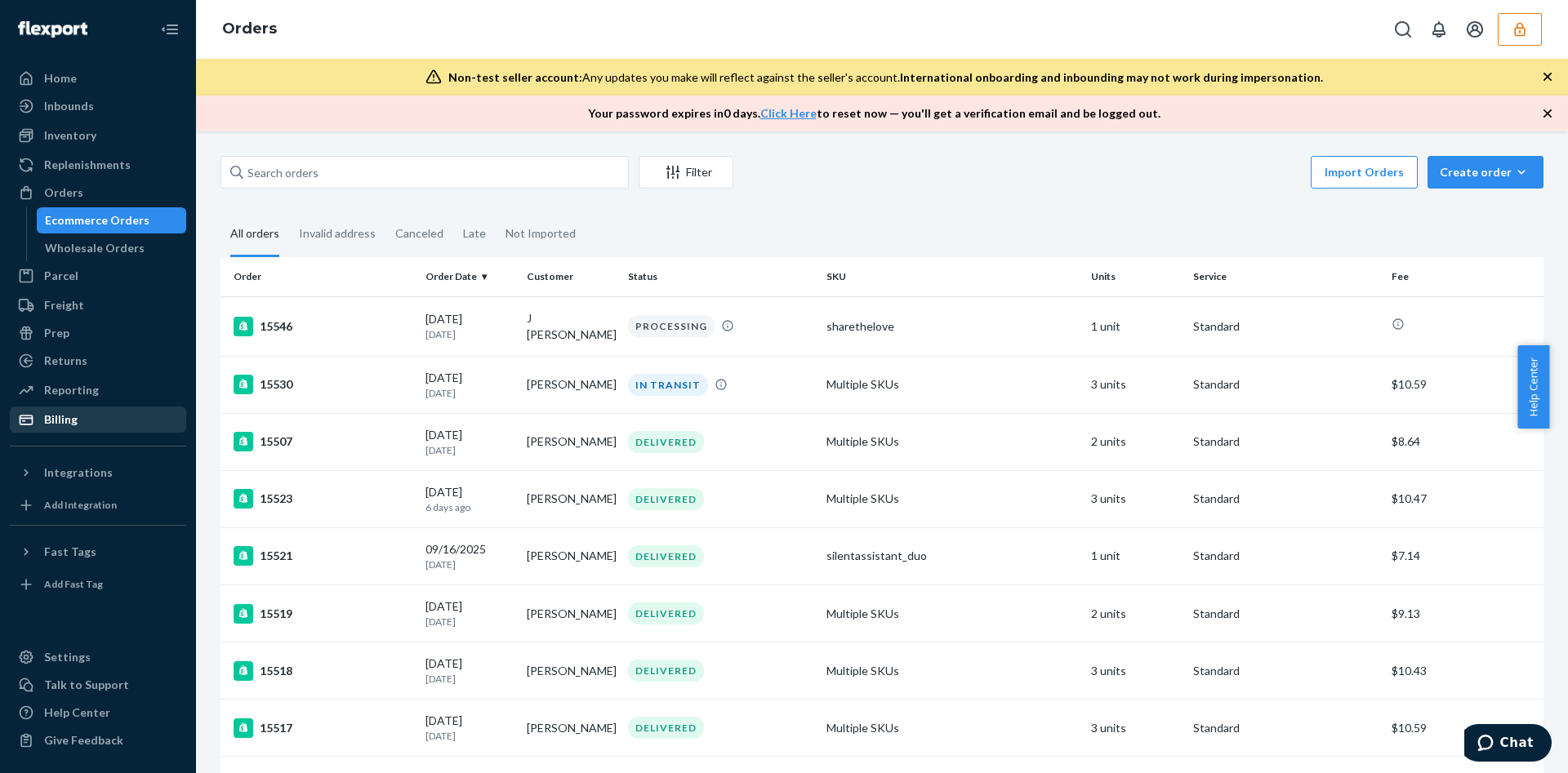
click at [133, 409] on div "Billing" at bounding box center [97, 420] width 173 height 23
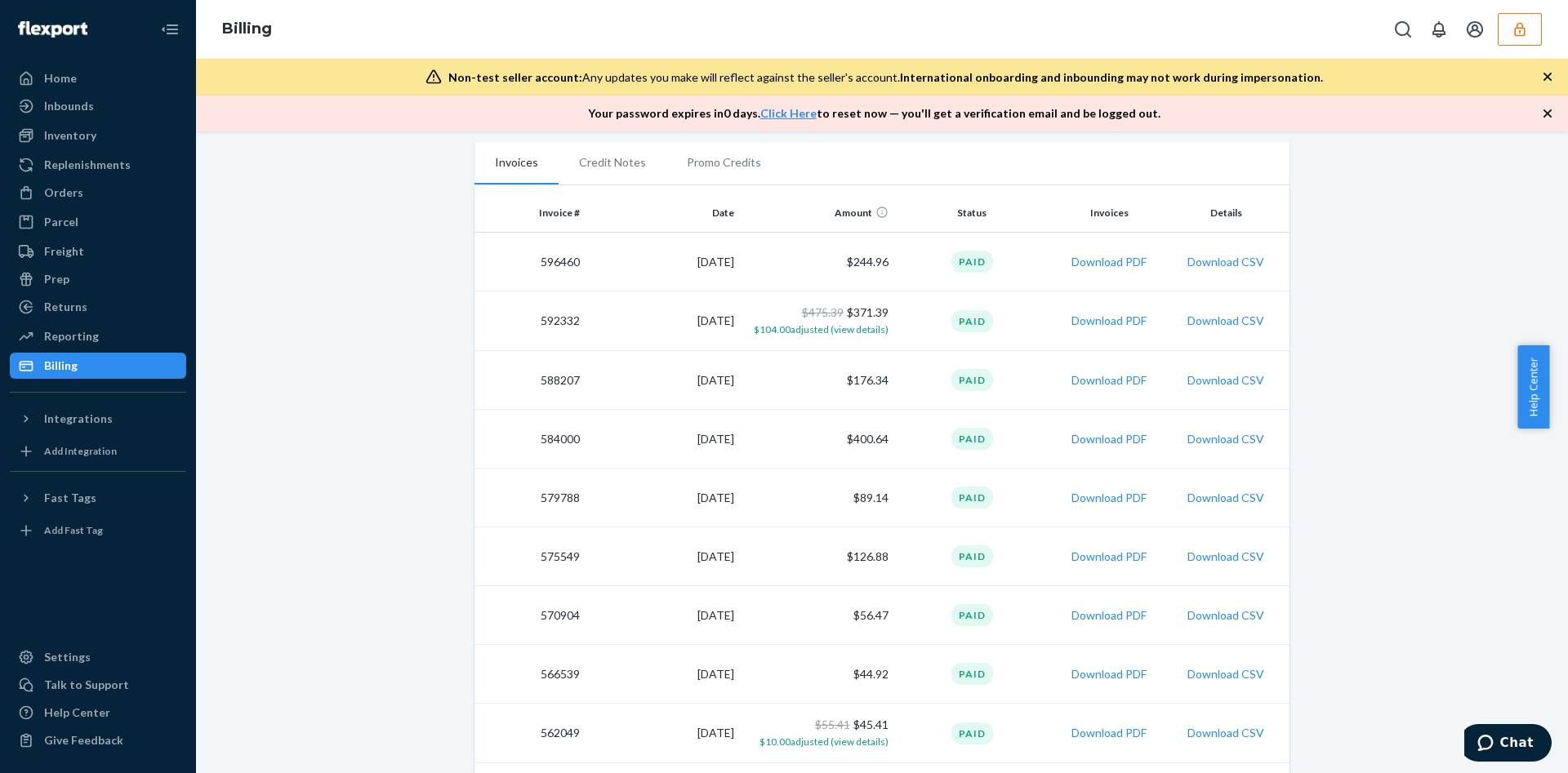
scroll to position [312, 0]
click at [1225, 269] on button "Download CSV" at bounding box center [1226, 262] width 77 height 16
click at [1195, 320] on button "Download CSV" at bounding box center [1226, 321] width 77 height 16
click at [1514, 37] on button "button" at bounding box center [1520, 29] width 44 height 32
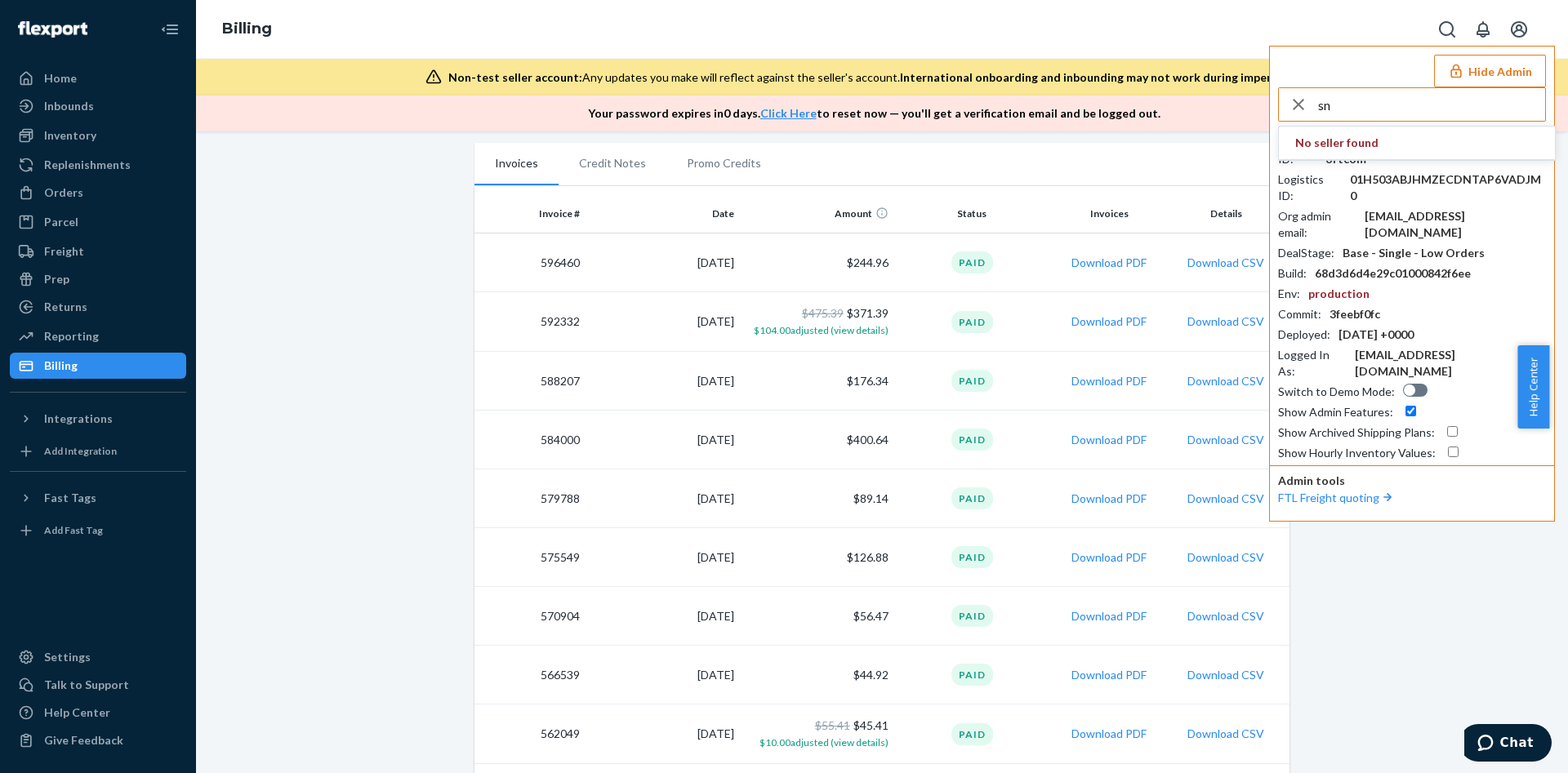
type input "s"
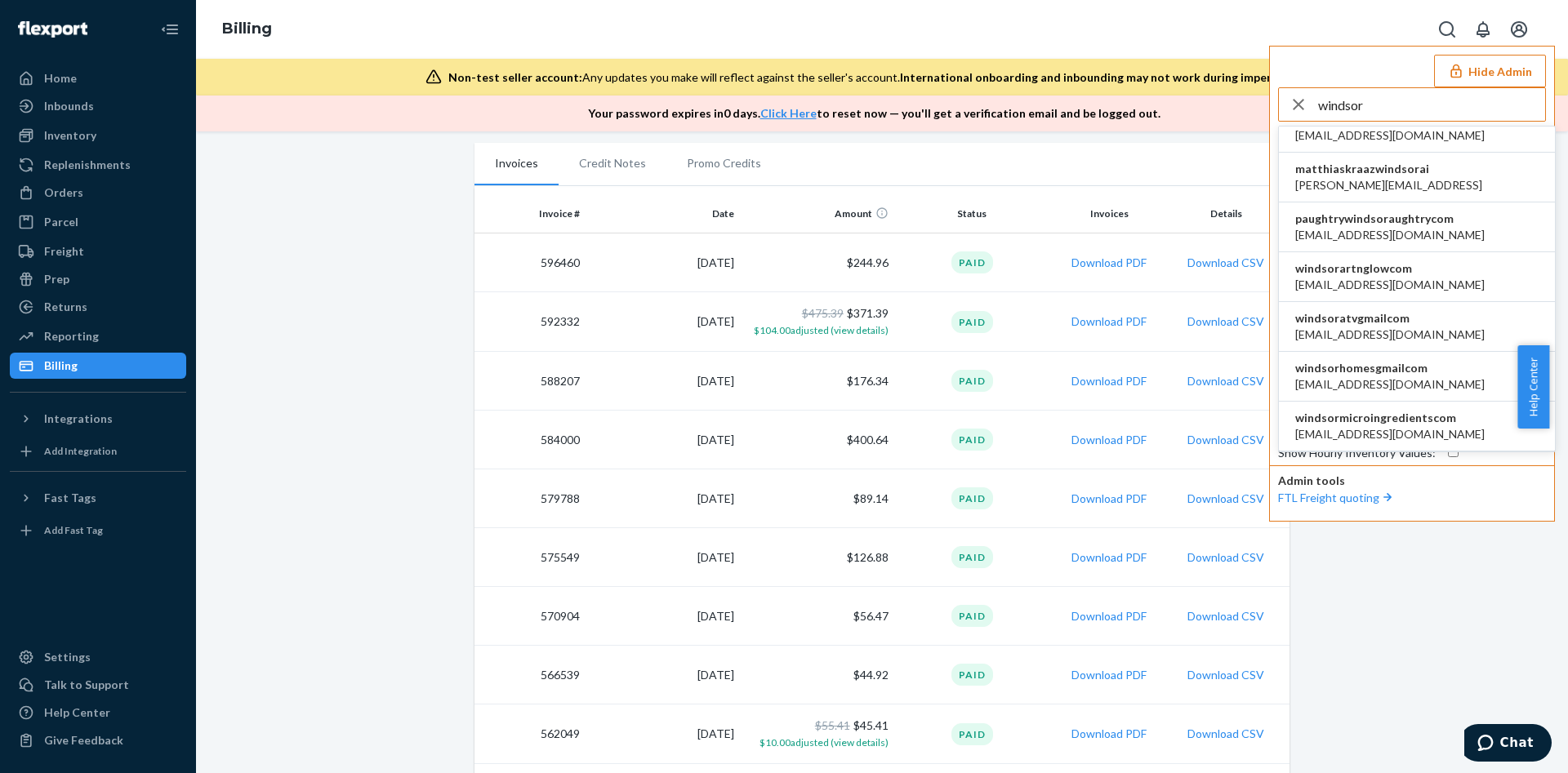
scroll to position [0, 0]
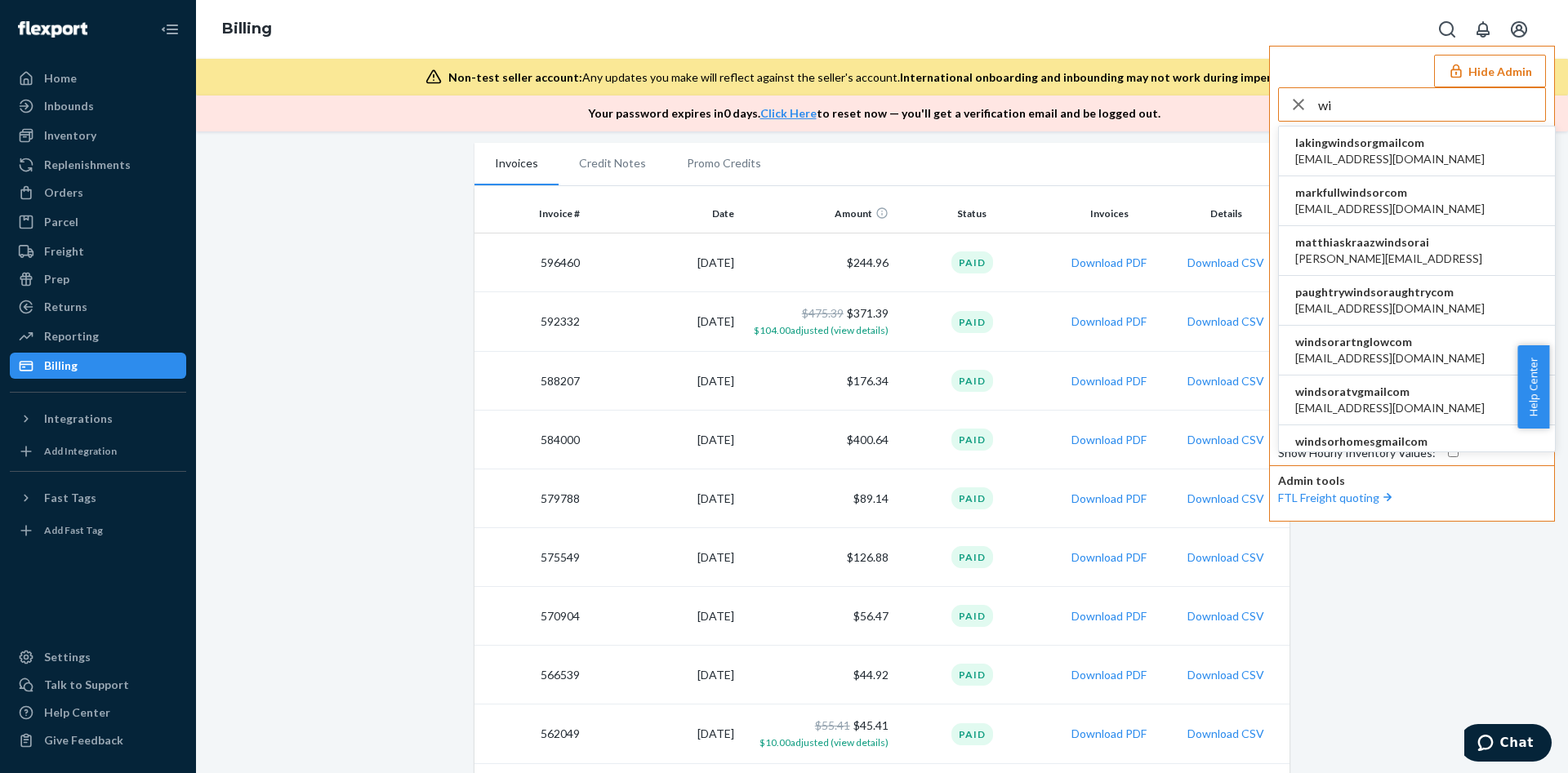
type input "w"
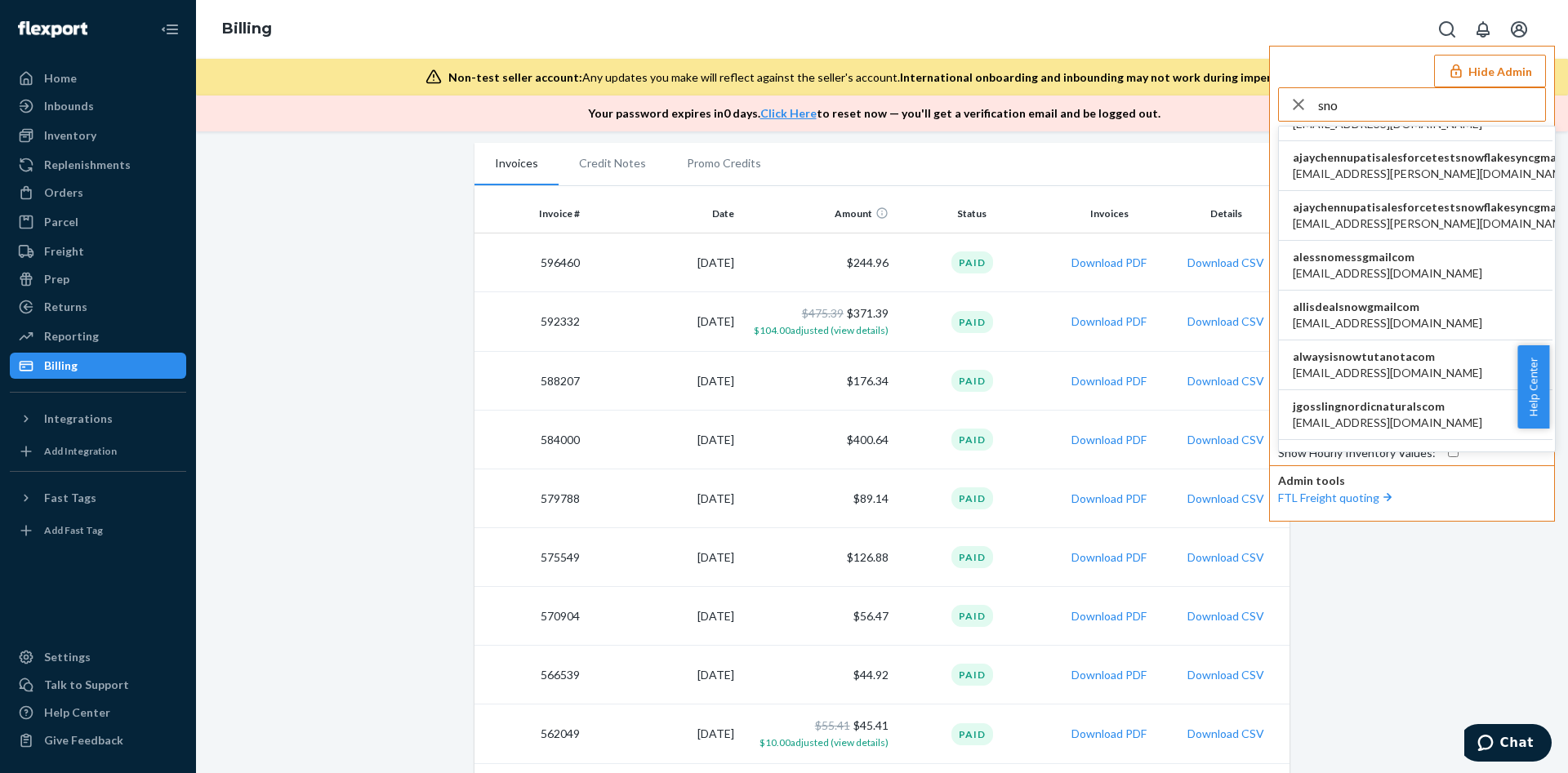
scroll to position [1420, 3]
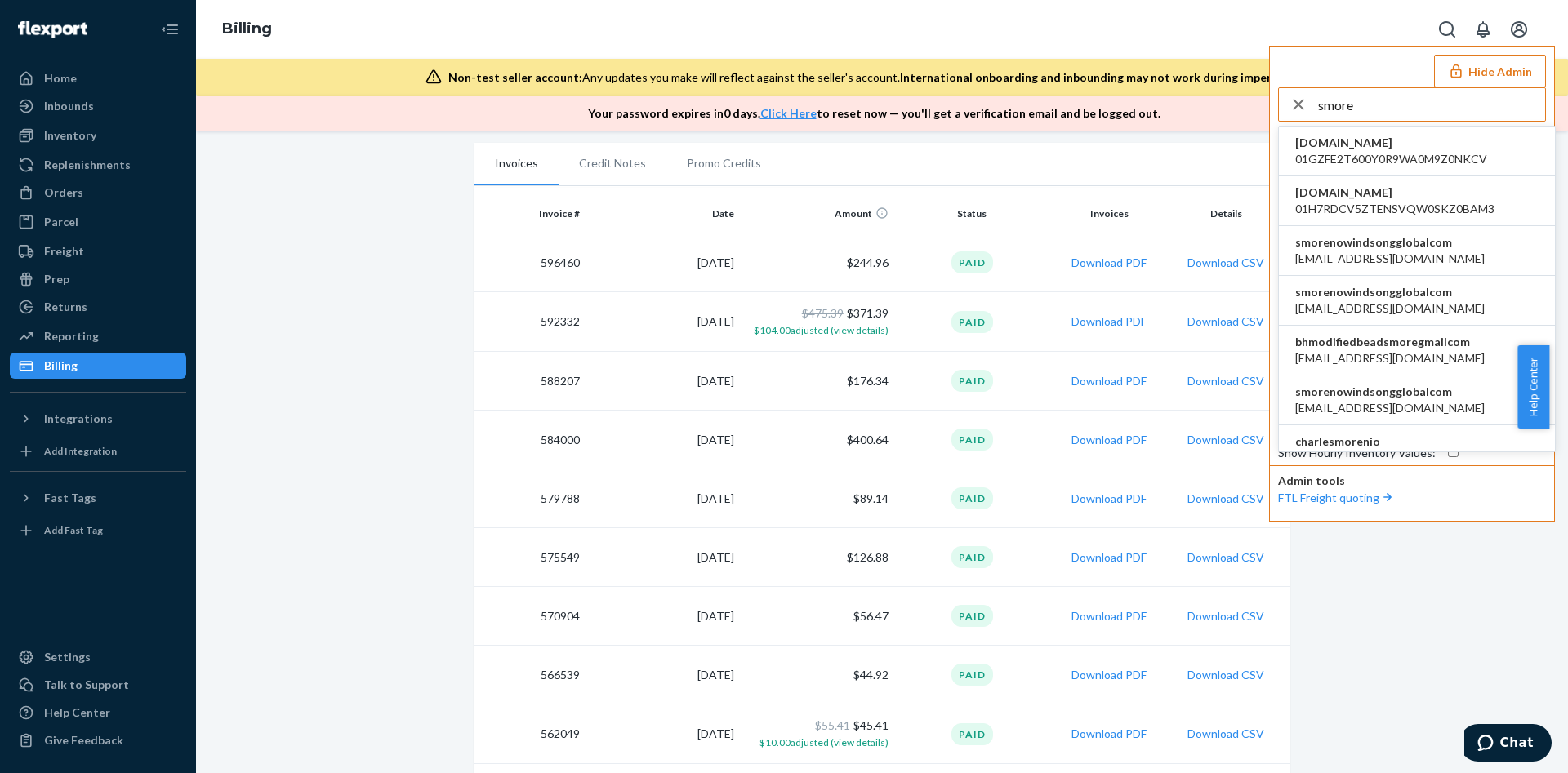
type input "smore"
click at [1364, 259] on span "abarbera@daytonaapparel.com" at bounding box center [1390, 258] width 189 height 16
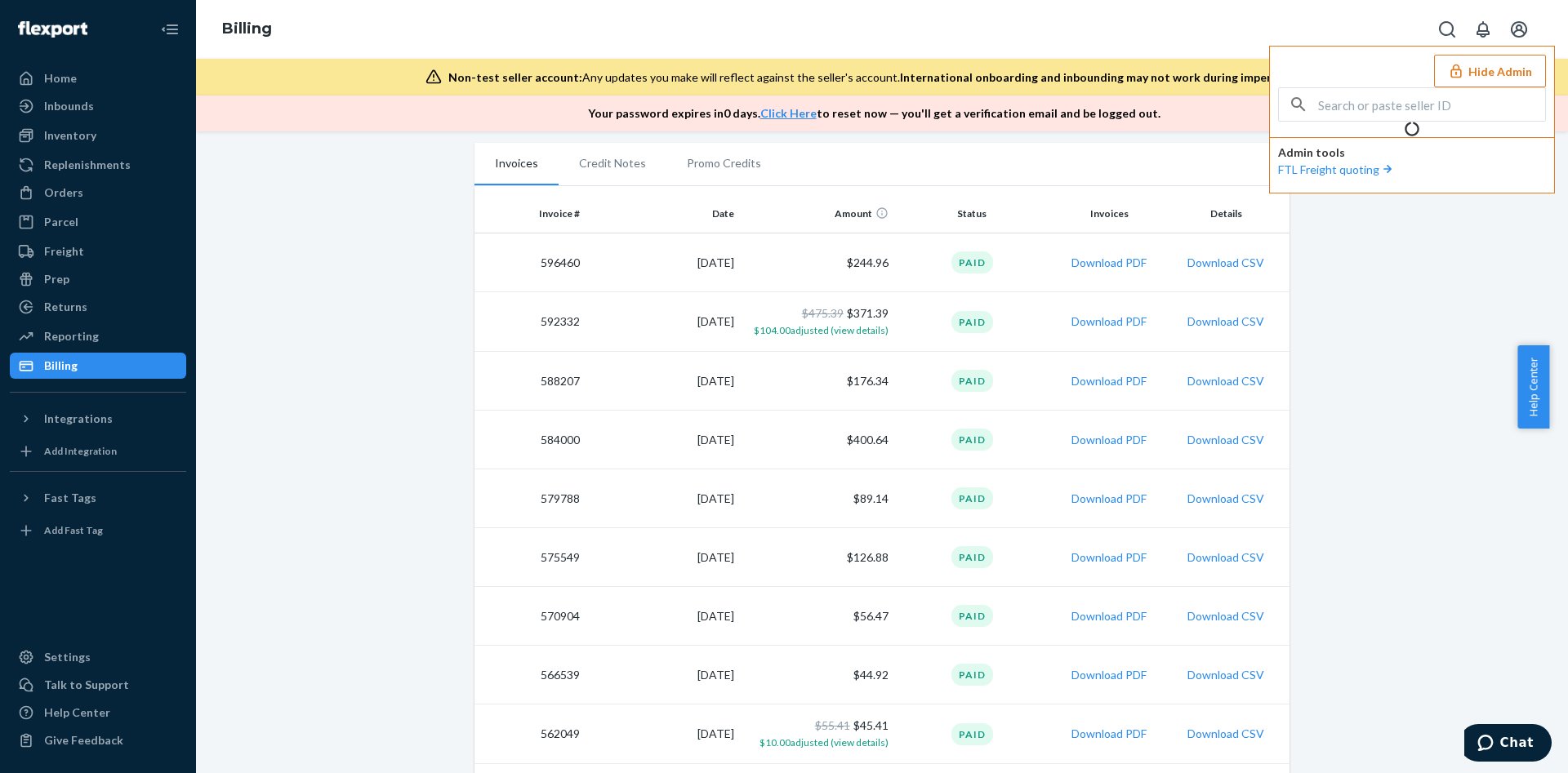
scroll to position [312, 0]
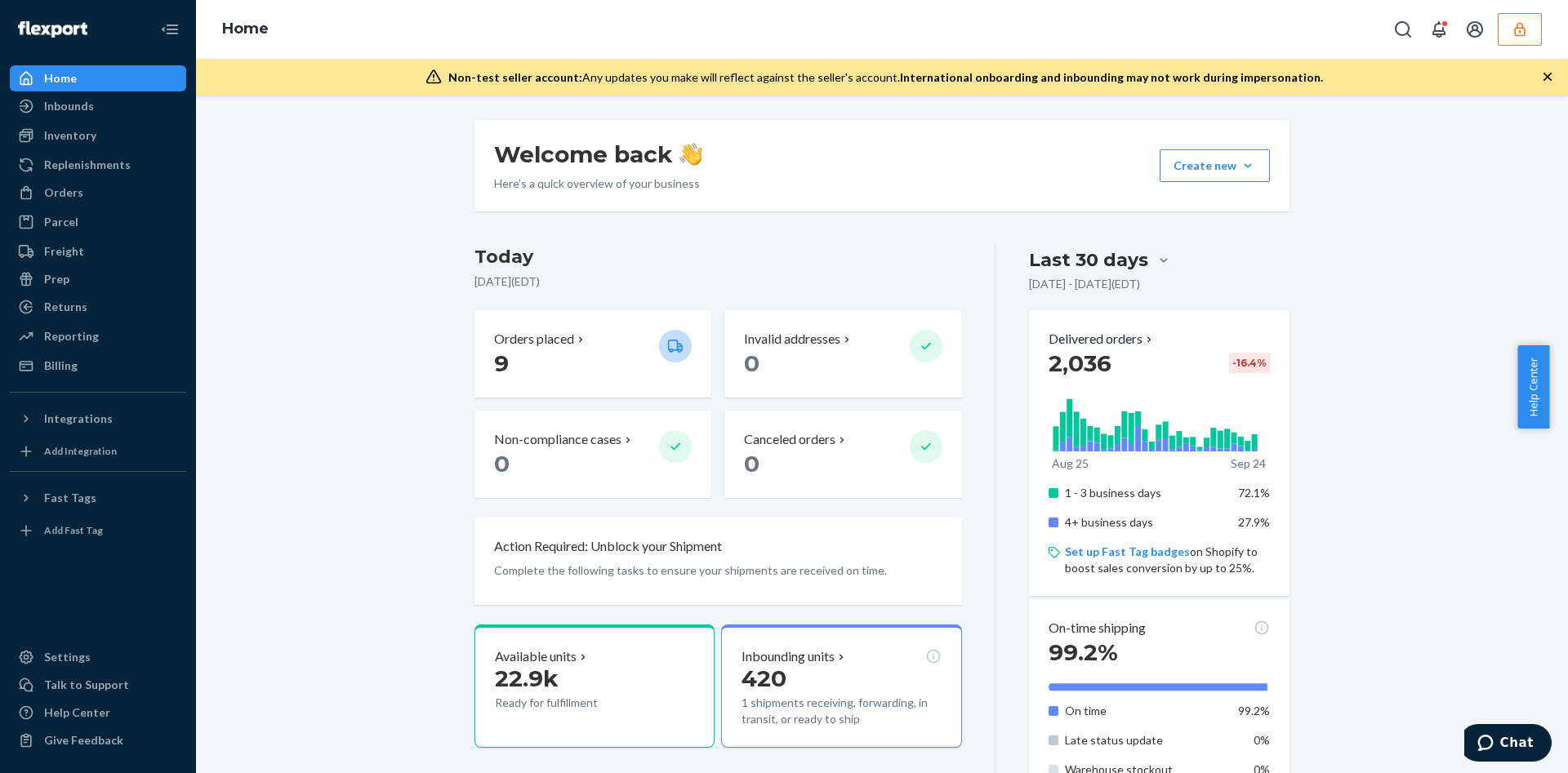
click at [1521, 29] on icon "button" at bounding box center [1519, 29] width 16 height 16
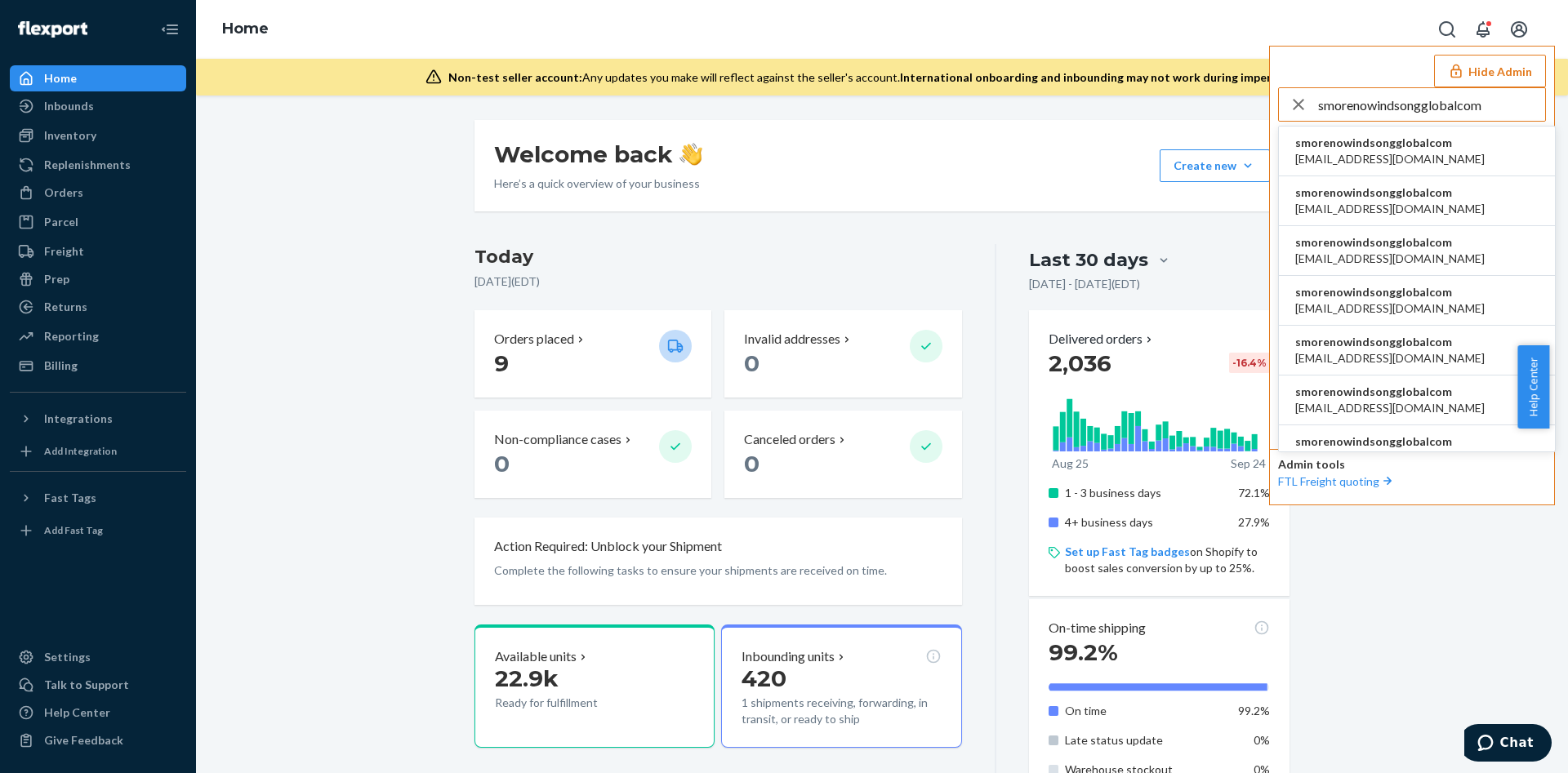
type input "smorenowindsongglobalcom"
click at [1379, 147] on span "smorenowindsongglobalcom" at bounding box center [1390, 142] width 189 height 16
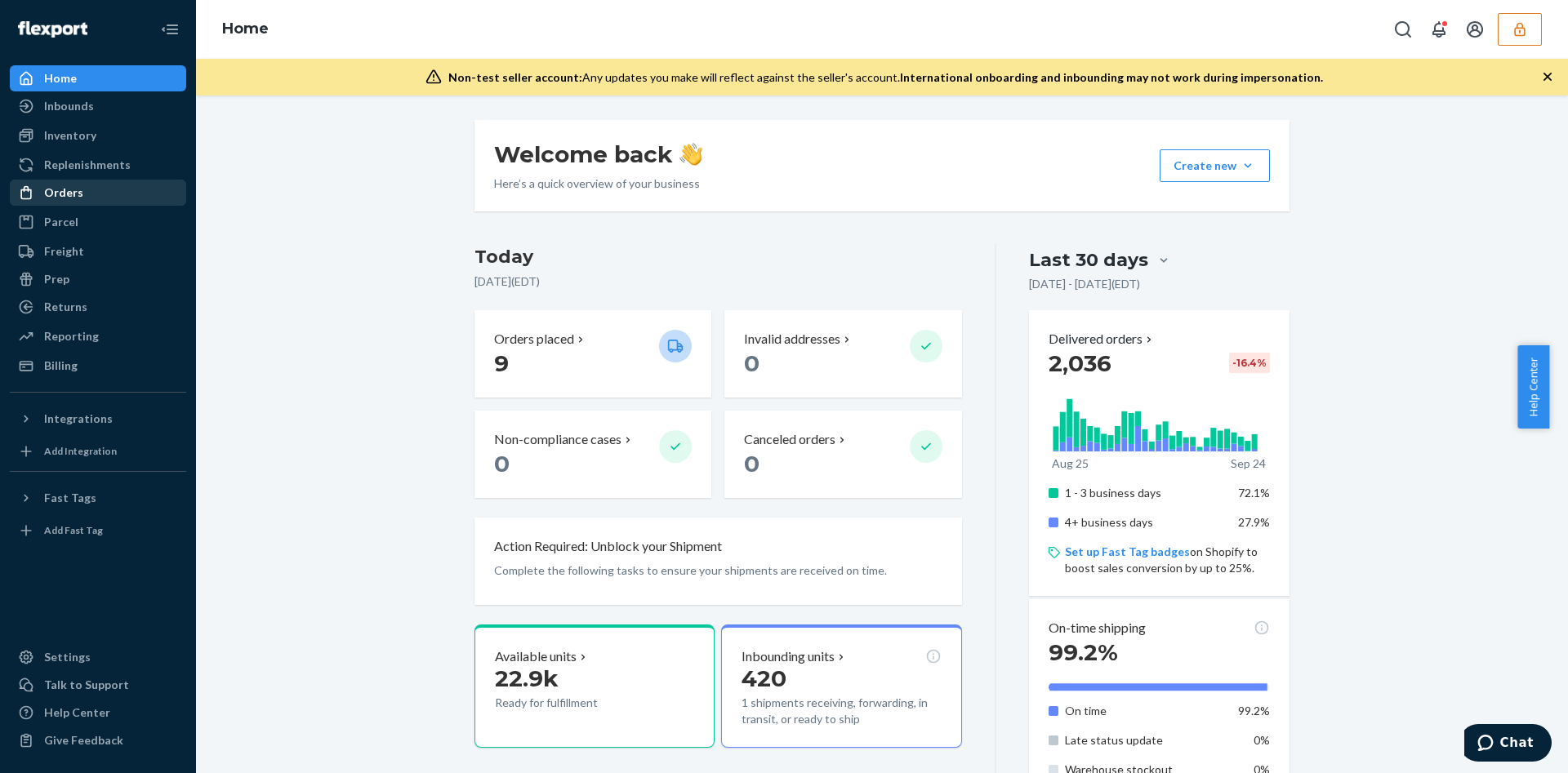
click at [103, 183] on div "Orders" at bounding box center [97, 192] width 173 height 23
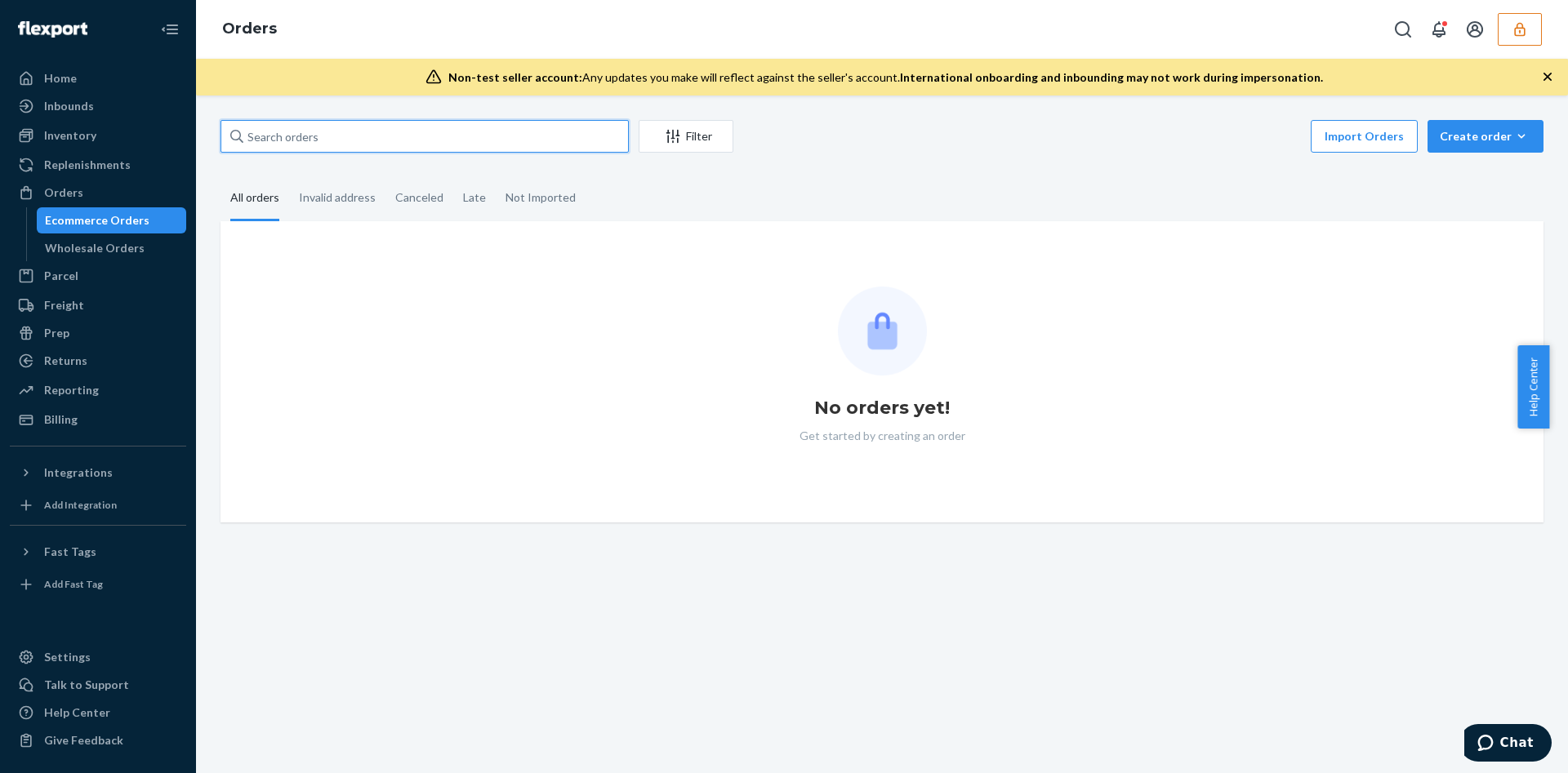
click at [330, 123] on input "text" at bounding box center [425, 136] width 409 height 32
paste input "BJI05JZJXG"
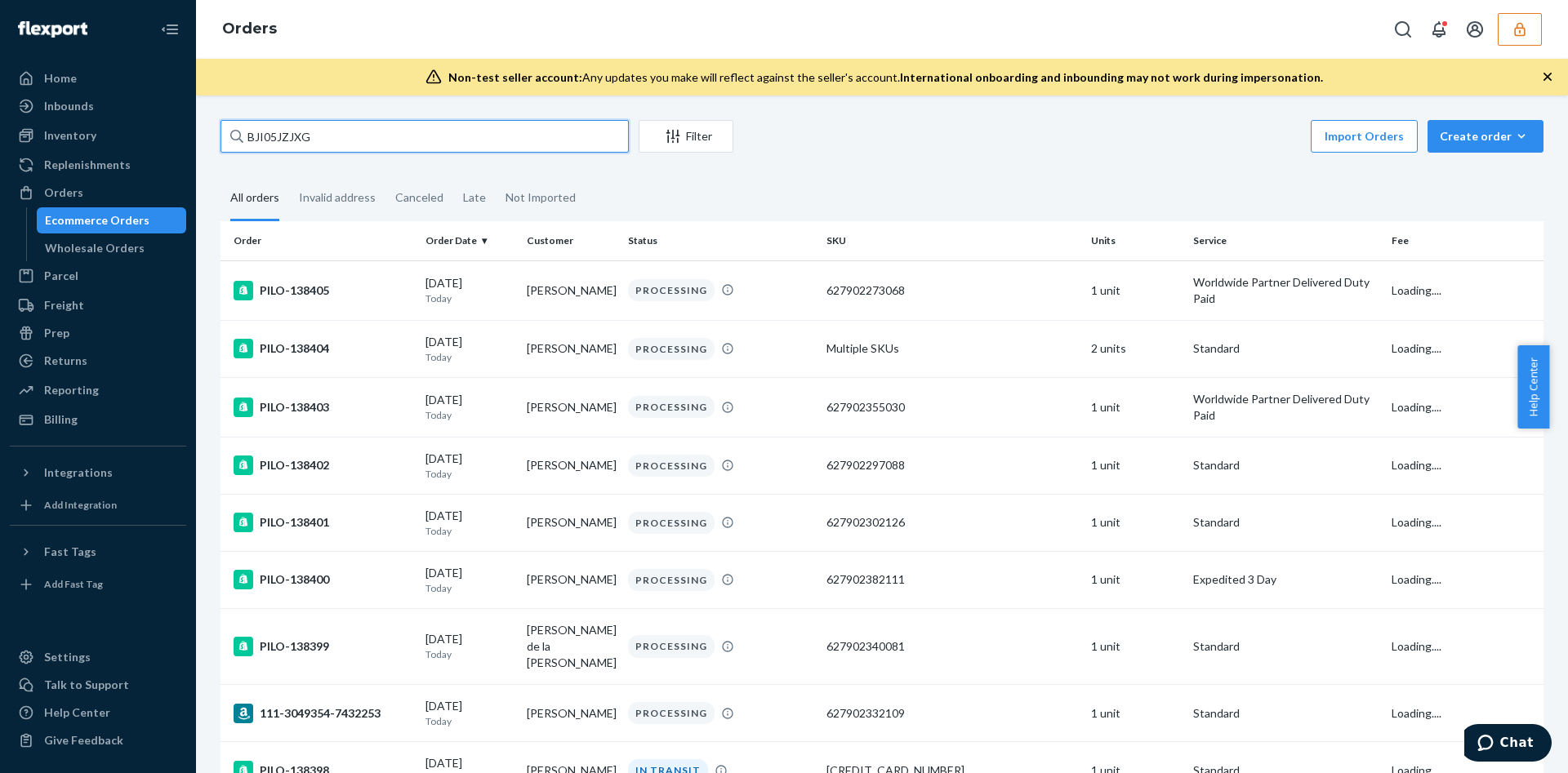
type input "BJI05JZJXG"
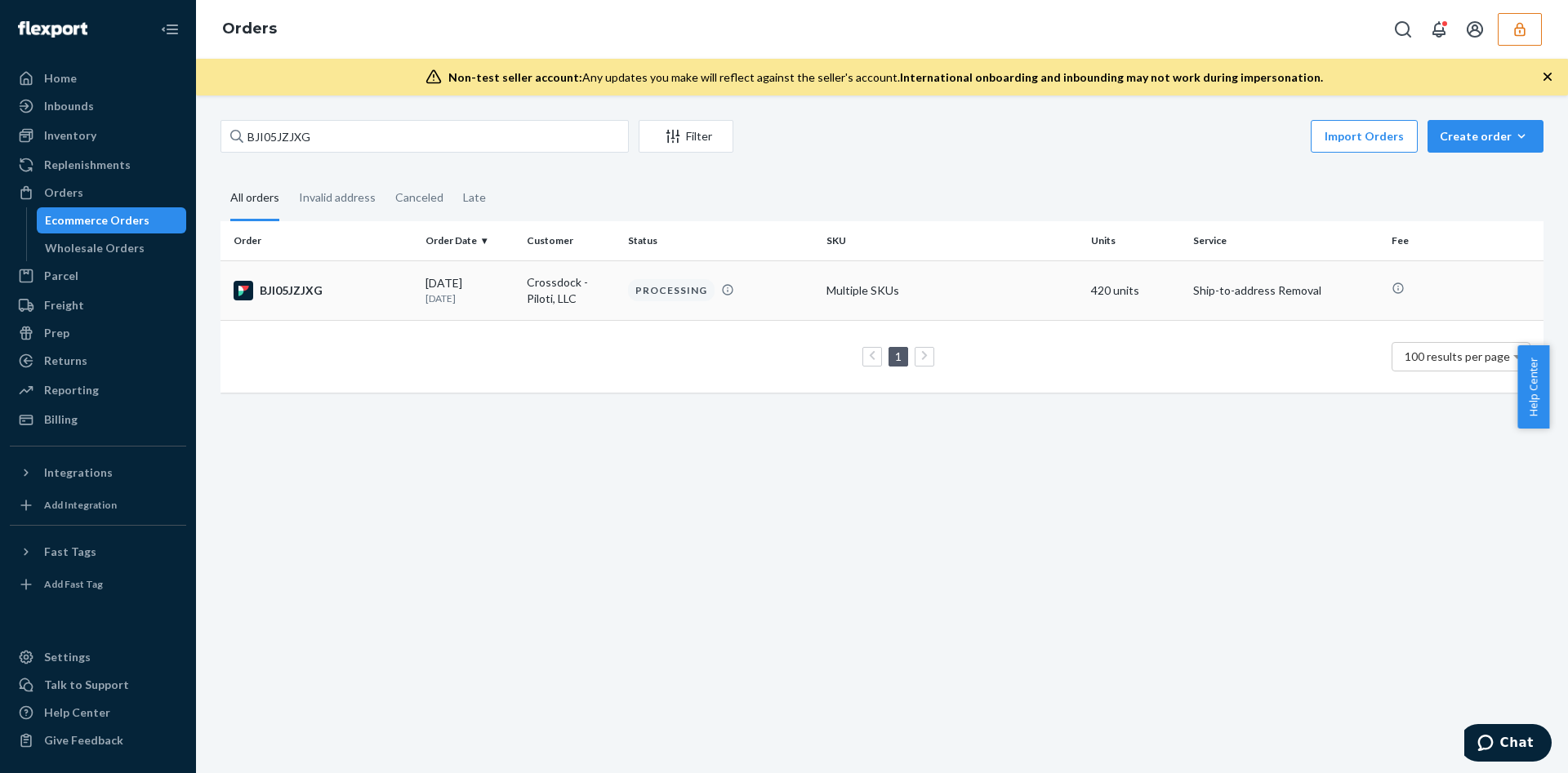
click at [430, 283] on div "[DATE] [DATE]" at bounding box center [470, 289] width 89 height 30
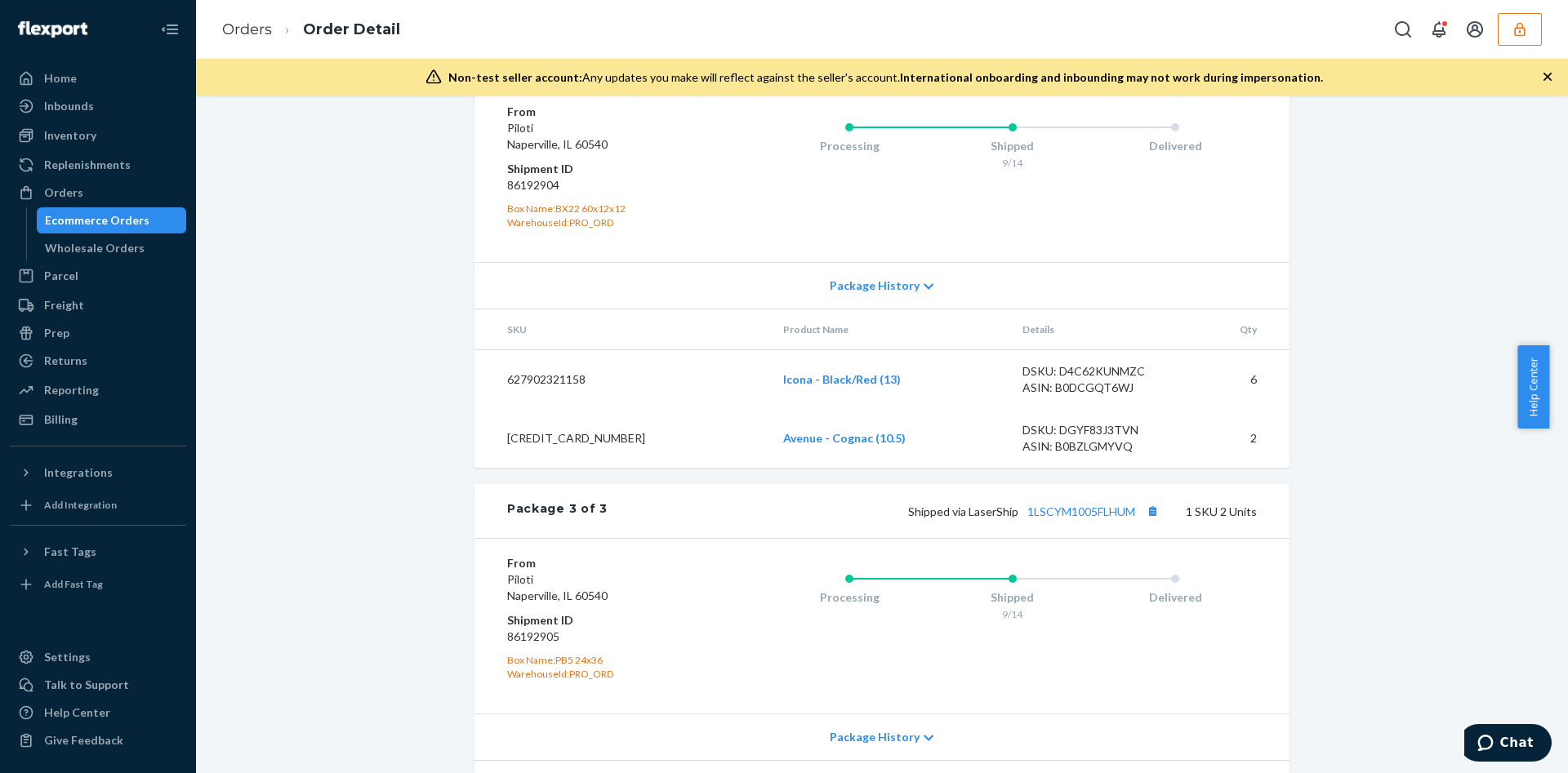
scroll to position [4018, 0]
click at [1049, 535] on div "Package 3 of 3 Shipped via LaserShip 1LSCYM1005FLHUM 1 SKU 2 Units" at bounding box center [882, 508] width 815 height 54
click at [1060, 516] on link "1LSCYM1005FLHUM" at bounding box center [1081, 509] width 108 height 14
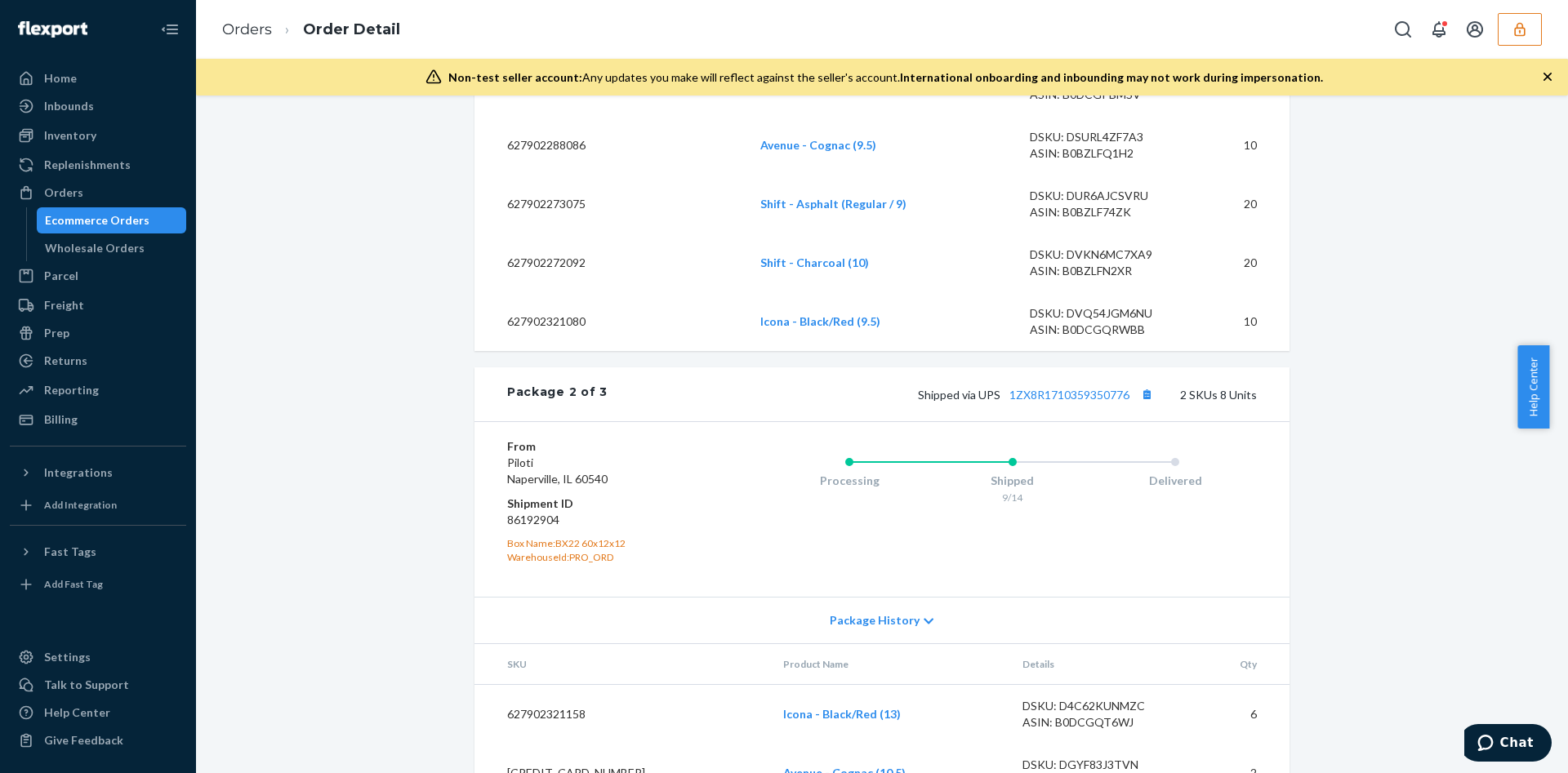
scroll to position [3680, 0]
click at [1062, 403] on link "1ZX8R1710359350776" at bounding box center [1069, 396] width 120 height 14
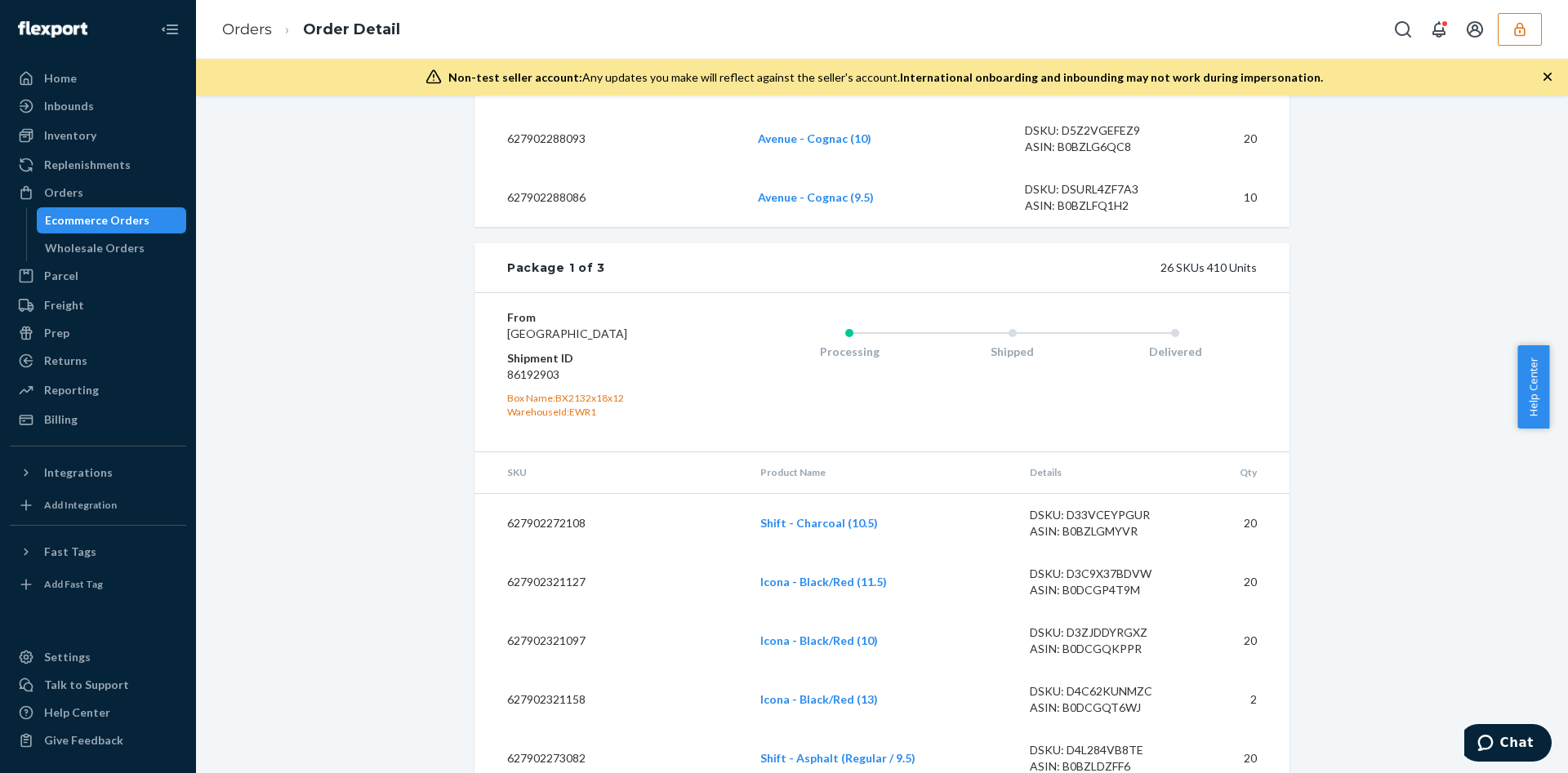
scroll to position [1951, 0]
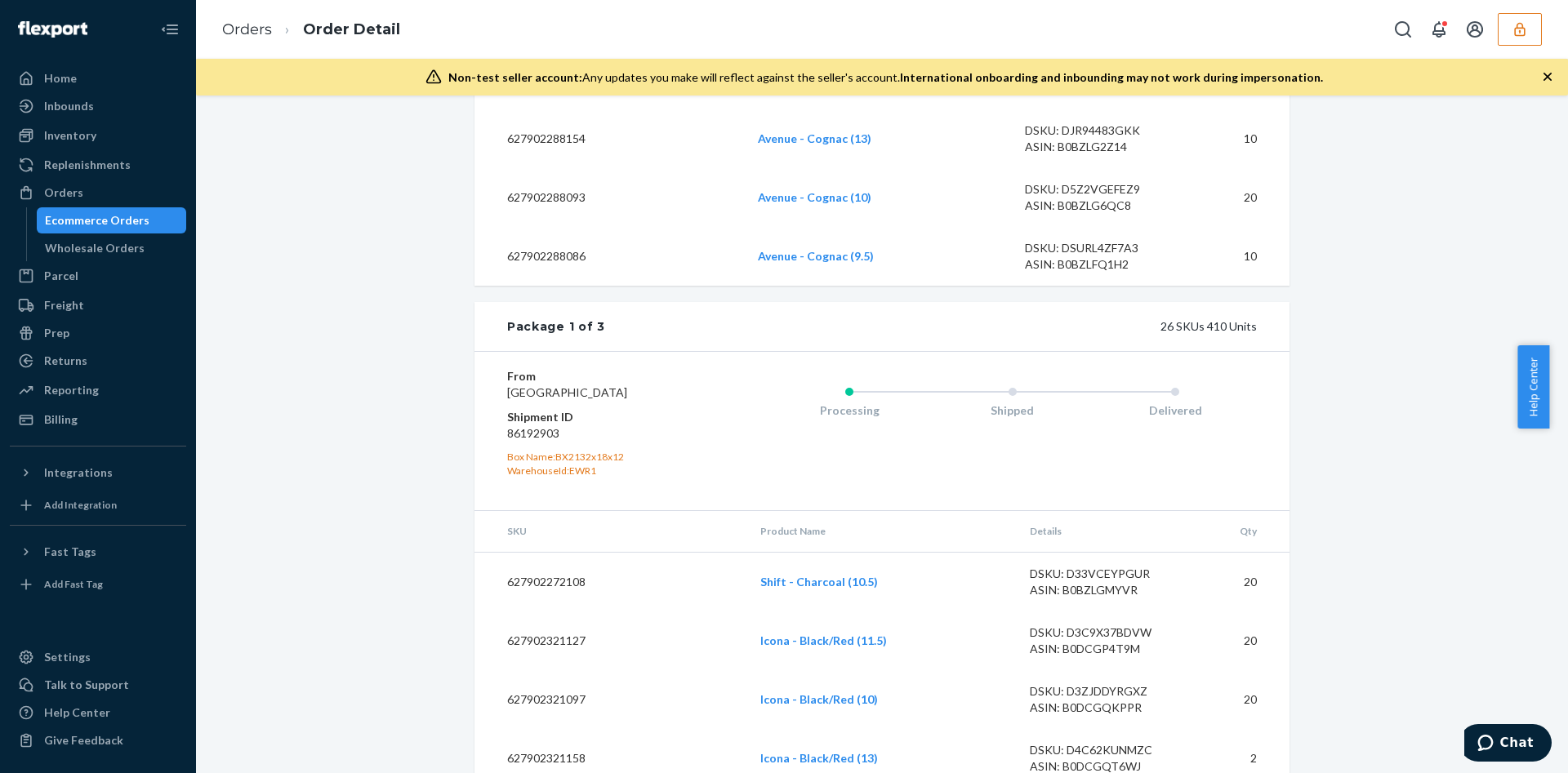
drag, startPoint x: 370, startPoint y: 205, endPoint x: 325, endPoint y: 217, distance: 46.6
click at [325, 217] on div "Removal Order # BJI05JZJXG • Ship-to-address Removal Cancel Order Processing Pr…" at bounding box center [882, 557] width 1347 height 4776
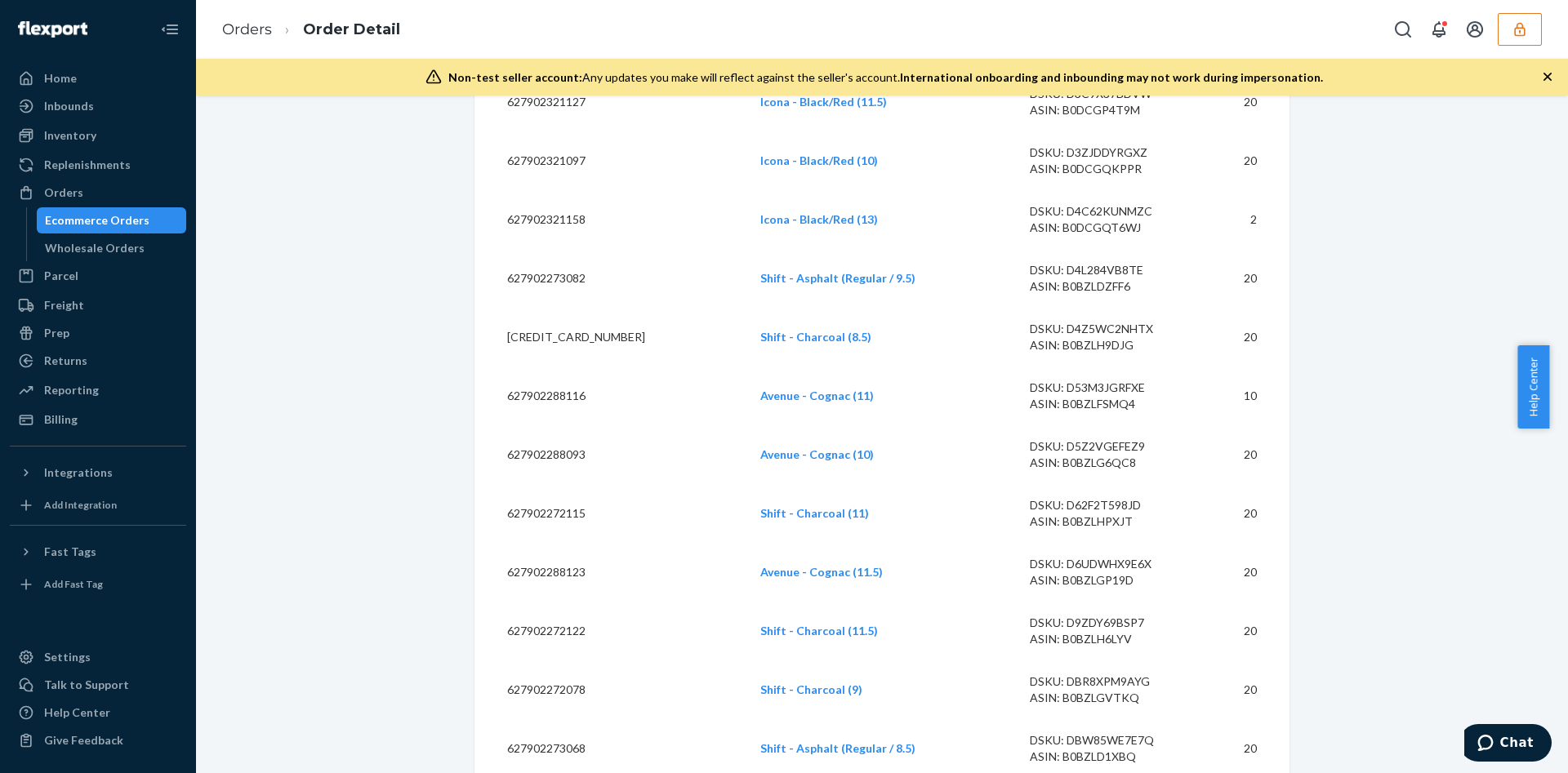
scroll to position [2526, 0]
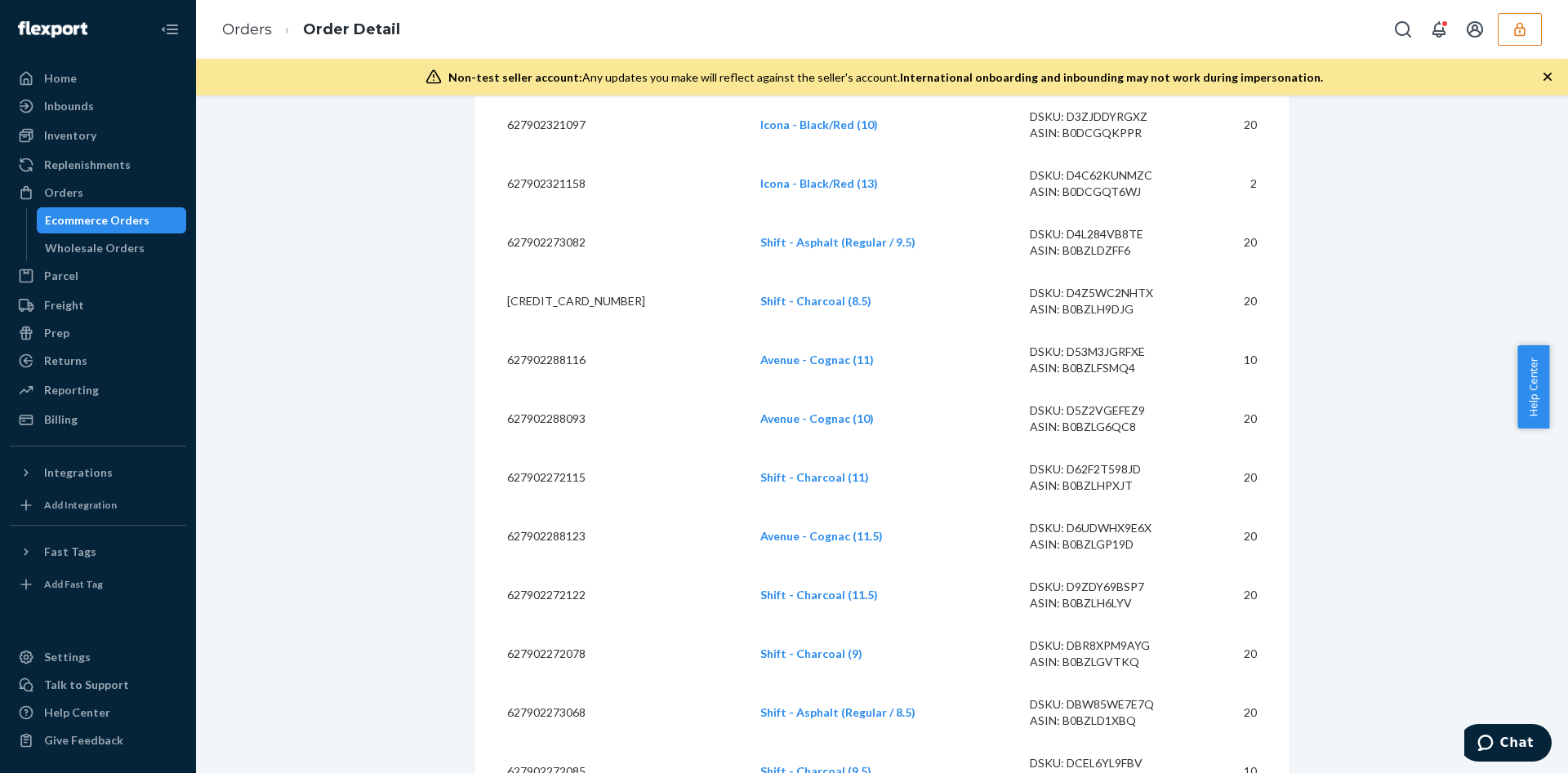
click at [1524, 18] on button "button" at bounding box center [1520, 29] width 44 height 32
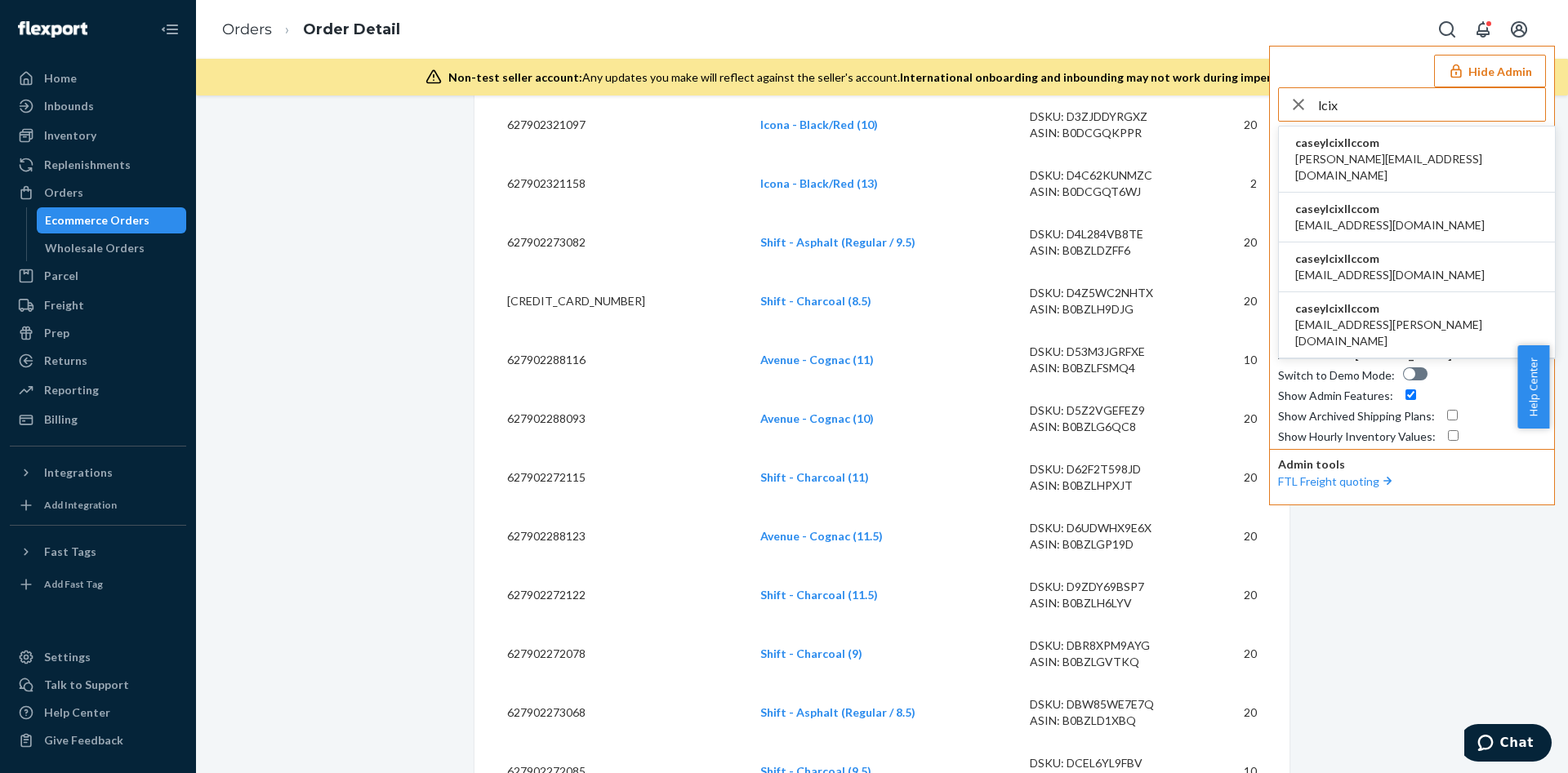
type input "lcix"
click at [1330, 154] on span "[PERSON_NAME][EMAIL_ADDRESS][DOMAIN_NAME]" at bounding box center [1417, 167] width 244 height 32
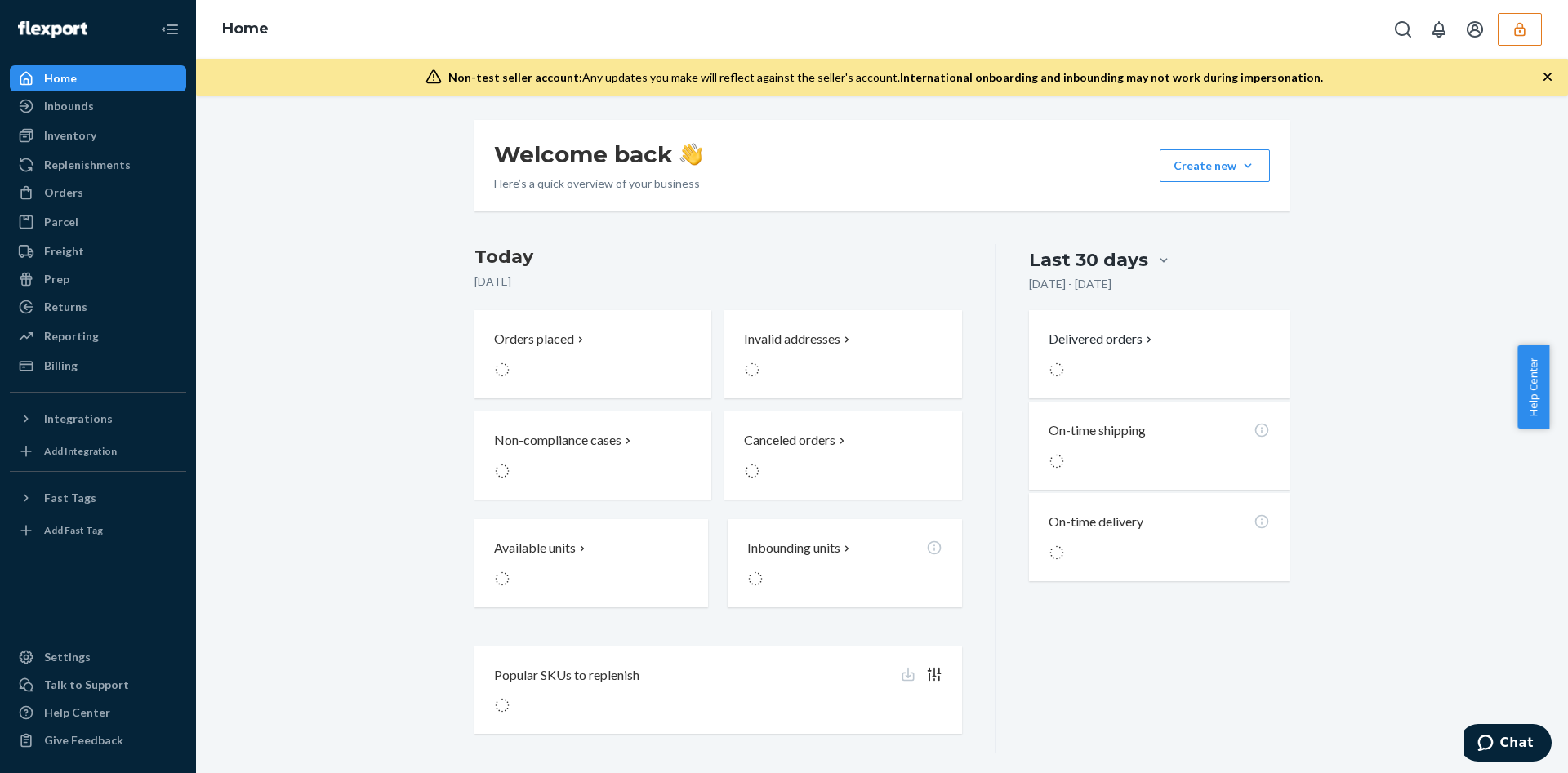
scroll to position [1, 0]
